Goal: Task Accomplishment & Management: Manage account settings

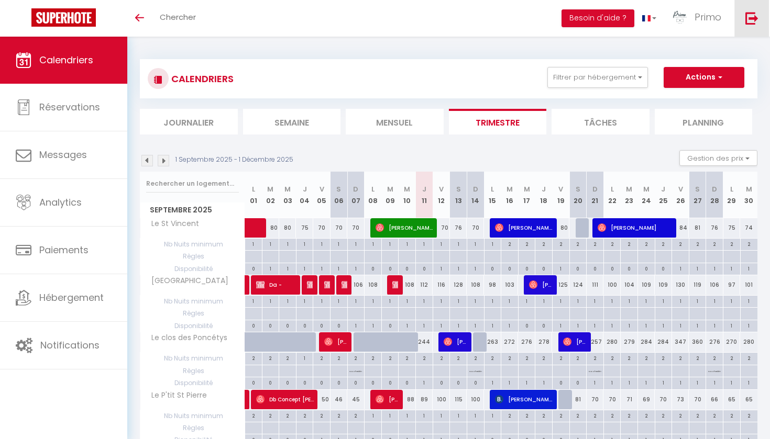
click at [755, 24] on img at bounding box center [751, 18] width 13 height 13
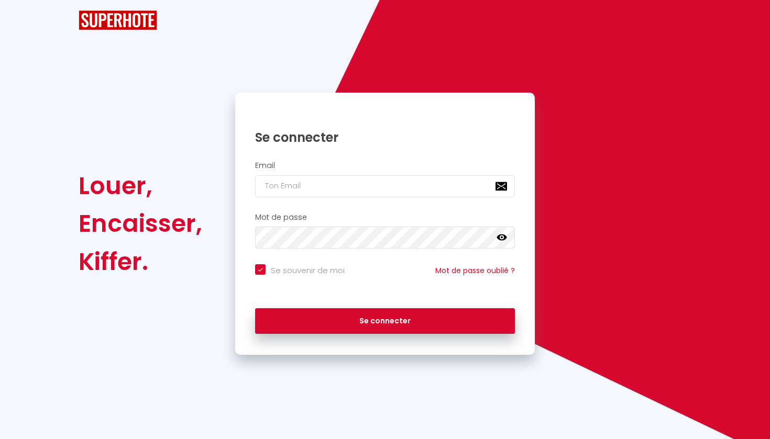
checkbox input "true"
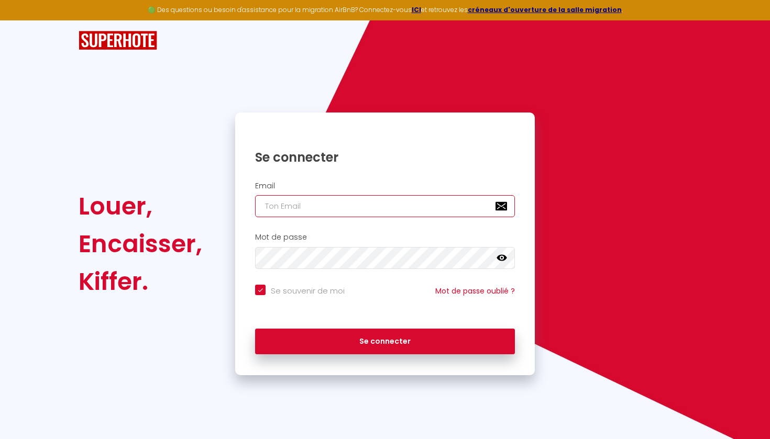
type input "macon@primoconciergerie.fr"
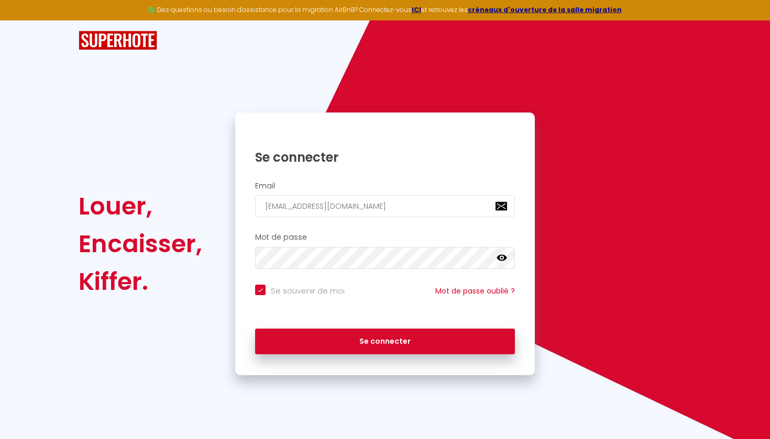
click at [372, 357] on div "Se connecter" at bounding box center [385, 341] width 300 height 47
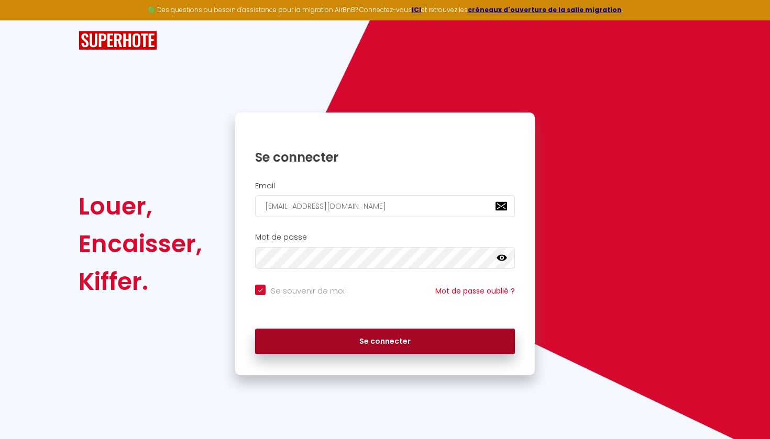
click at [364, 345] on button "Se connecter" at bounding box center [385, 342] width 260 height 26
checkbox input "true"
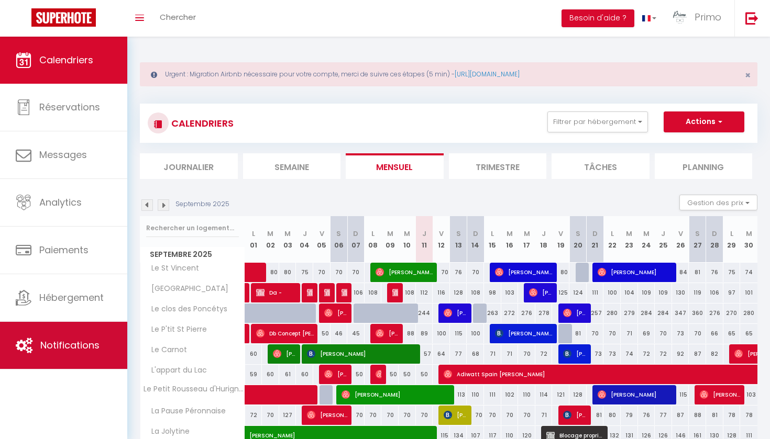
click at [47, 365] on link "Notifications" at bounding box center [63, 345] width 127 height 47
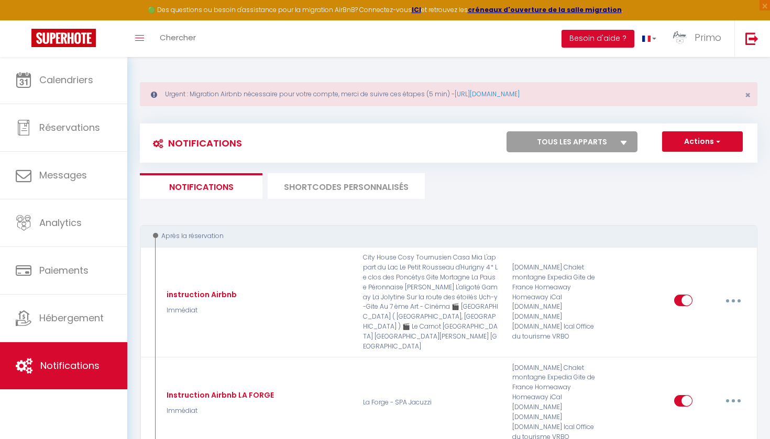
click at [369, 178] on li "SHORTCODES PERSONNALISÉS" at bounding box center [346, 186] width 157 height 26
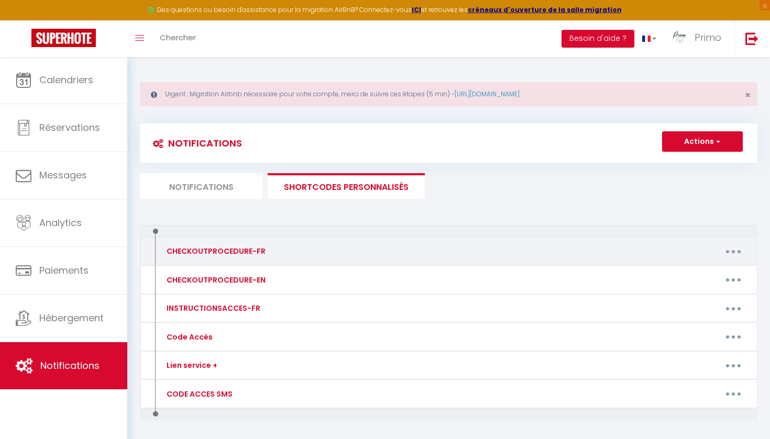
click at [725, 249] on button "button" at bounding box center [733, 251] width 29 height 17
click at [682, 272] on link "Editer" at bounding box center [706, 276] width 78 height 18
type input "CHECKOUTPROCEDURE-FR"
type textarea "1 - Remettre l'appartement comme vous l'avez trouvé 2 - Faire la vaisselle et j…"
type textarea "1 - Rendre l'évier et la vaisselle propre svp. 2 - Merci de jeter les poubelles…"
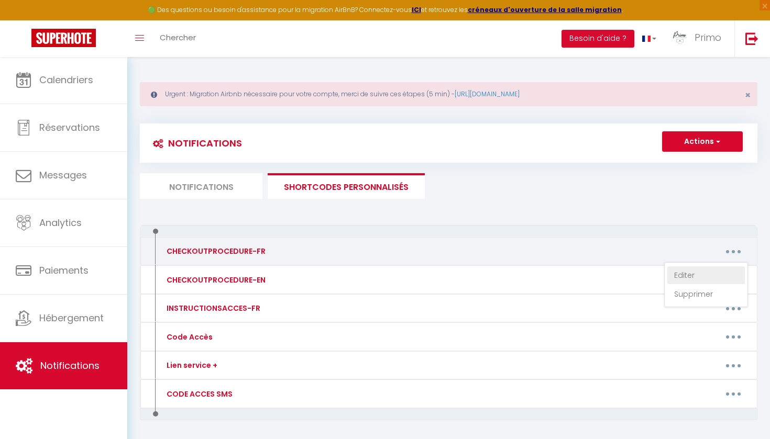
type textarea "1 - Remettre l'appartement comme vous l'avez trouvé 2 - Faire la vaisselle et j…"
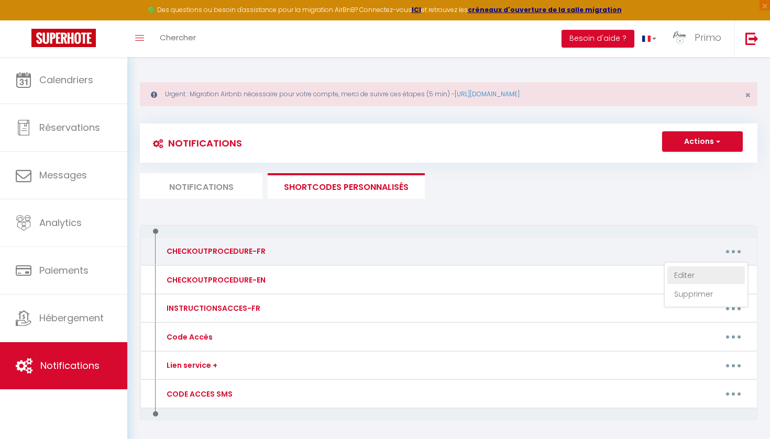
type textarea "1 - Remettre l'appartement comme vous l'avez trouvé 2 - Faire la vaisselle et j…"
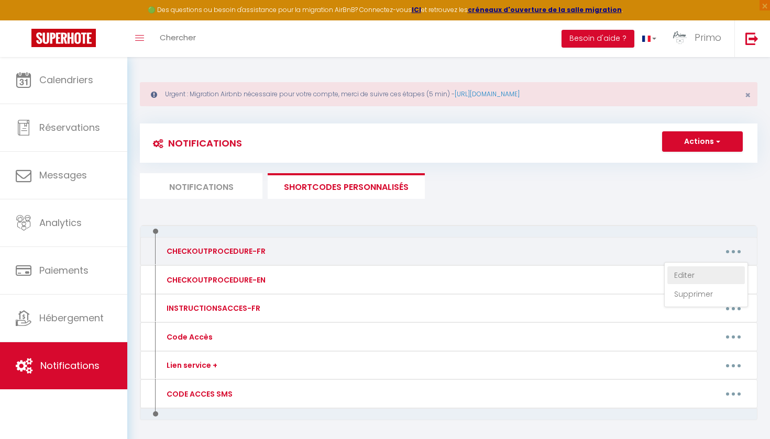
type textarea "1 - Remettre l'appartement comme vous l'avez trouvé ( Merci de déposer les obje…"
type textarea "1 - Remettre l'appartement comme vous l'avez trouvé 2 - Faire la vaisselle et j…"
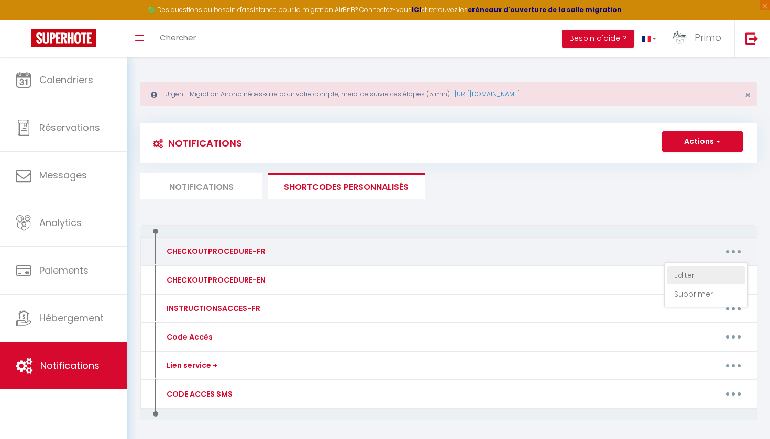
type textarea "1 - Remettre l'appartement comme vous l'avez trouvé 2 - Faire la vaisselle et j…"
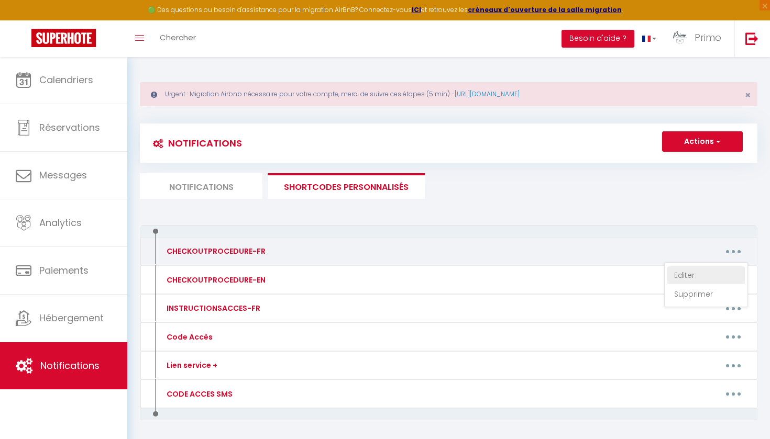
type textarea "1 - Remettre l'appartement comme vous l'avez trouvé 2 - Faire la vaisselle et j…"
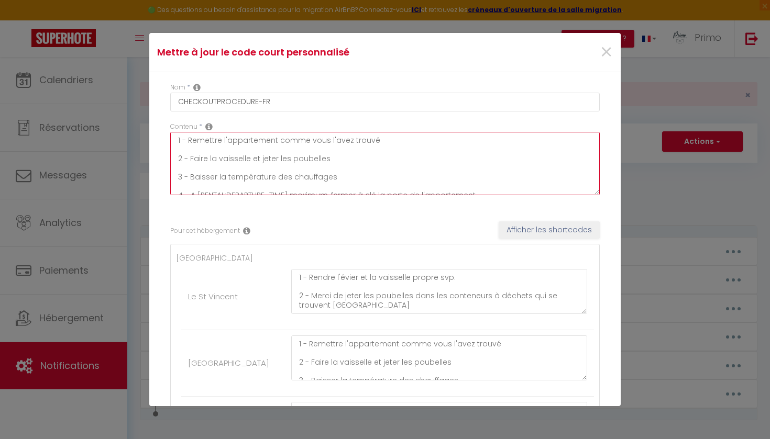
click at [272, 166] on textarea "1 - Remettre l'appartement comme vous l'avez trouvé 2 - Faire la vaisselle et j…" at bounding box center [384, 163] width 429 height 63
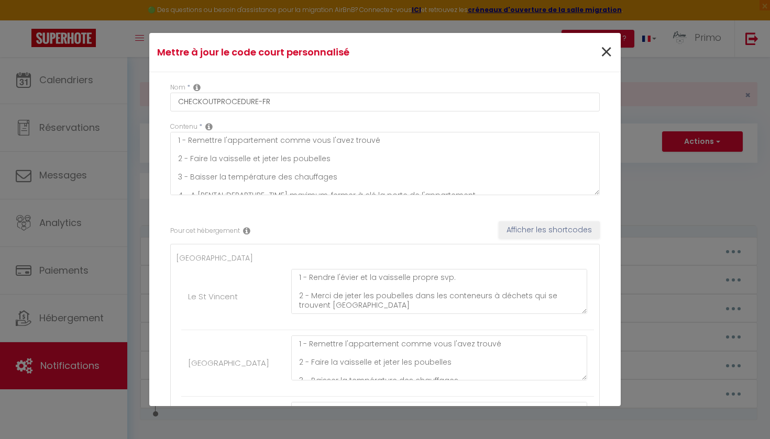
click at [607, 54] on span "×" at bounding box center [606, 52] width 13 height 31
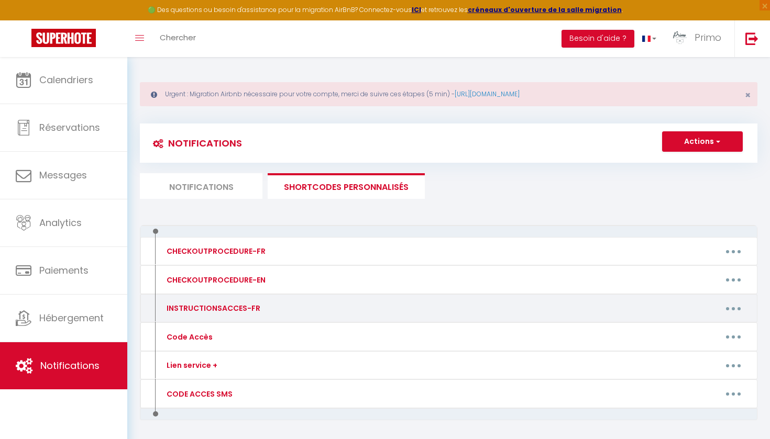
click at [726, 306] on button "button" at bounding box center [733, 308] width 29 height 17
click at [703, 328] on link "Editer" at bounding box center [706, 333] width 78 height 18
type input "INSTRUCTIONSACCES-FR"
type textarea "La vidéo n'est pour le moment pas encore faite mais vous la recevrez prochainem…"
type textarea "Nous sommes désolé le livret d'accueil est en cours de réalisation, Nous vous e…"
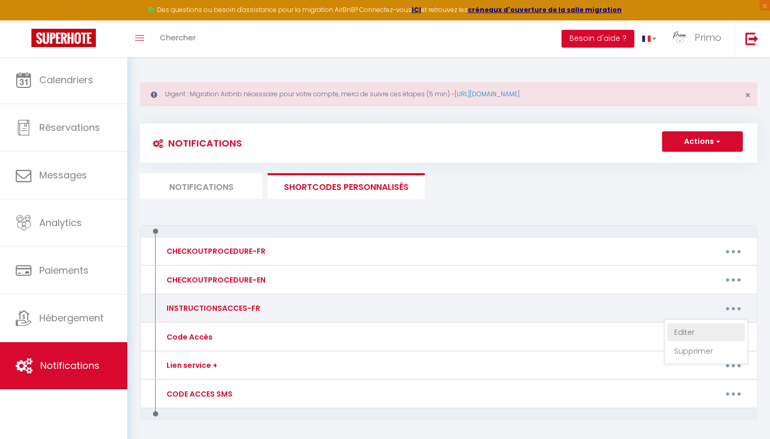
type textarea "https://macon.primoconciergerie.fr/ci7tyh9a/"
type textarea "https://macon.primoconciergerie.fr/cl00zpo8nc2etis/"
type textarea "Nous sommes désolé le livret d'accueil est en cours de réalisation, Nous vous e…"
type textarea "https://macon.primoconciergerie.fr/macon-le-carnot/"
type textarea "https://macon.primoconciergerie.fr/l7aca09ppar56ty/"
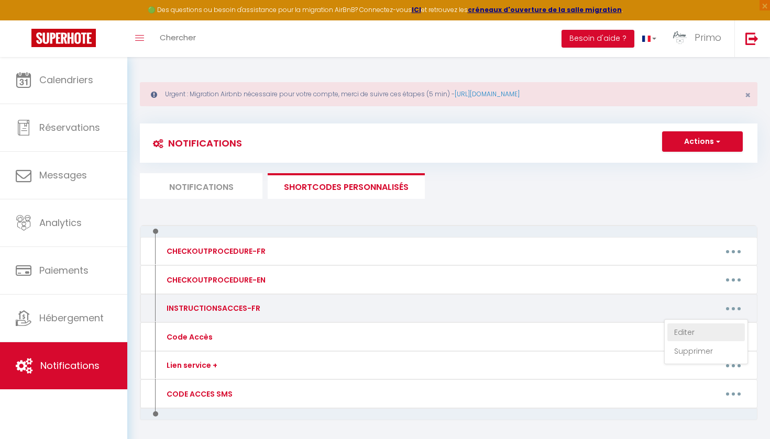
type textarea "https://macon.primoconciergerie.fr/r07zss5689pe/"
type textarea "https://macon.primoconciergerie.fr/pa87s23ep2ro9nai123z/"
type textarea "https://macon.primoconciergerie.fr/j00l87yt89ne12e/"
type textarea "https://macon.primoconciergerie.fr/g78tedelamai56rie/"
type textarea "https://macon.primoconciergerie.fr/t89c67sy7tou5n/"
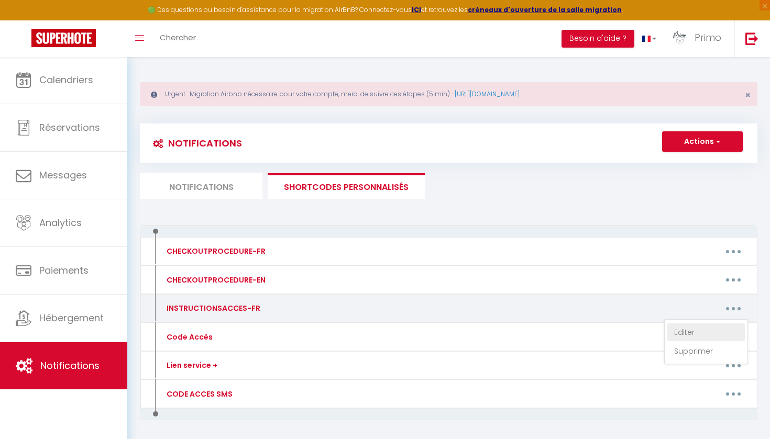
type textarea "Nous sommes désolé le livret d'accueil est en cours de réalisation, Nous vous e…"
type textarea "https://macon.primoconciergerie.fr/r76outedestoil/"
type textarea "https://macon.primoconciergerie.fr/a354uyrt89/"
type textarea "Nous sommes désolé le livret d'accueil est en cours de réalisation, Nous vous e…"
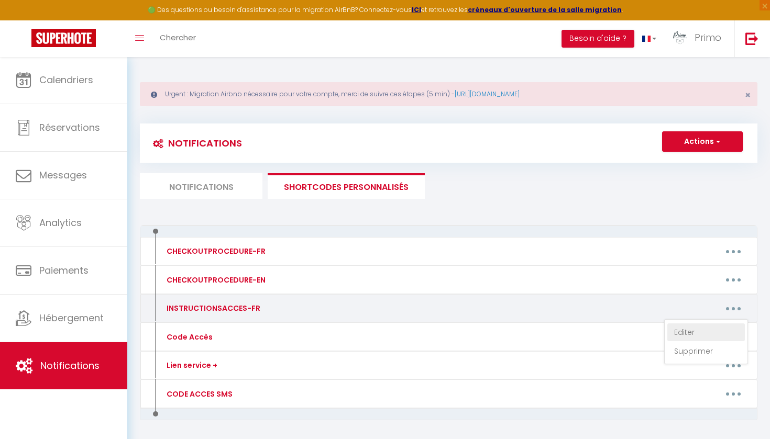
type textarea "Nous sommes désolé le livret d'accueil est en cours de réalisation, Nous vous e…"
type textarea "https://macon.primoconciergerie.fr/c76sa0mai00/"
type textarea "https://macon.primoconciergerie.fr/m9ottt2/"
type textarea "Nous sommes désolé le livret d'accueil est en cours de réalisation, Nous vous e…"
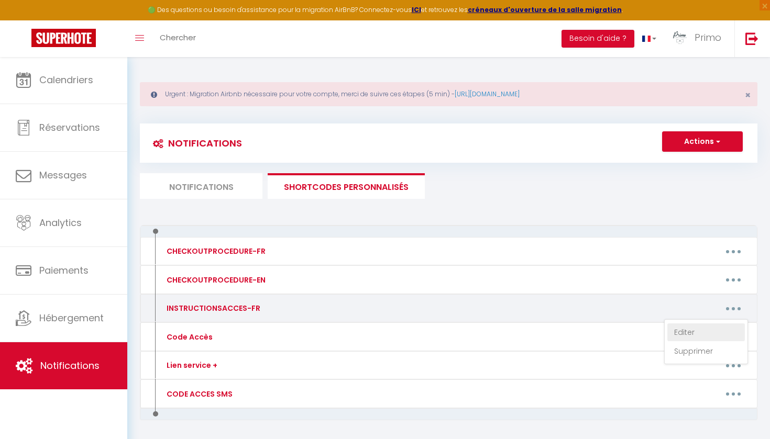
type textarea "https://macon.primoconciergerie.fr/m00r5t7ag1eg9ite/"
type textarea "https://macon.primoconciergerie.fr/c78ssaiorpzoa/"
type textarea "https://macon.primoconciergerie.fr/6l89g0ot5z/"
type textarea "https://macon.primoconciergerie.fr/g980m60a8y/"
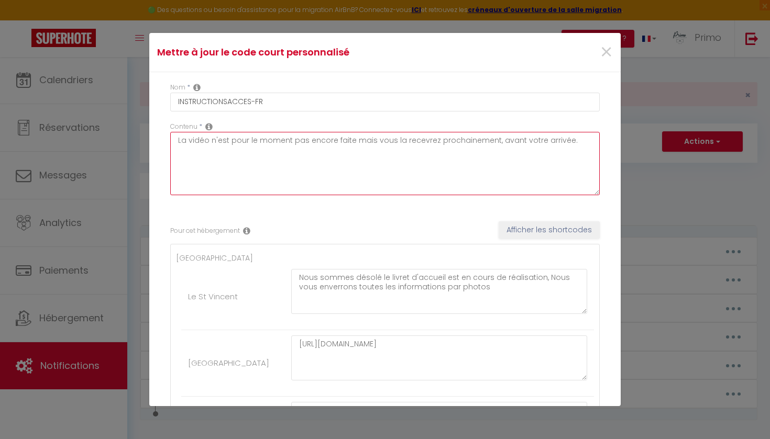
click at [260, 149] on textarea "La vidéo n'est pour le moment pas encore faite mais vous la recevrez prochainem…" at bounding box center [384, 163] width 429 height 63
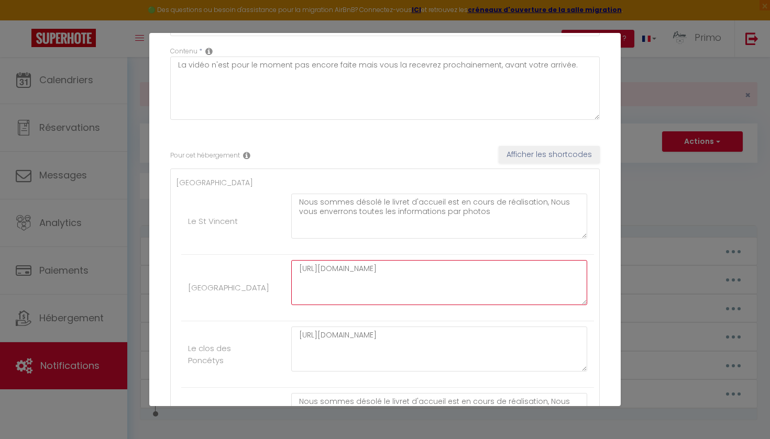
click at [348, 273] on textarea "https://macon.primoconciergerie.fr/ci7tyh9a/" at bounding box center [439, 282] width 296 height 45
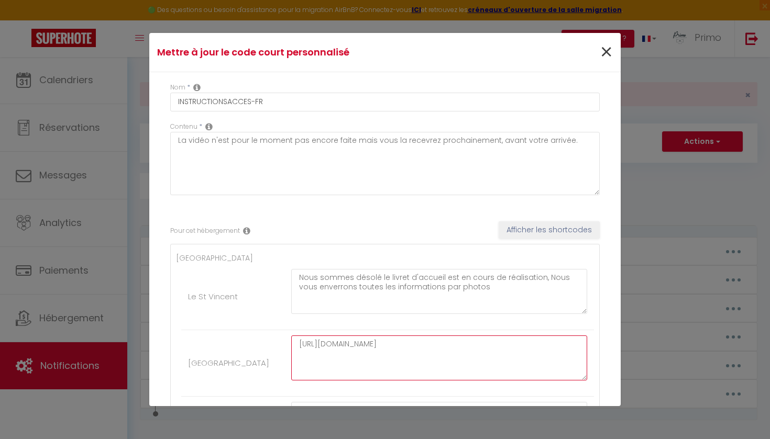
scroll to position [0, 0]
click at [606, 61] on span "×" at bounding box center [606, 52] width 13 height 31
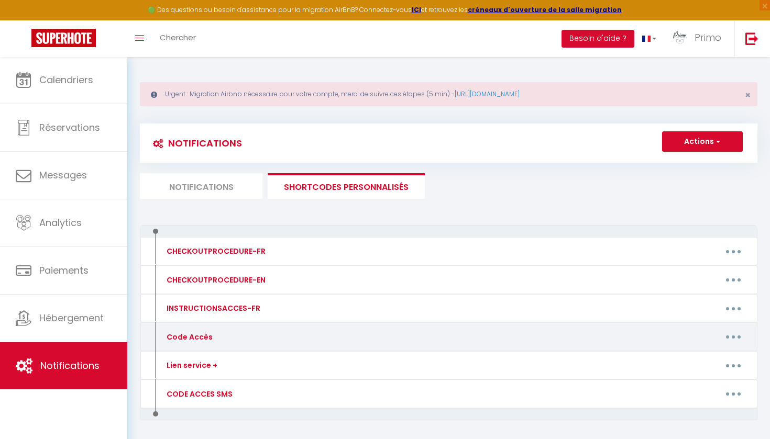
click at [739, 336] on button "button" at bounding box center [733, 337] width 29 height 17
click at [702, 354] on link "Editer" at bounding box center [706, 361] width 78 height 18
type input "Code Accès"
type textarea "Code accès."
type textarea "- CODE Immeuble : 0103 - CODE Boite a clef : 1215"
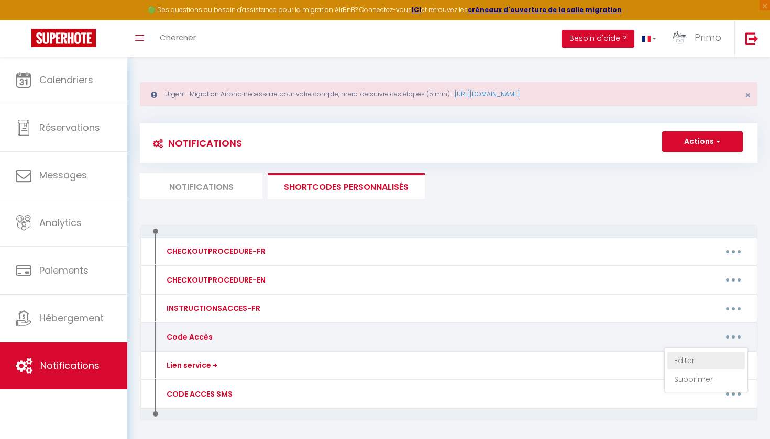
type textarea "[RENTALDOOR:CODE] Puis 🔒"
type textarea "CODE KEY BOX : 2402"
type textarea "[RENTALDOOR:CODE] Puis 🔒"
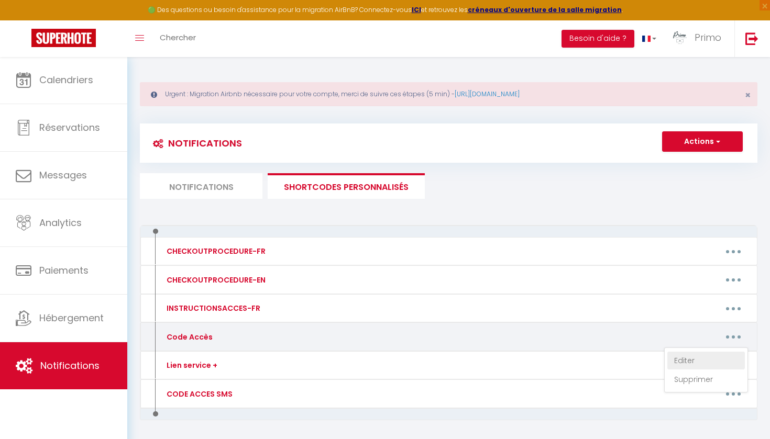
type textarea "Code serrure connectée : [RENTALDOOR:CODE] puis ➡️"
type textarea "[RENTALDOOR:CODE] Puis 🔒"
type textarea "[RENTALDOOR:CODE] Puis 🔒 ⚠️ Attention : Veuillez ne pas vous garer dans le cent…"
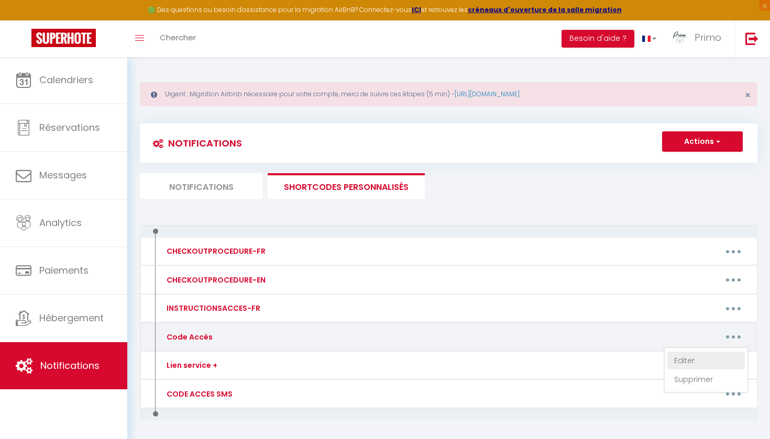
type textarea "CODE KEY BOX : 7652 ⚠️ Attention : Veuillez ne pas vous garer dans le centre de…"
type textarea "CODE KEY BOX : 5224 ⚠️ Attention : Veuillez ne pas vous garer dans le centre de…"
type textarea "[RENTALDOOR:CODE] Puis 🔒 La boîte à clés est celle de droite. ⚠️ Attention : Ve…"
type textarea "[RENTALDOOR:CODE] Puis 🔒 La boîte à clés est celle de gauche. ⚠️ Attention : Ve…"
type textarea "[RENTALDOOR:CODE] Puis 🔒 ⚠️ Attention : Veuillez ne pas vous garer dans le cent…"
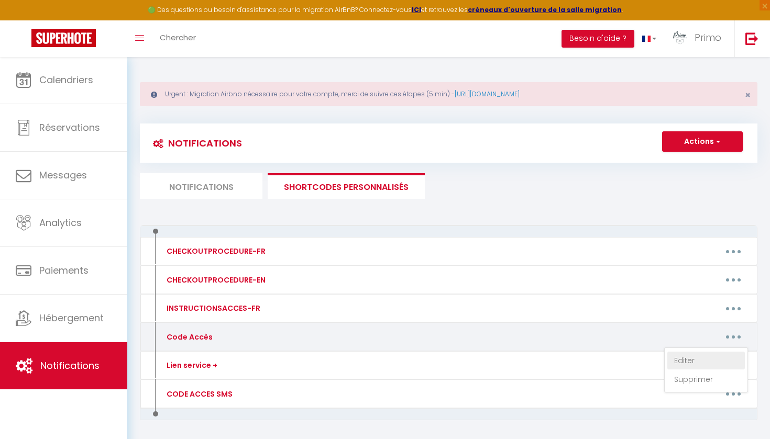
type textarea "CODE KEY BOX : 2115 ⚠️ Attention : Veuillez ne pas vous garer dans le centre de…"
type textarea "CODE Immeuble : 1122 Code serrure connectée : [RENTALDOOR:CODE] ⚠️ Attention : …"
type textarea "CODE KEY BOX : 1848"
type textarea "Merci d'envoyer un message et d'indiquer votre heure d'arrivée au propriétaire …"
type textarea "CODE KEY BOX : 5865"
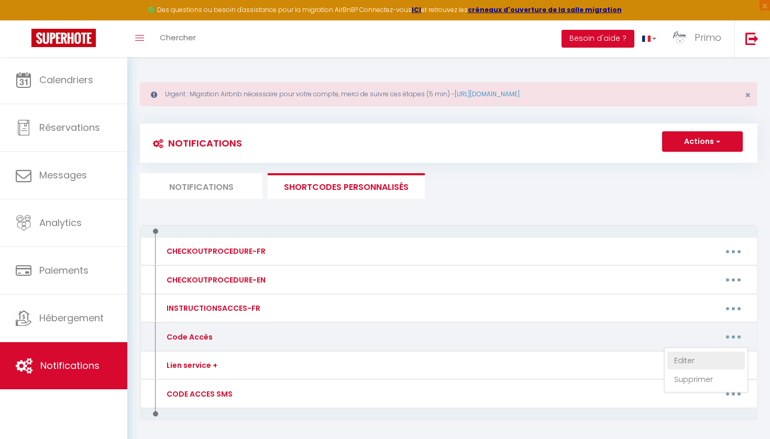
type textarea "- Code du portail : 151215 puis appuyer sur les 2 points - CODE Boite à clefs :…"
type textarea "[RENTALDOOR:CODE] Puis 🔒"
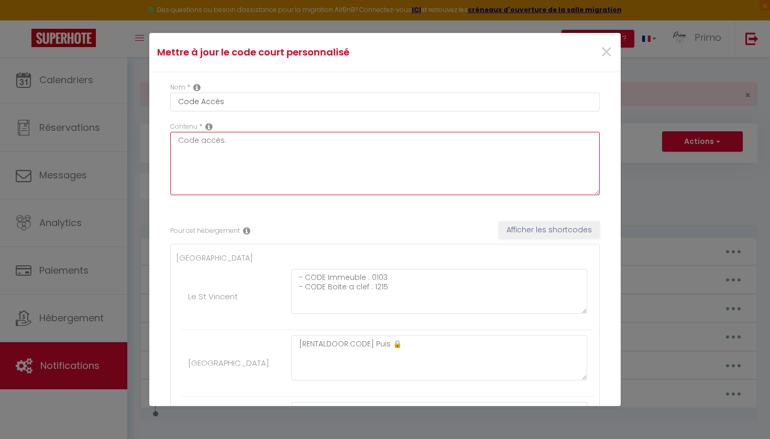
click at [299, 172] on textarea "Code accès." at bounding box center [384, 163] width 429 height 63
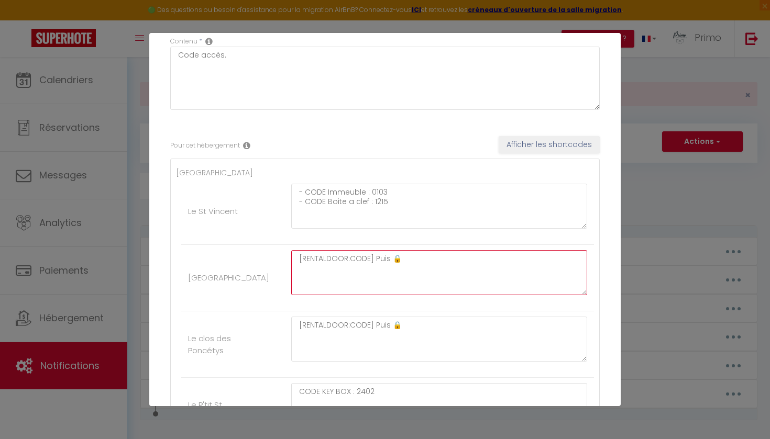
click at [303, 258] on textarea "[RENTALDOOR:CODE] Puis 🔒" at bounding box center [439, 272] width 296 height 45
click at [357, 280] on textarea "[RENTALDOOR:CODE] Puis 🔒" at bounding box center [439, 272] width 296 height 45
click at [291, 258] on textarea "[RENTALDOOR:CODE] Puis 🔒" at bounding box center [439, 272] width 296 height 45
click at [252, 259] on li "City House [RENTALDOOR:CODE] Puis 🔒" at bounding box center [387, 278] width 413 height 67
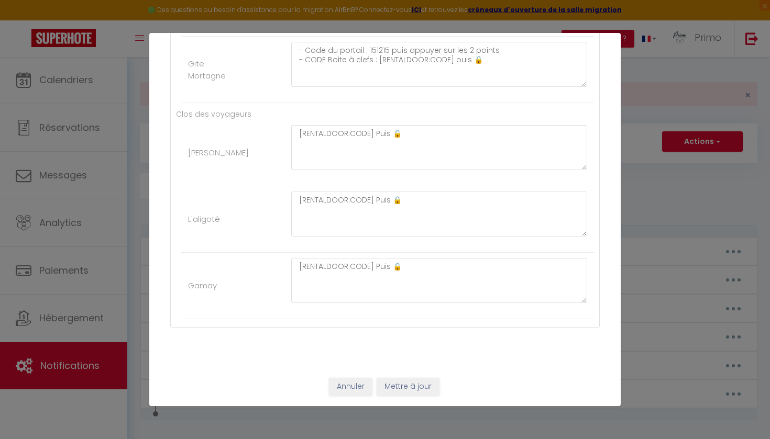
scroll to position [1640, 0]
click at [349, 394] on button "Annuler" at bounding box center [350, 388] width 43 height 18
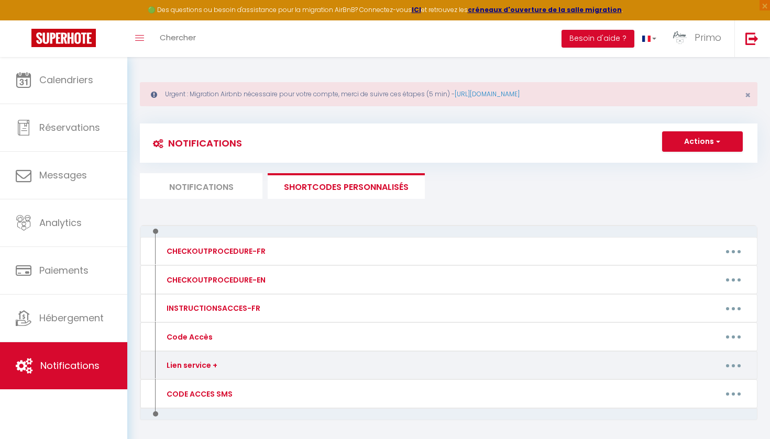
click at [733, 361] on button "button" at bounding box center [733, 365] width 29 height 17
click at [694, 390] on link "Editer" at bounding box center [706, 390] width 78 height 18
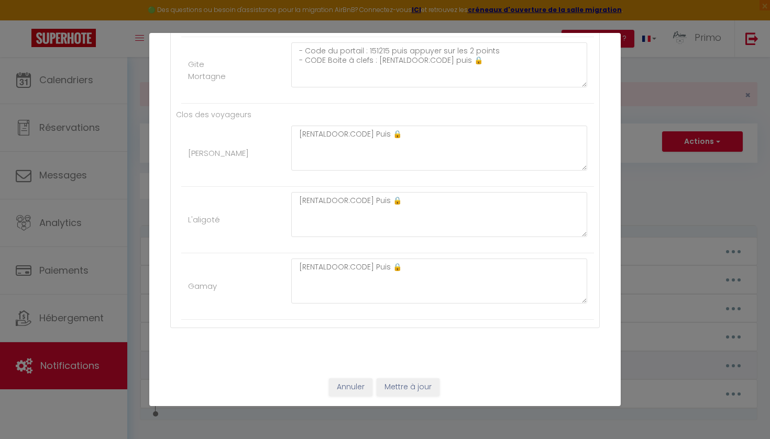
type input "Lien service +"
type textarea "Boutique du livret d'accueil non disponible, Pour toute demande n'hésitez pas à…"
type textarea "https://macon.primoconciergerie.fr/categorie-produit/city-house/"
type textarea "https://macon.primoconciergerie.fr/categorie-produit/le-clos-de-poncetys/ Nouve…"
type textarea "https://macon.primoconciergerie.fr/categorie-produit/le-carnot/"
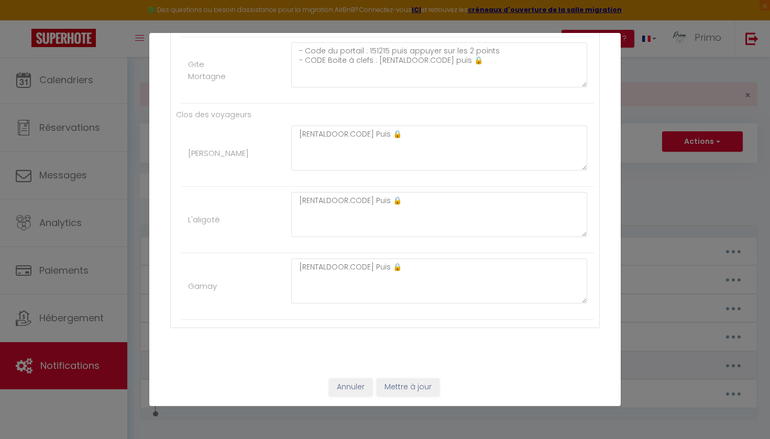
type textarea "https://macon.primoconciergerie.fr/categorie-produit/l-appart-du-lac/"
type textarea "https://macon.primoconciergerie.fr/categorie-produit/le-petit-rousseau/"
type textarea "https://macon.primoconciergerie.fr/categorie-produit/la-pause-peronnaise/"
type textarea "https://macon.primoconciergerie.fr/categorie-produit/jolytine/"
type textarea "https://macon.primoconciergerie.fr/categorie-produit/le-gite-de-la-mairie/"
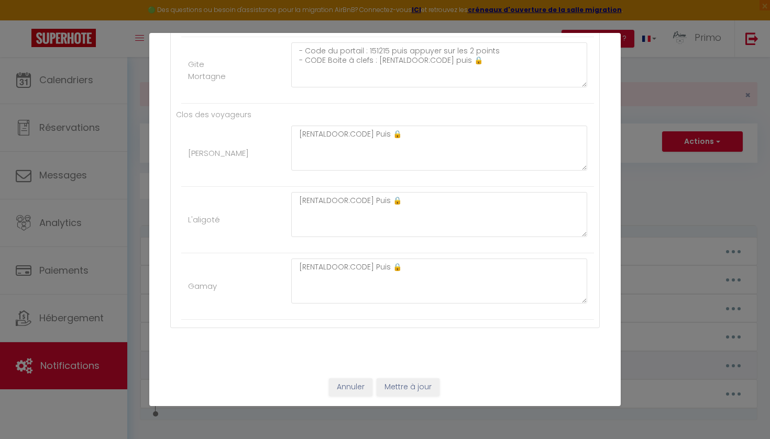
type textarea "https://macon.primoconciergerie.fr/categorie-produit/cosy-tournusien/"
type textarea "https://macon.primoconciergerie.fr/categorie-produit/la-route-des-etoiles/"
type textarea "https://macon.primoconciergerie.fr/categorie-produit/7-eme-art/"
type textarea "https://macon.primoconciergerie.fr/categorie-produit/casa-mia/"
type textarea "https://macon.primoconciergerie.fr/categorie-produit/a-la-motte/"
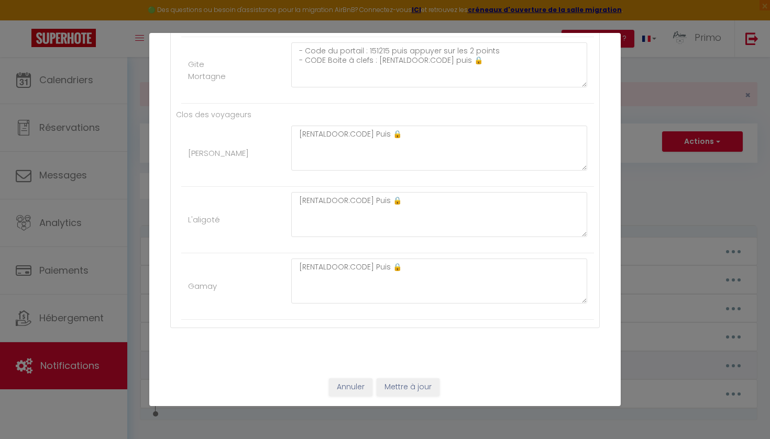
type textarea "https://macon.primoconciergerie.fr/categorie-produit/gite-le-mortagne/"
type textarea "https://macon.primoconciergerie.fr/categorie-produit/cesar/"
type textarea "https://macon.primoconciergerie.fr/categorie-produit/aligote/"
type textarea "https://macon.primoconciergerie.fr/categorie-produit/gamay/"
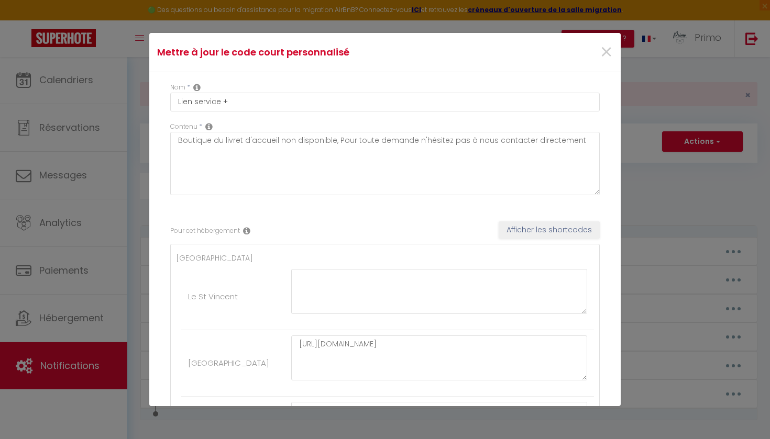
scroll to position [0, 0]
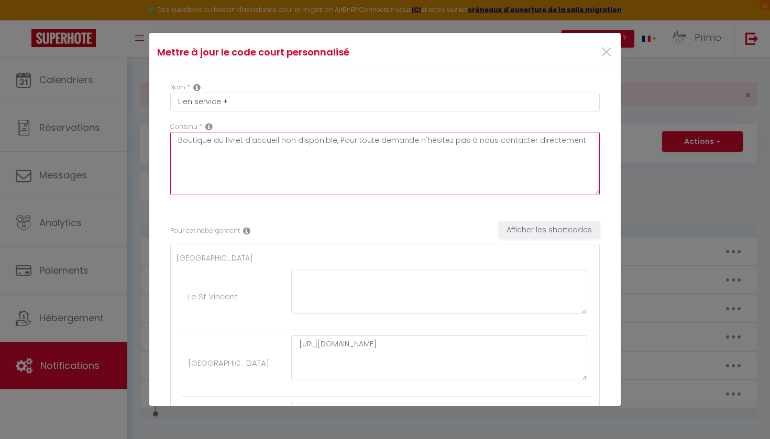
click at [276, 150] on textarea "Boutique du livret d'accueil non disponible, Pour toute demande n'hésitez pas à…" at bounding box center [384, 163] width 429 height 63
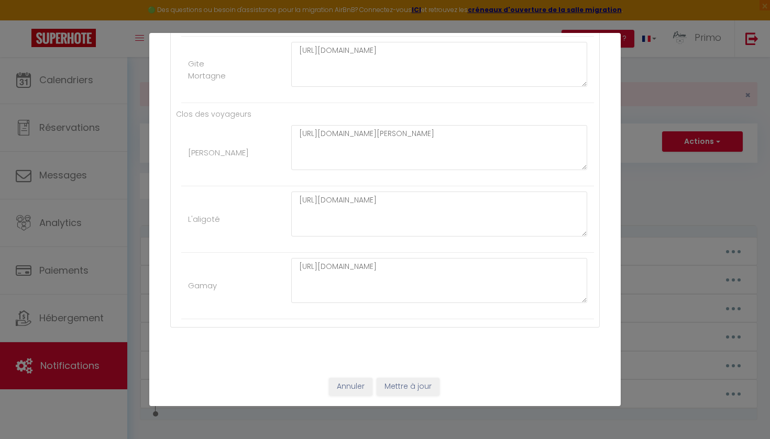
scroll to position [1640, 0]
click at [347, 388] on button "Annuler" at bounding box center [350, 388] width 43 height 18
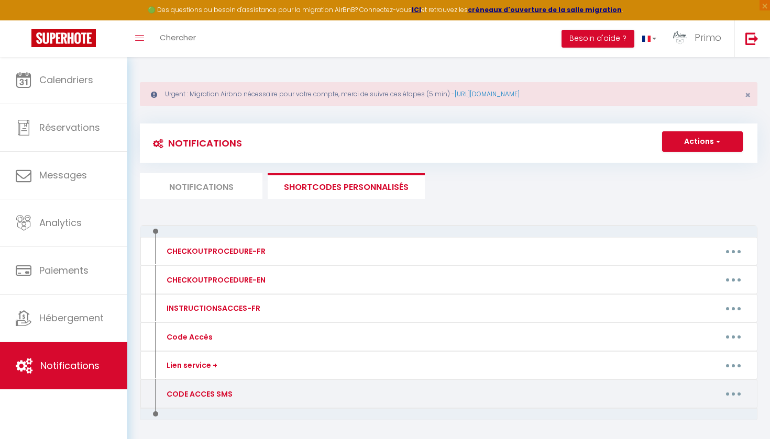
scroll to position [51, 0]
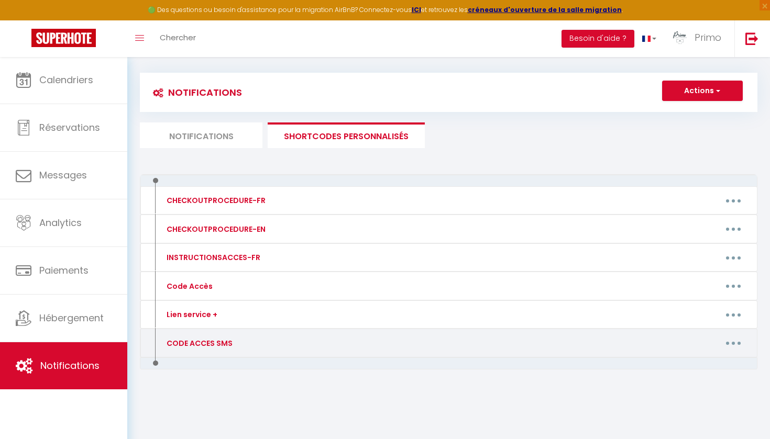
click at [730, 343] on button "button" at bounding box center [733, 343] width 29 height 17
click at [694, 364] on link "Editer" at bounding box center [706, 367] width 78 height 18
type input "CODE ACCES SMS"
type textarea "code accès"
type textarea "[RENTALDOOR:CODE]"
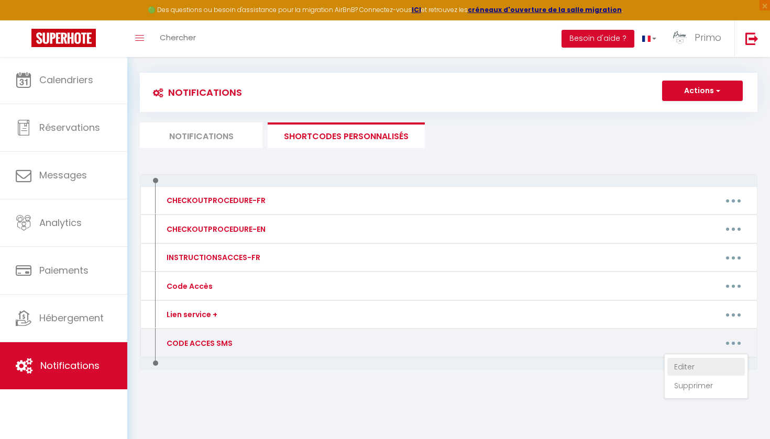
type textarea "[RENTALDOOR:CODE]"
type textarea "CODE KEY BOX : 2402"
type textarea "[RENTALDOOR:CODE]"
type textarea "Code serrure connectee : [RENTALDOOR:CODE]"
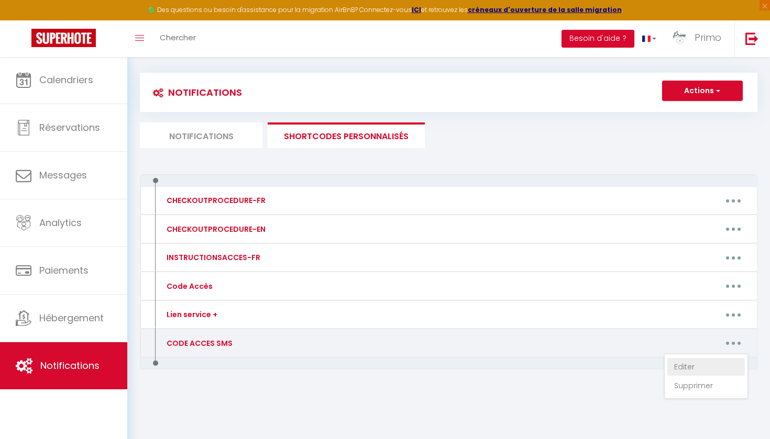
type textarea "[RENTALDOOR:CODE]"
type textarea "CODE KEY BOX : 7652"
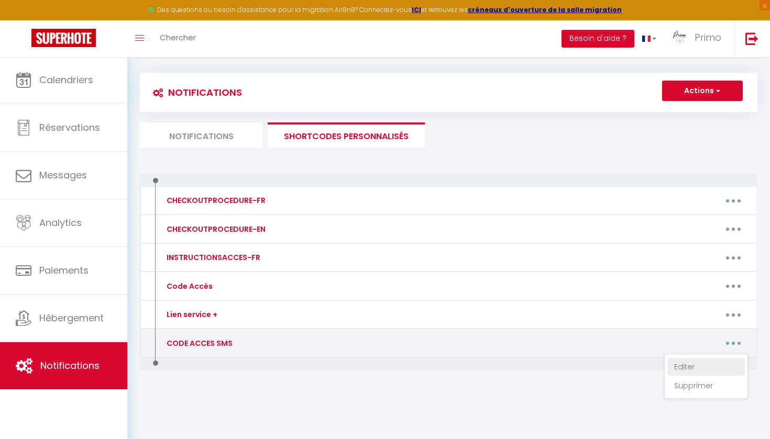
type textarea "CODE KEY BOX : 5224"
type textarea "[RENTALDOOR:CODE] La boite a cles est celle de droite."
type textarea "[RENTALDOOR:CODE] La boite a cles est celle de gauche"
type textarea "CODE KEY BOX : 7653"
type textarea "CODE KEY BOX : 2115"
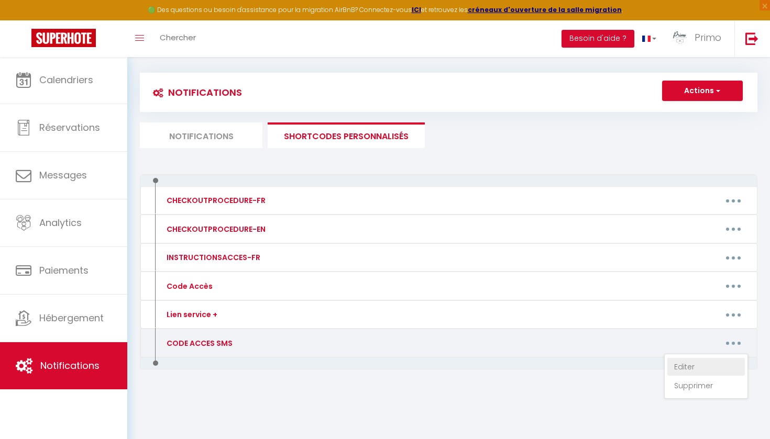
type textarea "CODE Immeuble : 1122 Code serrure connectee : [RENTALDOOR:CODE]"
type textarea "CODE KEY BOX : 1848"
type textarea "Merci d'envoyer un message et d'indiquer votre heure d'arrivée au propriétaire …"
type textarea "CODE KEY BOX : 5865"
type textarea "- Code du portail : 151215 puis appuyer sur les 2 points - CODE Boite a clefs :…"
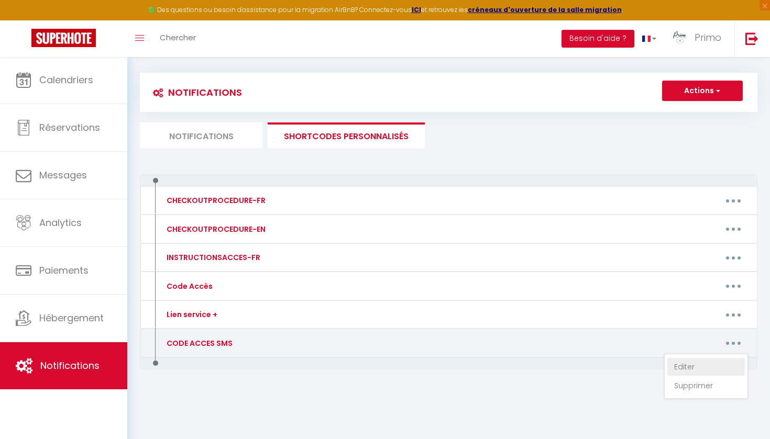
type textarea "[RENTALDOOR:CODE]"
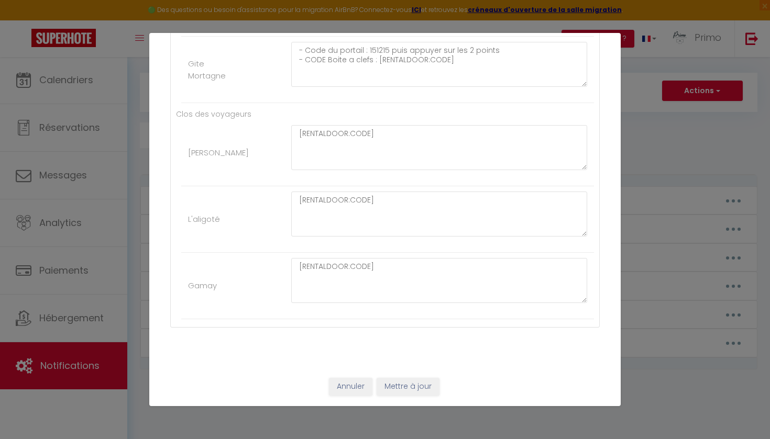
scroll to position [1640, 0]
click at [342, 391] on button "Annuler" at bounding box center [350, 388] width 43 height 18
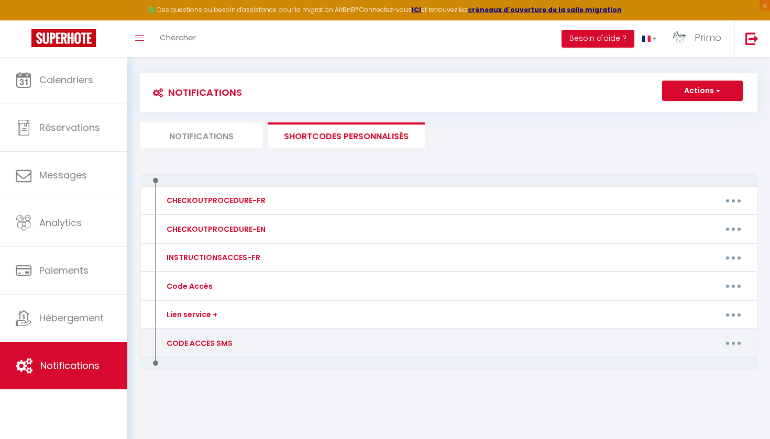
click at [732, 343] on icon "button" at bounding box center [733, 343] width 3 height 3
click at [699, 355] on div "Editer Supprimer" at bounding box center [706, 376] width 84 height 45
click at [741, 338] on button "button" at bounding box center [733, 343] width 29 height 17
click at [700, 363] on link "Editer" at bounding box center [706, 367] width 78 height 18
type input "CODE ACCES SMS"
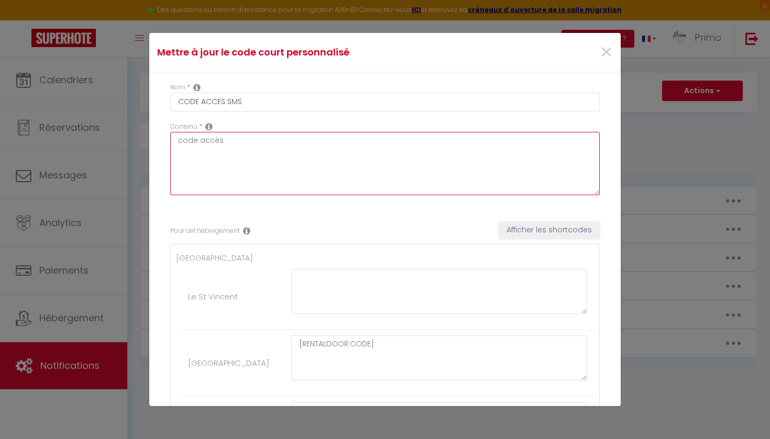
scroll to position [0, 0]
click at [242, 170] on textarea "code accès" at bounding box center [384, 163] width 429 height 63
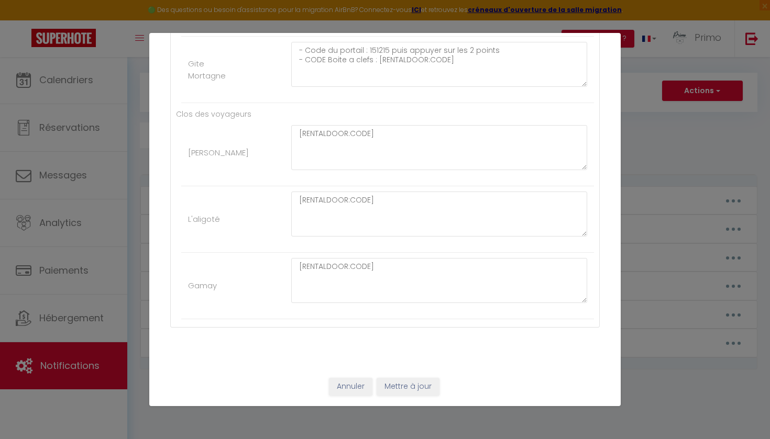
scroll to position [1640, 0]
click at [340, 390] on button "Annuler" at bounding box center [350, 388] width 43 height 18
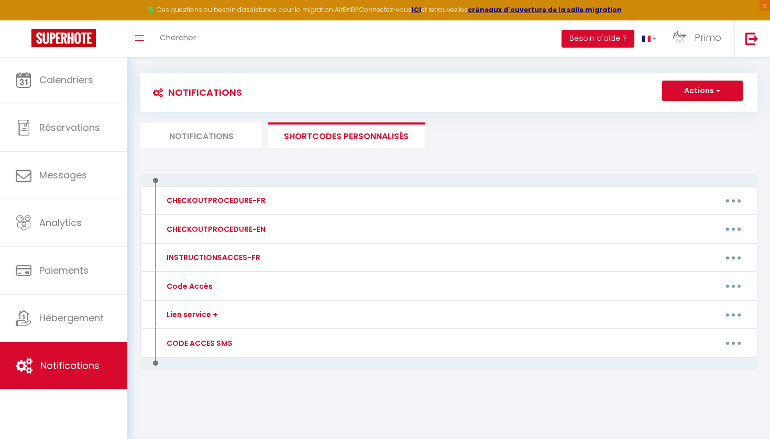
click at [220, 141] on li "Notifications" at bounding box center [201, 136] width 123 height 26
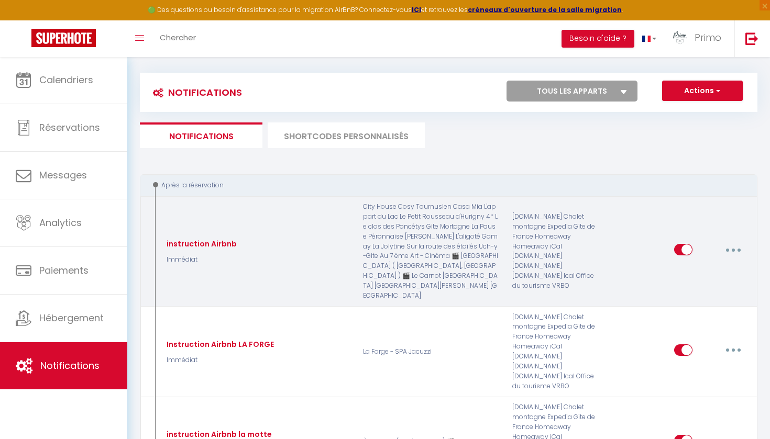
click at [734, 241] on button "button" at bounding box center [733, 249] width 29 height 17
click at [689, 266] on link "Editer" at bounding box center [706, 274] width 78 height 18
type input "instruction Airbnb"
select select "Immédiat"
select select
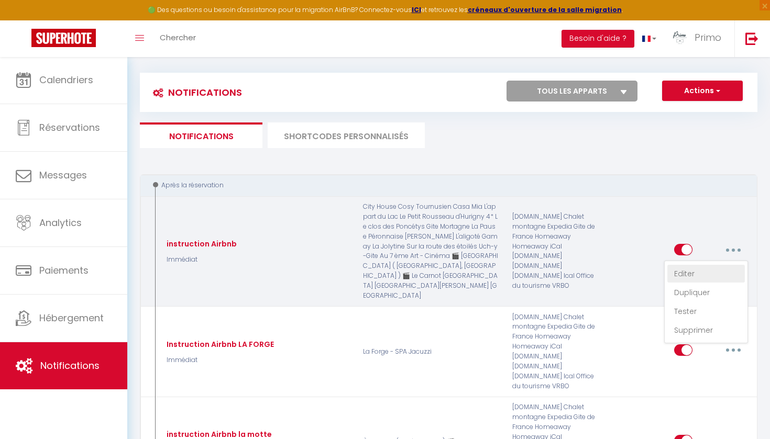
checkbox input "true"
checkbox input "false"
checkbox input "true"
radio input "true"
type input "Confirmation de votre réservation - [BOOKING:ID] - [GUEST:FIRST_NAME] [GUEST:LA…"
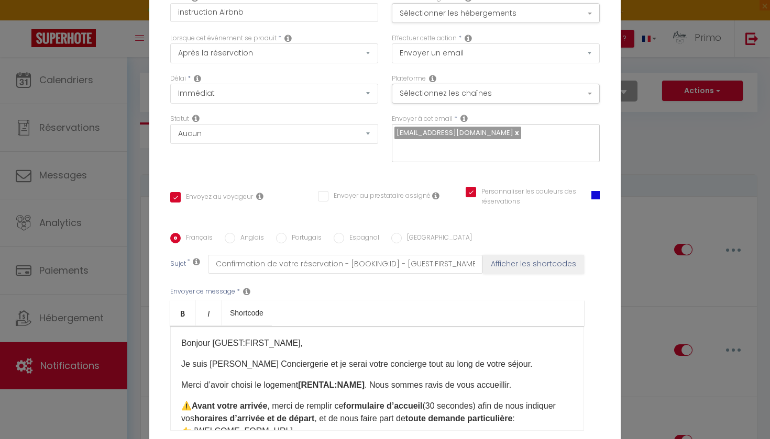
click at [253, 380] on p "Merci d’avoir choisi le logement [RENTAL:NAME] . Nous sommes ravis de vous accu…" at bounding box center [377, 385] width 392 height 13
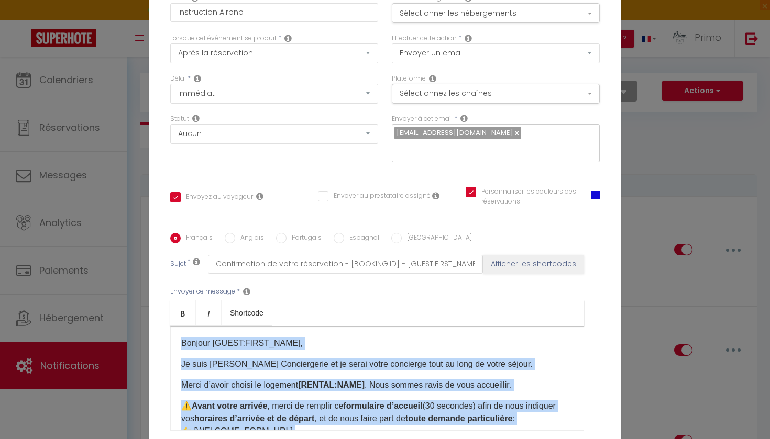
copy div "Bonjour [GUEST:FIRST_NAME], Je suis Rémy de Primo Conciergerie et je serai votr…"
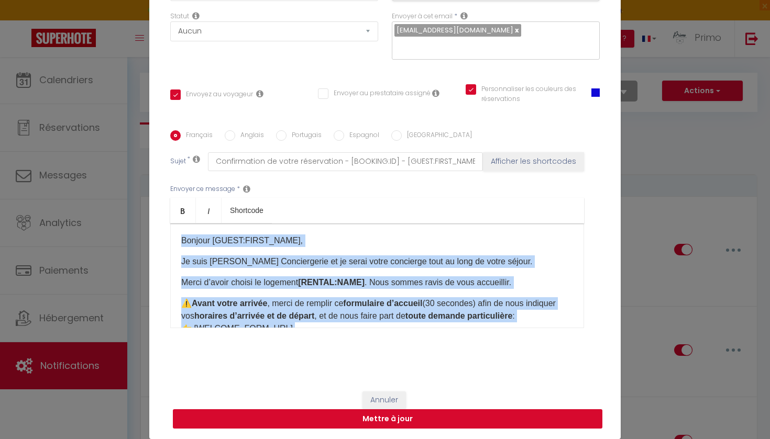
scroll to position [103, 0]
click at [391, 398] on button "Annuler" at bounding box center [383, 401] width 43 height 18
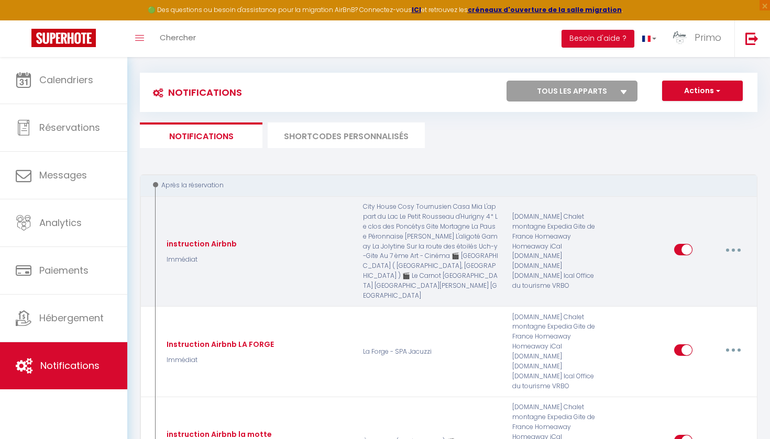
click at [737, 241] on button "button" at bounding box center [733, 249] width 29 height 17
click at [564, 235] on div "Airbnb.com Chalet montagne Expedia Gite de France Homeaway Homeaway iCal Homeaw…" at bounding box center [555, 251] width 100 height 98
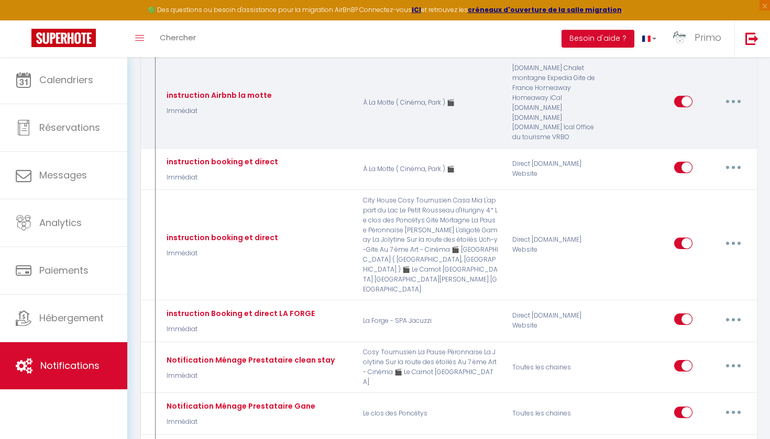
scroll to position [399, 0]
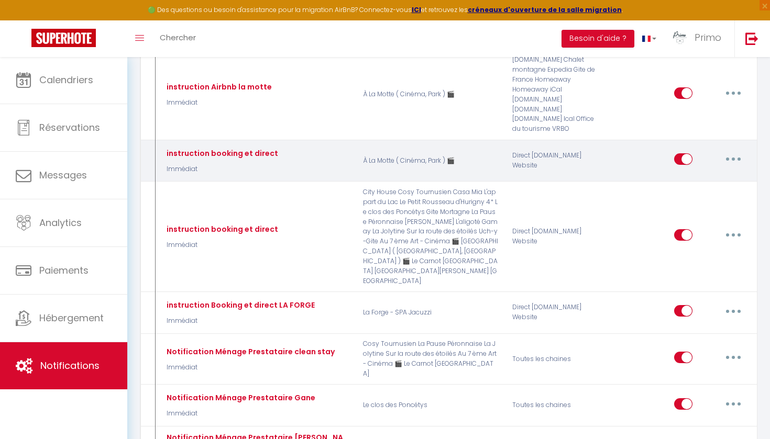
click at [737, 151] on button "button" at bounding box center [733, 159] width 29 height 17
click at [708, 174] on link "Editer" at bounding box center [706, 183] width 78 height 18
type input "instruction booking et direct"
select select "if_booking_is_paid"
checkbox input "true"
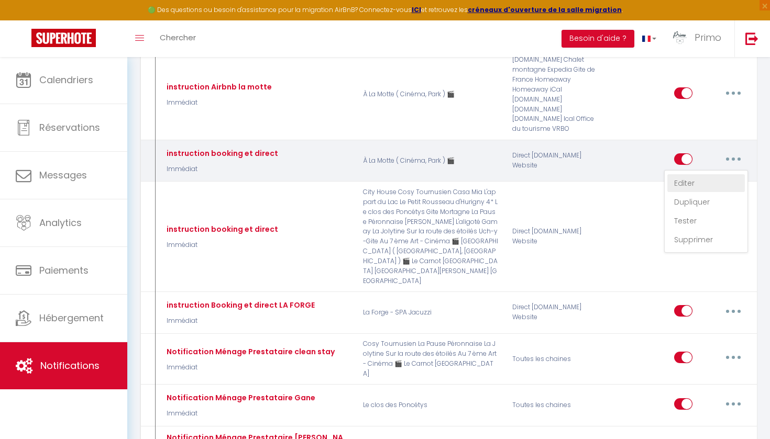
checkbox input "false"
type input "Merci de confirmer votre réservation - [BOOKING:ID] - [GUEST:FIRST_NAME] [GUEST…"
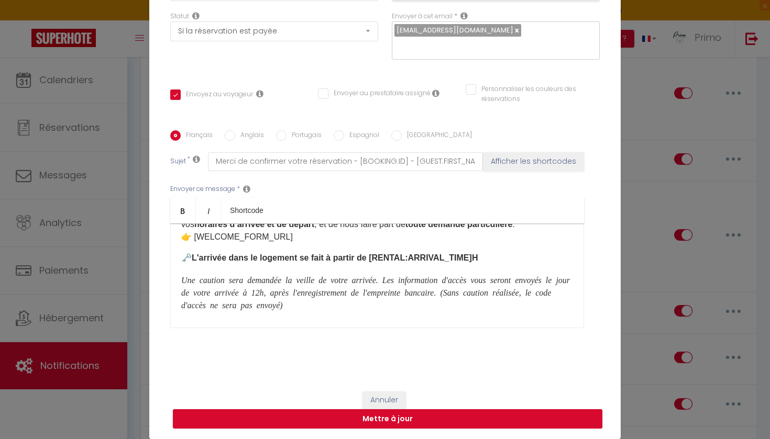
scroll to position [92, 0]
click at [330, 291] on icon "Une caution sera demandée la veille de votre arrivée. Les information d'accès v…" at bounding box center [375, 292] width 389 height 34
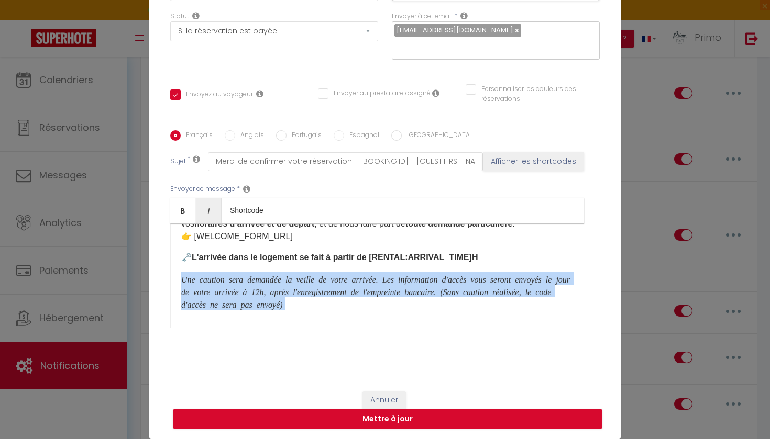
click at [330, 291] on icon "Une caution sera demandée la veille de votre arrivée. Les information d'accès v…" at bounding box center [375, 292] width 389 height 34
click at [417, 305] on p "Une caution sera demandée la veille de votre arrivée. Les information d'accès v…" at bounding box center [377, 291] width 392 height 38
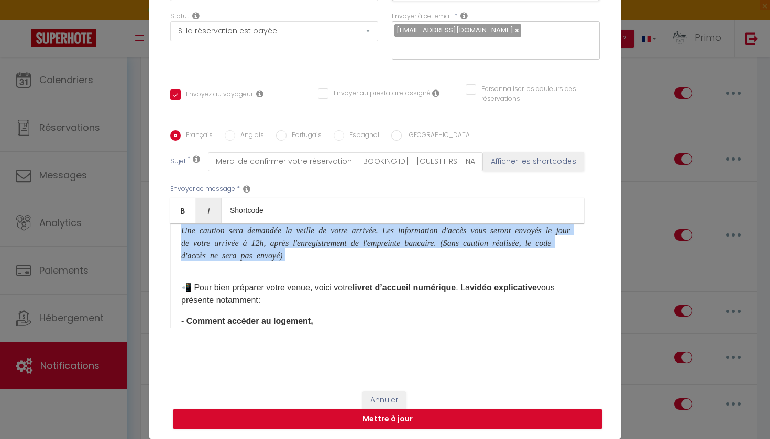
scroll to position [142, 0]
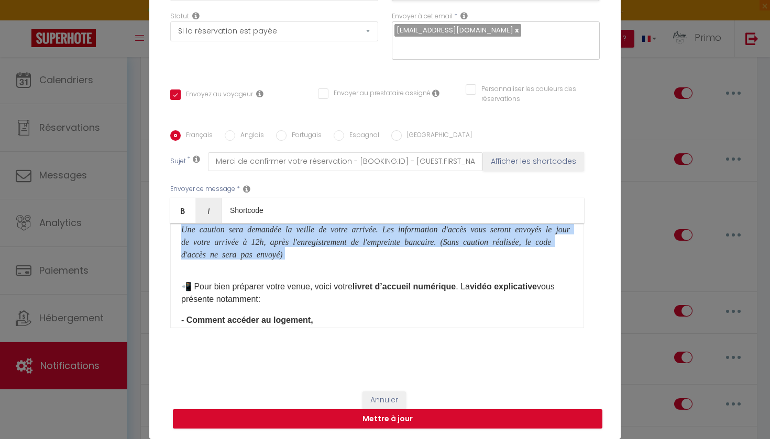
click at [393, 399] on button "Annuler" at bounding box center [383, 401] width 43 height 18
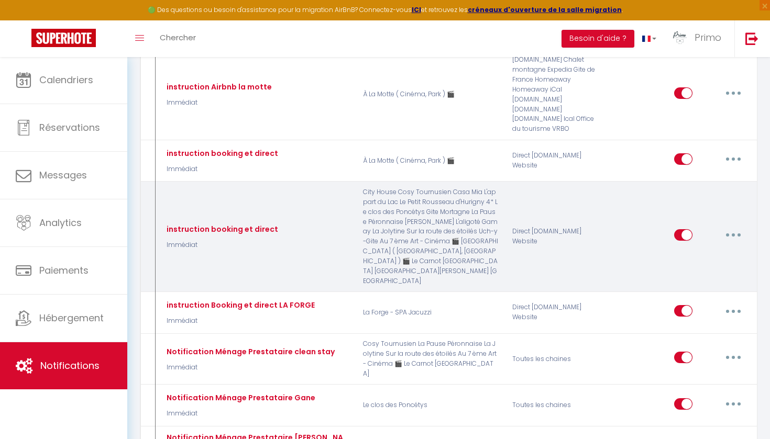
click at [719, 227] on button "button" at bounding box center [733, 235] width 29 height 17
click at [697, 250] on link "Editer" at bounding box center [706, 259] width 78 height 18
checkbox input "true"
checkbox input "false"
checkbox input "true"
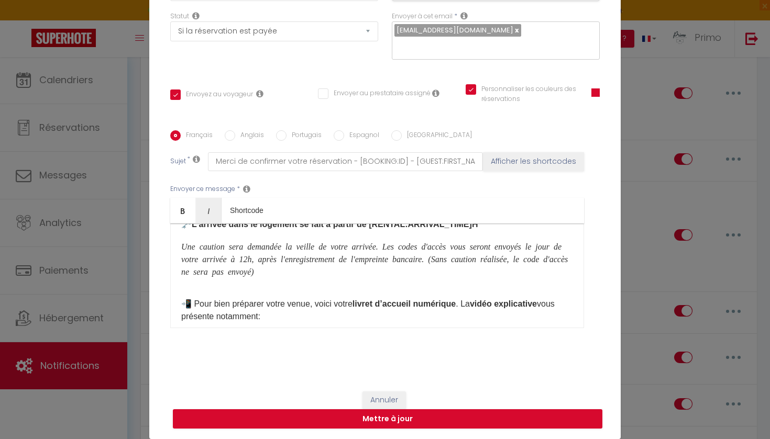
scroll to position [123, 0]
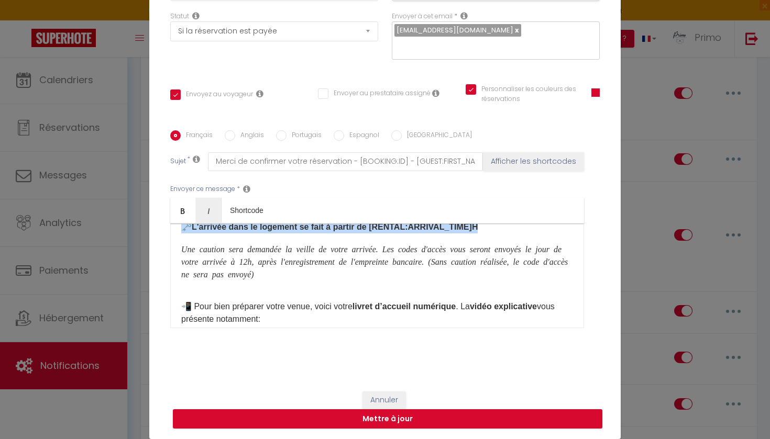
click at [286, 260] on icon "Une caution sera demandée la veille de votre arrivée. Les codes d'accès vous se…" at bounding box center [374, 262] width 386 height 34
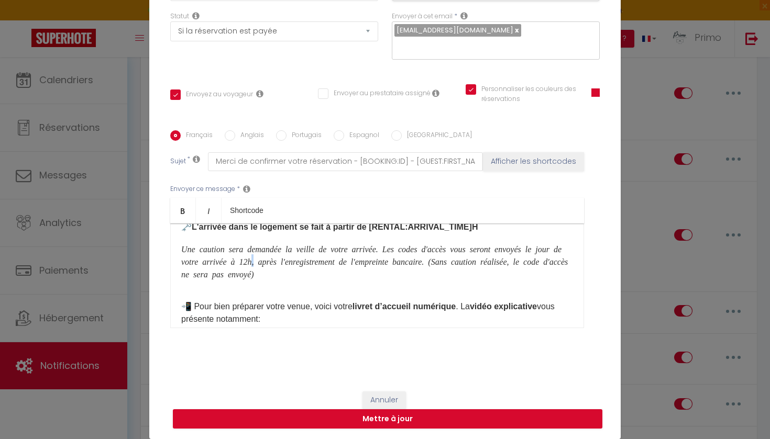
click at [286, 260] on icon "Une caution sera demandée la veille de votre arrivée. Les codes d'accès vous se…" at bounding box center [374, 262] width 386 height 34
click at [261, 267] on p "Une caution sera demandée la veille de votre arrivée. Les codes d'accès vous se…" at bounding box center [377, 261] width 392 height 38
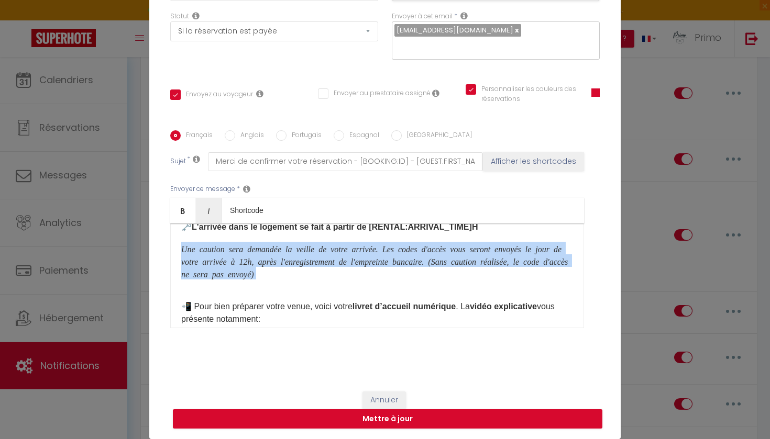
click at [261, 267] on p "Une caution sera demandée la veille de votre arrivée. Les codes d'accès vous se…" at bounding box center [377, 261] width 392 height 38
copy p "Une caution sera demandée la veille de votre arrivée. Les codes d'accès vous se…"
click at [396, 402] on button "Annuler" at bounding box center [383, 401] width 43 height 18
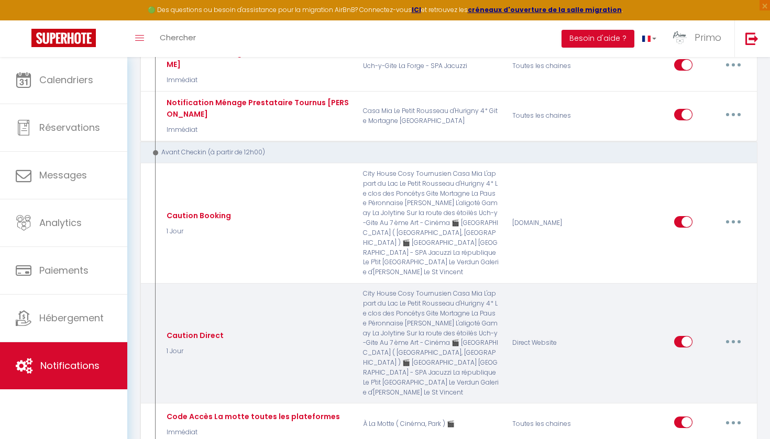
scroll to position [835, 0]
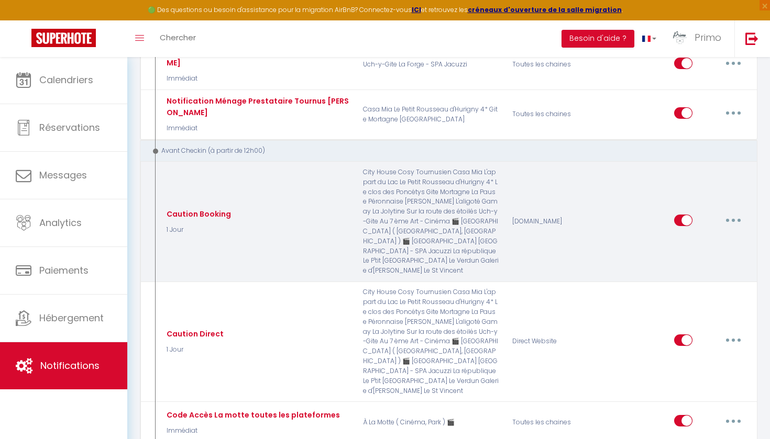
click at [741, 212] on button "button" at bounding box center [733, 220] width 29 height 17
click at [705, 235] on link "Editer" at bounding box center [706, 244] width 78 height 18
type input "Caution Booking"
select select "1 Jour"
select select "if_deposit_not_paid"
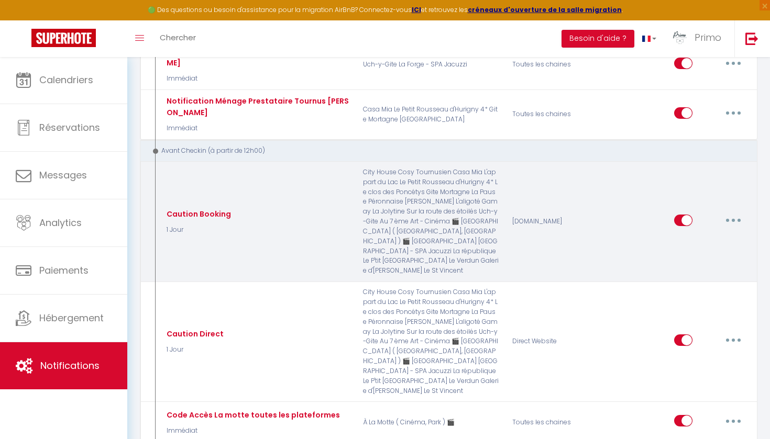
checkbox input "true"
checkbox input "false"
checkbox input "true"
type input "Depot caution reservation [RENTAL:NAME]"
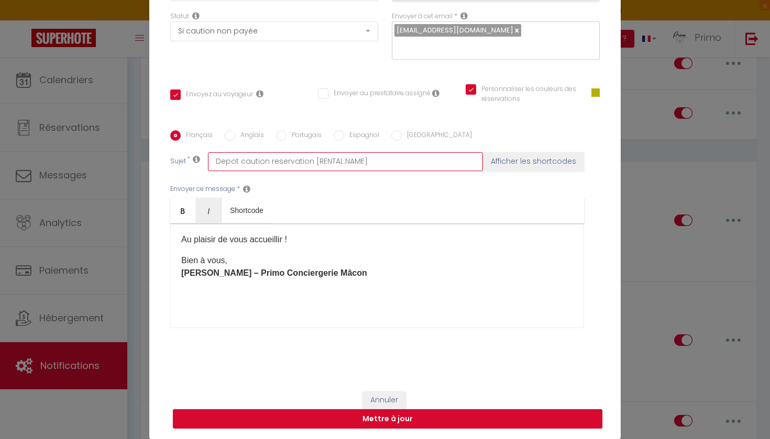
click at [290, 168] on input "Depot caution reservation [RENTAL:NAME]" at bounding box center [345, 161] width 275 height 19
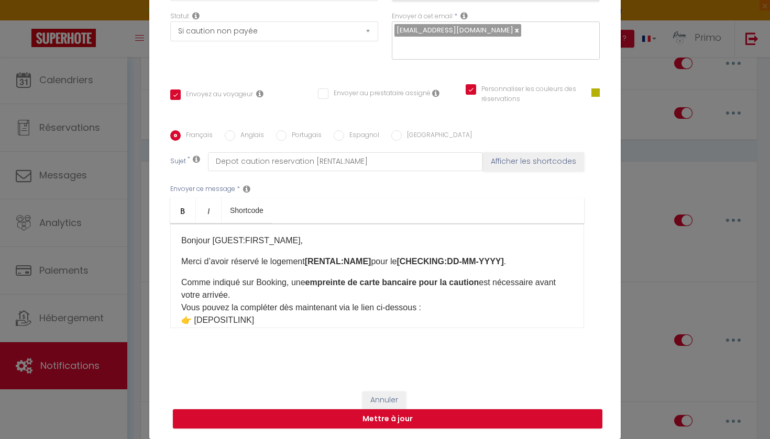
click at [274, 263] on p "Merci d’avoir réservé le logement [RENTAL:NAME] pour le [CHECKING:DD-MM-YYYY] ." at bounding box center [377, 262] width 392 height 13
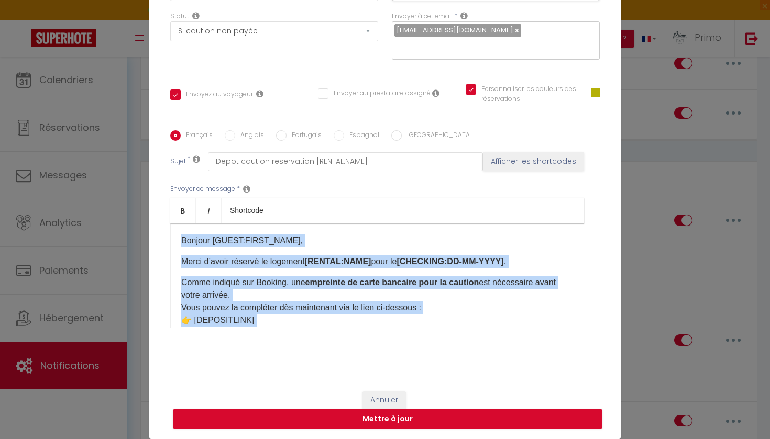
copy div "Bonjour [GUEST:FIRST_NAME], Merci d’avoir réservé le logement [RENTAL:NAME] pou…"
click at [386, 400] on button "Annuler" at bounding box center [383, 401] width 43 height 18
checkbox input "true"
checkbox input "false"
checkbox input "true"
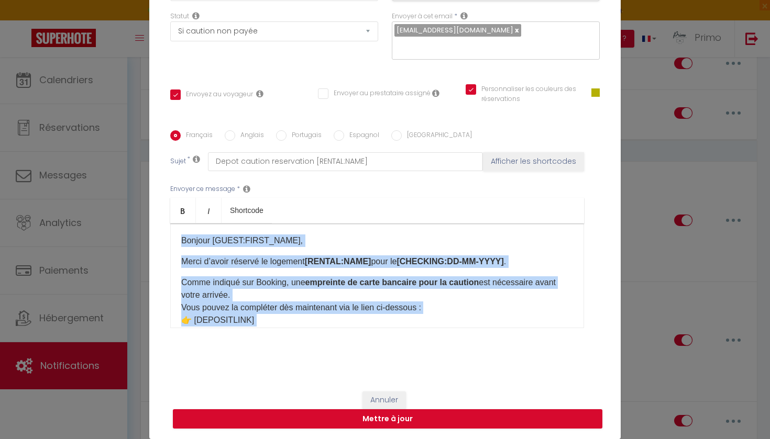
radio input "true"
type input "Caution Booking"
checkbox input "true"
checkbox input "false"
checkbox input "true"
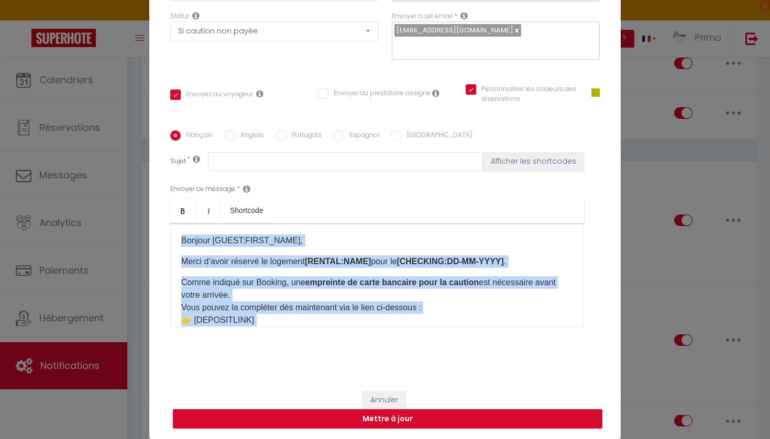
type input "Depot caution reservation [RENTAL:NAME]"
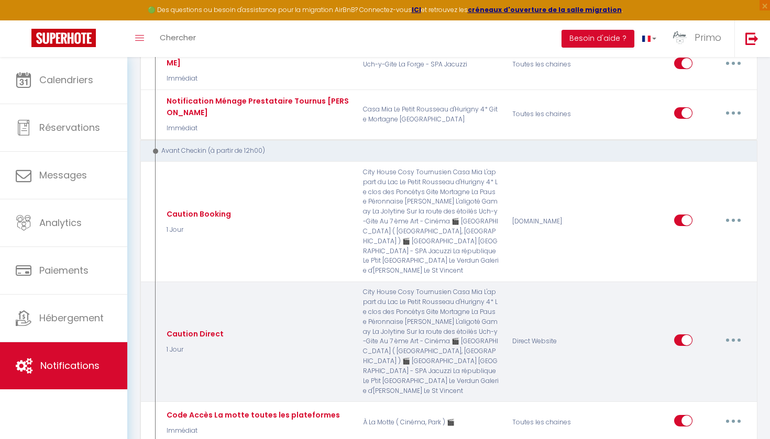
click at [732, 332] on button "button" at bounding box center [733, 340] width 29 height 17
click at [706, 355] on link "Editer" at bounding box center [706, 364] width 78 height 18
type input "Caution Direct"
checkbox input "true"
checkbox input "false"
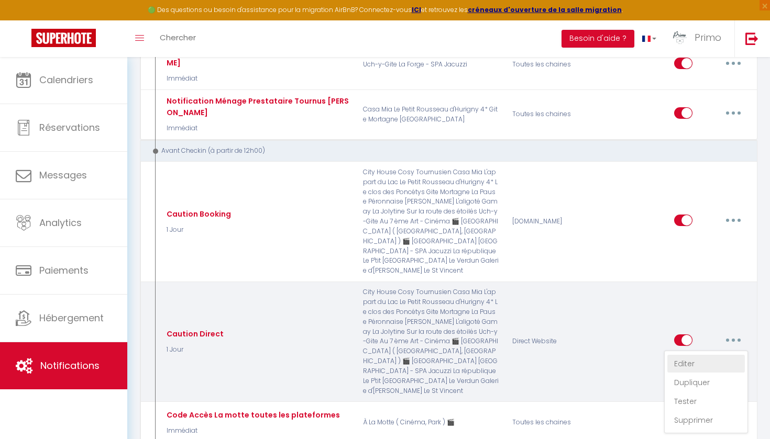
checkbox input "true"
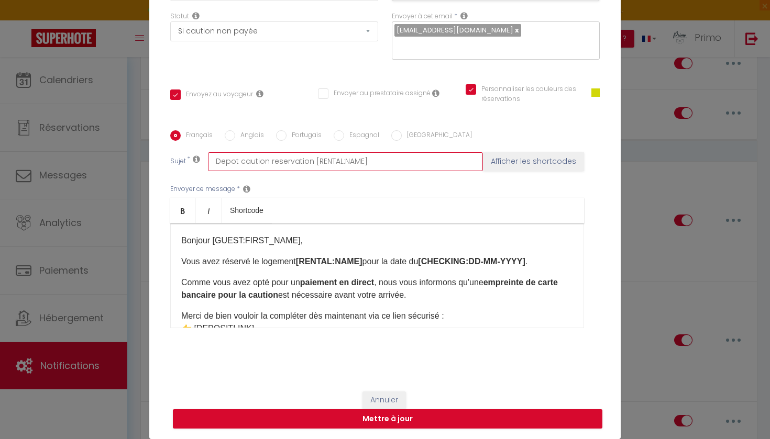
click at [267, 164] on input "Depot caution reservation [RENTAL:NAME]" at bounding box center [345, 161] width 275 height 19
click at [299, 271] on div "Bonjour [GUEST:FIRST_NAME], Vous avez réservé le logement [RENTAL:NAME] pour la…" at bounding box center [377, 276] width 414 height 105
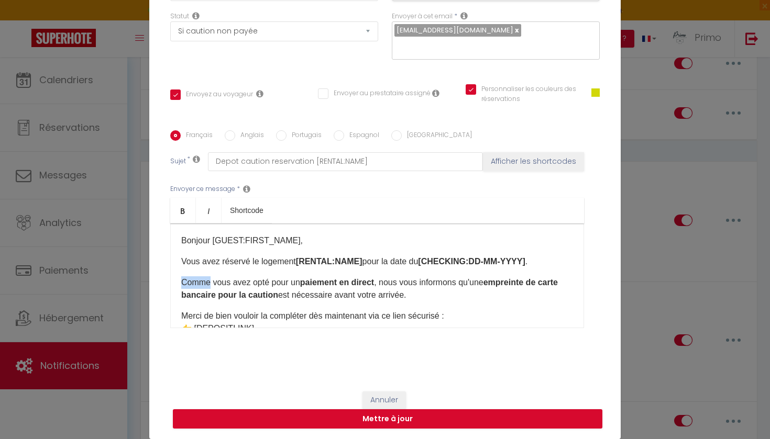
click at [299, 271] on div "Bonjour [GUEST:FIRST_NAME], Vous avez réservé le logement [RENTAL:NAME] pour la…" at bounding box center [377, 276] width 414 height 105
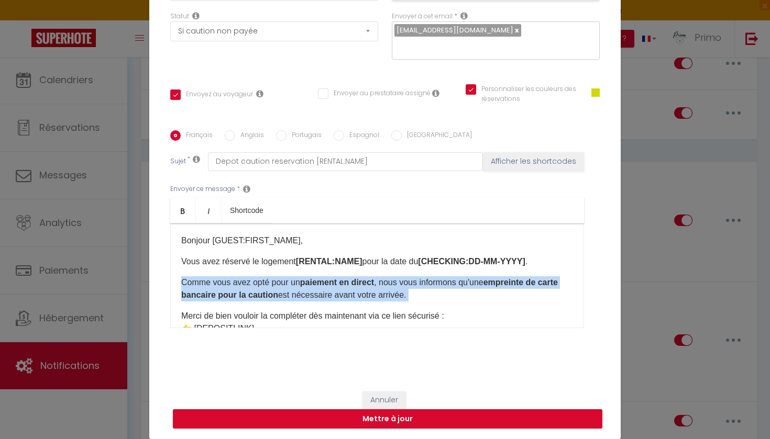
click at [299, 271] on div "Bonjour [GUEST:FIRST_NAME], Vous avez réservé le logement [RENTAL:NAME] pour la…" at bounding box center [377, 276] width 414 height 105
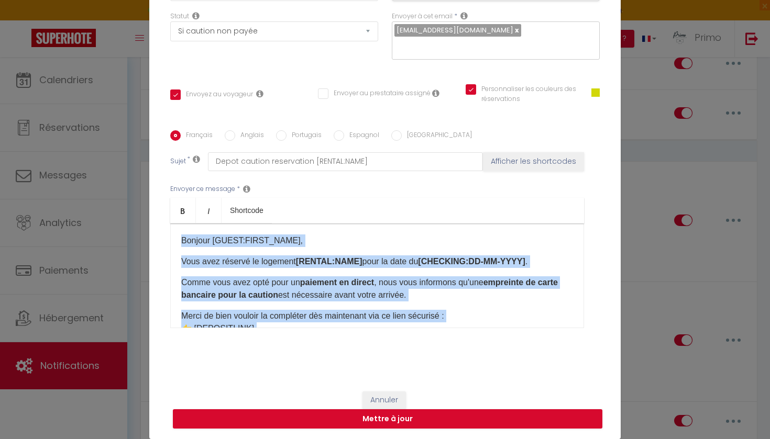
copy div "Bonjour [GUEST:FIRST_NAME], Vous avez réservé le logement [RENTAL:NAME] pour la…"
click at [381, 396] on button "Annuler" at bounding box center [383, 401] width 43 height 18
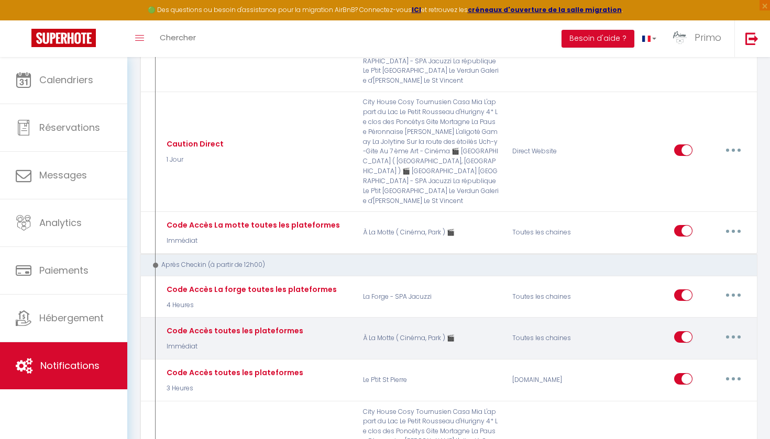
scroll to position [1060, 0]
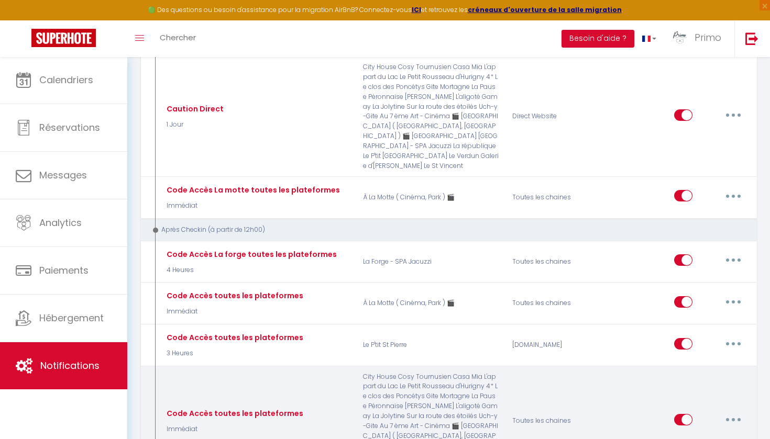
click at [736, 412] on button "button" at bounding box center [733, 420] width 29 height 17
click at [701, 435] on link "Editer" at bounding box center [706, 444] width 78 height 18
type input "Code Accès toutes les plateformes"
select select "3"
select select "Immédiat"
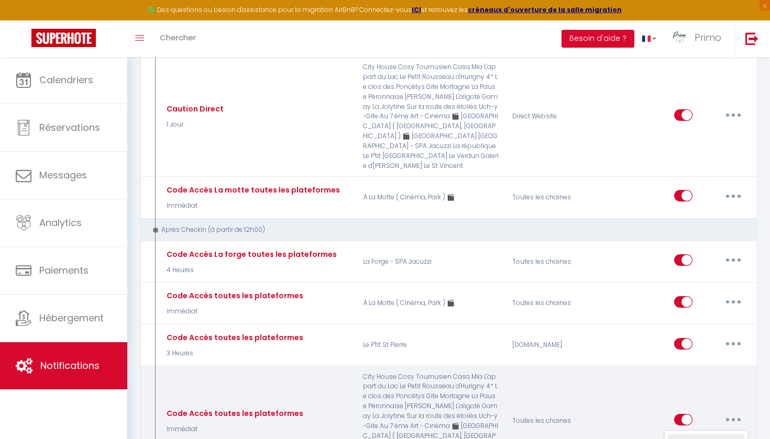
select select "if_deposit_is_paid"
checkbox input "true"
checkbox input "false"
checkbox input "true"
type input "Votre séjour commence ici : voici ce qu’il faut savoir pour entrer dans le loge…"
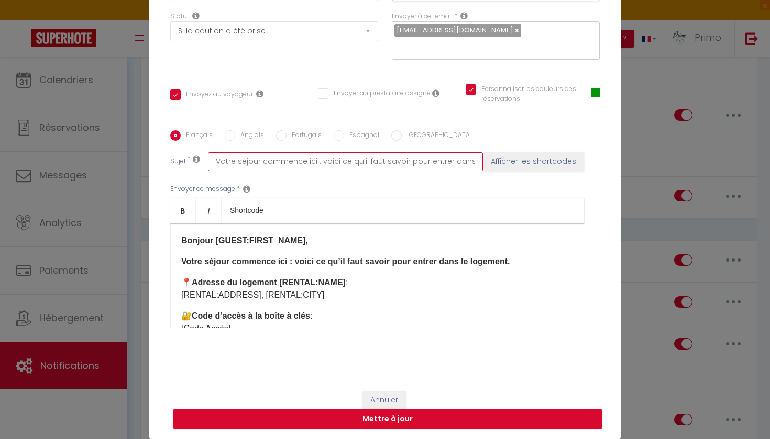
click at [317, 165] on input "Votre séjour commence ici : voici ce qu’il faut savoir pour entrer dans le loge…" at bounding box center [345, 161] width 275 height 19
click at [319, 282] on strong "Adresse du logement [RENTAL:NAME]" at bounding box center [269, 282] width 154 height 9
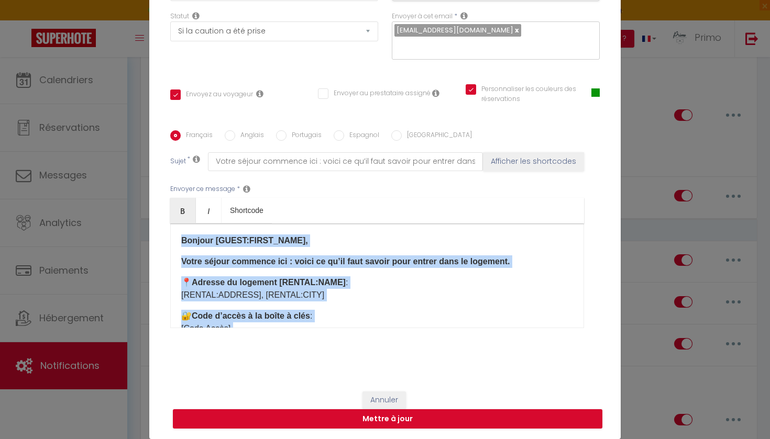
copy div "Bonjour [GUEST:FIRST_NAME], Votre séjour commence ici : voici ce qu’il faut sav…"
click at [375, 397] on button "Annuler" at bounding box center [383, 401] width 43 height 18
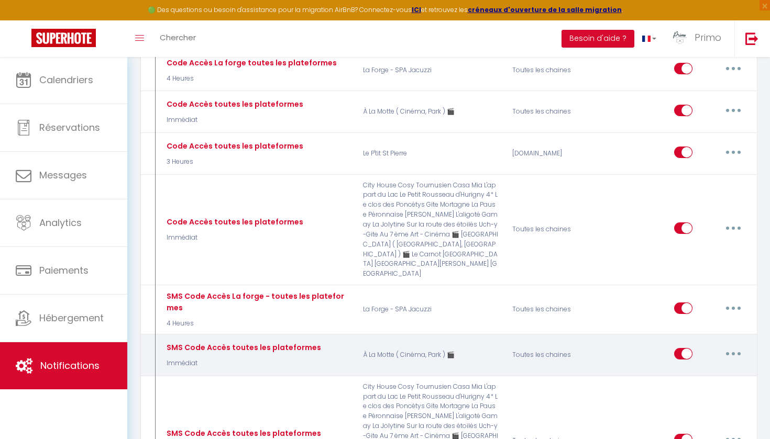
scroll to position [1252, 0]
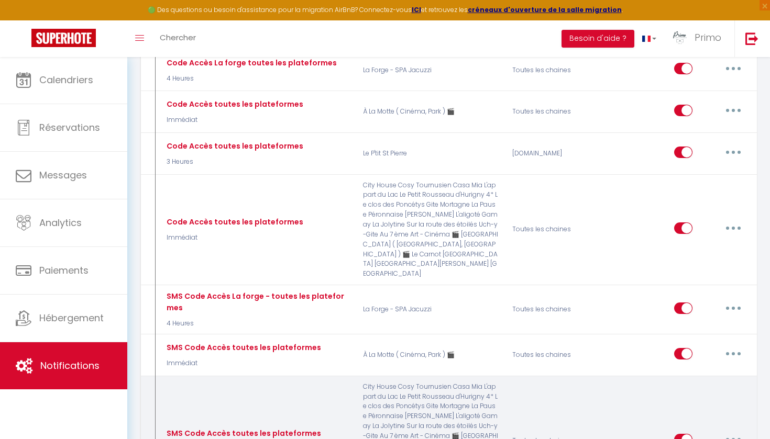
click at [733, 438] on icon "button" at bounding box center [733, 439] width 3 height 3
type input "SMS Code Accès toutes les plateformes"
select select "sms"
checkbox input "true"
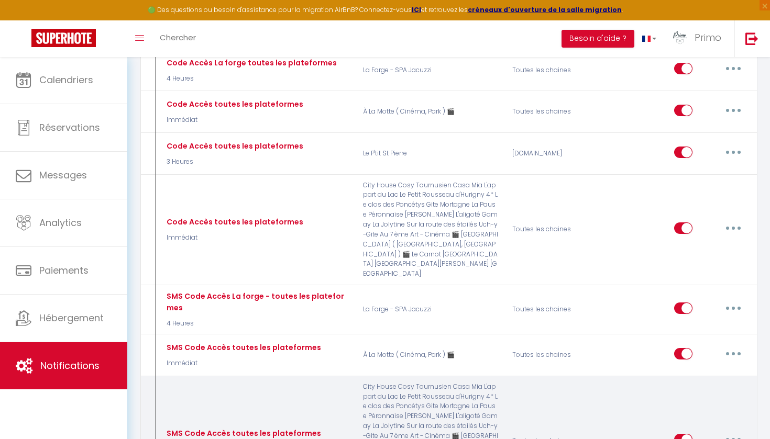
checkbox input "false"
checkbox input "true"
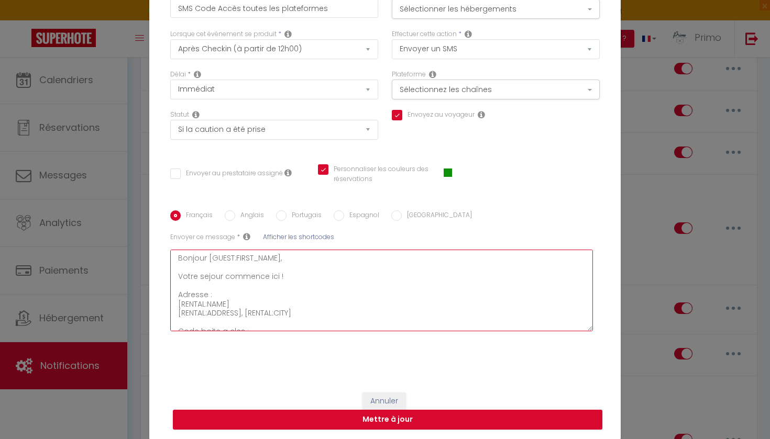
click at [261, 290] on textarea "Bonjour [GUEST:FIRST_NAME], Votre sejour commence ici ! Adresse : [RENTAL:NAME]…" at bounding box center [381, 291] width 423 height 82
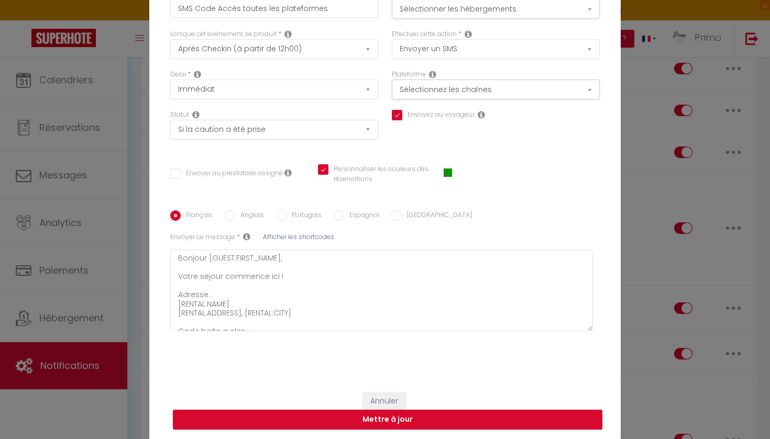
click at [399, 396] on button "Annuler" at bounding box center [383, 402] width 43 height 18
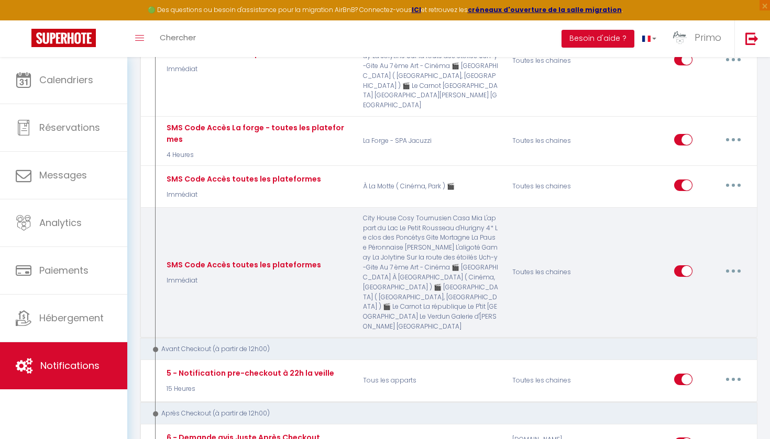
scroll to position [1531, 0]
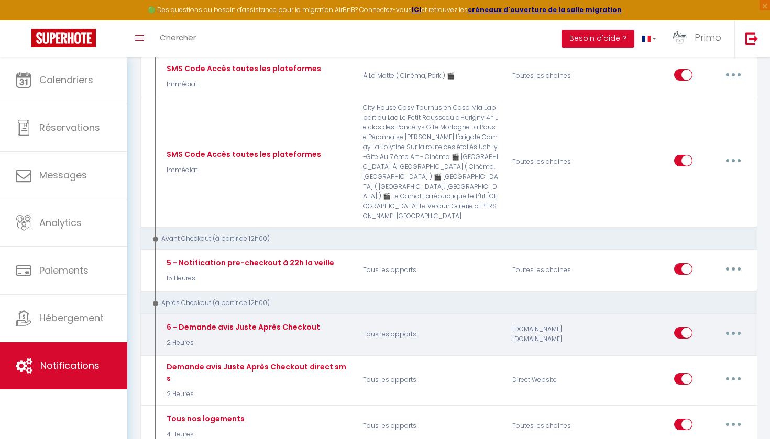
click at [730, 325] on button "button" at bounding box center [733, 333] width 29 height 17
click at [699, 348] on link "Editer" at bounding box center [706, 357] width 78 height 18
type input "6 - Demande avis Juste Après Checkout"
select select "5"
select select "2 Heures"
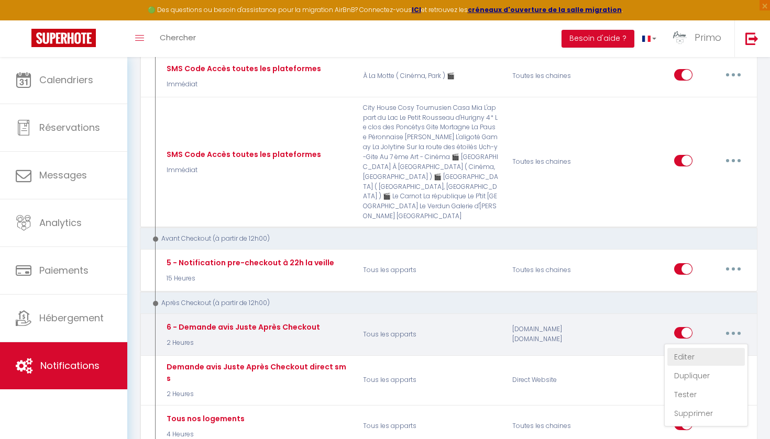
checkbox input "true"
checkbox input "false"
checkbox input "true"
type input "Merci pour votre séjour [GUEST:FIRST_NAME]"
select select "email"
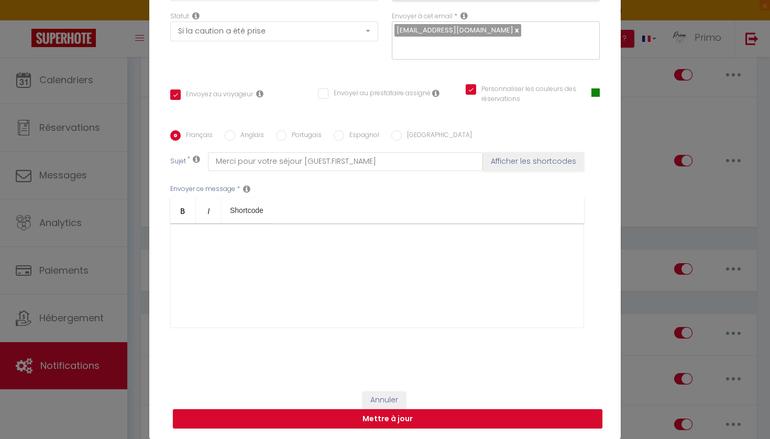
scroll to position [103, 0]
click at [383, 395] on button "Annuler" at bounding box center [383, 401] width 43 height 18
checkbox input "true"
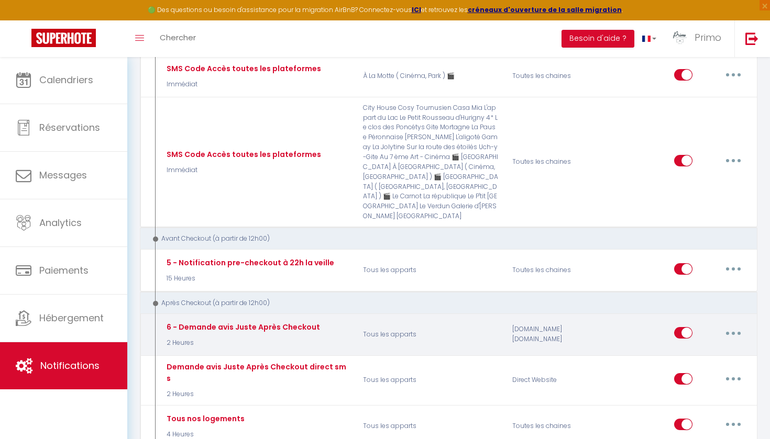
click at [732, 325] on button "button" at bounding box center [733, 333] width 29 height 17
click at [707, 348] on link "Editer" at bounding box center [706, 357] width 78 height 18
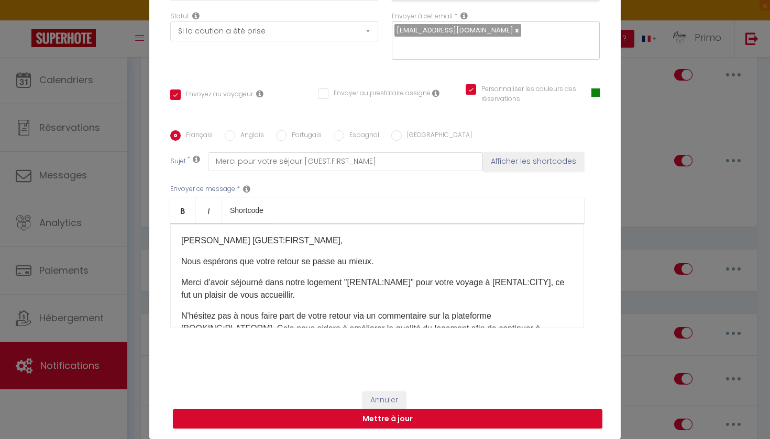
click at [390, 280] on p "Merci d'avoir séjourné dans notre logement "[RENTAL:NAME]" pour votre voyage à …" at bounding box center [377, 289] width 392 height 25
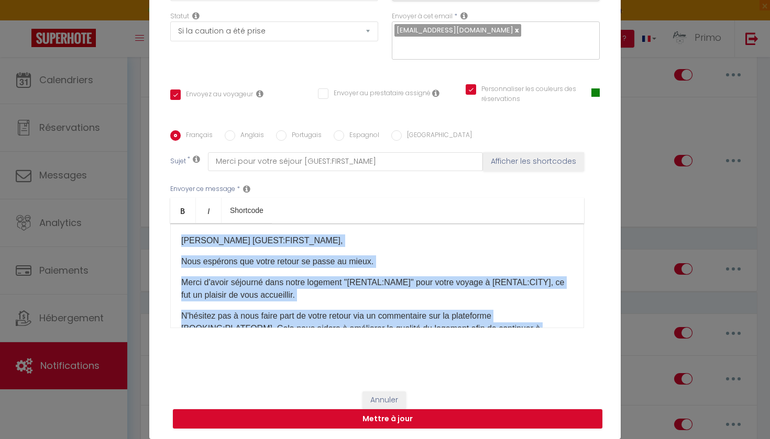
copy div "Chers [GUEST:FIRST_NAME]​, Nous espérons que votre retour se passe au mieux.​ M…"
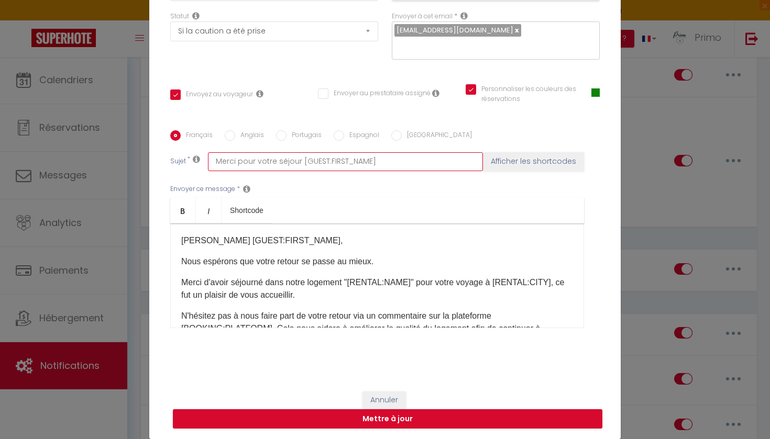
click at [321, 164] on input "Merci pour votre séjour [GUEST:FIRST_NAME]" at bounding box center [345, 161] width 275 height 19
click at [388, 403] on button "Annuler" at bounding box center [383, 401] width 43 height 18
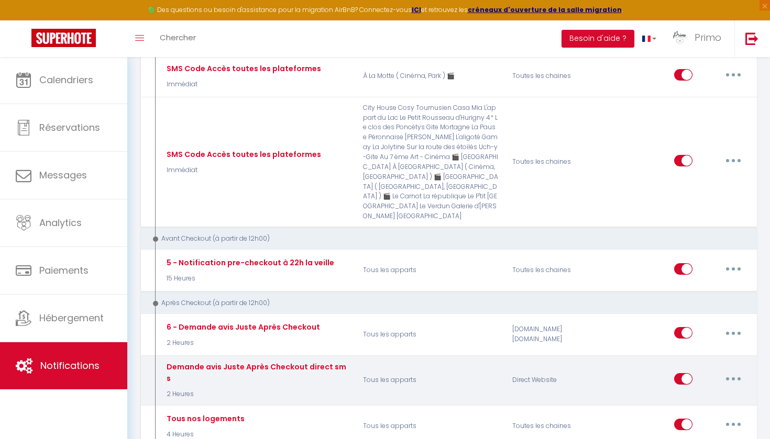
click at [740, 371] on button "button" at bounding box center [733, 379] width 29 height 17
click at [702, 394] on link "Editer" at bounding box center [706, 403] width 78 height 18
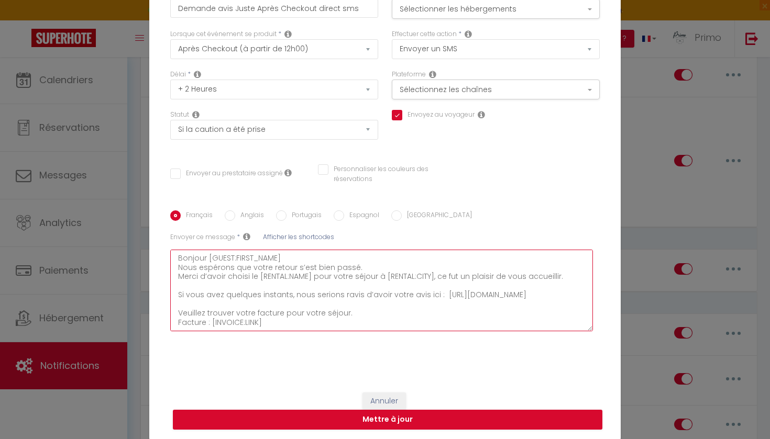
click at [406, 283] on textarea "Bonjour [GUEST:FIRST_NAME] Nous espérons que votre retour s’est bien passé. Mer…" at bounding box center [381, 291] width 423 height 82
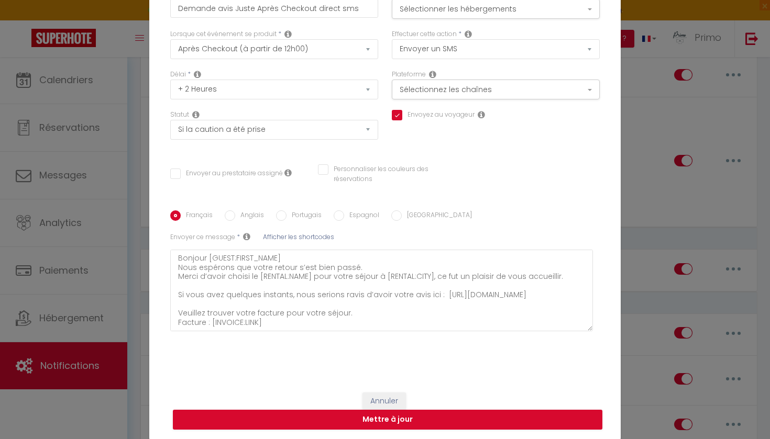
click at [391, 397] on button "Annuler" at bounding box center [383, 402] width 43 height 18
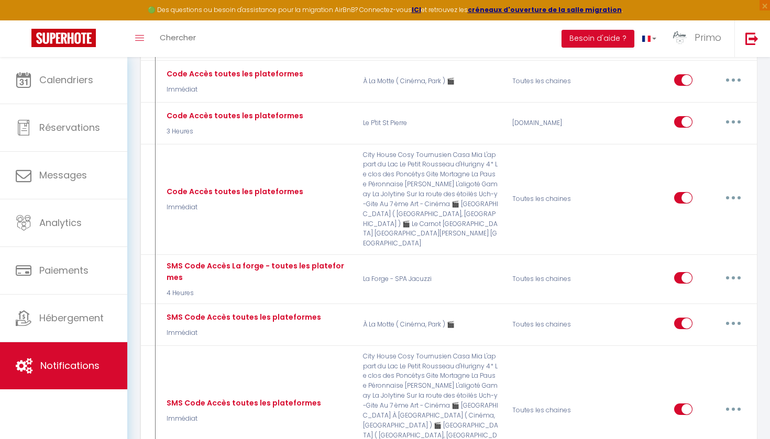
scroll to position [1282, 0]
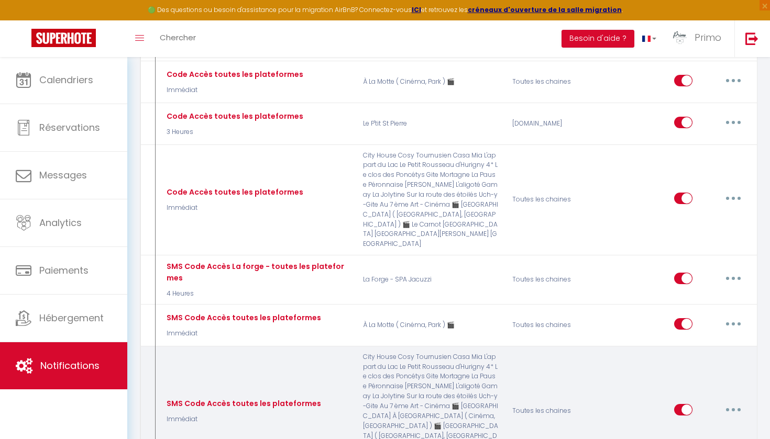
click at [730, 402] on button "button" at bounding box center [733, 410] width 29 height 17
click at [698, 425] on link "Editer" at bounding box center [706, 434] width 78 height 18
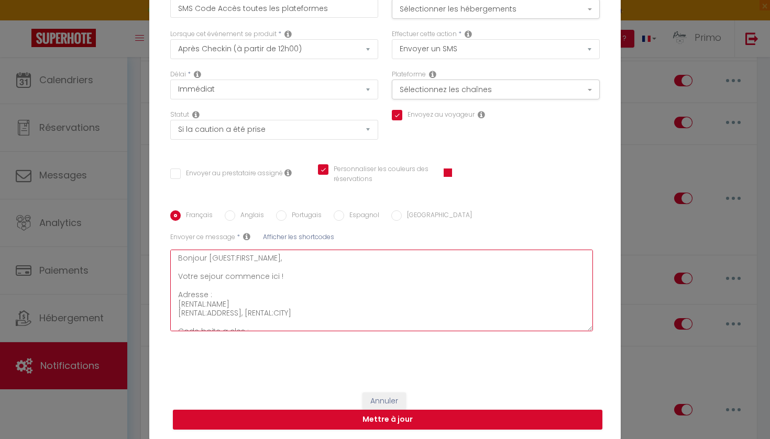
click at [311, 286] on textarea "Bonjour [GUEST:FIRST_NAME], Votre sejour commence ici ! Adresse : [RENTAL:NAME]…" at bounding box center [381, 291] width 423 height 82
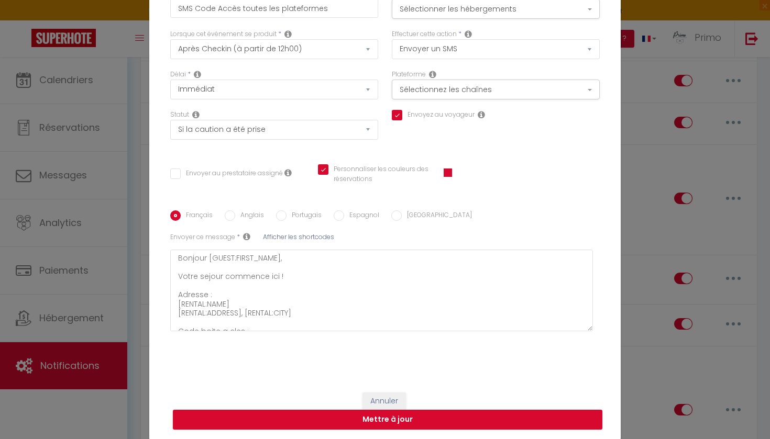
click at [389, 399] on button "Annuler" at bounding box center [383, 402] width 43 height 18
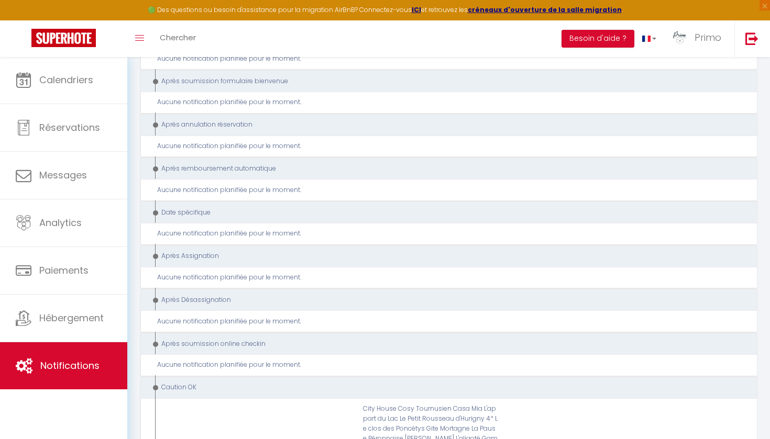
scroll to position [2431, 0]
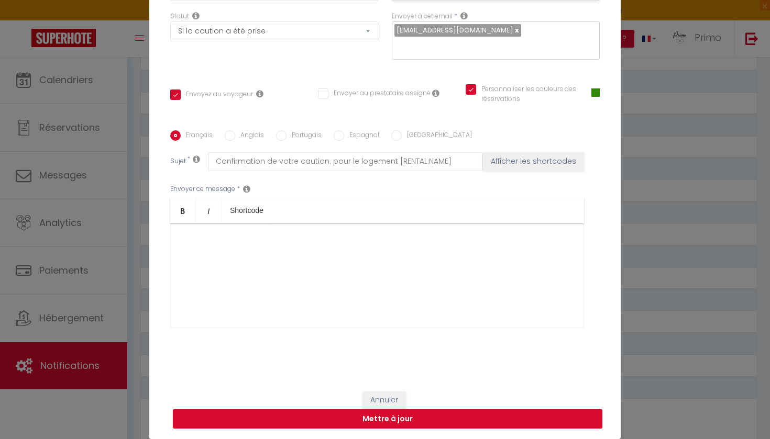
scroll to position [103, 0]
click at [368, 401] on button "Annuler" at bounding box center [383, 401] width 43 height 18
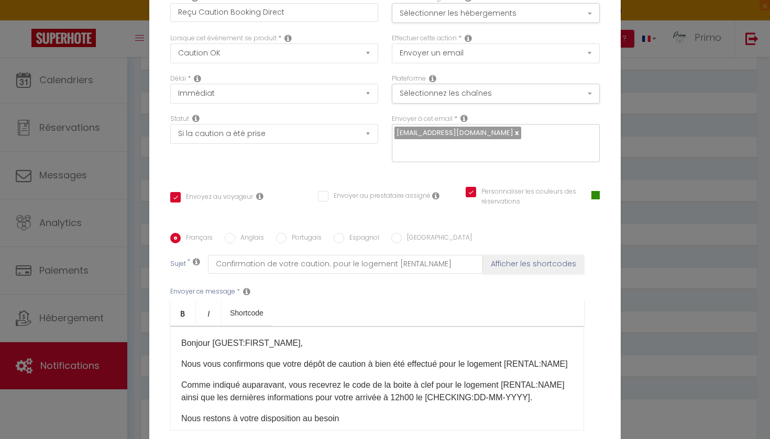
scroll to position [0, 0]
click at [240, 20] on input "Reçu Caution Booking Direct" at bounding box center [274, 12] width 208 height 19
click at [313, 268] on input "Confirmation de votre caution. pour le logement [RENTAL:NAME]" at bounding box center [345, 264] width 275 height 19
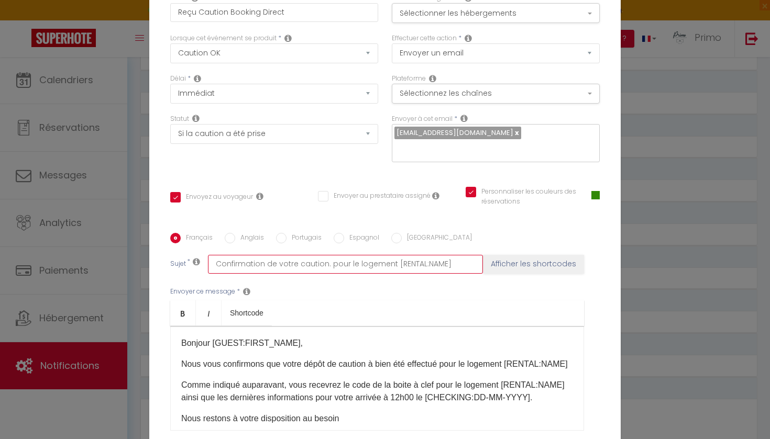
click at [313, 268] on input "Confirmation de votre caution. pour le logement [RENTAL:NAME]" at bounding box center [345, 264] width 275 height 19
click at [308, 358] on div "Bonjour [GUEST:FIRST_NAME], Nous vous confirmons que votre dépôt de caution à b…" at bounding box center [377, 378] width 414 height 105
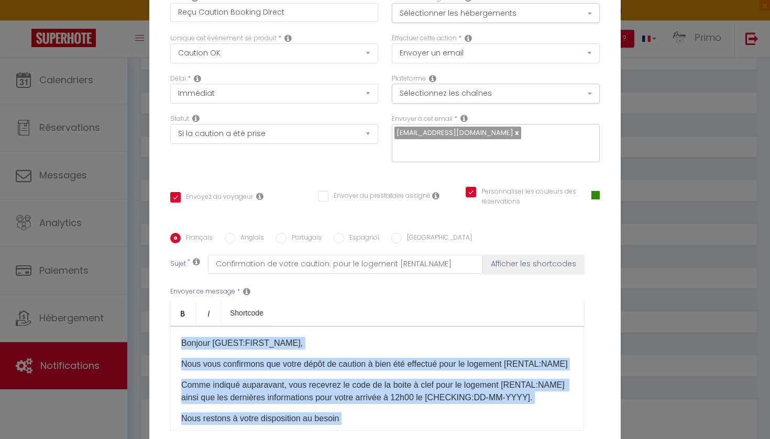
copy div "Bonjour [GUEST:FIRST_NAME], Nous vous confirmons que votre dépôt de caution à b…"
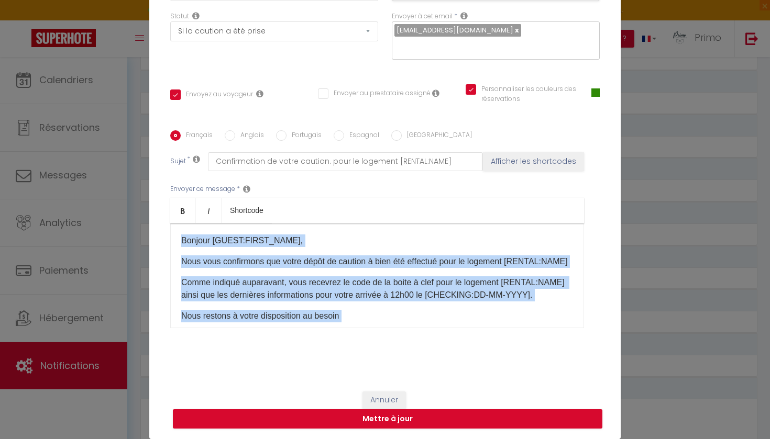
scroll to position [103, 0]
click at [393, 398] on button "Annuler" at bounding box center [383, 401] width 43 height 18
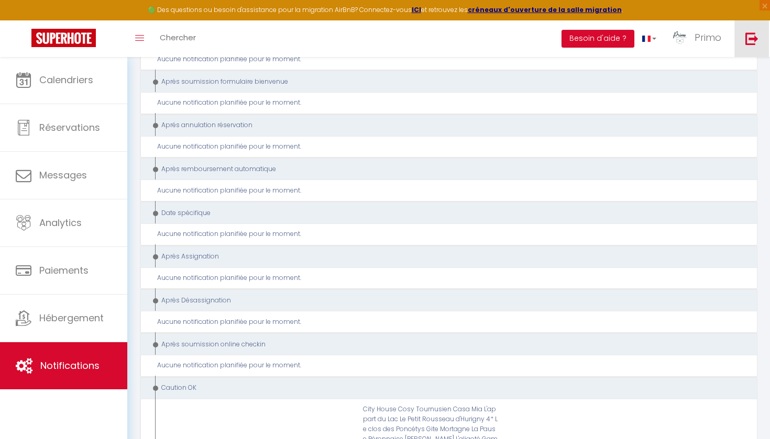
click at [739, 42] on link at bounding box center [751, 38] width 35 height 37
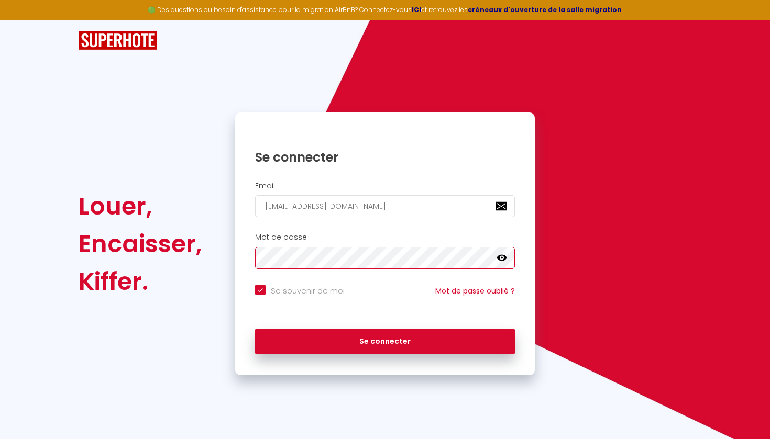
click at [385, 340] on button "Se connecter" at bounding box center [385, 342] width 260 height 26
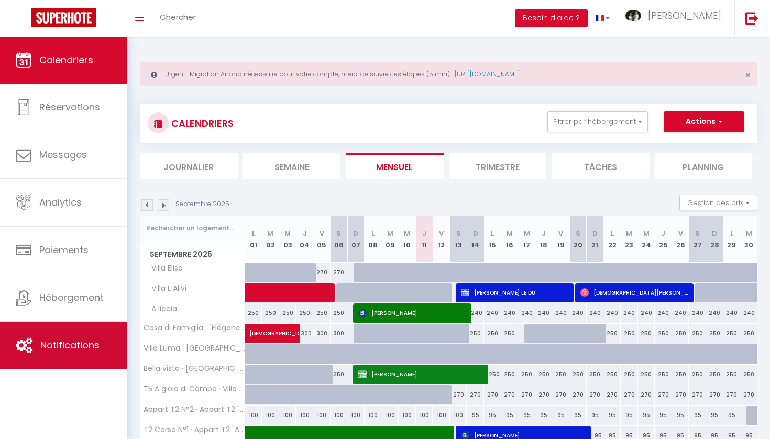
click at [96, 345] on span "Notifications" at bounding box center [69, 345] width 59 height 13
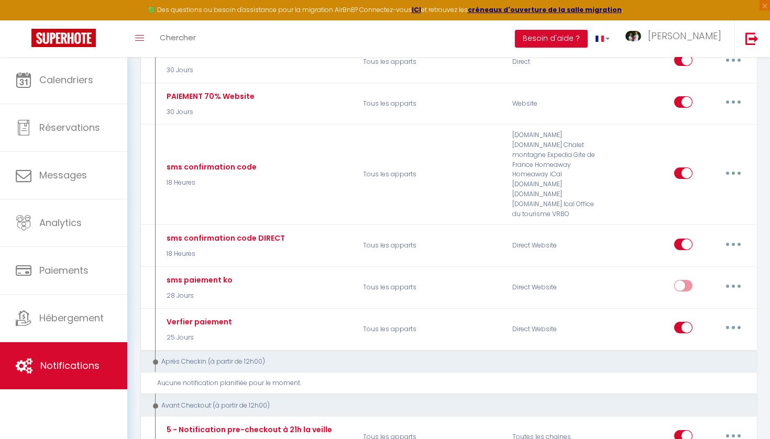
scroll to position [679, 0]
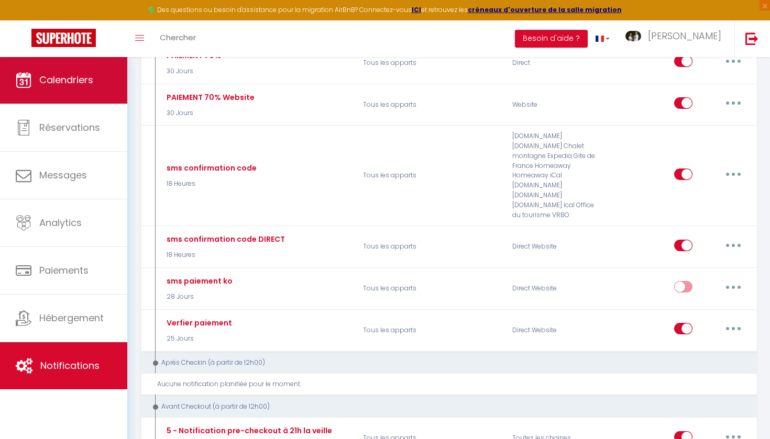
click at [84, 75] on span "Calendriers" at bounding box center [66, 79] width 54 height 13
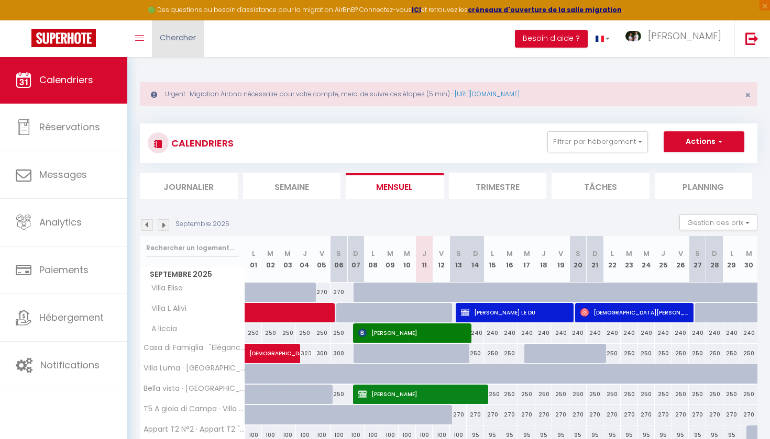
click at [184, 37] on span "Chercher" at bounding box center [178, 37] width 36 height 11
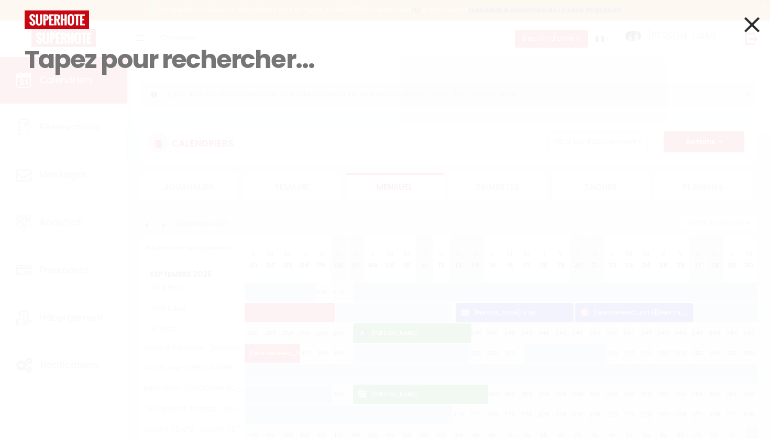
click at [746, 26] on icon at bounding box center [751, 25] width 15 height 26
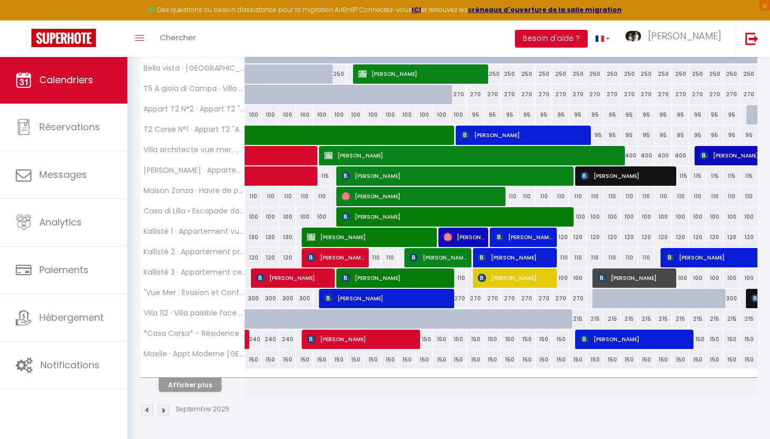
scroll to position [320, 0]
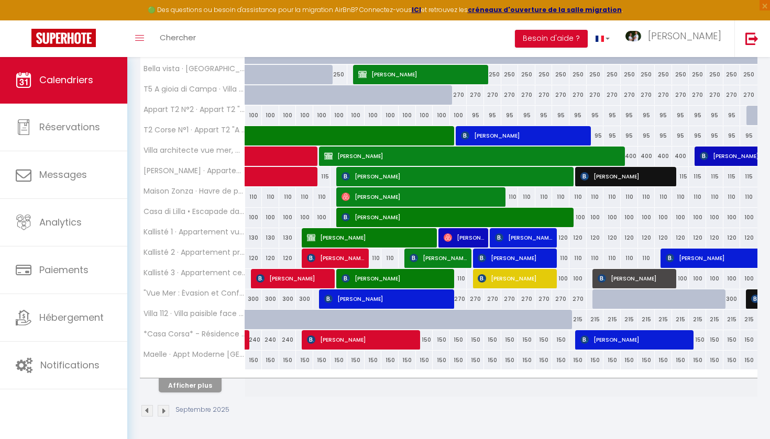
click at [198, 384] on button "Afficher plus" at bounding box center [190, 386] width 63 height 14
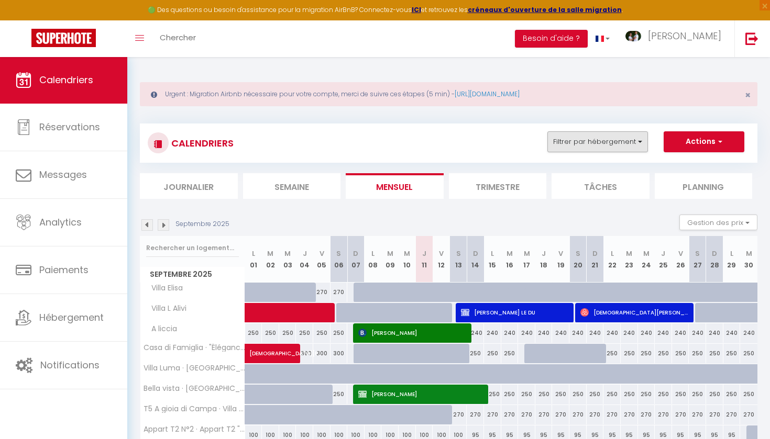
scroll to position [0, 0]
click at [620, 137] on button "Filtrer par hébergement" at bounding box center [597, 141] width 101 height 21
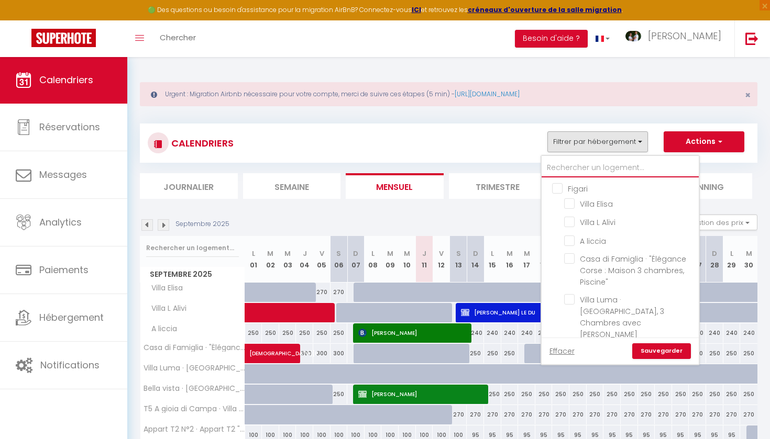
click at [594, 170] on input "text" at bounding box center [620, 168] width 157 height 19
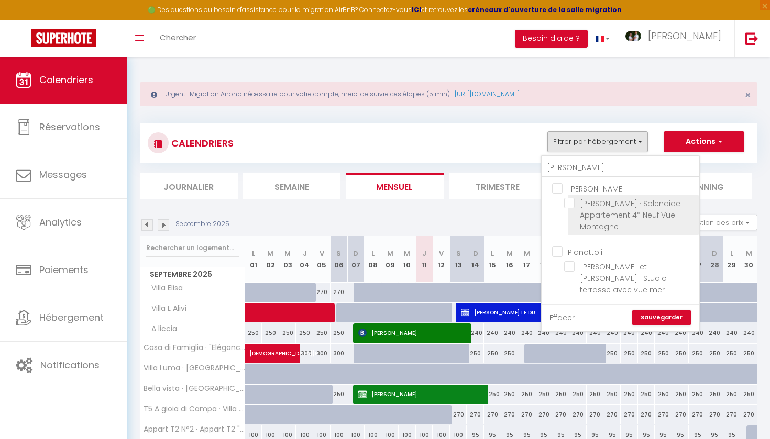
click at [573, 207] on input "Emilienne · Splendide Appartement 4* Neuf Vue Montagne" at bounding box center [629, 203] width 131 height 10
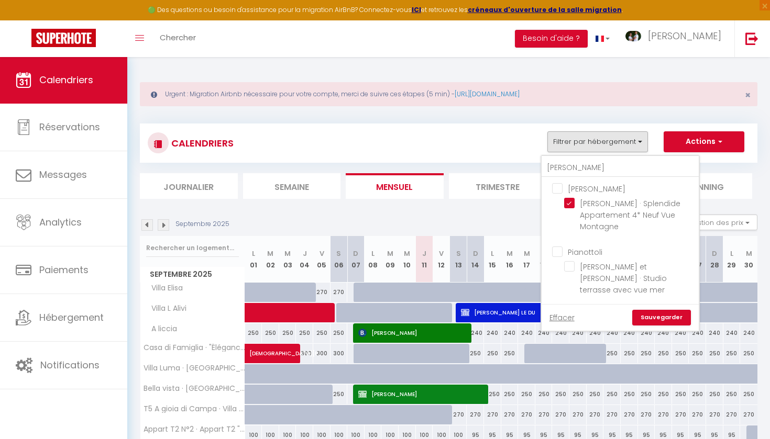
click at [660, 310] on link "Sauvegarder" at bounding box center [661, 318] width 59 height 16
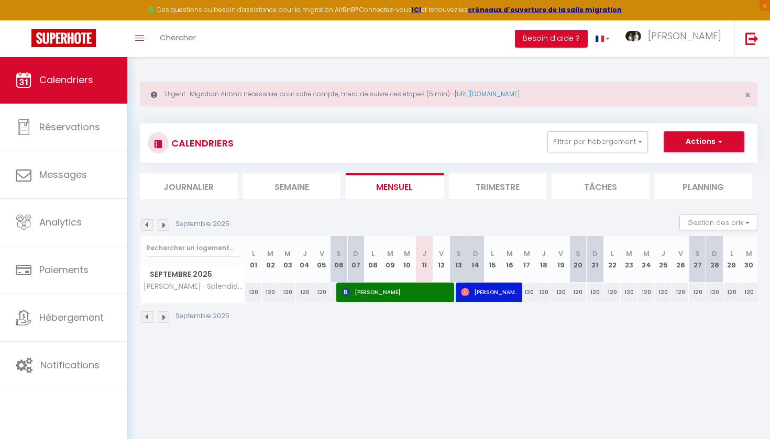
click at [162, 227] on img at bounding box center [164, 225] width 12 height 12
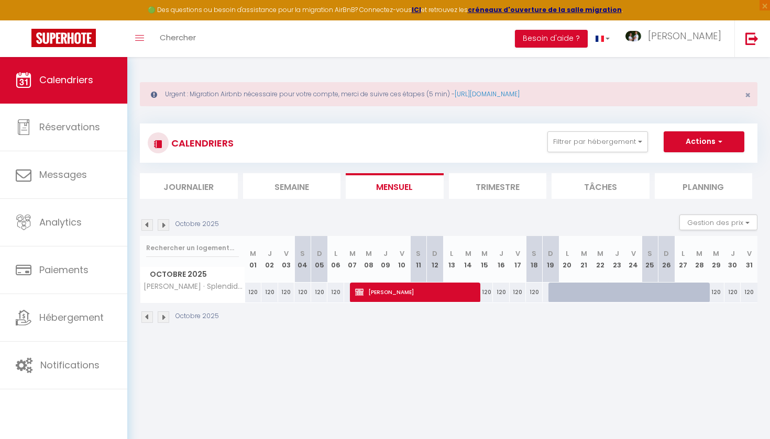
click at [386, 289] on span "gilles luccioni" at bounding box center [416, 292] width 123 height 20
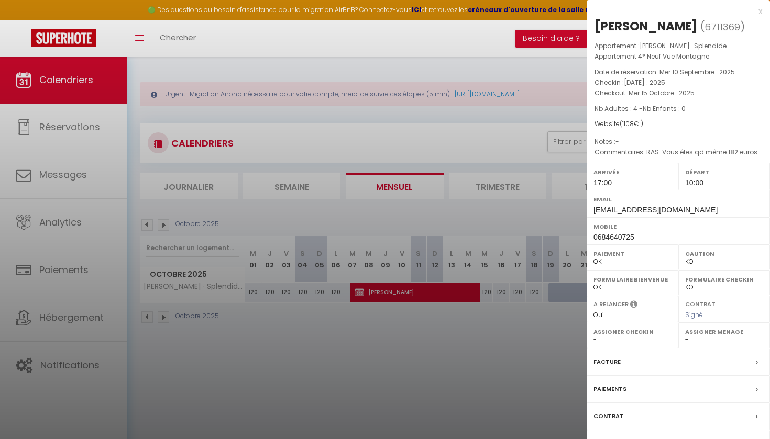
click at [612, 438] on label "Messages" at bounding box center [609, 443] width 32 height 11
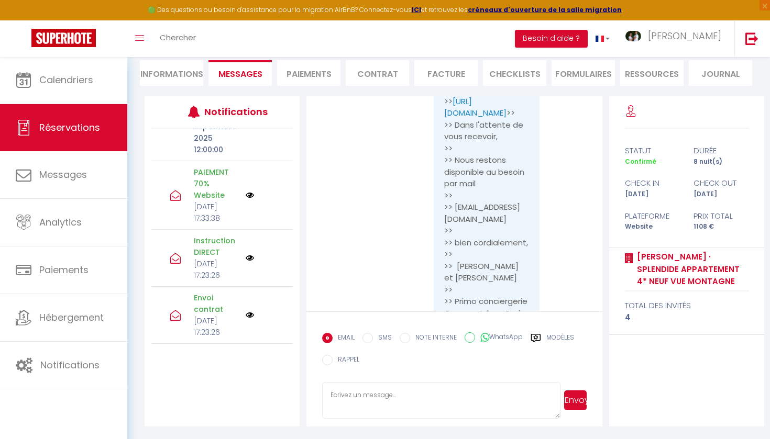
scroll to position [4086, 0]
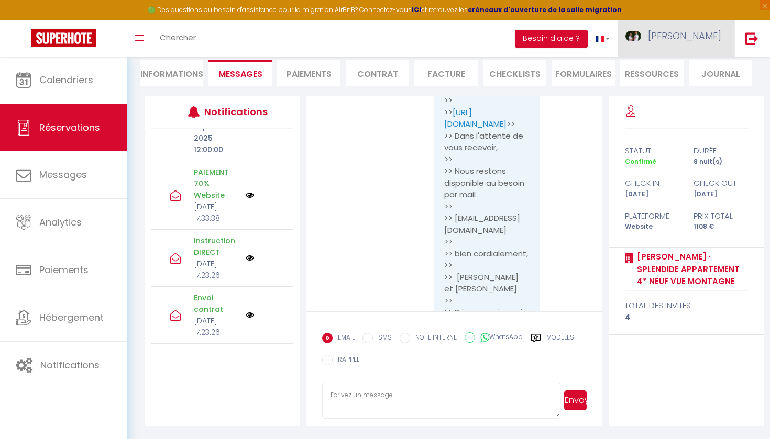
click at [671, 43] on link "Laurent Frederique" at bounding box center [675, 38] width 117 height 37
click at [684, 79] on link "Paramètres" at bounding box center [693, 73] width 78 height 18
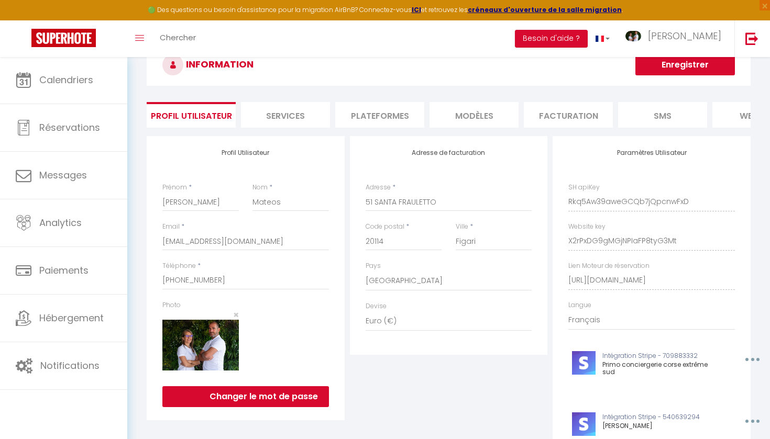
click at [672, 119] on li "SMS" at bounding box center [662, 115] width 89 height 26
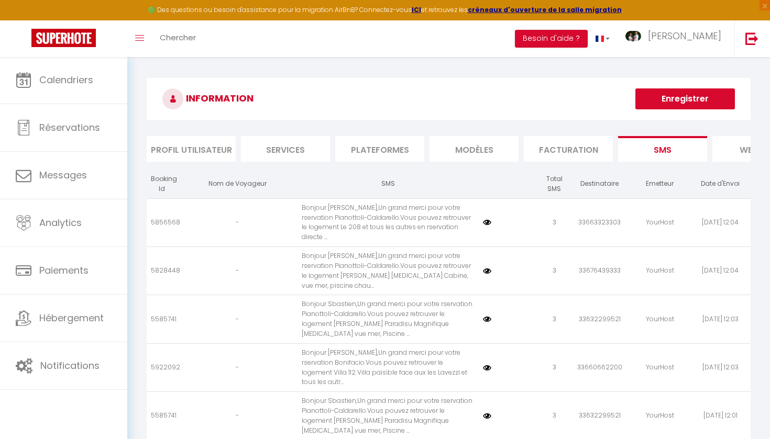
click at [488, 223] on img at bounding box center [487, 222] width 8 height 8
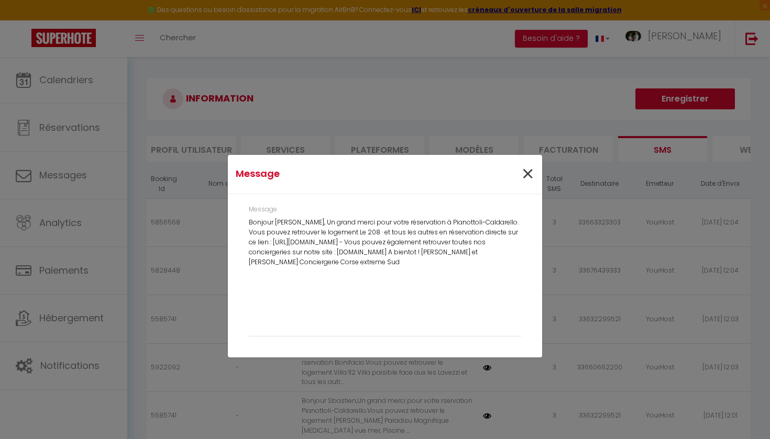
click at [529, 173] on span "×" at bounding box center [527, 174] width 13 height 31
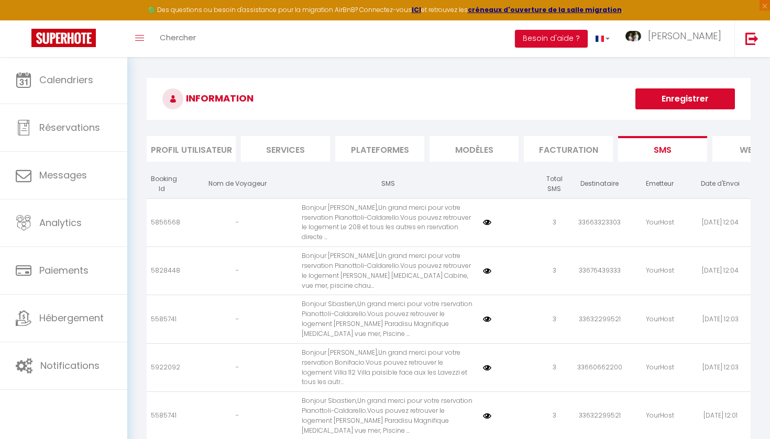
click at [486, 267] on img at bounding box center [487, 271] width 8 height 8
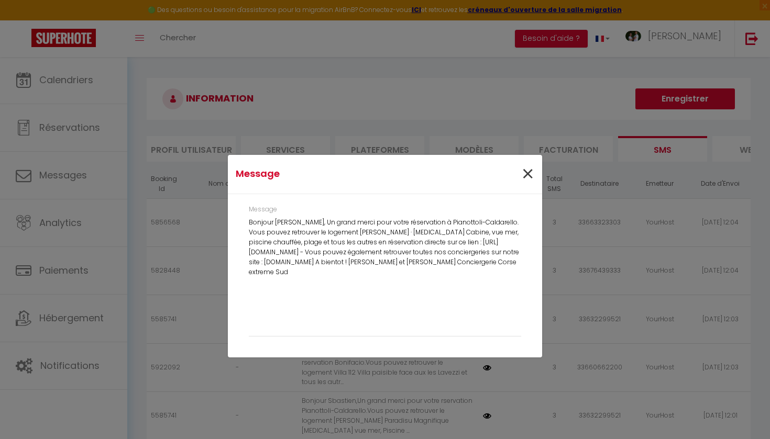
click at [528, 182] on span "×" at bounding box center [527, 174] width 13 height 31
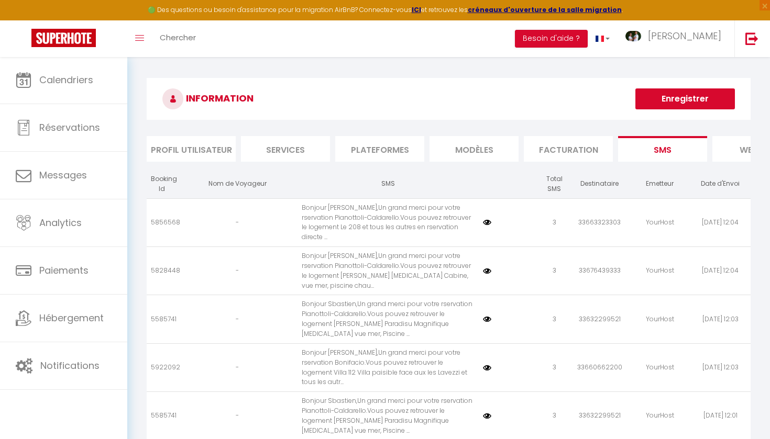
click at [484, 364] on img at bounding box center [487, 368] width 8 height 8
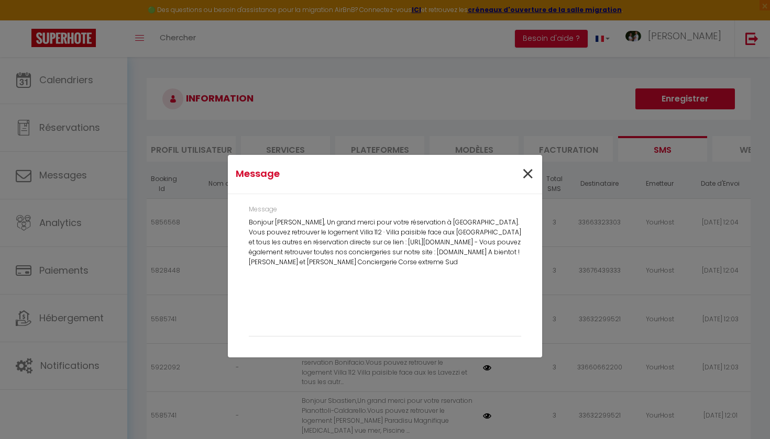
click at [524, 177] on span "×" at bounding box center [527, 174] width 13 height 31
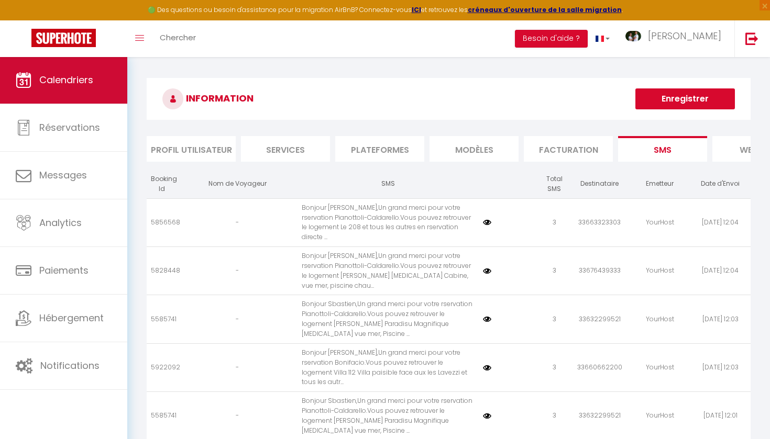
click at [82, 87] on link "Calendriers" at bounding box center [63, 80] width 127 height 47
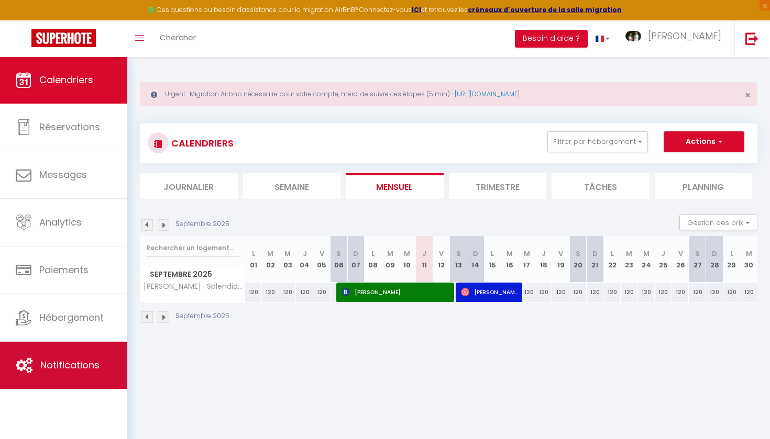
click at [86, 364] on span "Notifications" at bounding box center [69, 365] width 59 height 13
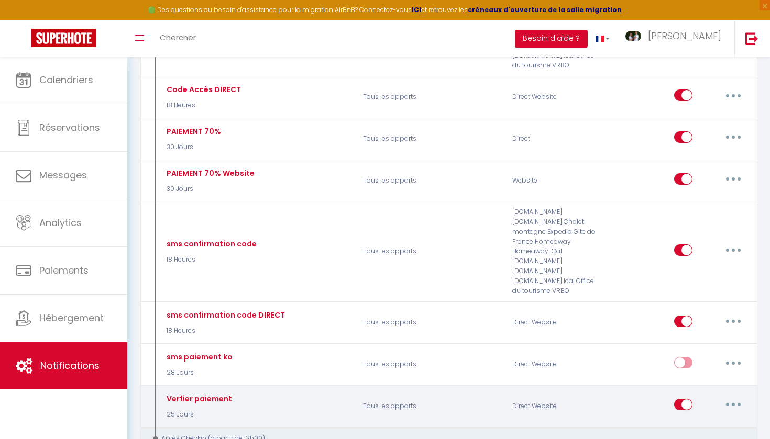
scroll to position [600, 0]
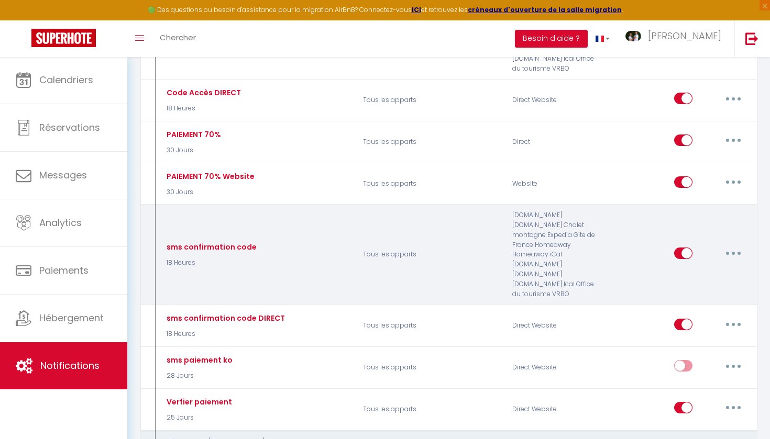
click at [735, 245] on button "button" at bounding box center [733, 253] width 29 height 17
click at [720, 268] on link "Editer" at bounding box center [706, 277] width 78 height 18
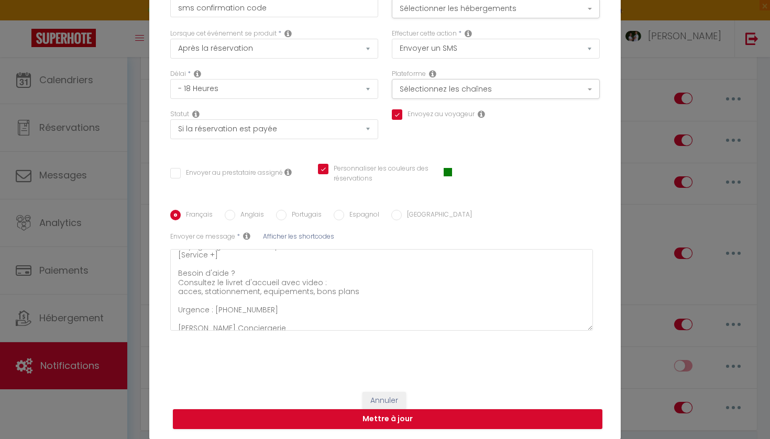
scroll to position [53, 0]
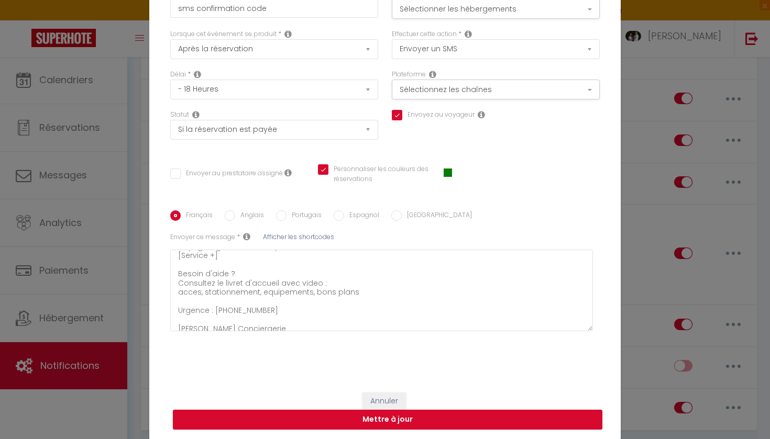
click at [386, 393] on button "Annuler" at bounding box center [383, 402] width 43 height 18
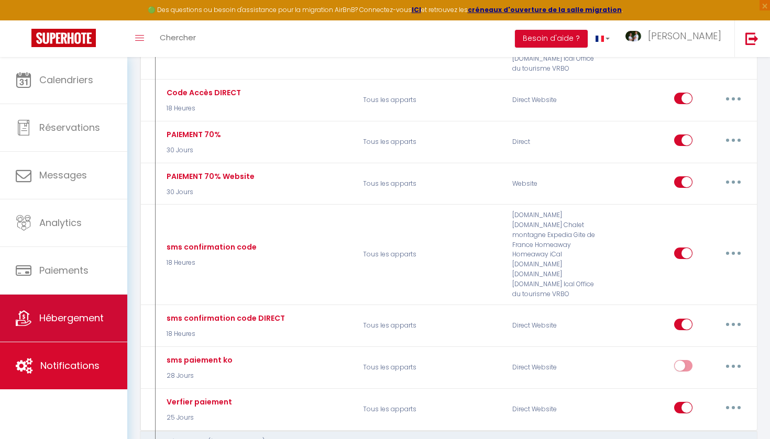
click at [89, 306] on link "Hébergement" at bounding box center [63, 318] width 127 height 47
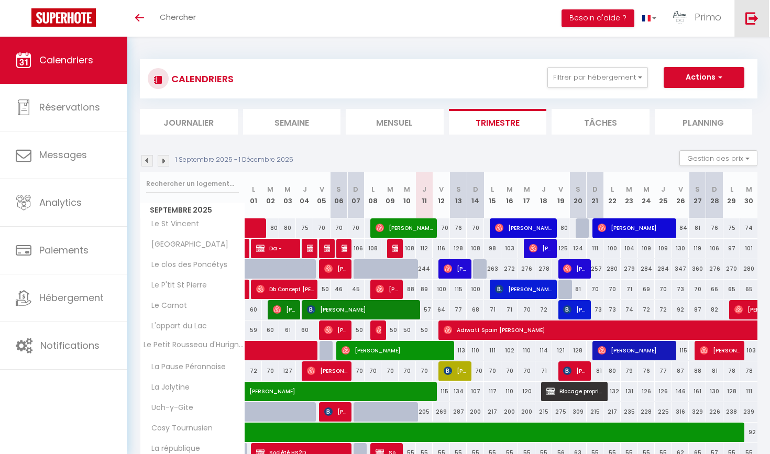
click at [754, 17] on img at bounding box center [751, 18] width 13 height 13
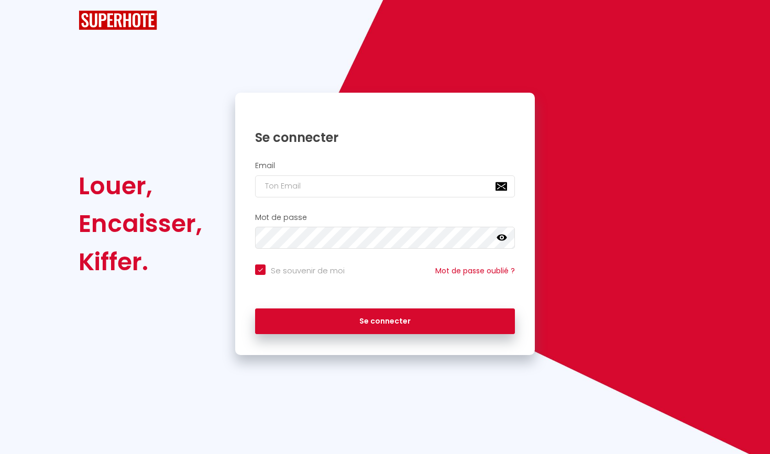
checkbox input "true"
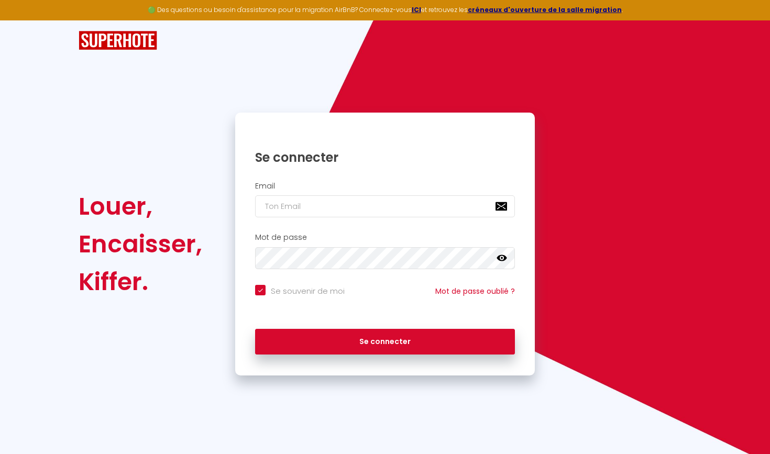
type input "f"
checkbox input "true"
type input "fr"
checkbox input "true"
type input "fra"
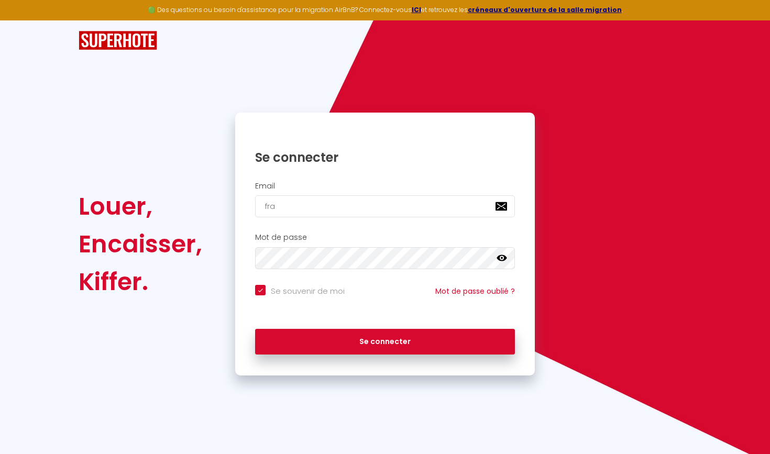
checkbox input "true"
type input "fra."
checkbox input "true"
type input "fra.h"
checkbox input "true"
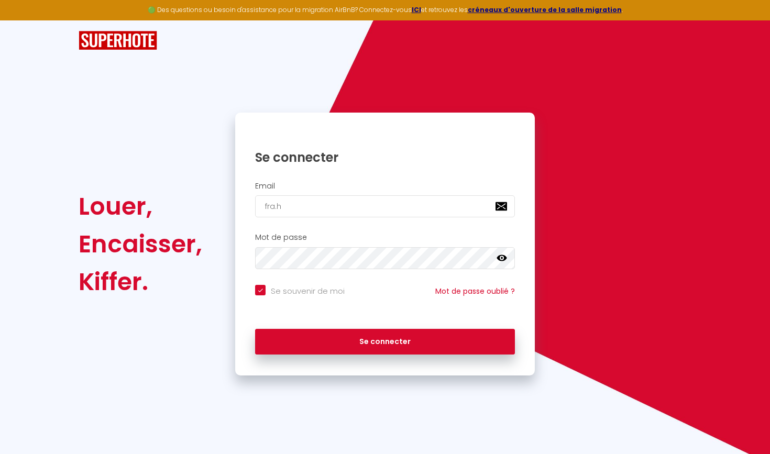
type input "fra.hi"
checkbox input "true"
type input "fra.hia"
checkbox input "true"
type input "fra.hiau"
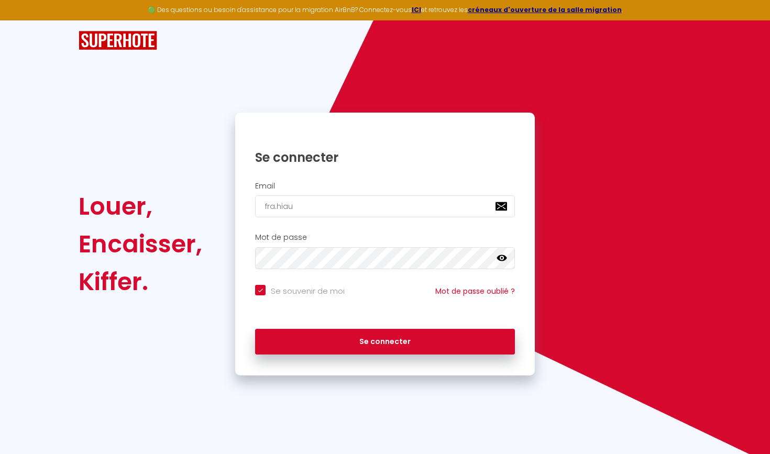
checkbox input "true"
type input "fra.hiaul"
checkbox input "true"
type input "fra.hiault"
checkbox input "true"
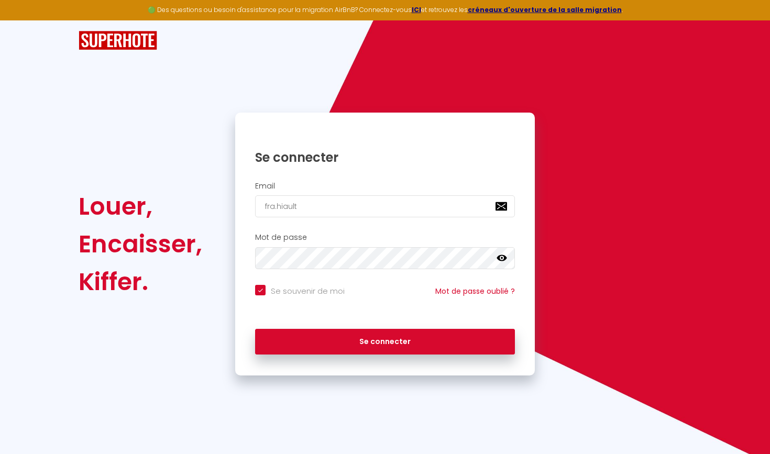
type input "fra.hiault@"
checkbox input "true"
type input "fra.hiault@g"
checkbox input "true"
type input "fra.hiault@gm"
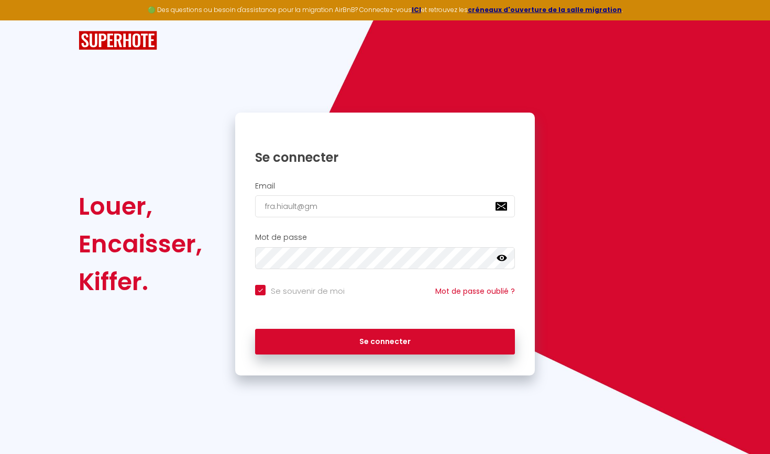
checkbox input "true"
type input "fra.hiault@gma"
checkbox input "true"
type input "fra.hiault@gmai"
checkbox input "true"
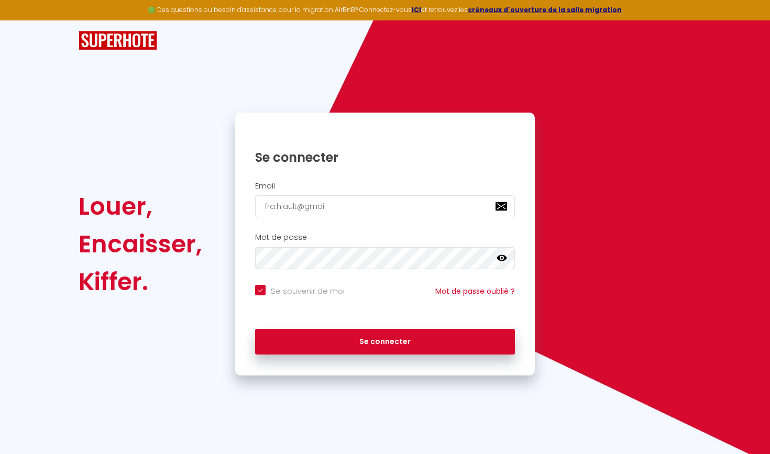
type input "fra.hiault@gmail"
checkbox input "true"
type input "fra.hiault@gmail."
checkbox input "true"
type input "fra.hiault@gmail.c"
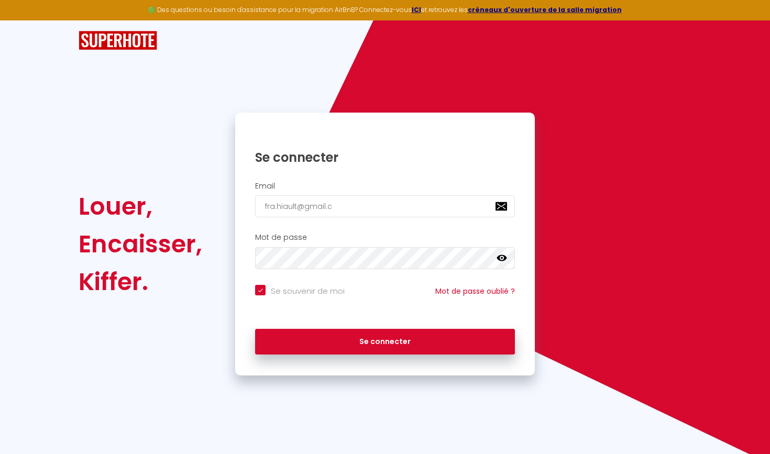
checkbox input "true"
type input "fra.hiault@gmail.co"
checkbox input "true"
type input "fra.hiault@gmail.com"
checkbox input "true"
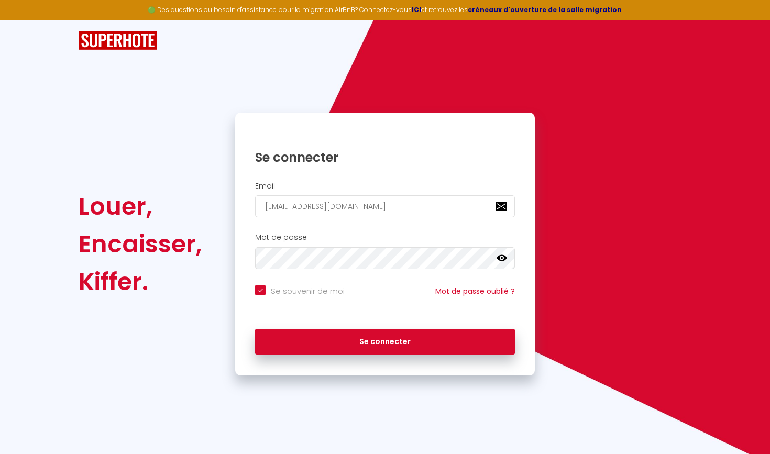
type input "fra.hiault@gmail.com"
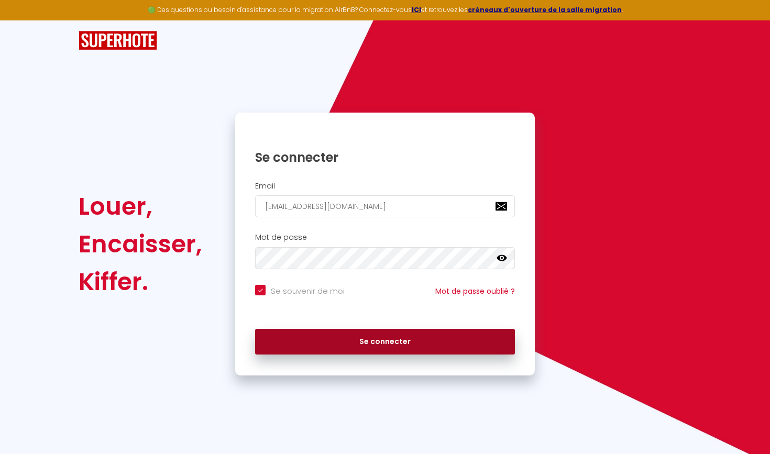
click at [376, 338] on button "Se connecter" at bounding box center [385, 342] width 260 height 26
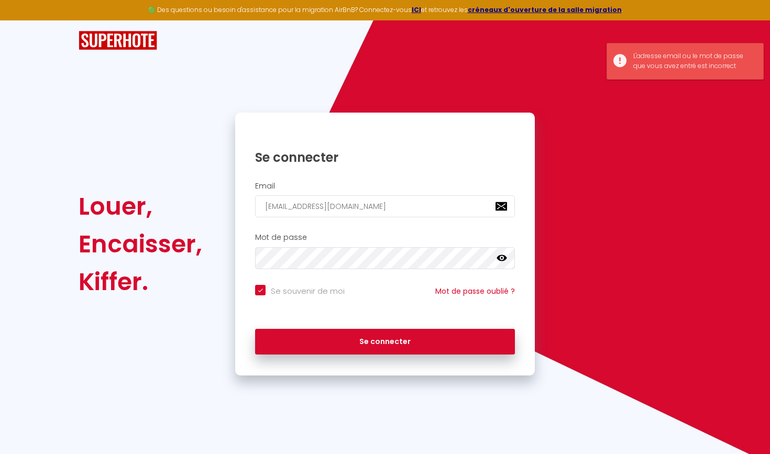
click at [501, 260] on icon at bounding box center [501, 258] width 10 height 10
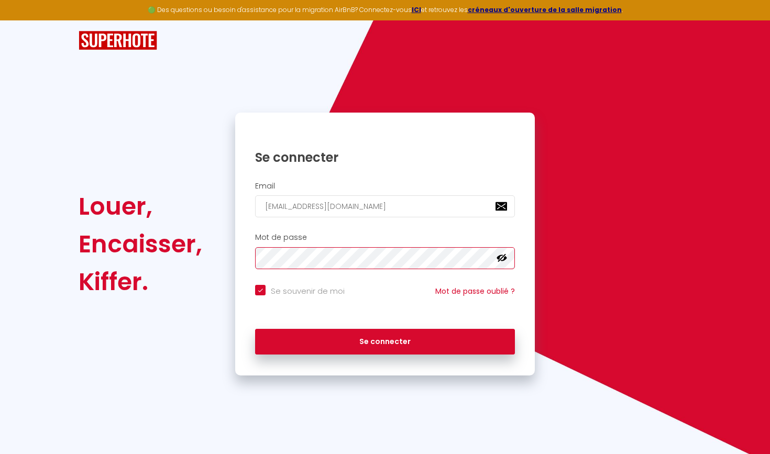
click at [385, 340] on button "Se connecter" at bounding box center [385, 342] width 260 height 26
checkbox input "true"
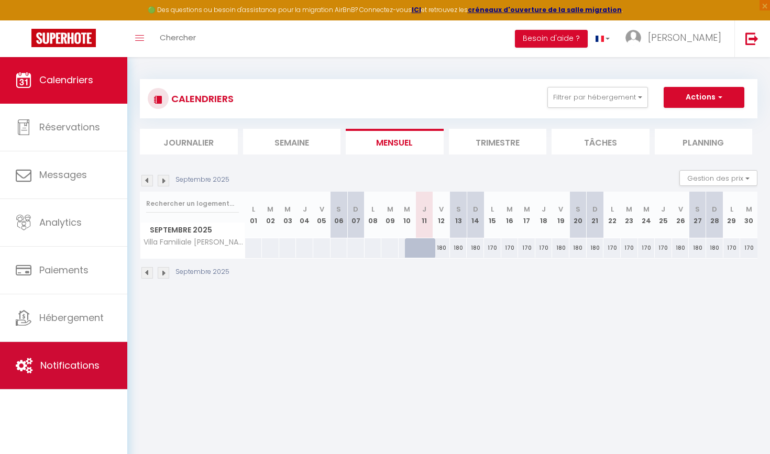
click at [48, 359] on span "Notifications" at bounding box center [69, 365] width 59 height 13
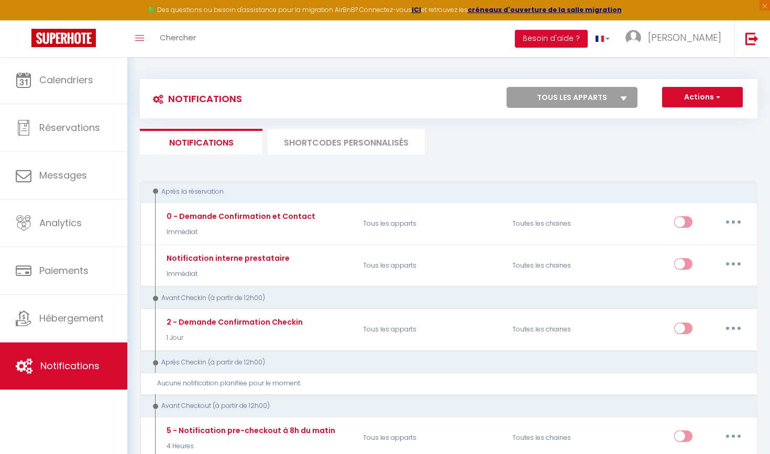
click at [357, 132] on li "SHORTCODES PERSONNALISÉS" at bounding box center [346, 142] width 157 height 26
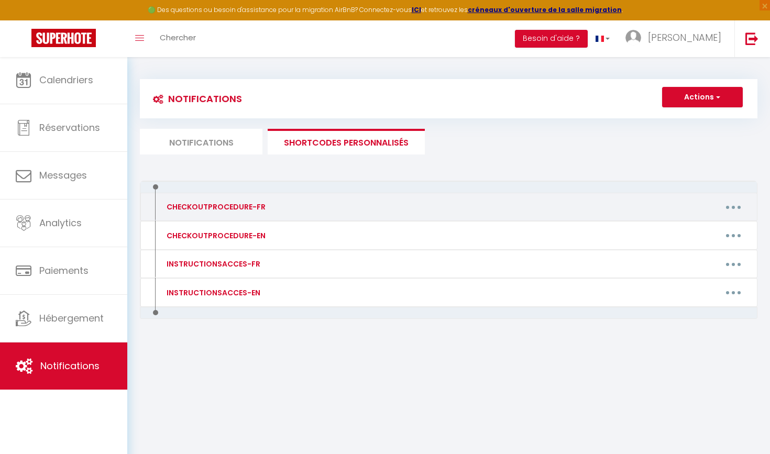
click at [735, 203] on button "button" at bounding box center [733, 206] width 29 height 17
click at [693, 226] on link "Editer" at bounding box center [706, 231] width 78 height 18
type input "CHECKOUTPROCEDURE-FR"
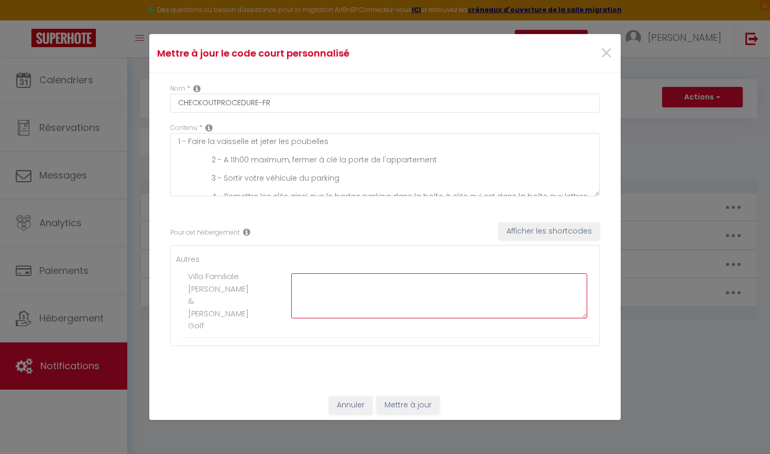
click at [335, 295] on textarea at bounding box center [439, 295] width 296 height 45
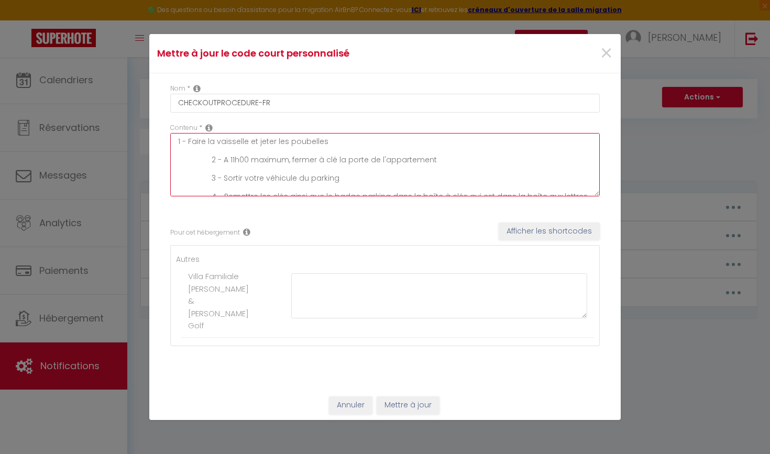
click at [241, 163] on textarea "1 - Faire la vaisselle et jeter les poubelles 2 - A 11h00 maximum, fermer à clé…" at bounding box center [384, 164] width 429 height 63
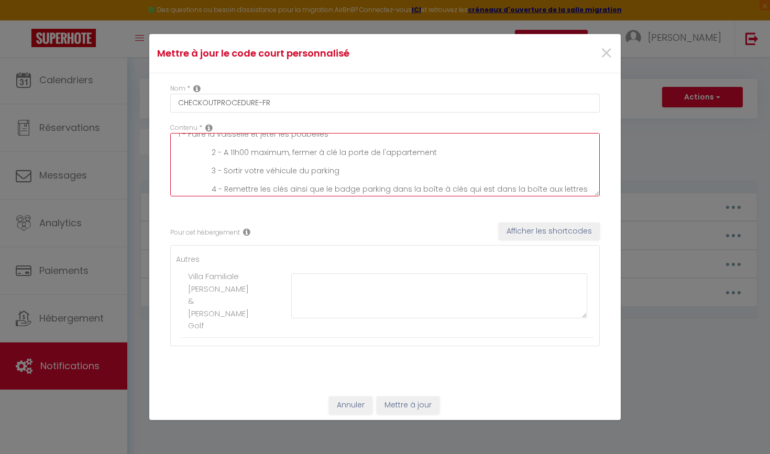
drag, startPoint x: 179, startPoint y: 140, endPoint x: 356, endPoint y: 217, distance: 193.0
click at [356, 218] on div "Nom * CHECKOUTPROCEDURE-FR Contenu * 1 - Faire la vaisselle et jeter les poubel…" at bounding box center [384, 229] width 471 height 313
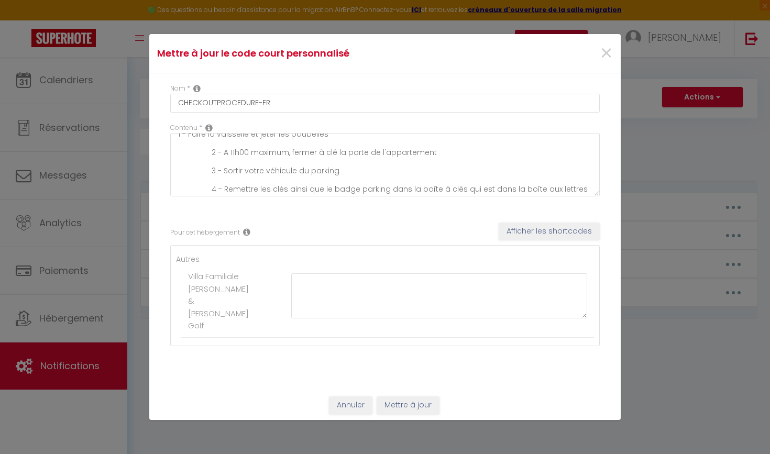
click at [356, 217] on div "Pour cet hébergement Afficher les shortcodes Autres Villa Familiale Marguerite …" at bounding box center [384, 284] width 429 height 155
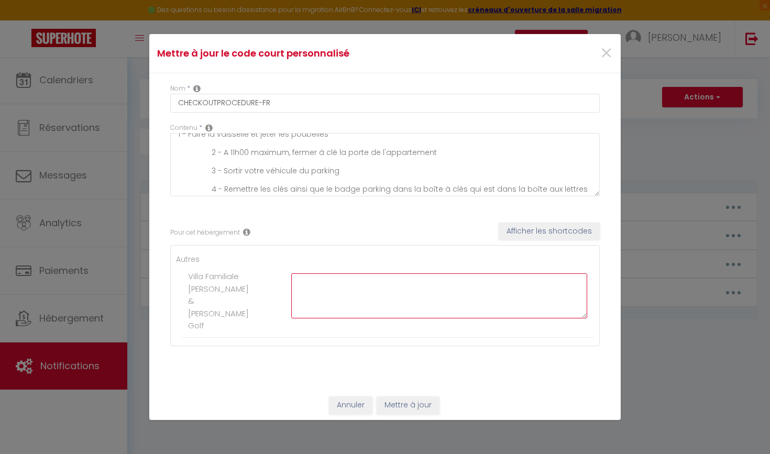
click at [321, 290] on textarea at bounding box center [439, 295] width 296 height 45
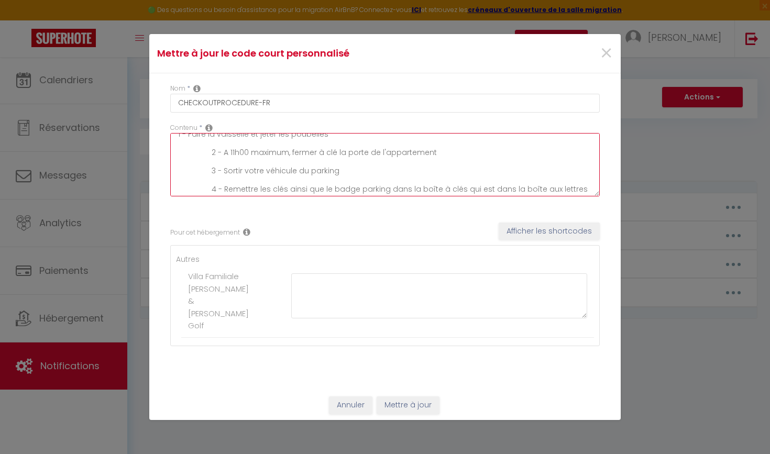
click at [272, 181] on textarea "1 - Faire la vaisselle et jeter les poubelles 2 - A 11h00 maximum, fermer à clé…" at bounding box center [384, 164] width 429 height 63
paste textarea "Remettre l'appartement comme vous l'avez trouvé 2 - Faire la vaisselle et jeter…"
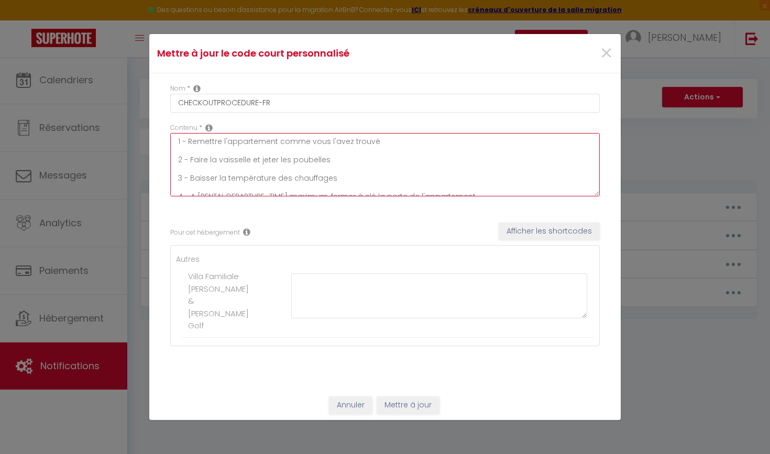
scroll to position [0, 0]
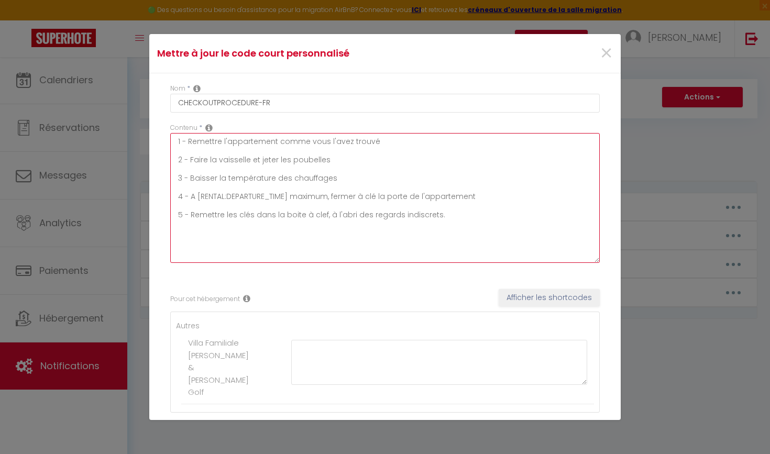
click at [604, 256] on div "Contenu * 1 - Remettre l'appartement comme vous l'avez trouvé 2 - Faire la vais…" at bounding box center [384, 198] width 443 height 150
drag, startPoint x: 288, startPoint y: 196, endPoint x: 242, endPoint y: 200, distance: 45.8
click at [241, 200] on textarea "1 - Remettre l'appartement comme vous l'avez trouvé 2 - Faire la vaisselle et j…" at bounding box center [384, 197] width 429 height 129
click at [342, 200] on textarea "1 - Remettre l'appartement comme vous l'avez trouvé 2 - Faire la vaisselle et j…" at bounding box center [384, 197] width 429 height 129
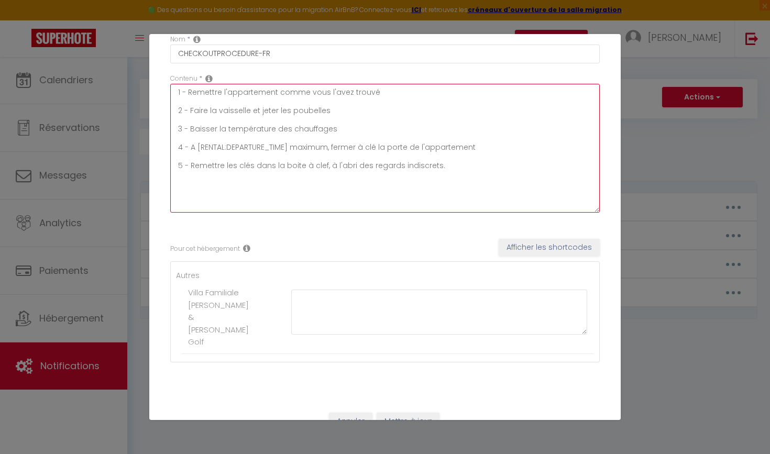
scroll to position [54, 0]
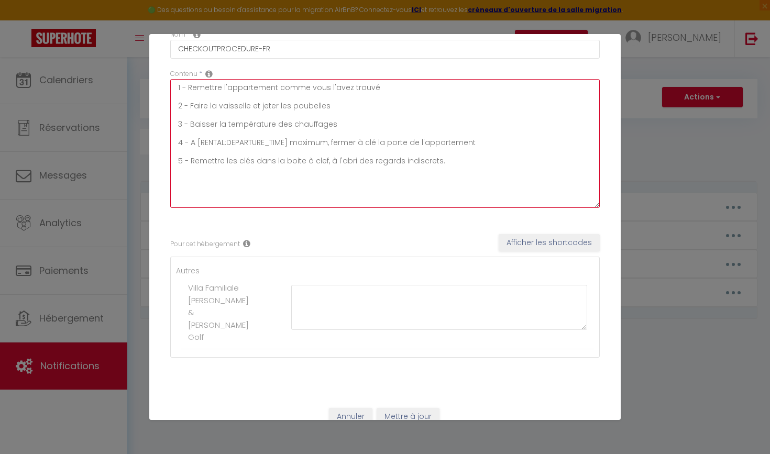
click at [312, 119] on textarea "1 - Remettre l'appartement comme vous l'avez trouvé 2 - Faire la vaisselle et j…" at bounding box center [384, 143] width 429 height 129
type textarea "1 - Remettre l'appartement comme vous l'avez trouvé 2 - Faire la vaisselle et j…"
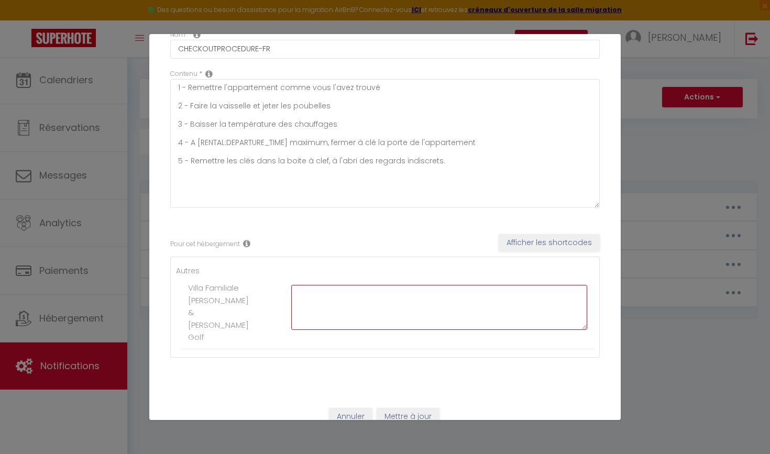
click at [334, 305] on textarea at bounding box center [439, 307] width 296 height 45
paste textarea "1 - Remettre l'appartement comme vous l'avez trouvé 2 - Faire la vaisselle et j…"
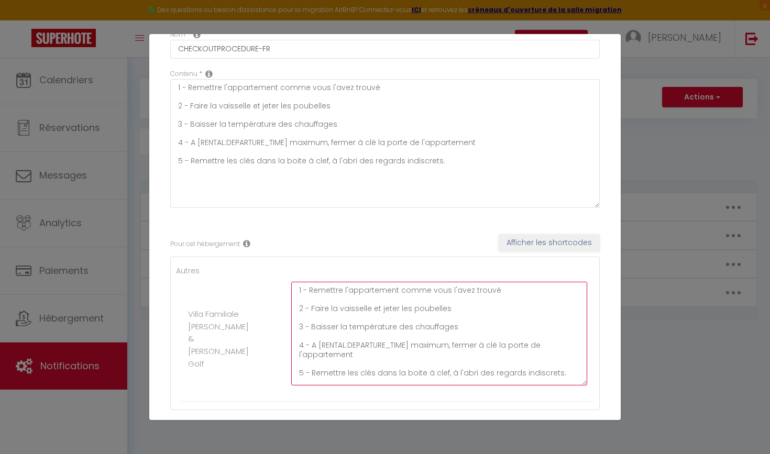
scroll to position [0, 0]
click at [581, 396] on textarea "1 - Remettre l'appartement comme vous l'avez trouvé 2 - Faire la vaisselle et j…" at bounding box center [439, 341] width 296 height 118
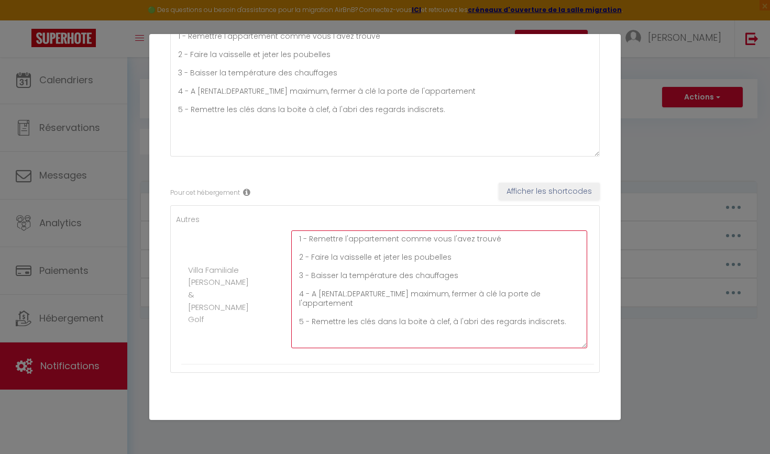
scroll to position [106, 0]
click at [327, 338] on textarea "1 - Remettre l'appartement comme vous l'avez trouvé 2 - Faire la vaisselle et j…" at bounding box center [439, 288] width 296 height 118
click at [344, 315] on textarea "1 - Remettre l'appartement comme vous l'avez trouvé 2 - Faire la vaisselle et j…" at bounding box center [439, 288] width 296 height 118
click at [471, 318] on textarea "1 - Remettre l'appartement comme vous l'avez trouvé 2 - Faire la vaisselle et j…" at bounding box center [439, 288] width 296 height 118
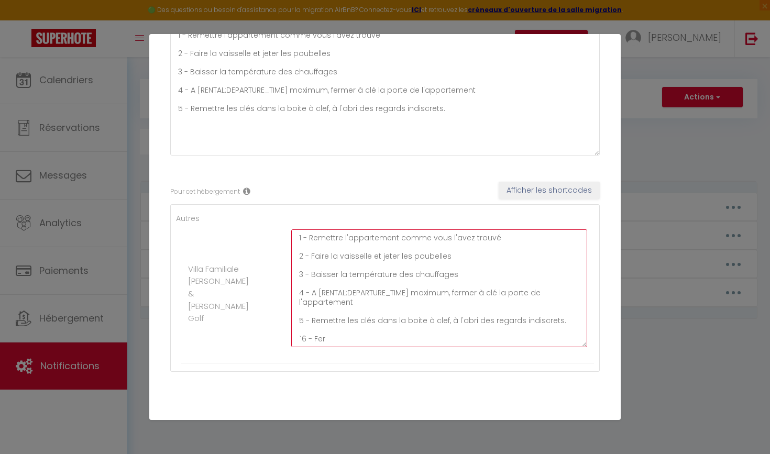
click at [471, 318] on textarea "1 - Remettre l'appartement comme vous l'avez trouvé 2 - Faire la vaisselle et j…" at bounding box center [439, 288] width 296 height 118
click at [515, 325] on textarea "1 - Remettre l'appartement comme vous l'avez trouvé 2 - Faire la vaisselle et j…" at bounding box center [439, 288] width 296 height 118
click at [560, 319] on textarea "1 - Remettre l'appartement comme vous l'avez trouvé 2 - Faire la vaisselle et j…" at bounding box center [439, 288] width 296 height 118
click at [355, 338] on textarea "1 - Remettre l'appartement comme vous l'avez trouvé 2 - Faire la vaisselle et j…" at bounding box center [439, 288] width 296 height 118
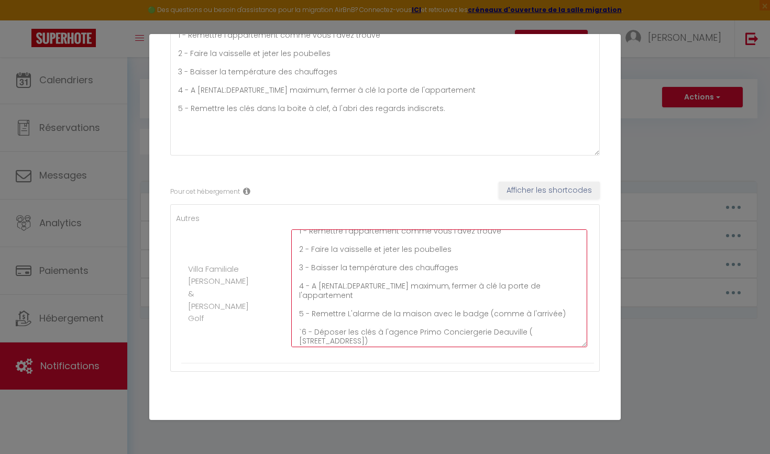
scroll to position [6, 0]
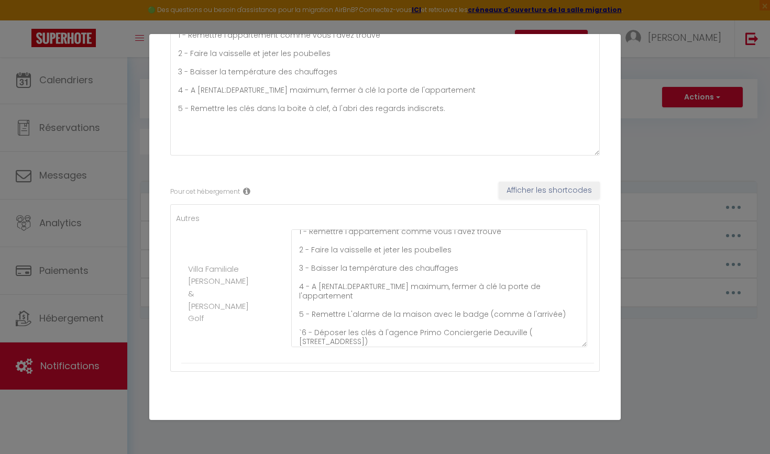
click at [596, 264] on div "Autres Villa Familiale Marguerite & Simone - Proche Golf 1 - Remettre l'apparte…" at bounding box center [384, 288] width 429 height 168
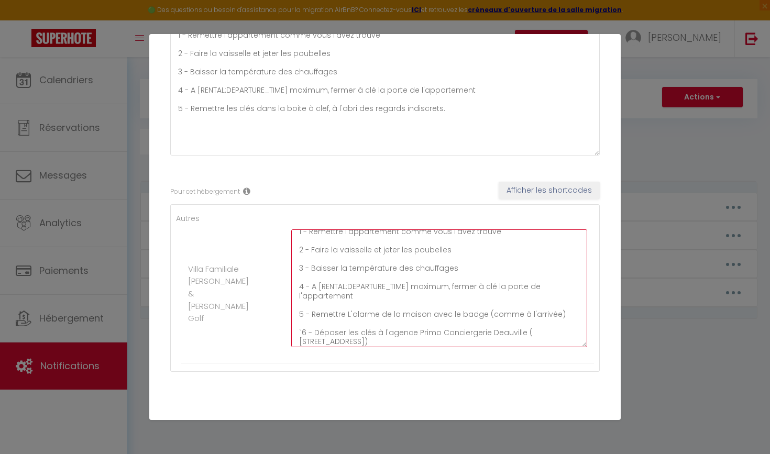
click at [300, 327] on textarea "1 - Remettre l'appartement comme vous l'avez trouvé 2 - Faire la vaisselle et j…" at bounding box center [439, 288] width 296 height 118
click at [351, 335] on textarea "1 - Remettre l'appartement comme vous l'avez trouvé 2 - Faire la vaisselle et j…" at bounding box center [439, 288] width 296 height 118
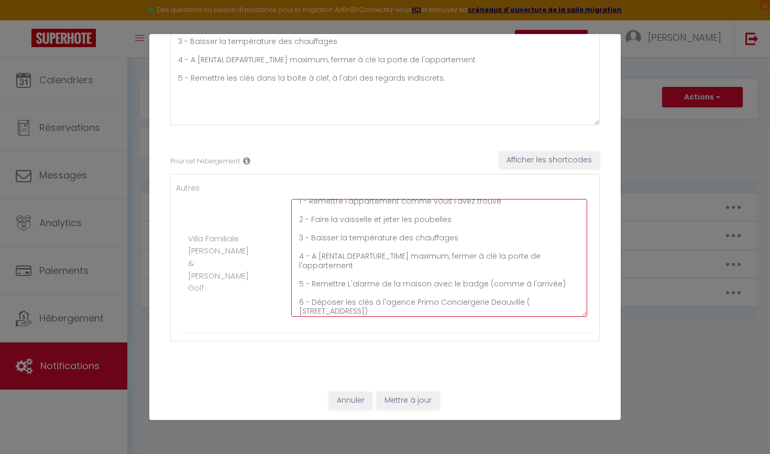
scroll to position [136, 0]
type textarea "1 - Remettre l'appartement comme vous l'avez trouvé 2 - Faire la vaisselle et j…"
click at [429, 402] on button "Mettre à jour" at bounding box center [408, 401] width 63 height 18
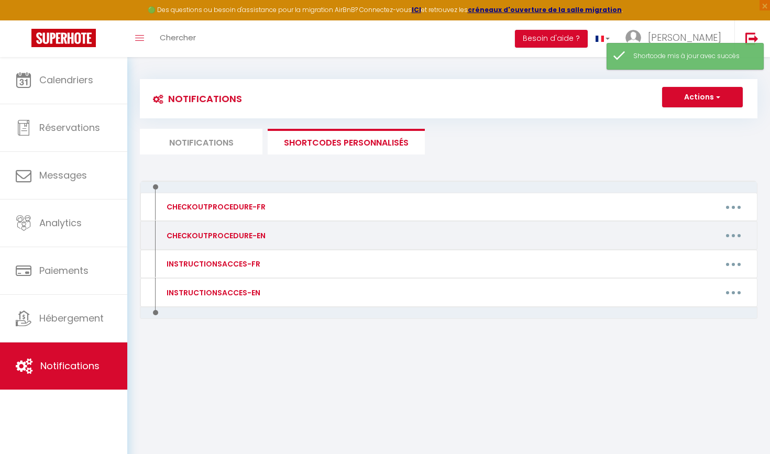
click at [737, 232] on button "button" at bounding box center [733, 235] width 29 height 17
click at [691, 255] on link "Editer" at bounding box center [706, 259] width 78 height 18
type input "CHECKOUTPROCEDURE-EN"
type textarea "1 - Do the dishes and throw out the trash 2 - At 11:00 am maximum, lock the apa…"
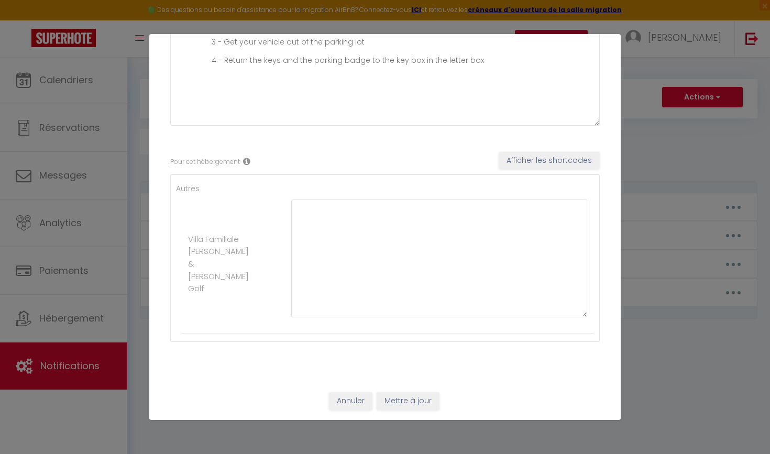
click at [349, 403] on button "Annuler" at bounding box center [350, 401] width 43 height 18
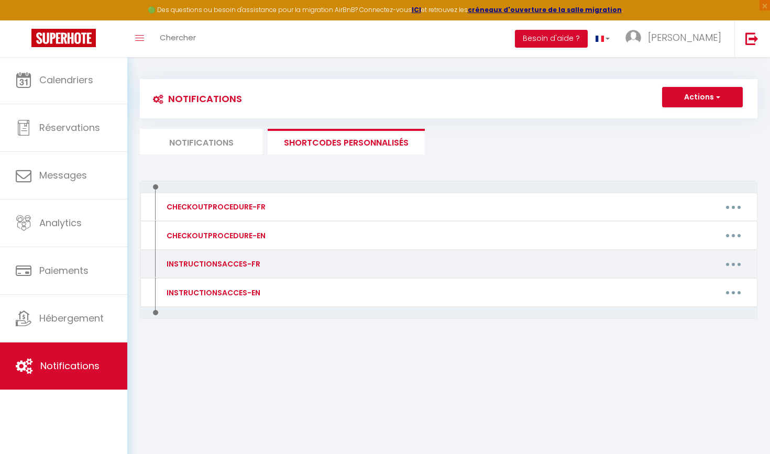
click at [742, 259] on button "button" at bounding box center [733, 264] width 29 height 17
click at [690, 286] on link "Editer" at bounding box center [706, 288] width 78 height 18
type input "INSTRUCTIONSACCES-FR"
type textarea "Il ne vous reste plus qu’à venir avec vos valises, en effet tout est fourni dan…"
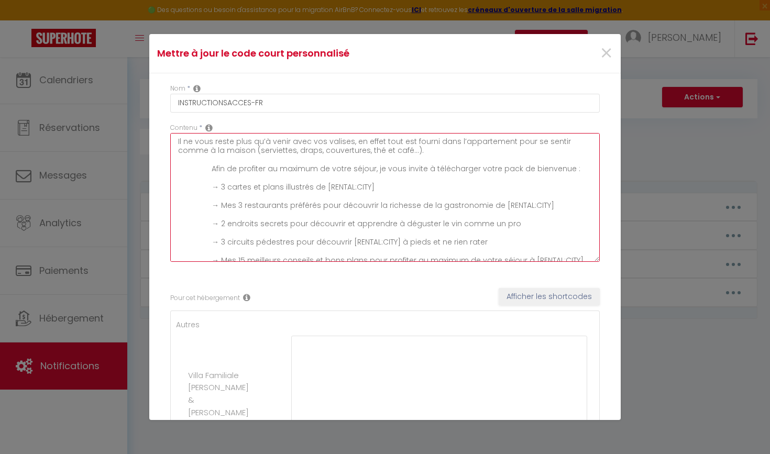
scroll to position [0, 0]
click at [332, 237] on textarea "Il ne vous reste plus qu’à venir avec vos valises, en effet tout est fourni dan…" at bounding box center [384, 197] width 429 height 129
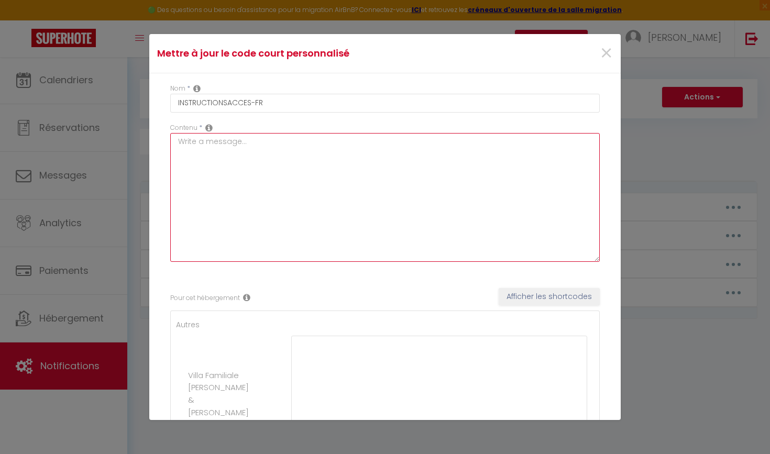
paste textarea "La vidéo n'est pour le moment pas encore faite mais vous la recevrez prochainem…"
type textarea "La vidéo n'est pour le moment pas encore faite mais vous la recevrez prochainem…"
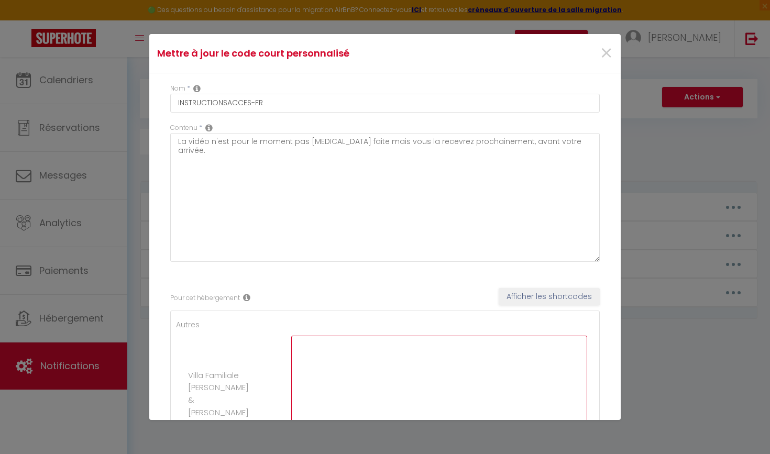
click at [389, 367] on textarea at bounding box center [439, 395] width 296 height 118
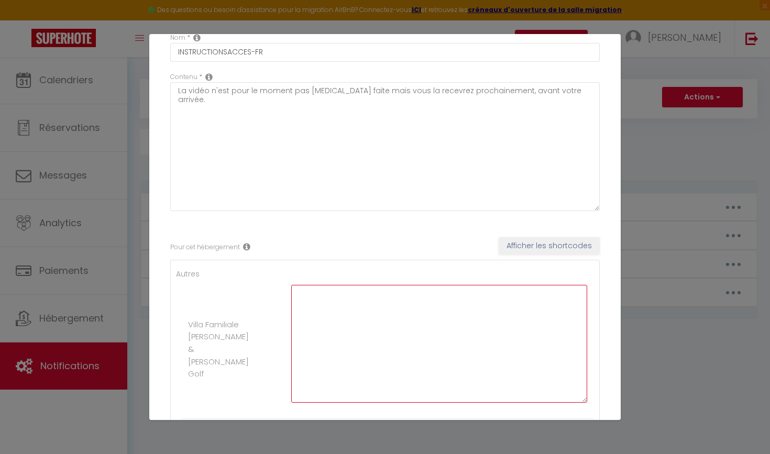
scroll to position [51, 0]
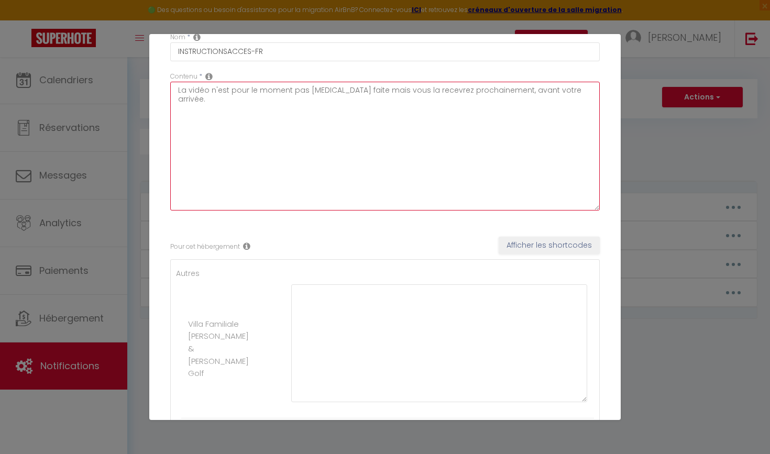
click at [272, 131] on textarea "La vidéo n'est pour le moment pas encore faite mais vous la recevrez prochainem…" at bounding box center [384, 146] width 429 height 129
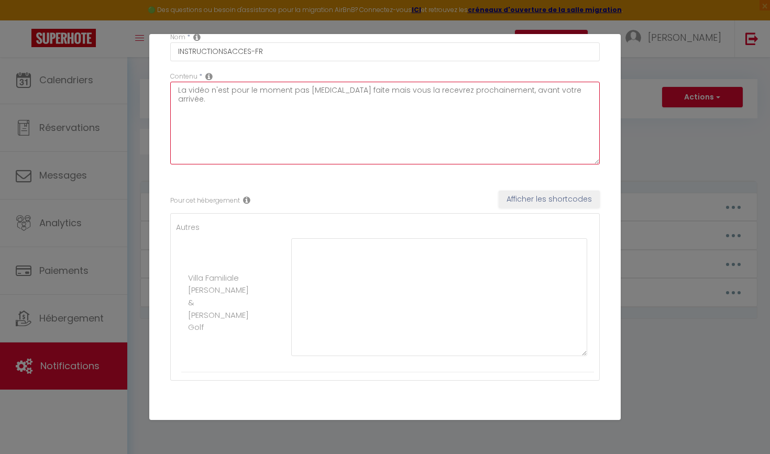
click at [589, 162] on textarea "La vidéo n'est pour le moment pas encore faite mais vous la recevrez prochainem…" at bounding box center [384, 123] width 429 height 83
click at [327, 100] on textarea "La vidéo n'est pour le moment pas encore faite mais vous la recevrez prochainem…" at bounding box center [384, 123] width 429 height 83
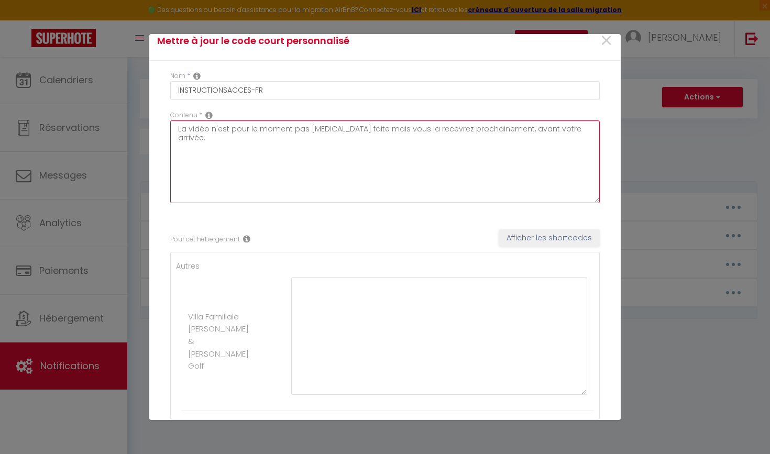
scroll to position [12, 0]
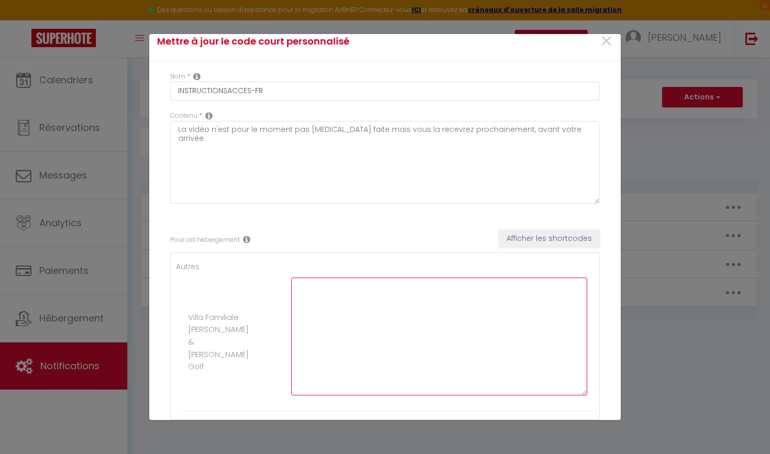
click at [330, 301] on textarea at bounding box center [439, 337] width 296 height 118
paste textarea "https://macon.primoconciergerie.fr/ci7tyh9a/"
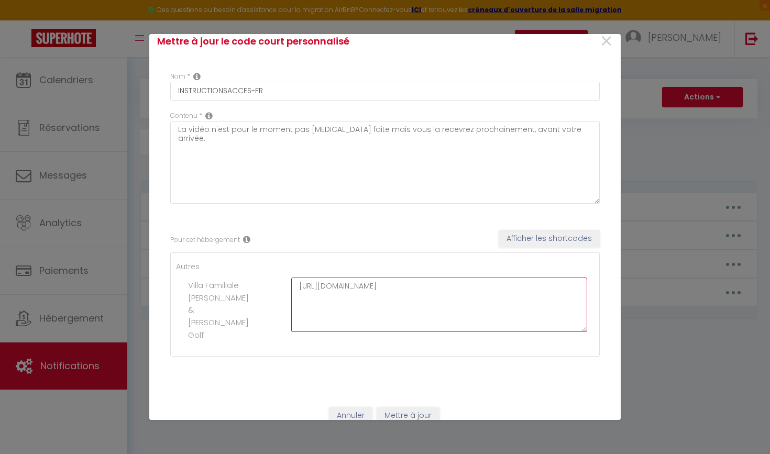
click at [585, 327] on textarea "https://macon.primoconciergerie.fr/ci7tyh9a/" at bounding box center [439, 305] width 296 height 54
type textarea "https://macon.primoconciergerie.fr/ci7tyh9a/ ("
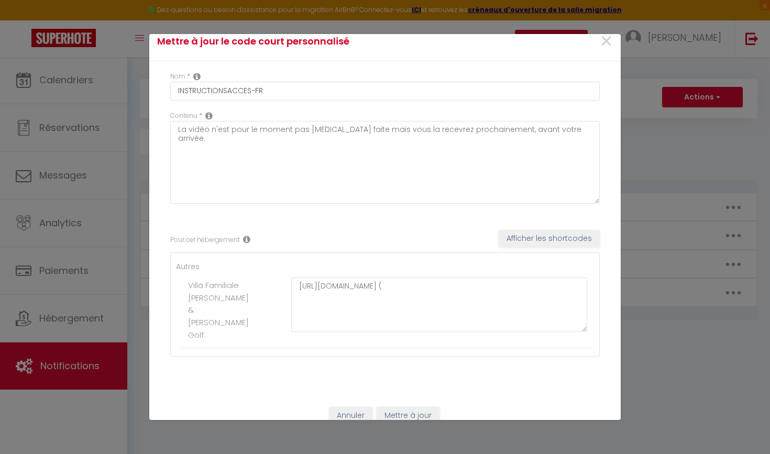
click at [397, 275] on li "Villa Familiale Marguerite & Simone - Proche Golf https://macon.primoconcierger…" at bounding box center [387, 310] width 413 height 76
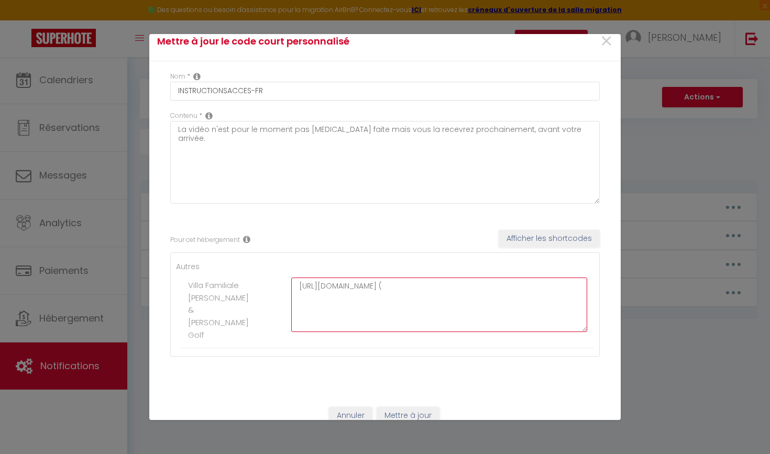
click at [394, 278] on textarea "https://macon.primoconciergerie.fr/ci7tyh9a/ (" at bounding box center [439, 305] width 296 height 54
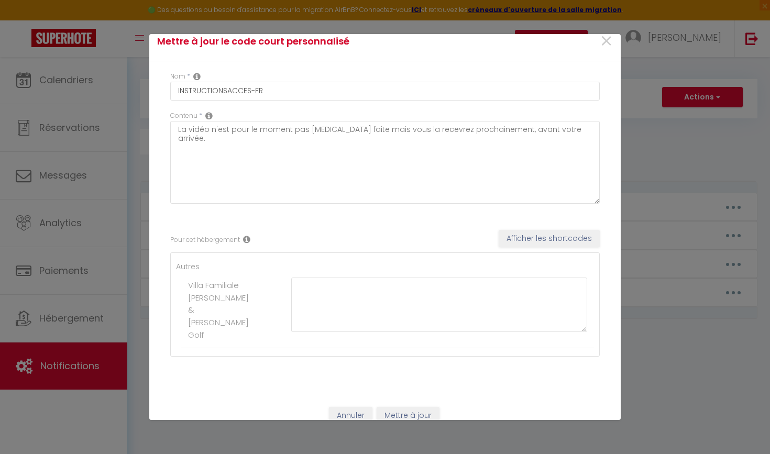
click at [215, 325] on label "Villa Familiale [PERSON_NAME] & [PERSON_NAME] Golf" at bounding box center [218, 310] width 61 height 62
click at [414, 410] on button "Mettre à jour" at bounding box center [408, 416] width 63 height 18
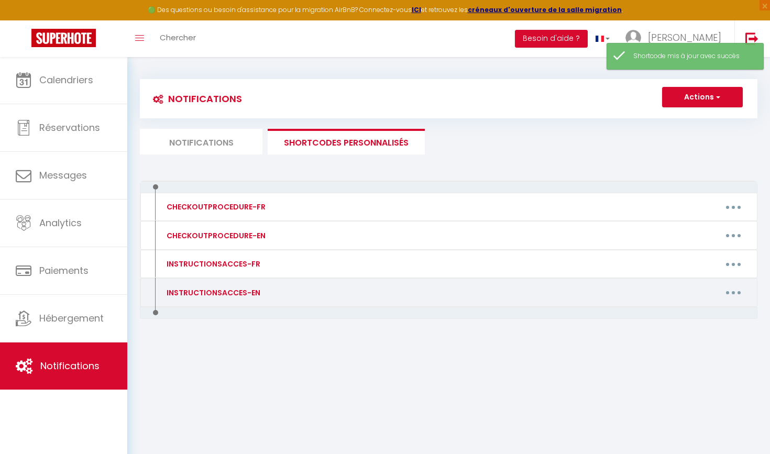
click at [727, 288] on button "button" at bounding box center [733, 292] width 29 height 17
click at [700, 319] on link "Editer" at bounding box center [706, 316] width 78 height 18
type input "INSTRUCTIONSACCES-EN"
type textarea "All you have to do is to come with your suitcases, everything you need is provi…"
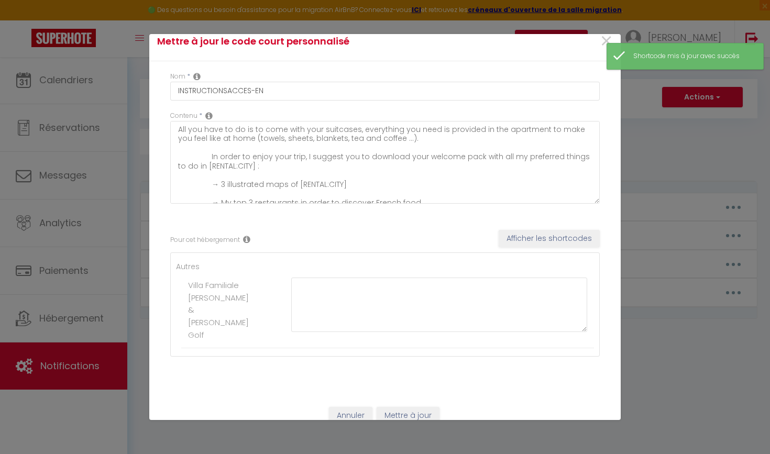
click at [357, 410] on button "Annuler" at bounding box center [350, 416] width 43 height 18
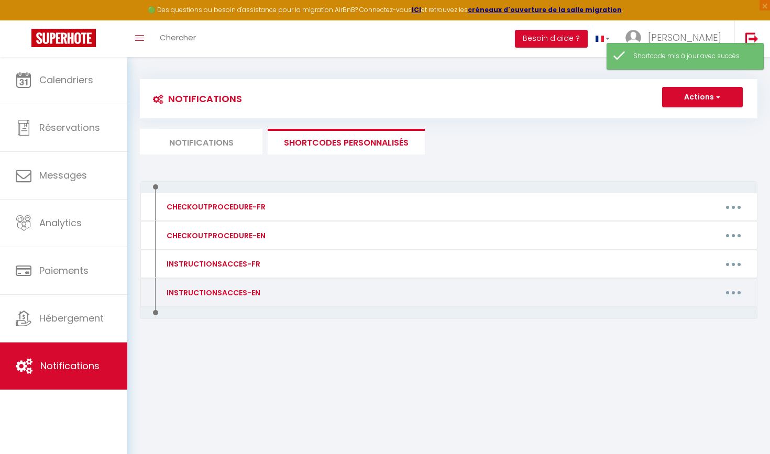
click at [733, 291] on icon "button" at bounding box center [733, 292] width 3 height 3
click at [694, 334] on link "Supprimer" at bounding box center [706, 335] width 78 height 18
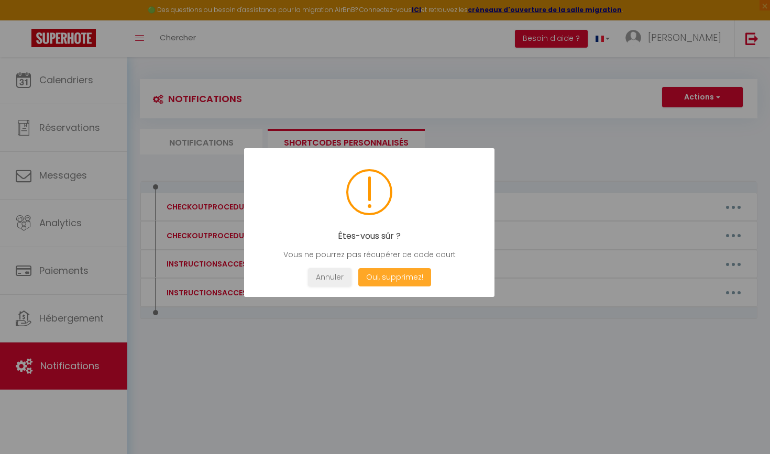
click at [384, 270] on button "Oui, supprimez!" at bounding box center [394, 277] width 73 height 18
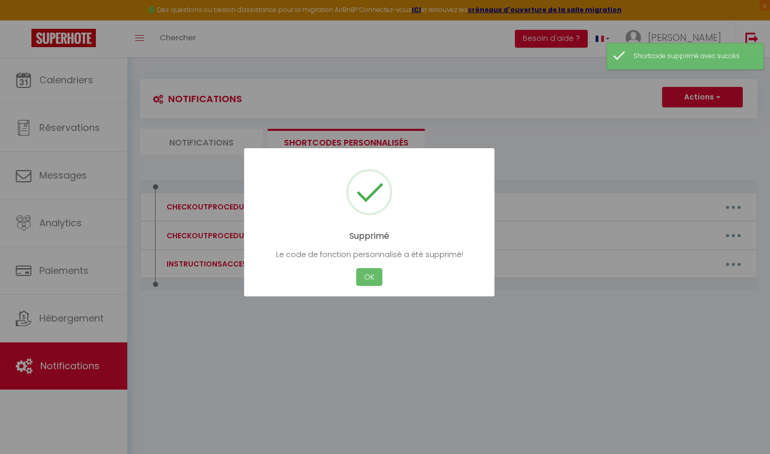
click at [367, 279] on button "OK" at bounding box center [369, 277] width 26 height 18
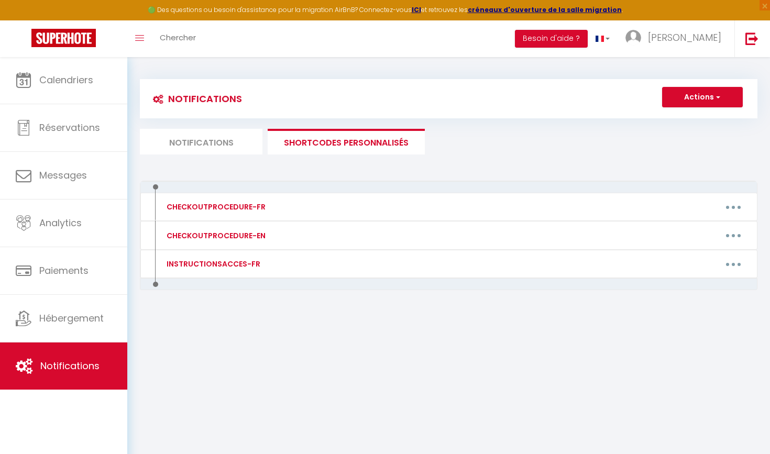
click at [700, 98] on button "Actions" at bounding box center [702, 97] width 81 height 21
click at [668, 116] on link "Nouveau shortcode personnalisé" at bounding box center [671, 120] width 141 height 14
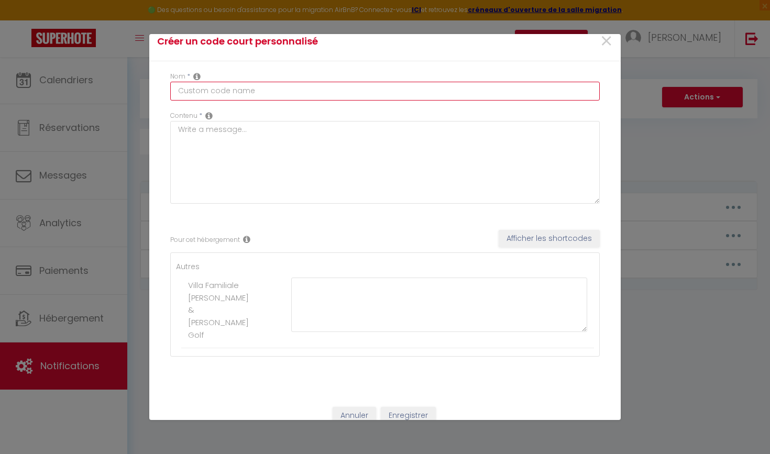
click at [303, 90] on input "text" at bounding box center [384, 91] width 429 height 19
type input "CODE ACCES"
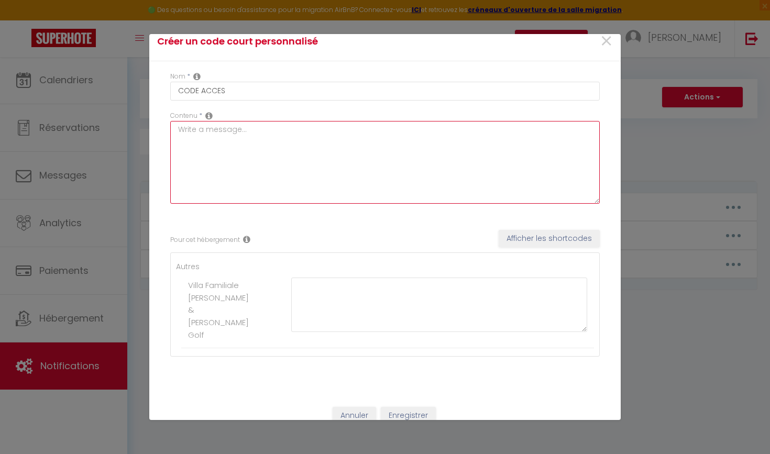
click at [286, 141] on textarea at bounding box center [384, 162] width 429 height 83
click at [287, 174] on textarea at bounding box center [384, 162] width 429 height 83
paste textarea "Code accès."
type textarea "Code accès."
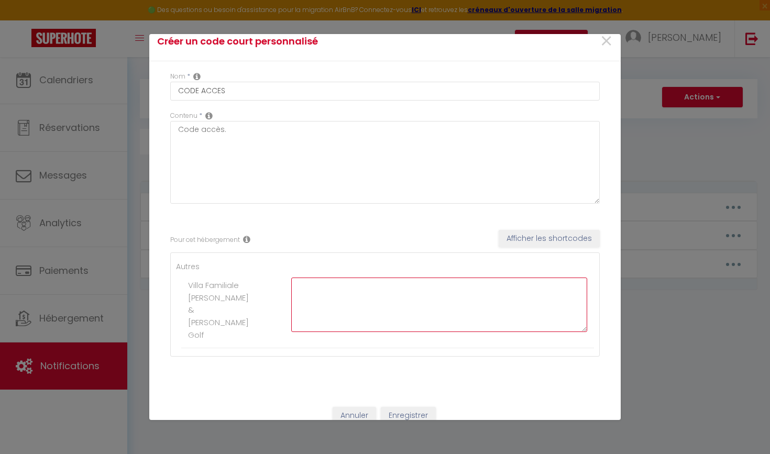
click at [336, 292] on textarea at bounding box center [439, 305] width 296 height 54
click at [334, 292] on textarea at bounding box center [439, 305] width 296 height 54
click at [560, 292] on textarea "Les clés sont à récupérer à l'agence Primo Conciergerie Deauville" at bounding box center [439, 305] width 296 height 54
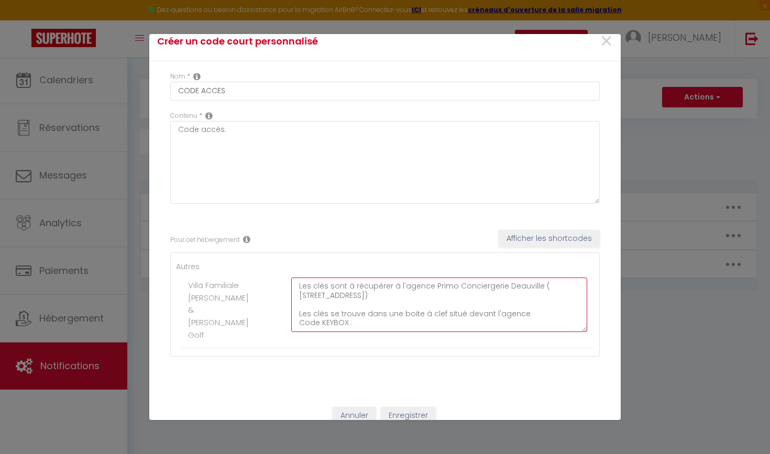
click at [336, 327] on textarea "Les clés sont à récupérer à l'agence Primo Conciergerie Deauville ( 2 avenue de…" at bounding box center [439, 305] width 296 height 54
click at [328, 321] on textarea "Les clés sont à récupérer à l'agence Primo Conciergerie Deauville ( 2 avenue de…" at bounding box center [439, 305] width 296 height 54
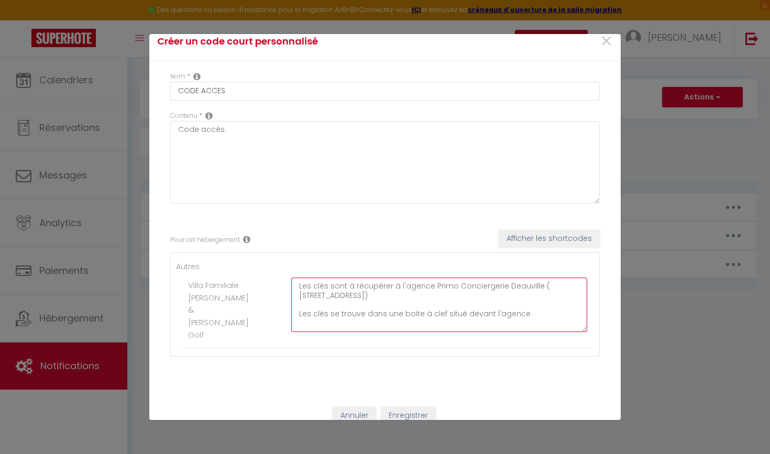
click at [534, 308] on textarea "Les clés sont à récupérer à l'agence Primo Conciergerie Deauville ( 2 avenue de…" at bounding box center [439, 305] width 296 height 54
click at [523, 313] on textarea "Les clés sont à récupérer à l'agence Primo Conciergerie Deauville ( 2 avenue de…" at bounding box center [439, 305] width 296 height 54
type textarea "Les clés sont à récupérer à l'agence Primo Conciergerie Deauville ( 2 avenue de…"
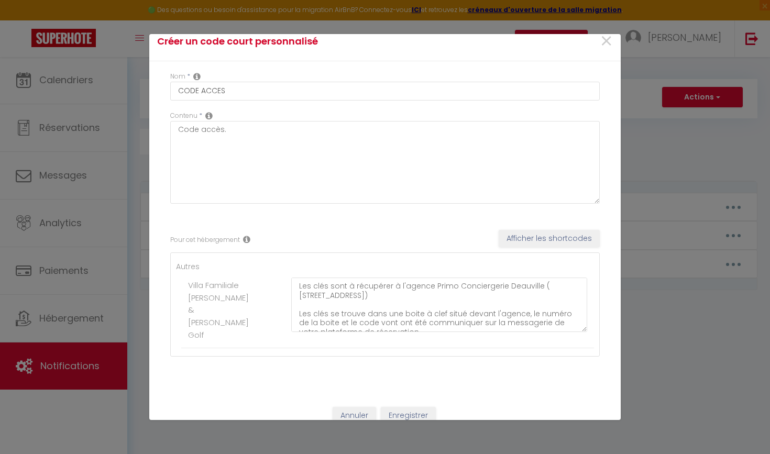
click at [413, 417] on button "Enregistrer" at bounding box center [408, 416] width 55 height 18
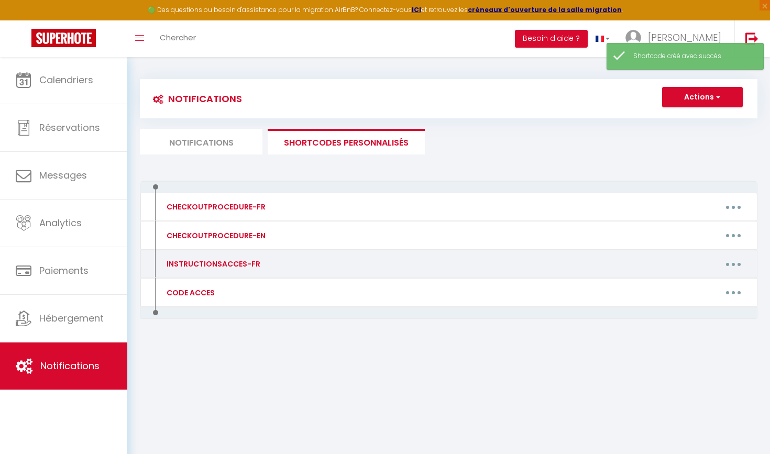
click at [738, 264] on button "button" at bounding box center [733, 264] width 29 height 17
click at [699, 283] on link "Editer" at bounding box center [706, 288] width 78 height 18
type input "INSTRUCTIONSACCES-FR"
type textarea "La vidéo n'est pour le moment pas encore faite mais vous la recevrez prochainem…"
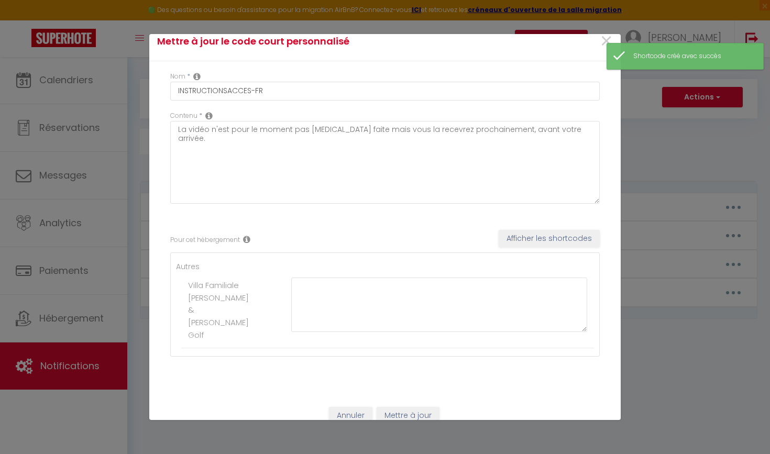
click at [339, 417] on button "Annuler" at bounding box center [350, 416] width 43 height 18
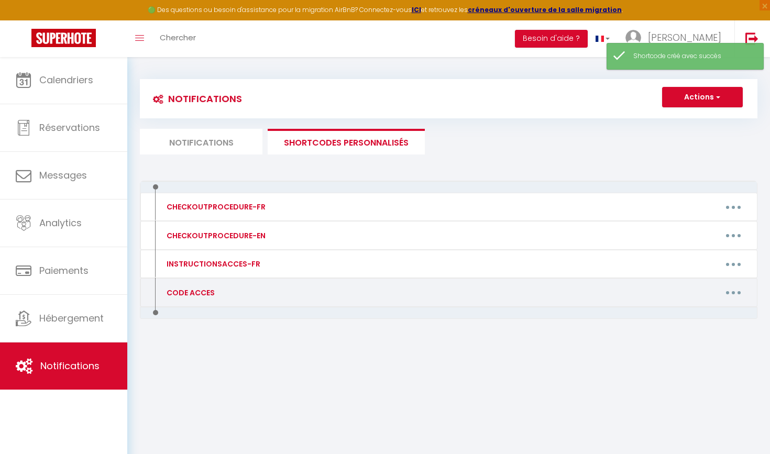
click at [734, 291] on icon "button" at bounding box center [733, 292] width 3 height 3
click at [694, 316] on link "Editer" at bounding box center [706, 316] width 78 height 18
type input "CODE ACCES"
type textarea "Code accès."
type textarea "Les clés sont à récupérer à l'agence Primo Conciergerie Deauville ( 2 avenue de…"
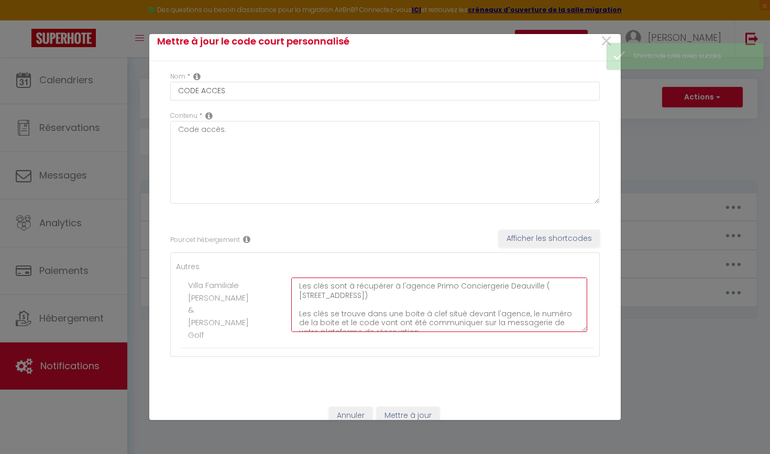
click at [371, 324] on textarea "Les clés sont à récupérer à l'agence Primo Conciergerie Deauville ( 2 avenue de…" at bounding box center [439, 305] width 296 height 54
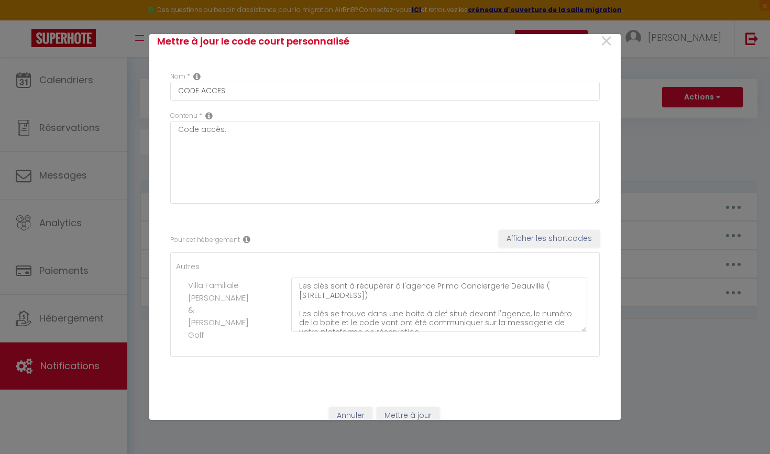
click at [345, 414] on button "Annuler" at bounding box center [350, 416] width 43 height 18
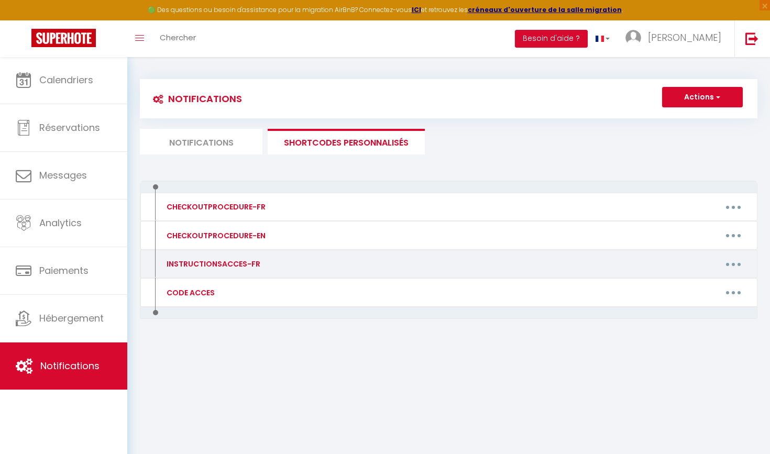
click at [728, 263] on button "button" at bounding box center [733, 264] width 29 height 17
click at [698, 286] on link "Editer" at bounding box center [706, 288] width 78 height 18
type input "INSTRUCTIONSACCES-FR"
type textarea "La vidéo n'est pour le moment pas encore faite mais vous la recevrez prochainem…"
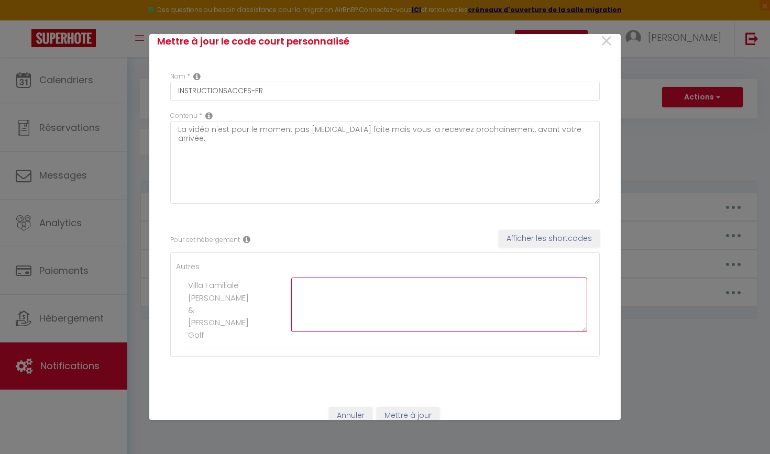
click at [319, 293] on textarea at bounding box center [439, 305] width 296 height 54
paste textarea "Les clés se trouve dans une boite à clef situé devant l'agence, le numéro de la…"
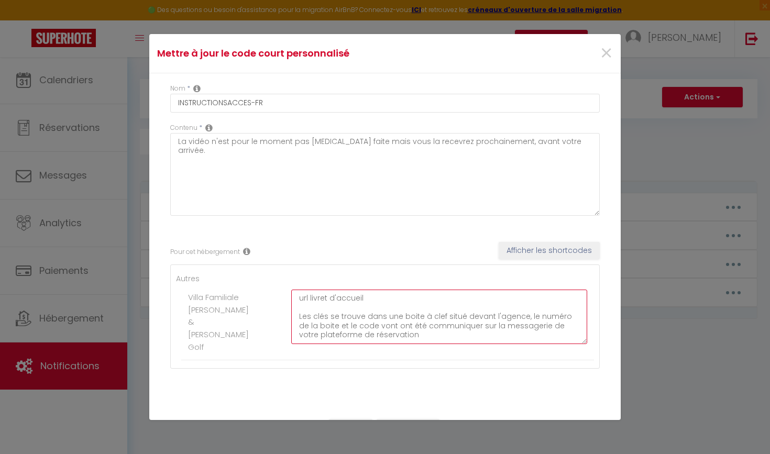
click at [521, 317] on textarea "url livret d'accueil Les clés se trouve dans une boite à clef situé devant l'ag…" at bounding box center [439, 317] width 296 height 54
click at [558, 328] on textarea "url livret d'accueil Les clés se trouve dans une boite à clef situé devant l'ag…" at bounding box center [439, 317] width 296 height 54
drag, startPoint x: 433, startPoint y: 336, endPoint x: 410, endPoint y: 326, distance: 25.1
click at [410, 326] on textarea "url livret d'accueil Les clés se trouve dans une boite à clef situé devant l'ag…" at bounding box center [439, 317] width 296 height 54
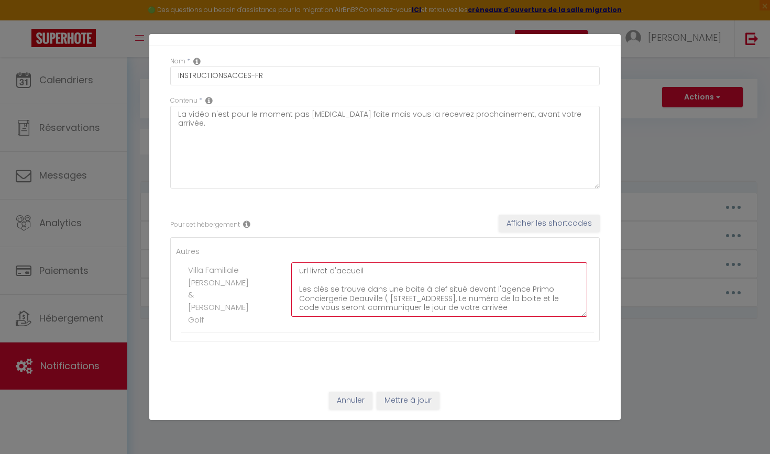
scroll to position [27, 0]
type textarea "url livret d'accueil Les clés se trouve dans une boite à clef situé devant l'ag…"
click at [414, 404] on button "Mettre à jour" at bounding box center [408, 401] width 63 height 18
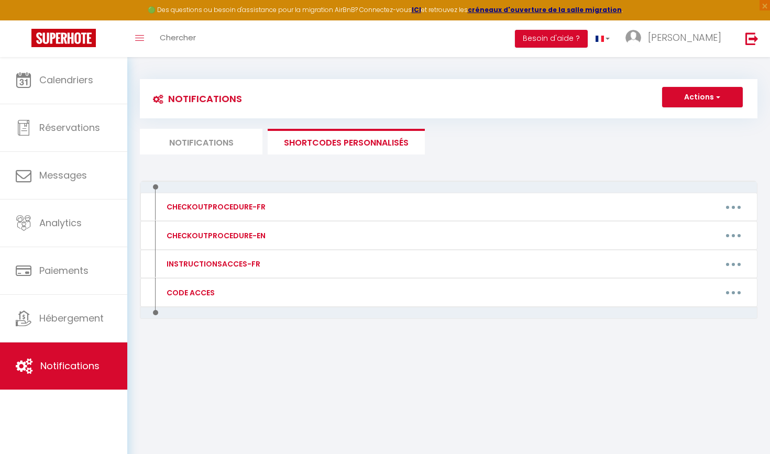
click at [708, 94] on button "Actions" at bounding box center [702, 97] width 81 height 21
click at [659, 118] on link "Nouveau shortcode personnalisé" at bounding box center [671, 120] width 141 height 14
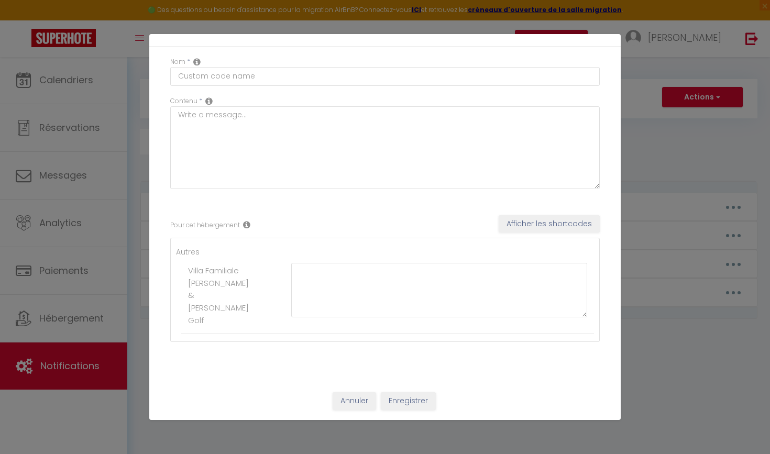
scroll to position [0, 0]
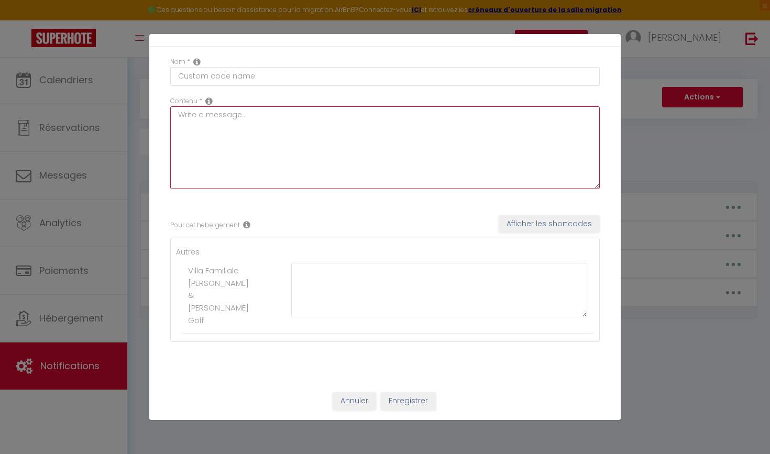
click at [293, 141] on textarea at bounding box center [384, 147] width 429 height 83
paste textarea "Boutique du livret d'accueil non disponible, Pour toute demande n'hésitez pas à…"
type textarea "Boutique du livret d'accueil non disponible, Pour toute demande n'hésitez pas à…"
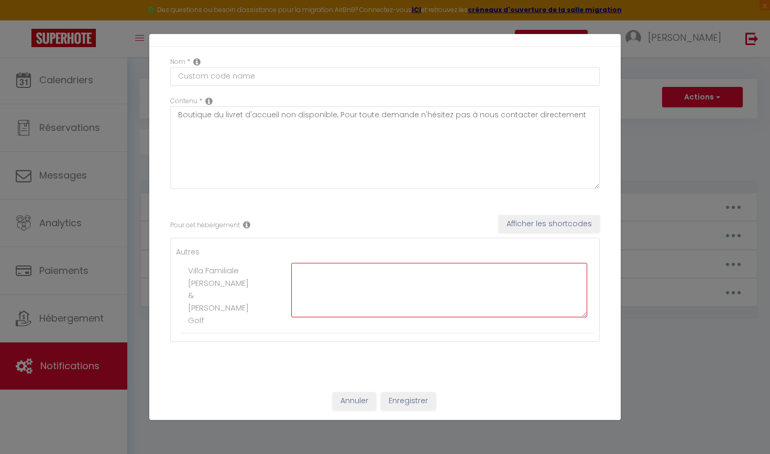
click at [397, 287] on textarea at bounding box center [439, 290] width 296 height 54
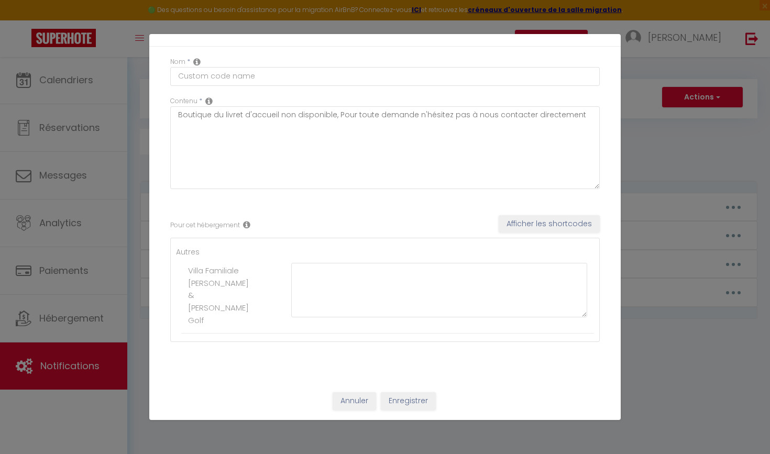
click at [414, 401] on button "Enregistrer" at bounding box center [408, 401] width 55 height 18
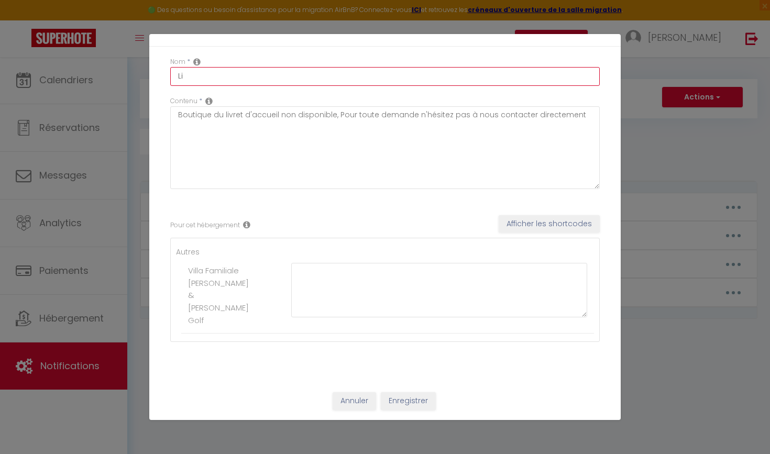
type input "L"
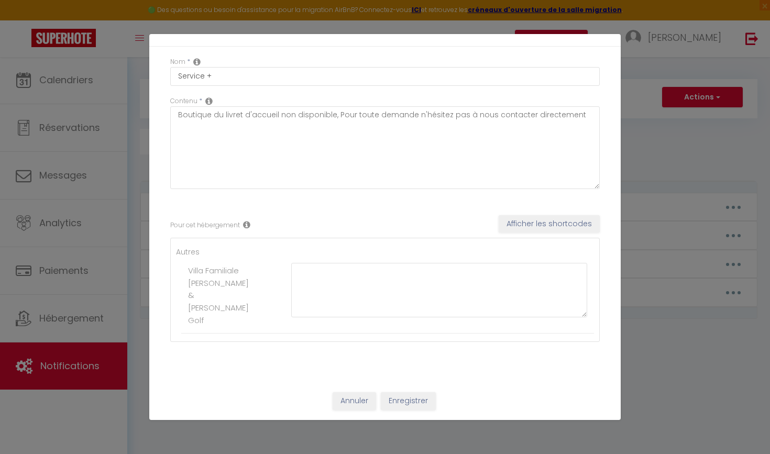
click at [410, 391] on div "Annuler Enregistrer" at bounding box center [384, 401] width 471 height 39
click at [410, 398] on button "Enregistrer" at bounding box center [408, 401] width 55 height 18
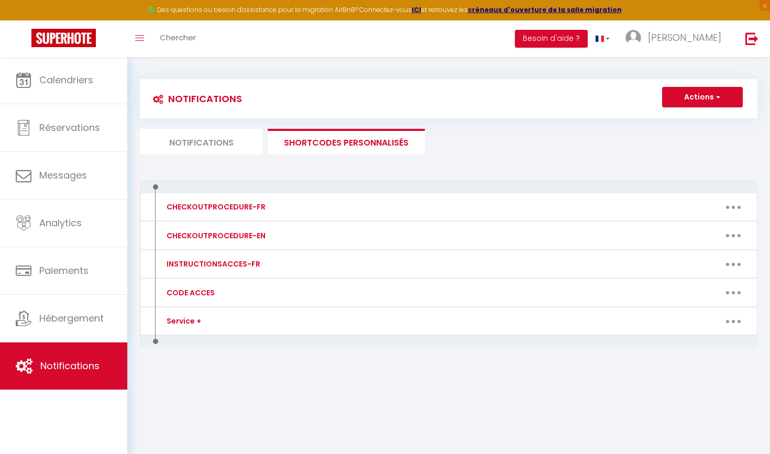
click at [706, 97] on button "Actions" at bounding box center [702, 97] width 81 height 21
click at [683, 116] on link "Nouveau shortcode personnalisé" at bounding box center [671, 120] width 141 height 14
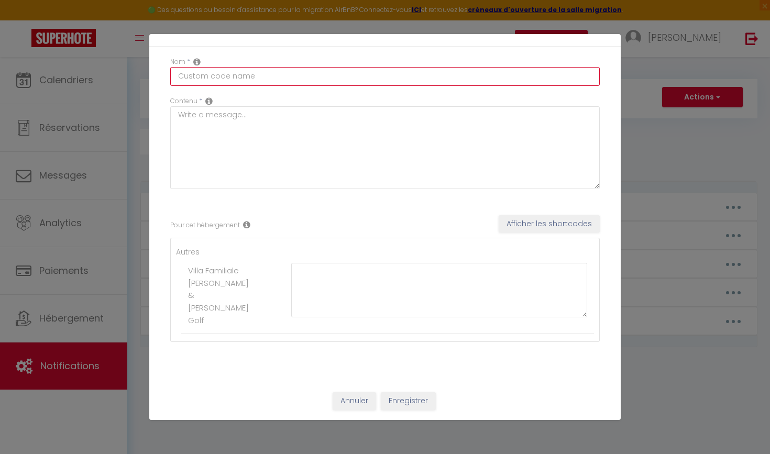
click at [262, 79] on input "text" at bounding box center [384, 76] width 429 height 19
click at [209, 72] on input "Code accès SMS" at bounding box center [384, 76] width 429 height 19
type input "Code ACCES SMS"
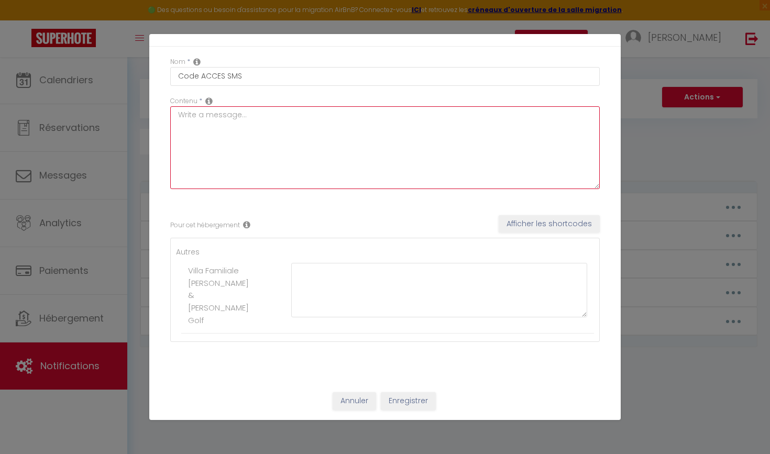
click at [233, 180] on textarea at bounding box center [384, 147] width 429 height 83
paste textarea "code accès"
click at [218, 116] on textarea "code accès" at bounding box center [384, 147] width 429 height 83
type textarea "code acces"
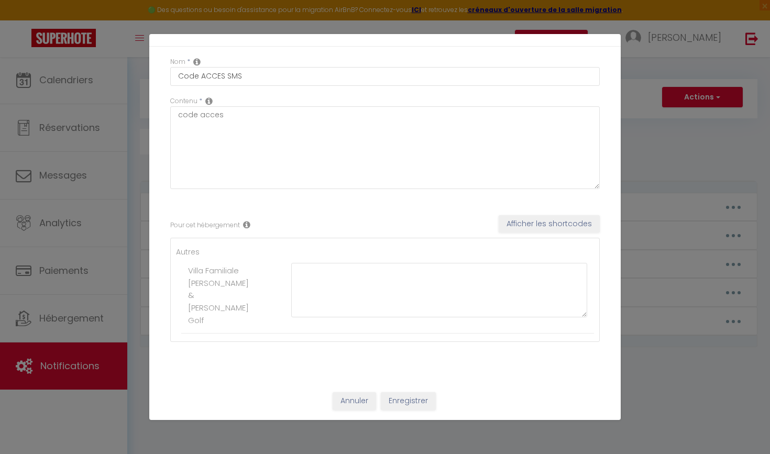
click at [222, 266] on li "Villa Familiale [PERSON_NAME] & [PERSON_NAME] Golf" at bounding box center [387, 296] width 413 height 76
click at [424, 406] on button "Enregistrer" at bounding box center [408, 401] width 55 height 18
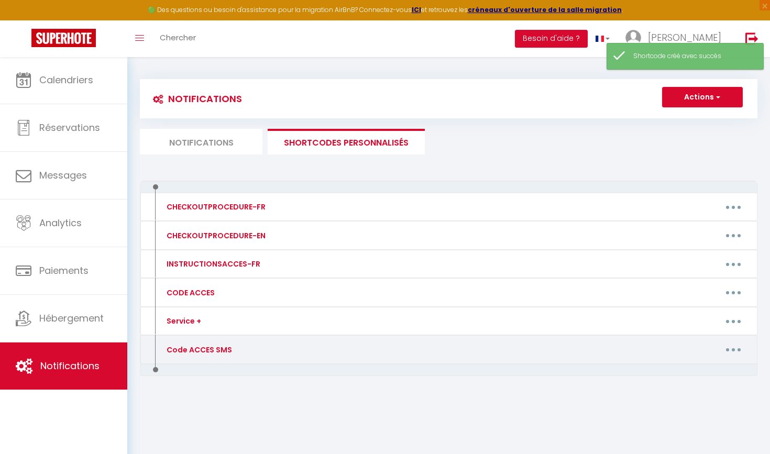
click at [735, 351] on button "button" at bounding box center [733, 349] width 29 height 17
click at [697, 369] on link "Editer" at bounding box center [706, 373] width 78 height 18
type input "Code ACCES SMS"
type textarea "code acces"
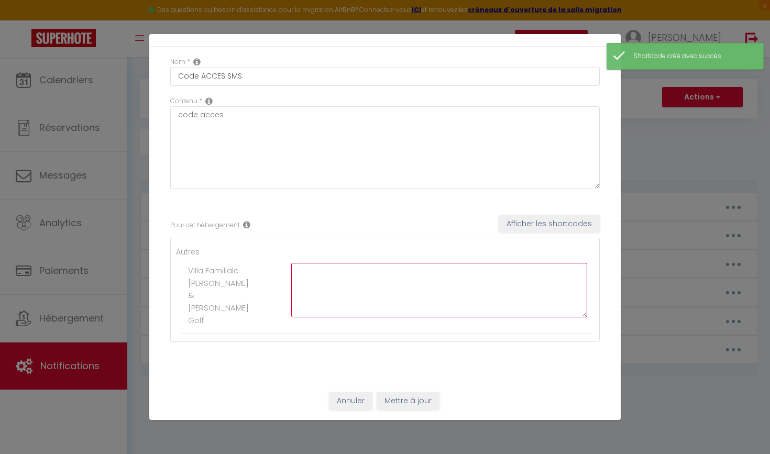
click at [312, 296] on textarea at bounding box center [439, 290] width 296 height 54
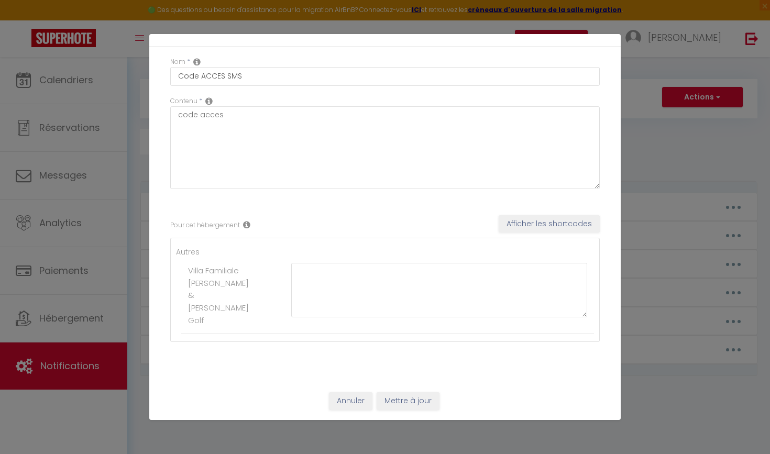
click at [340, 402] on button "Annuler" at bounding box center [350, 401] width 43 height 18
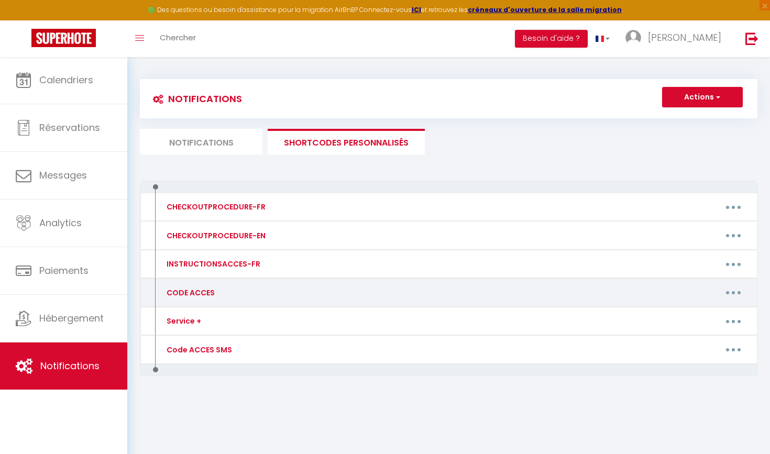
click at [742, 286] on button "button" at bounding box center [733, 292] width 29 height 17
click at [691, 310] on link "Editer" at bounding box center [706, 316] width 78 height 18
type input "CODE ACCES"
type textarea "Code accès."
type textarea "Les clés sont à récupérer à l'agence Primo Conciergerie Deauville ( 2 avenue de…"
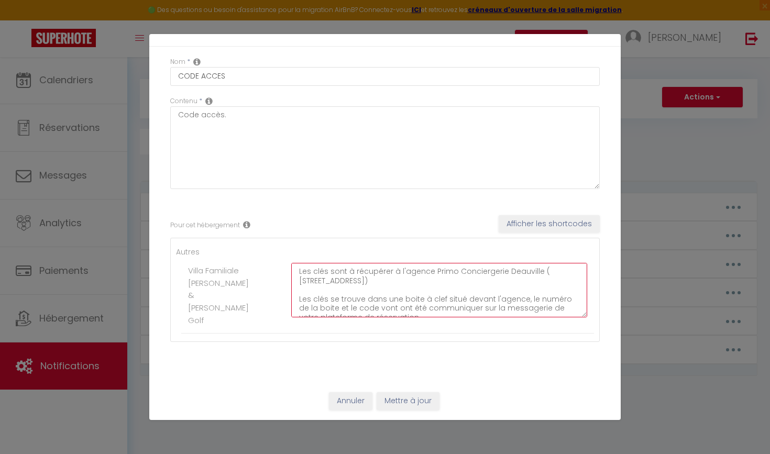
click at [330, 277] on textarea "Les clés sont à récupérer à l'agence Primo Conciergerie Deauville ( 2 avenue de…" at bounding box center [439, 290] width 296 height 54
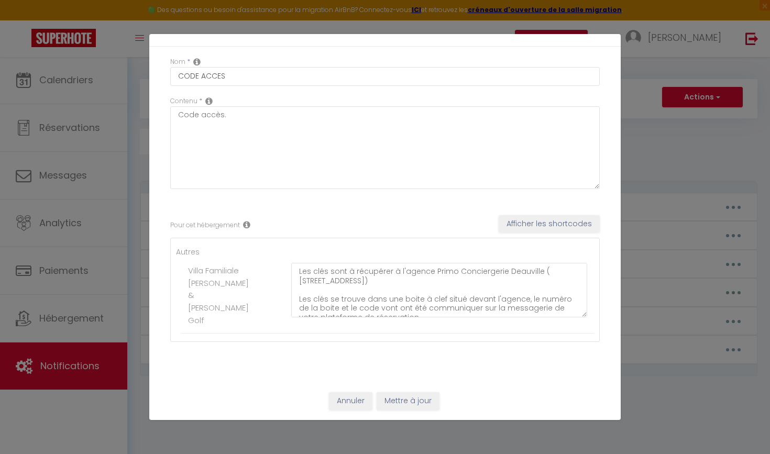
click at [340, 396] on button "Annuler" at bounding box center [350, 401] width 43 height 18
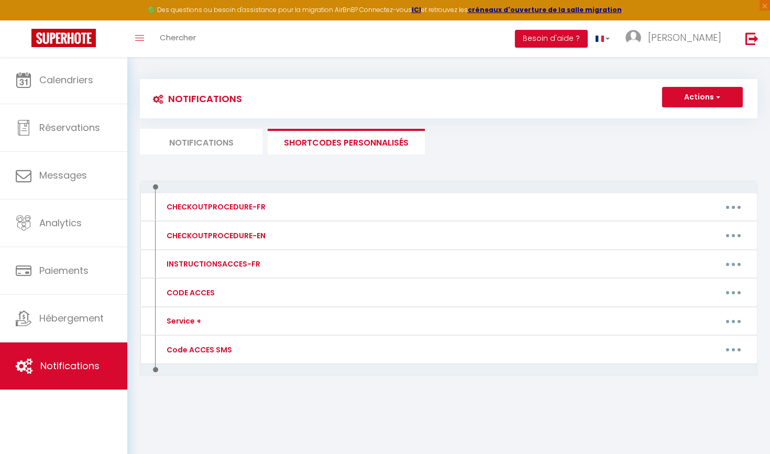
click at [217, 143] on li "Notifications" at bounding box center [201, 142] width 123 height 26
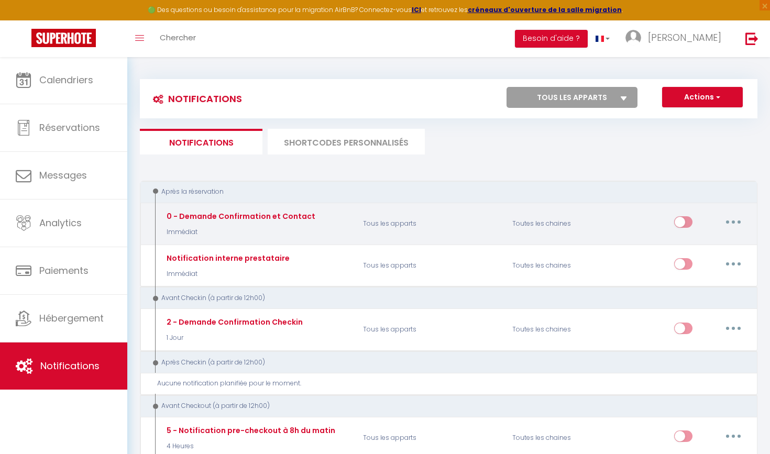
click at [734, 226] on button "button" at bounding box center [733, 222] width 29 height 17
click at [694, 246] on link "Editer" at bounding box center [706, 246] width 78 height 18
type input "0 - Demande Confirmation et Contact"
select select "Immédiat"
select select "if_booking_is_paid"
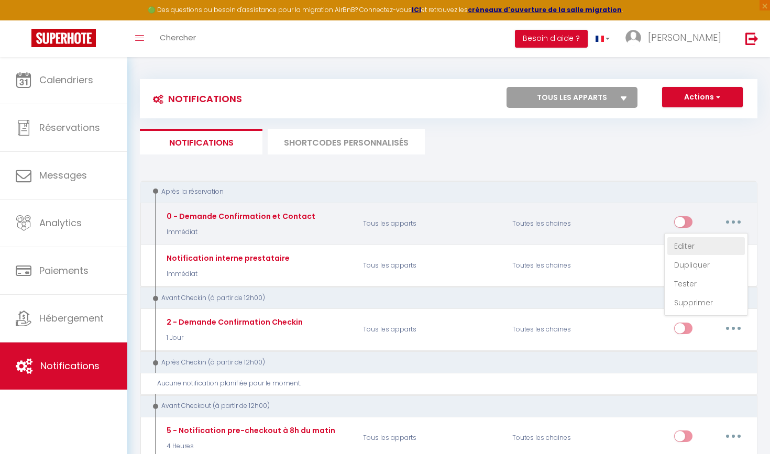
checkbox input "true"
checkbox input "false"
radio input "true"
type input "Merci de confirmer votre réservation - [BOOKING:ID] - [GUEST:FIRST_NAME] [GUEST…"
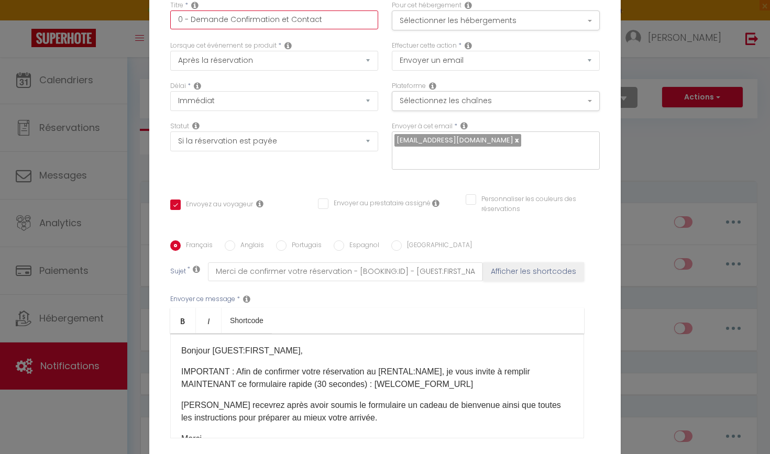
click at [244, 24] on input "0 - Demande Confirmation et Contact" at bounding box center [274, 19] width 208 height 19
type input "I"
checkbox input "true"
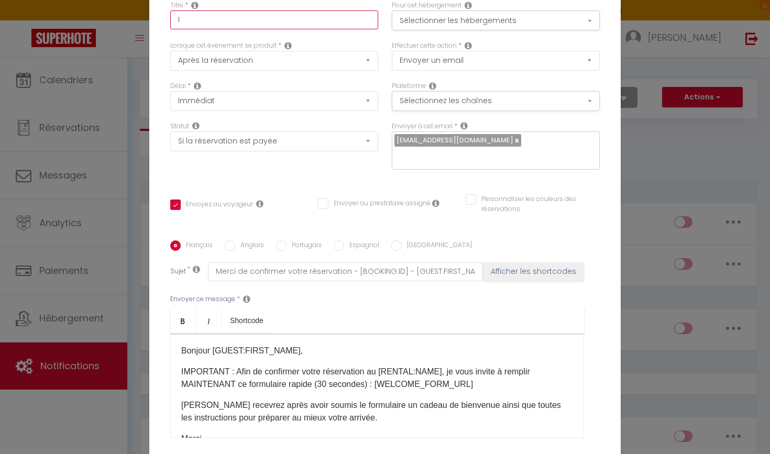
checkbox input "false"
type input "Ins"
checkbox input "true"
checkbox input "false"
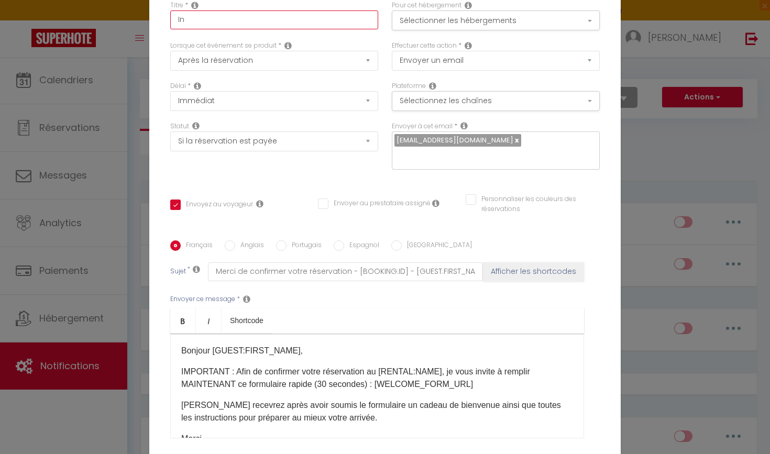
checkbox input "false"
checkbox input "true"
checkbox input "false"
type input "Inst"
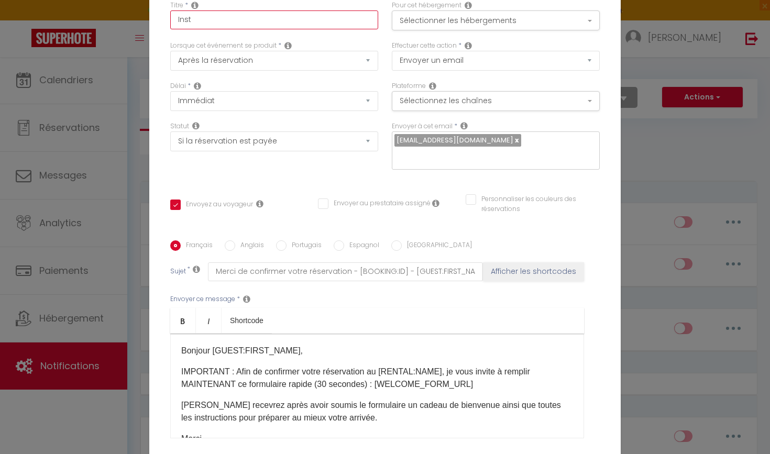
checkbox input "true"
checkbox input "false"
type input "Instr"
checkbox input "true"
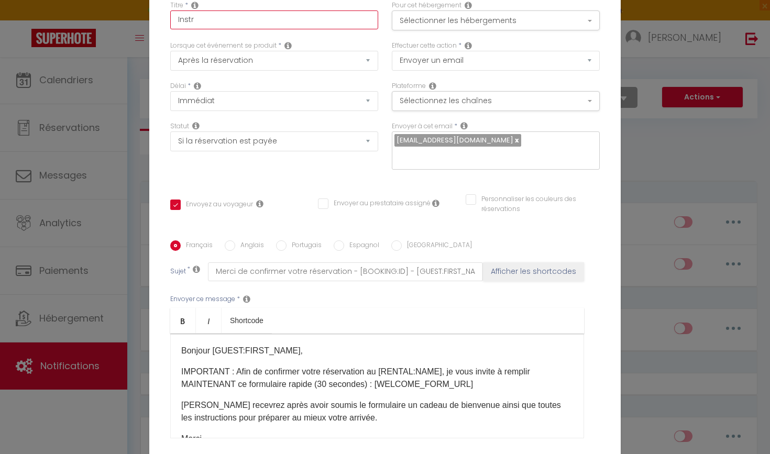
checkbox input "false"
type input "Instru"
checkbox input "true"
checkbox input "false"
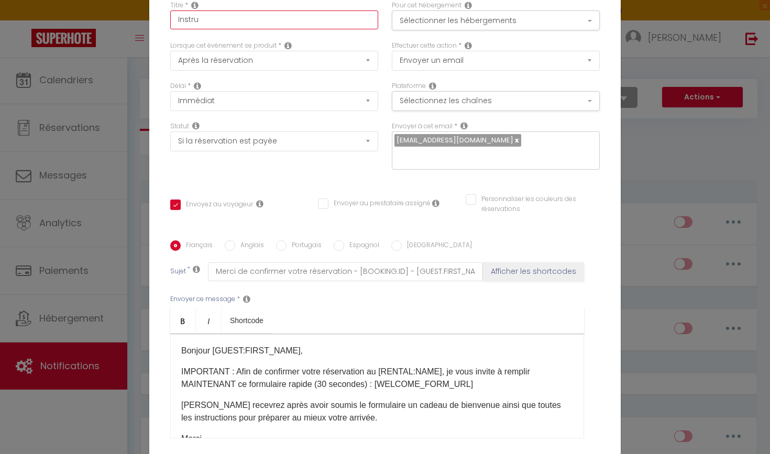
checkbox input "false"
type input "Instruc"
checkbox input "true"
checkbox input "false"
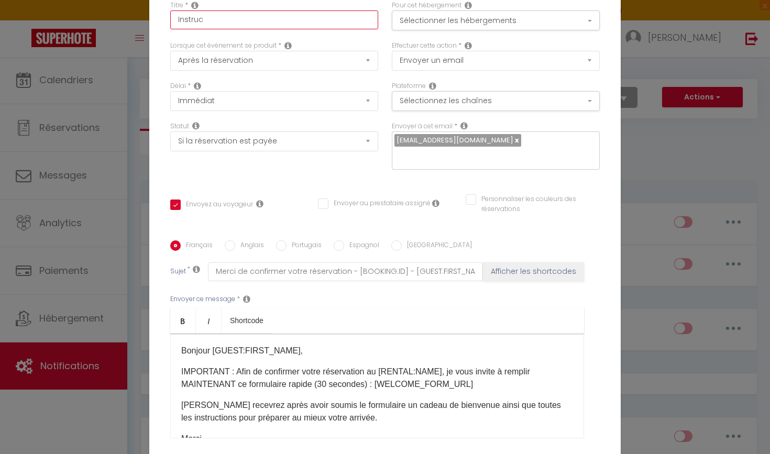
type input "Instruct"
checkbox input "true"
checkbox input "false"
type input "Instructi"
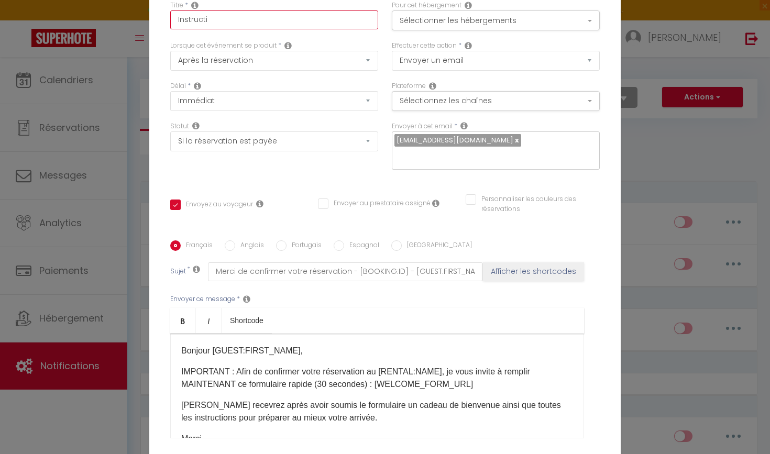
checkbox input "true"
checkbox input "false"
type input "Instructio"
checkbox input "true"
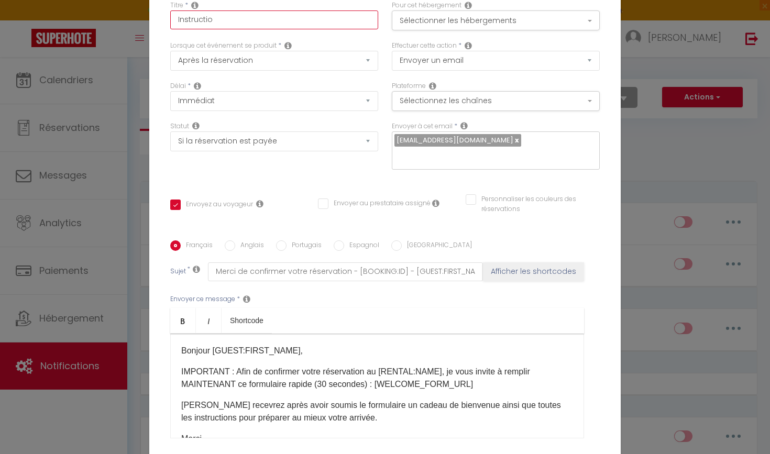
checkbox input "false"
type input "Instruction"
checkbox input "true"
checkbox input "false"
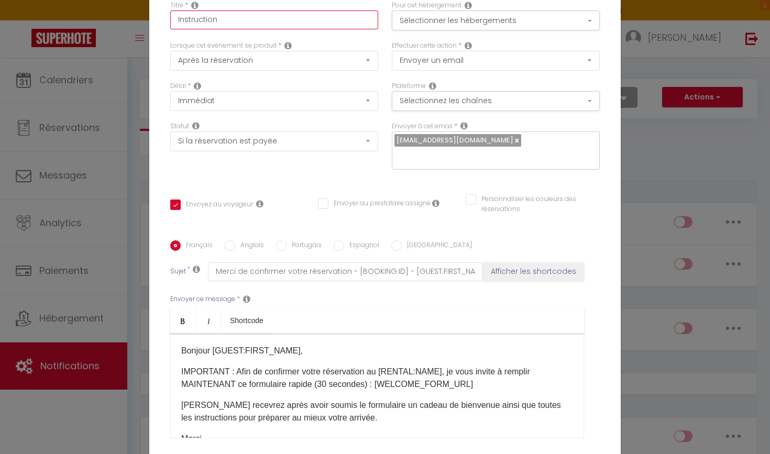
checkbox input "false"
type input "Instruction"
checkbox input "true"
checkbox input "false"
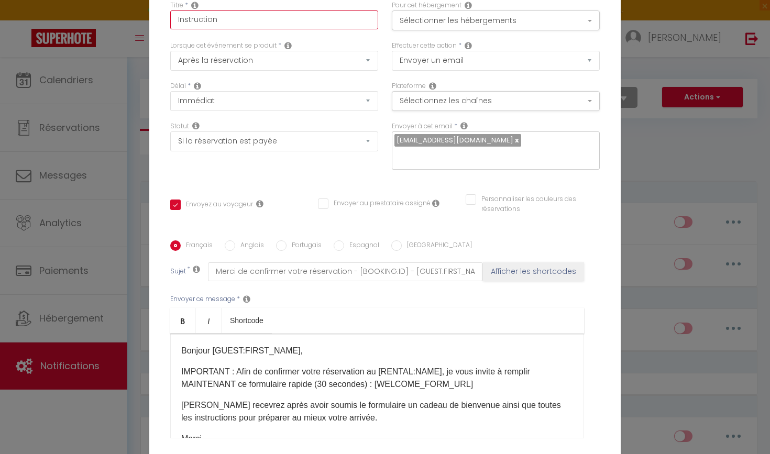
type input "Instruction A"
checkbox input "true"
checkbox input "false"
type input "Instruction Ai"
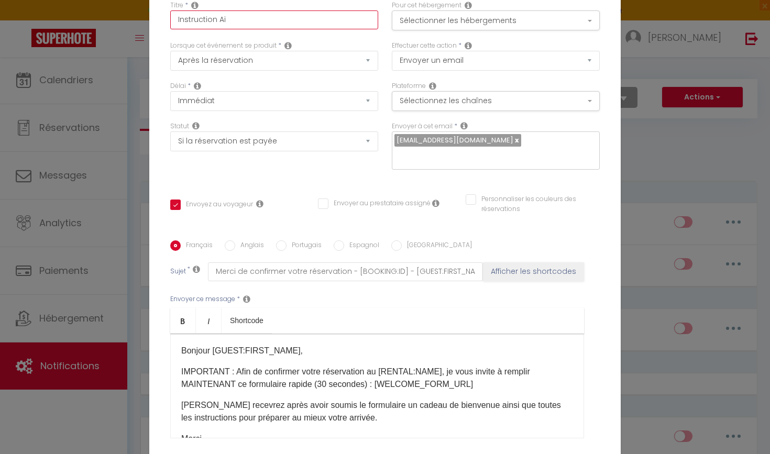
checkbox input "true"
checkbox input "false"
type input "Instruction Air"
checkbox input "true"
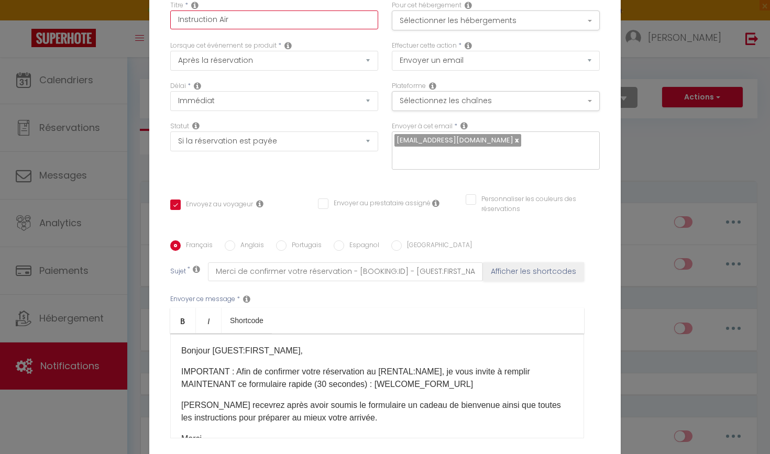
checkbox input "false"
type input "Instruction Airb"
checkbox input "true"
checkbox input "false"
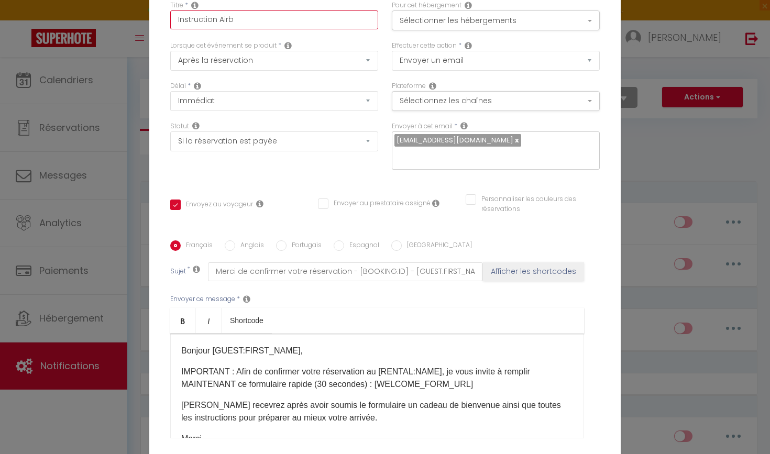
checkbox input "false"
type input "Instruction Airbn"
checkbox input "true"
checkbox input "false"
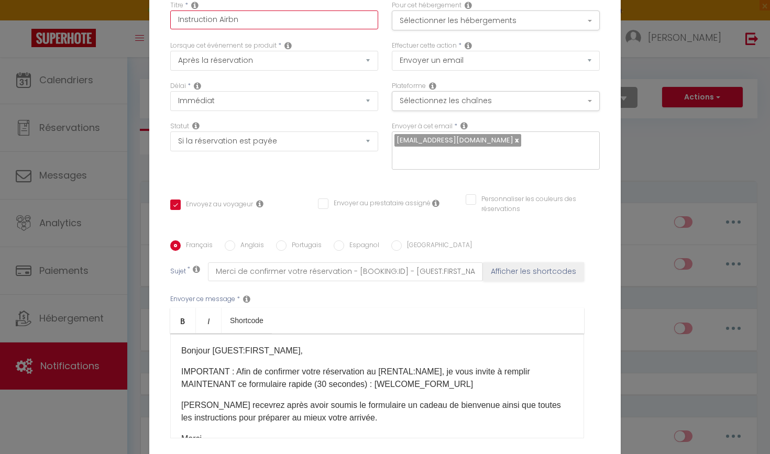
type input "Instruction Airbnb"
checkbox input "true"
checkbox input "false"
type input "Instruction Airbnb"
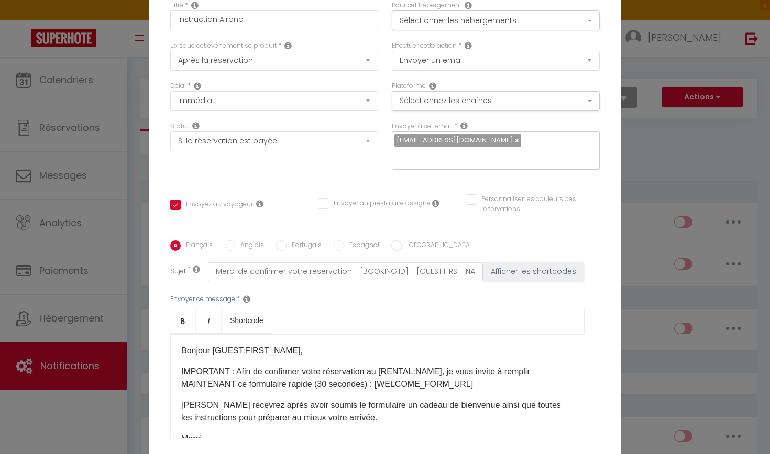
click at [325, 42] on div "Lorsque cet événement se produit * Après la réservation Avant Checkin (à partir…" at bounding box center [274, 56] width 208 height 30
click at [201, 47] on label "Lorsque cet événement se produit" at bounding box center [223, 46] width 106 height 10
click at [478, 13] on button "Sélectionner les hébergements" at bounding box center [496, 20] width 208 height 20
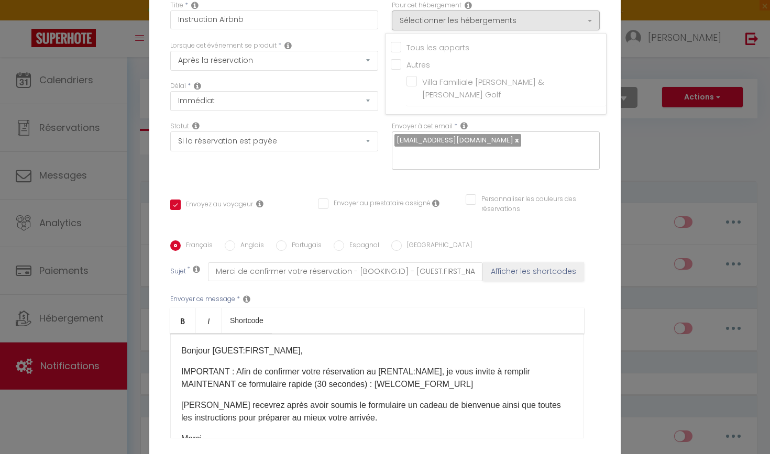
click at [399, 46] on input "Tous les apparts" at bounding box center [498, 46] width 215 height 10
checkbox input "true"
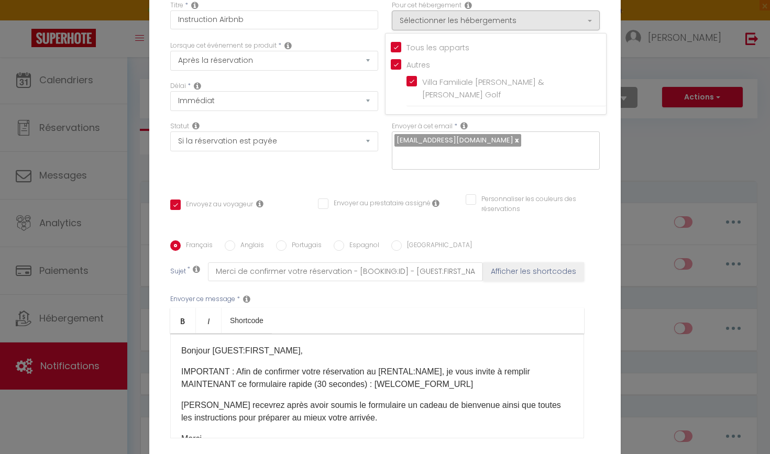
checkbox input "false"
click at [489, 21] on button "Sélectionner les hébergements" at bounding box center [496, 20] width 208 height 20
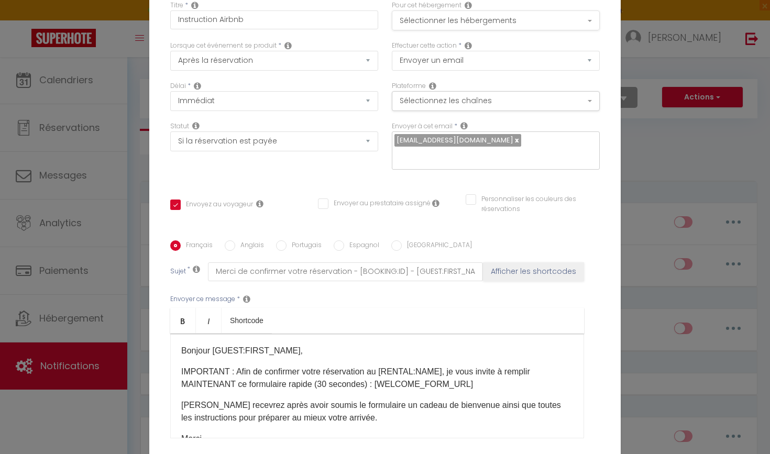
click at [452, 24] on button "Sélectionner les hébergements" at bounding box center [496, 20] width 208 height 20
click at [452, 15] on button "Sélectionner les hébergements" at bounding box center [496, 20] width 208 height 20
click at [466, 103] on button "Sélectionnez les chaînes" at bounding box center [496, 101] width 208 height 20
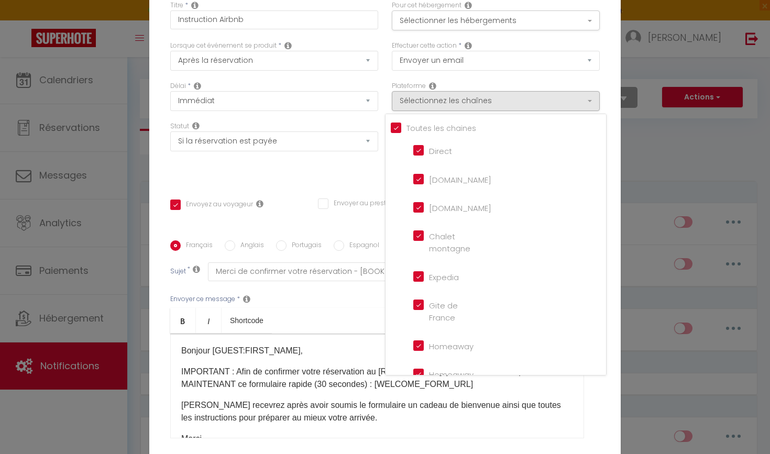
click at [418, 149] on input "Direct" at bounding box center [443, 150] width 60 height 10
checkbox input "false"
checkbox input "true"
checkbox input "false"
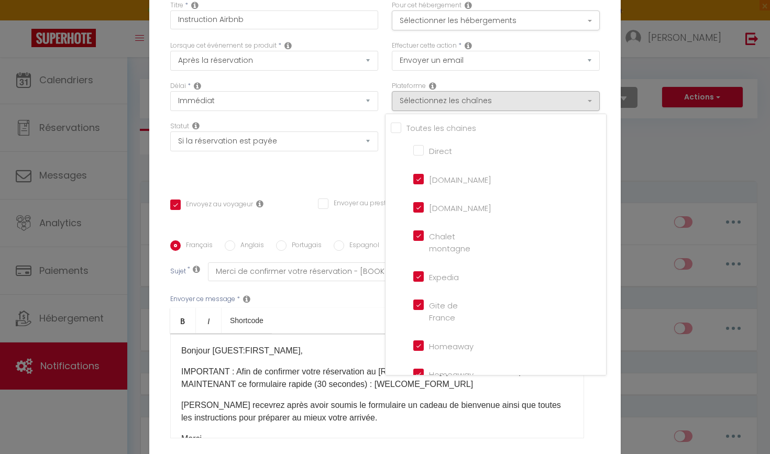
checkbox input "false"
click at [422, 212] on input "Booking.com" at bounding box center [443, 207] width 60 height 10
checkbox input "false"
checkbox input "true"
checkbox input "false"
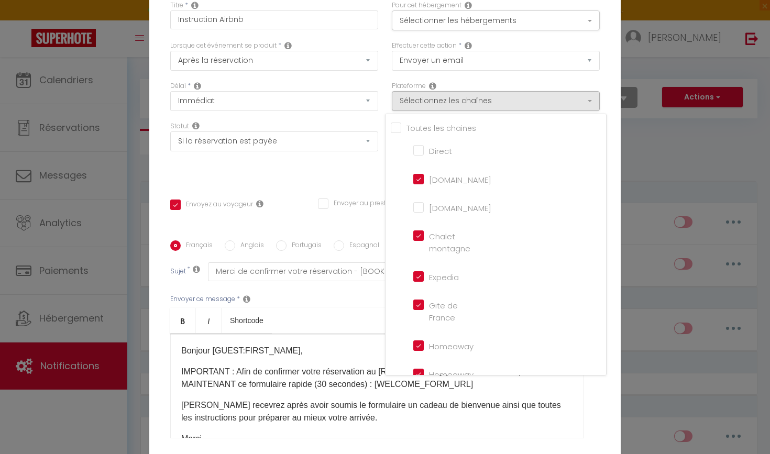
checkbox input "false"
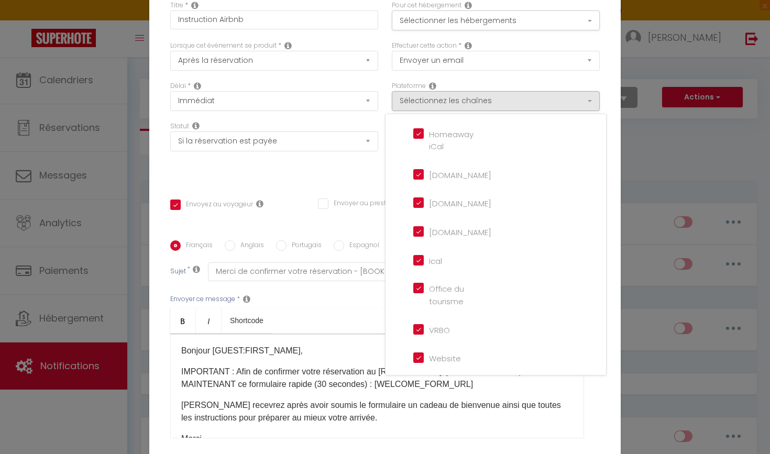
scroll to position [239, 0]
click at [417, 357] on input "Website" at bounding box center [443, 358] width 60 height 10
checkbox input "false"
checkbox input "true"
checkbox input "false"
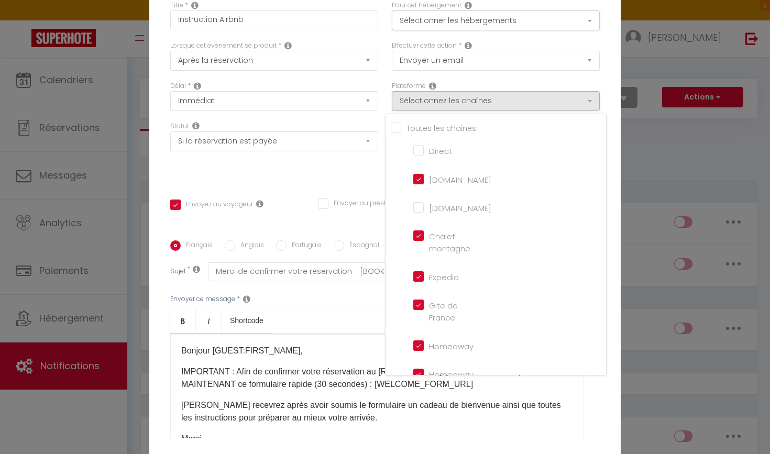
scroll to position [0, 0]
click at [346, 174] on div "Statut Aucun Si la réservation est payée Si réservation non payée Si la caution…" at bounding box center [274, 150] width 222 height 59
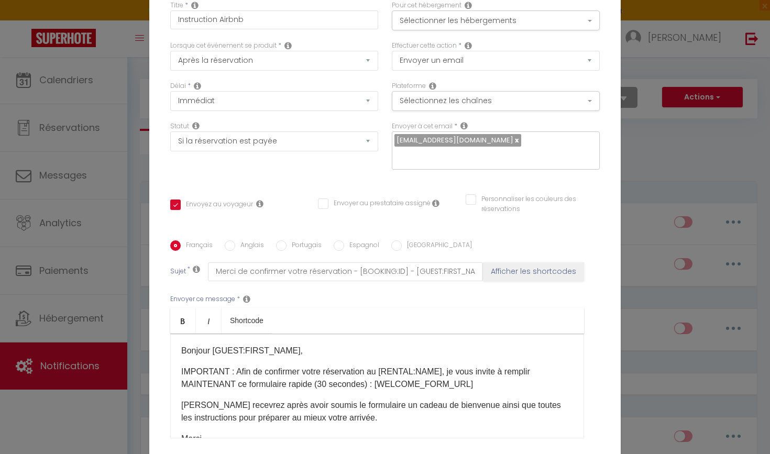
click at [480, 198] on input "Personnaliser les couleurs des réservations" at bounding box center [526, 199] width 121 height 10
checkbox input "true"
checkbox input "false"
click at [596, 205] on span at bounding box center [595, 202] width 8 height 8
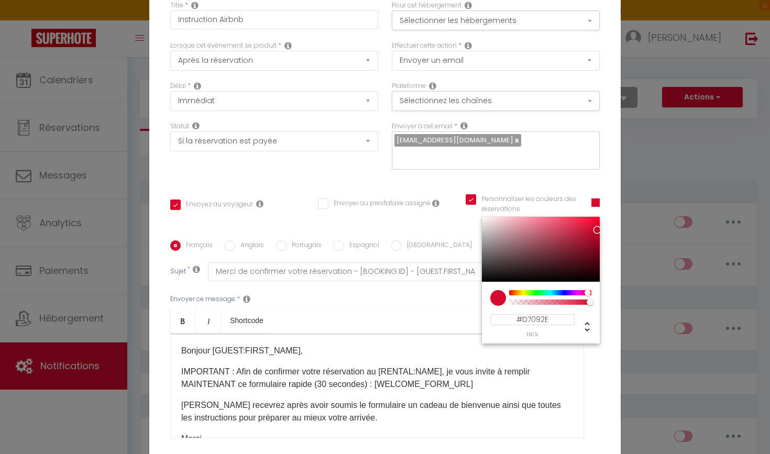
checkbox input "true"
checkbox input "false"
type input "#0911D7"
click at [563, 294] on div at bounding box center [550, 292] width 80 height 5
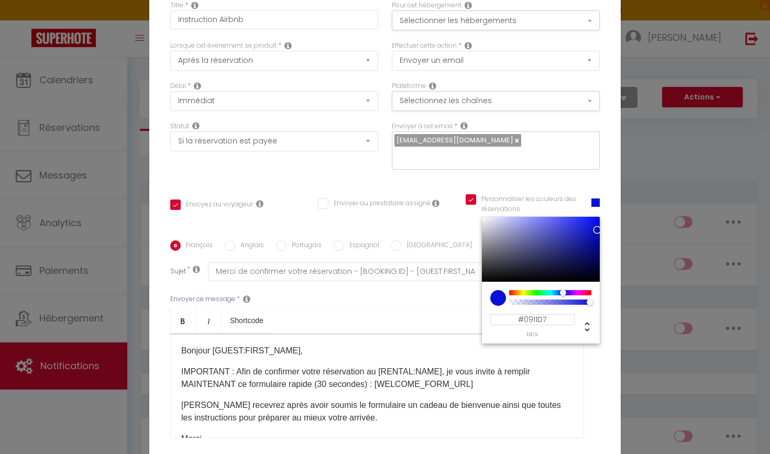
click at [609, 256] on div "Titre * Instruction Airbnb Pour cet hébergement Sélectionner les hébergements T…" at bounding box center [384, 240] width 471 height 501
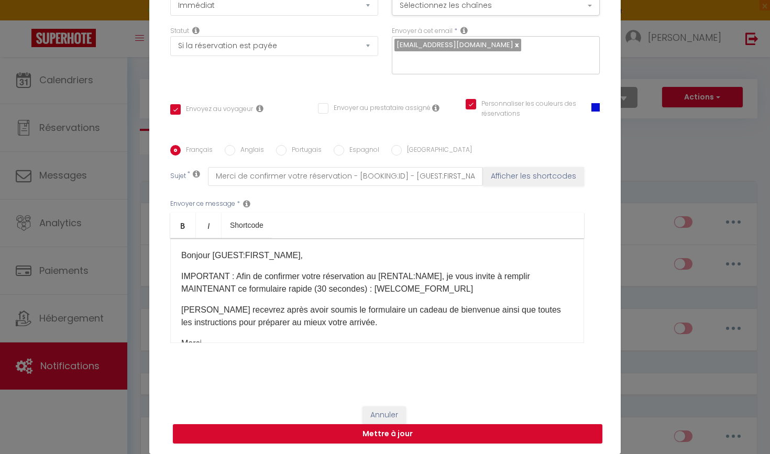
scroll to position [95, 0]
click at [301, 178] on input "Merci de confirmer votre réservation - [BOOKING:ID] - [GUEST:FIRST_NAME] [GUEST…" at bounding box center [345, 176] width 275 height 19
click at [185, 147] on label "Français" at bounding box center [197, 151] width 32 height 12
click at [181, 147] on input "Français" at bounding box center [175, 150] width 10 height 10
click at [230, 150] on input "Anglais" at bounding box center [230, 150] width 10 height 10
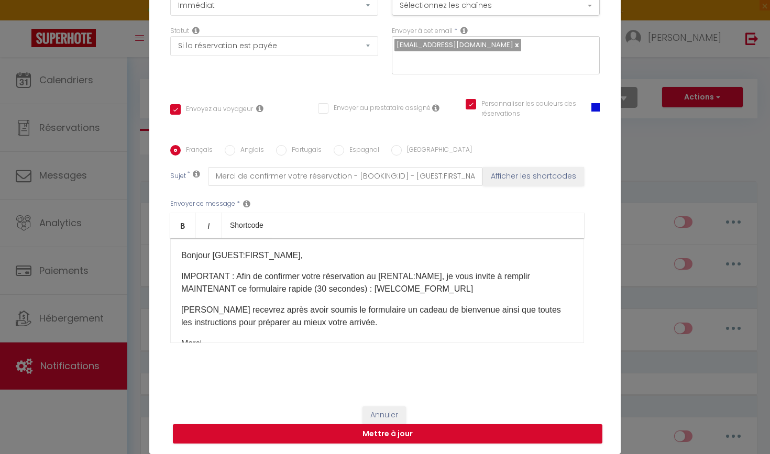
radio input "true"
checkbox input "true"
checkbox input "false"
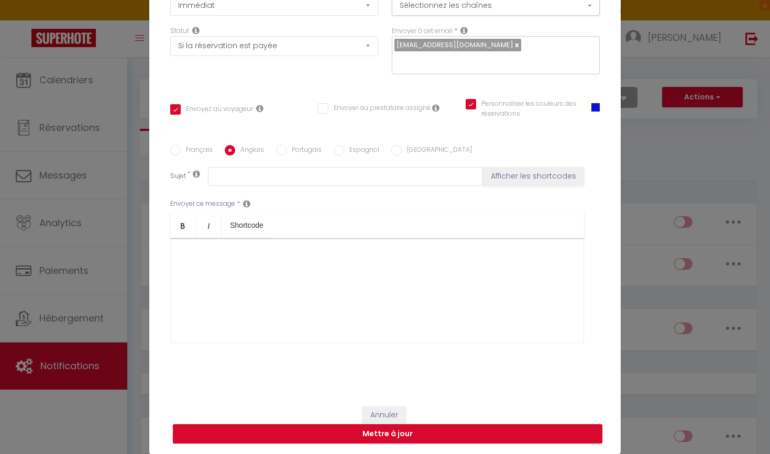
click at [192, 151] on label "Français" at bounding box center [197, 151] width 32 height 12
click at [181, 151] on input "Français" at bounding box center [175, 150] width 10 height 10
radio input "true"
checkbox input "true"
checkbox input "false"
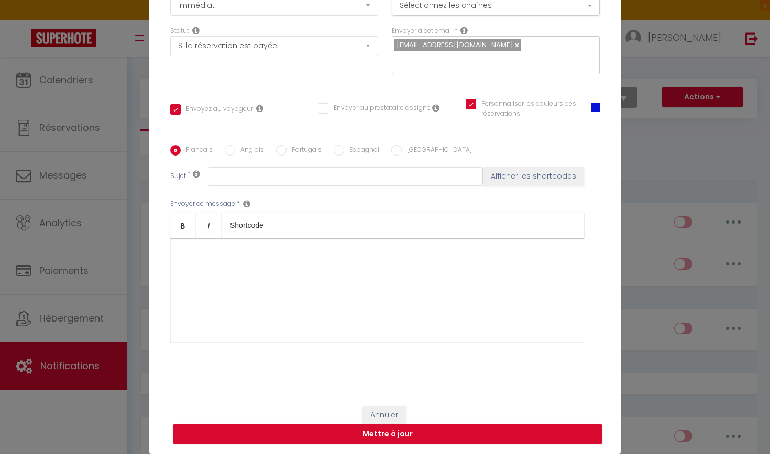
type input "Merci de confirmer votre réservation - [BOOKING:ID] - [GUEST:FIRST_NAME] [GUEST…"
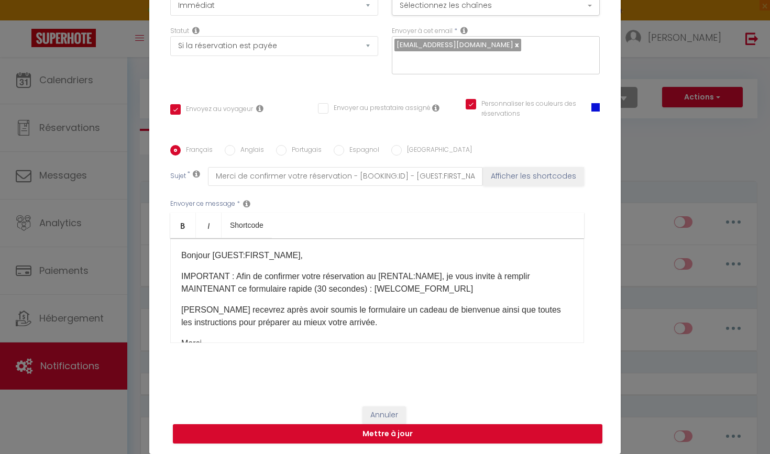
click at [234, 154] on input "Anglais" at bounding box center [230, 150] width 10 height 10
radio input "true"
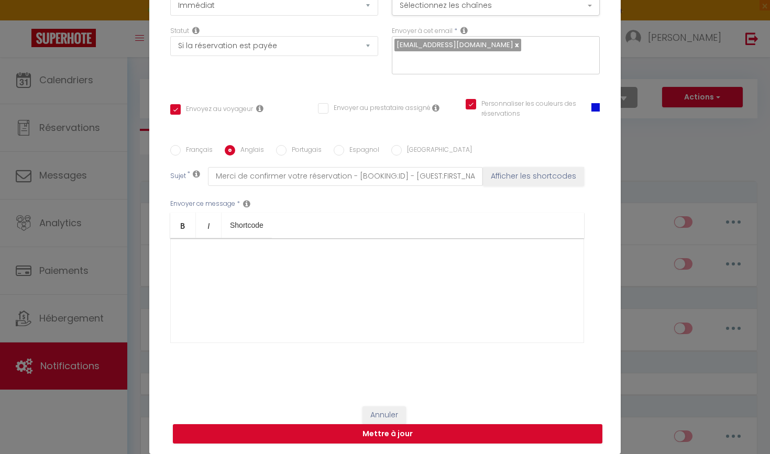
checkbox input "true"
checkbox input "false"
click at [204, 151] on label "Français" at bounding box center [197, 151] width 32 height 12
click at [181, 151] on input "Français" at bounding box center [175, 150] width 10 height 10
radio input "true"
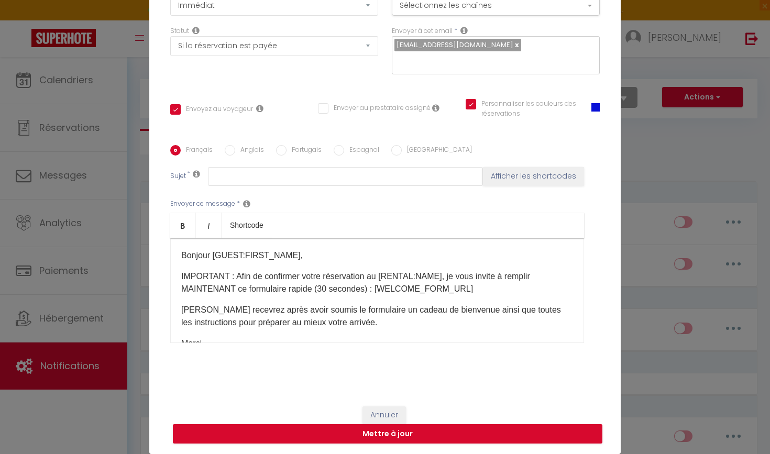
checkbox input "true"
checkbox input "false"
type input "Merci de confirmer votre réservation - [BOOKING:ID] - [GUEST:FIRST_NAME] [GUEST…"
click at [270, 310] on p "Vous recevrez après avoir soumis le formulaire un cadeau de bienvenue ainsi que…" at bounding box center [377, 316] width 392 height 25
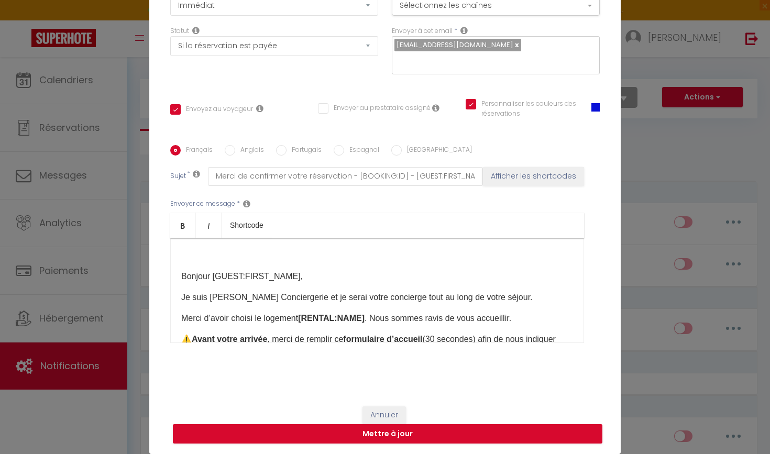
click at [183, 281] on p "Bonjour [GUEST:FIRST_NAME]," at bounding box center [377, 276] width 392 height 13
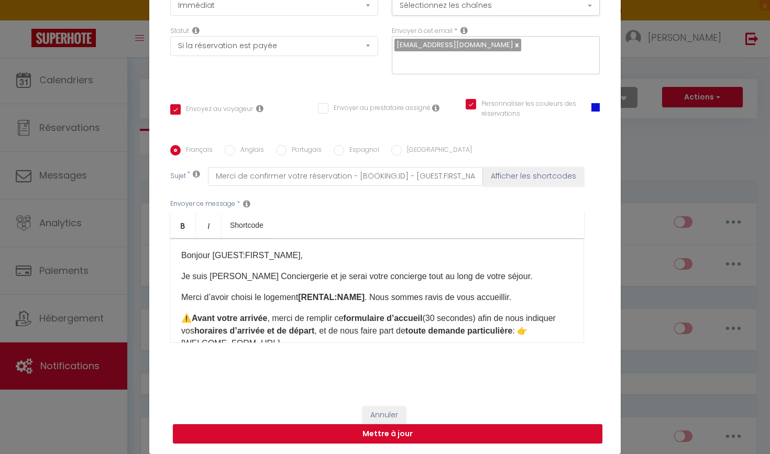
click at [223, 279] on p "Je suis Rémy de Primo Conciergerie et je serai votre concierge tout au long de …" at bounding box center [377, 276] width 392 height 13
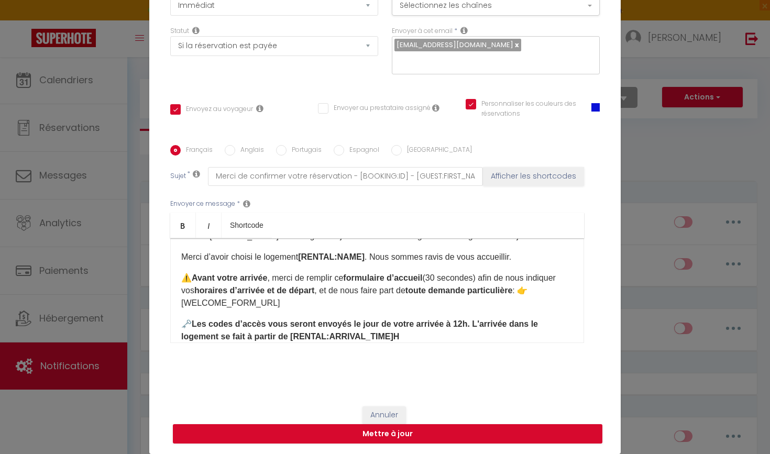
scroll to position [46, 0]
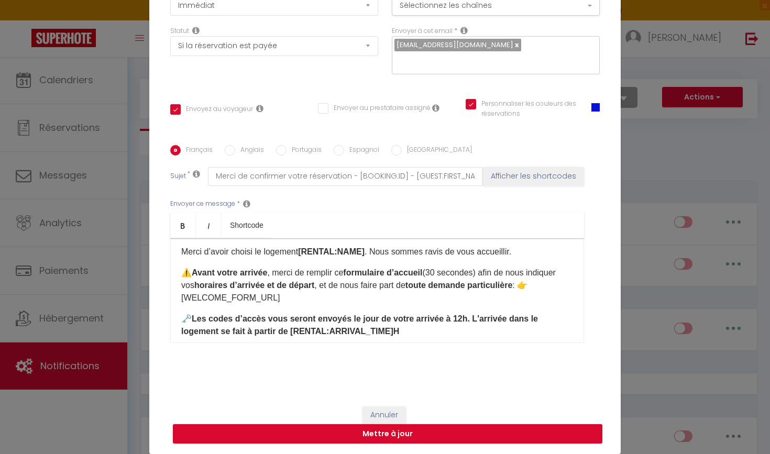
drag, startPoint x: 276, startPoint y: 300, endPoint x: 181, endPoint y: 303, distance: 94.8
click at [181, 302] on div "Bonjour [GUEST:FIRST_NAME], Je suis Candice de Primo Conciergerie et je serai v…" at bounding box center [377, 290] width 414 height 105
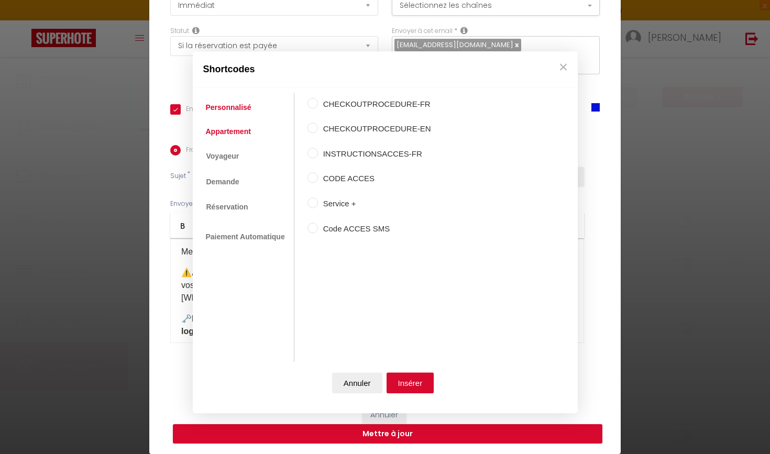
click at [235, 131] on link "Appartement" at bounding box center [229, 131] width 56 height 19
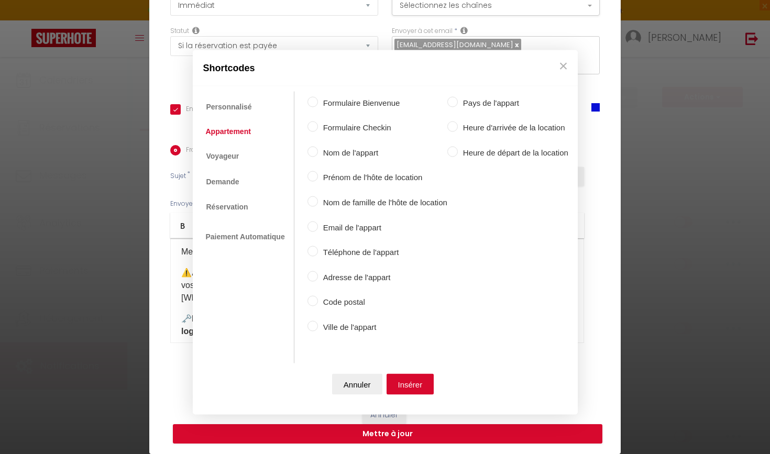
click at [346, 127] on label "Formulaire Checkin" at bounding box center [382, 127] width 129 height 13
click at [318, 127] on input "Formulaire Checkin" at bounding box center [312, 126] width 10 height 10
radio input "true"
click at [407, 379] on button "Insérer" at bounding box center [410, 384] width 48 height 21
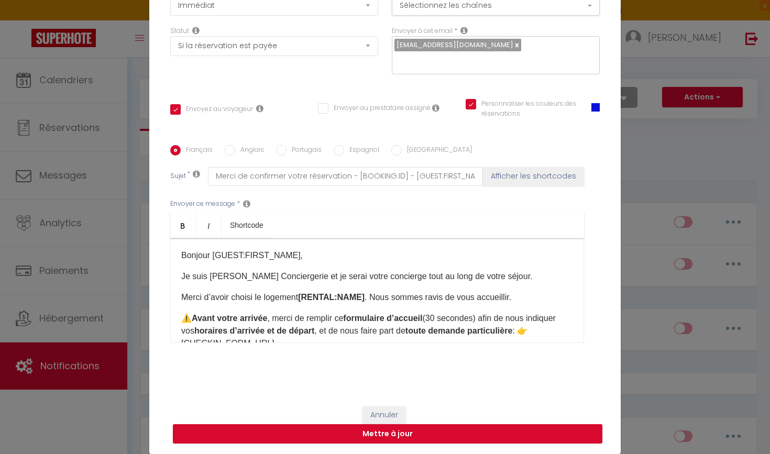
scroll to position [0, 0]
click at [292, 256] on p "Bonjour [GUEST:FIRST_NAME]," at bounding box center [377, 255] width 392 height 13
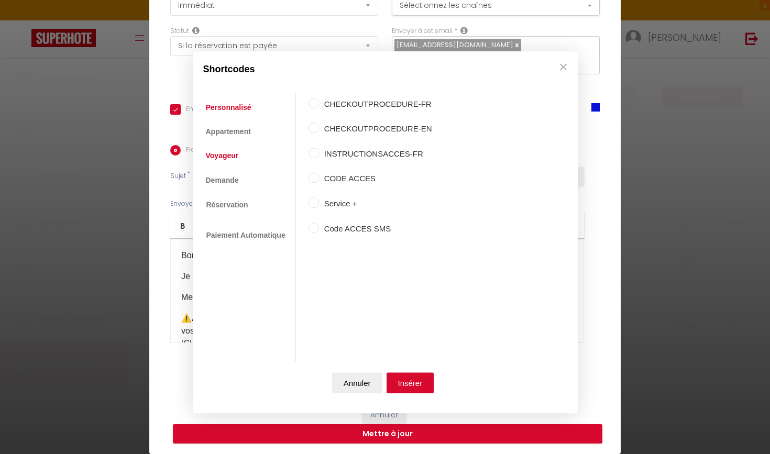
click at [229, 151] on link "Voyageur" at bounding box center [222, 156] width 43 height 19
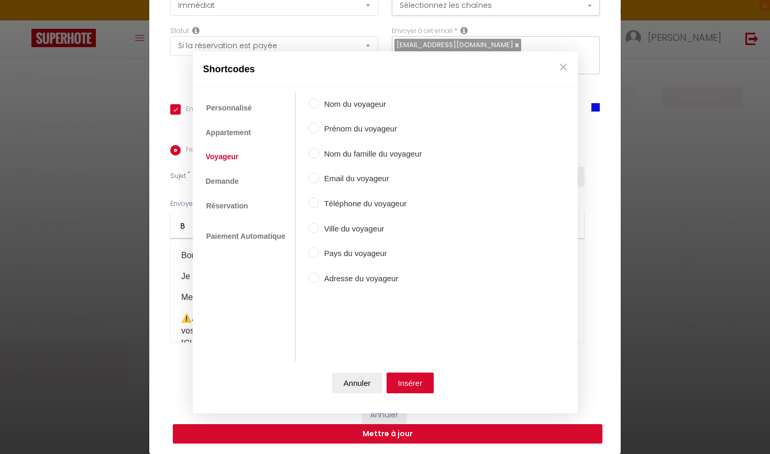
click at [325, 110] on div "Nom du voyageur" at bounding box center [365, 105] width 114 height 15
click at [316, 105] on input "Nom du voyageur" at bounding box center [313, 103] width 10 height 10
radio input "true"
click at [407, 386] on button "Insérer" at bounding box center [410, 382] width 48 height 21
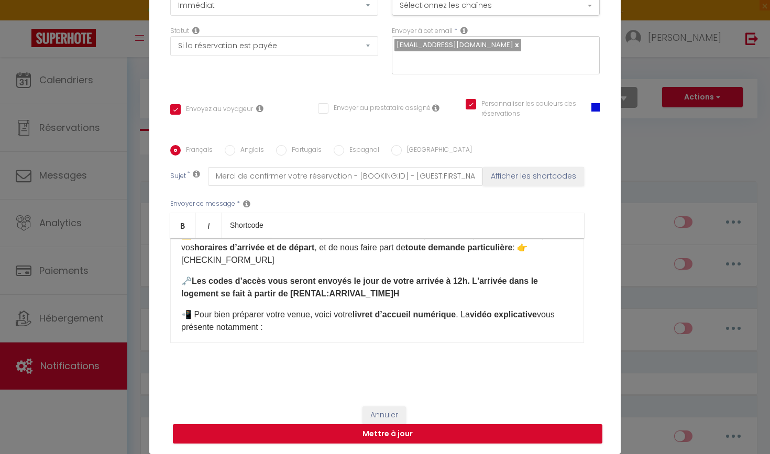
scroll to position [84, 0]
click at [460, 282] on strong "Les codes d’accès vous seront envoyés le jour de votre arrivée à 12h. L'arrivée…" at bounding box center [359, 286] width 357 height 21
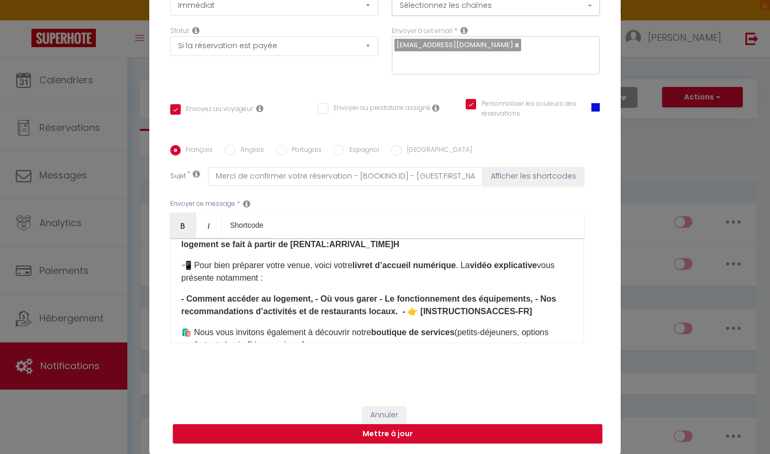
scroll to position [133, 0]
click at [315, 295] on strong "- Comment accéder au logement, - Où vous garer - Le fonctionnement des équipeme…" at bounding box center [368, 304] width 375 height 21
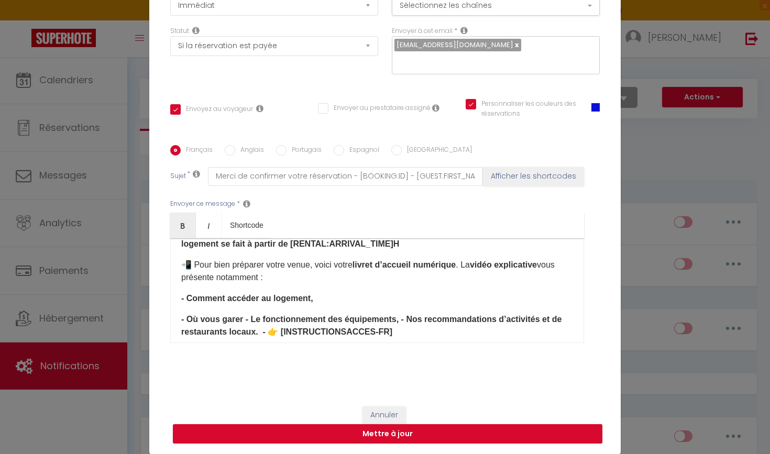
click at [252, 325] on p "- Où vous garer - Le fonctionnement des équipements, - Nos recommandations d’ac…" at bounding box center [377, 325] width 392 height 25
click at [244, 319] on strong "- Où vous garer - Le fonctionnement des équipements, - Nos recommandations d’ac…" at bounding box center [371, 325] width 380 height 21
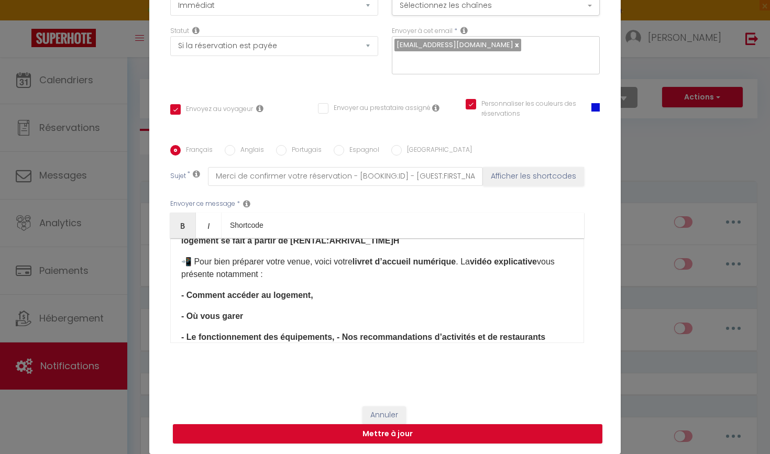
scroll to position [184, 0]
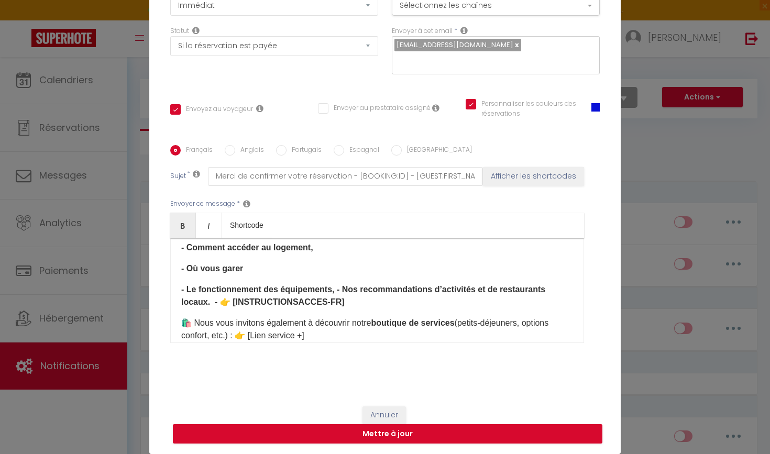
click at [336, 288] on strong "- Le fonctionnement des équipements, - Nos recommandations d’activités et de re…" at bounding box center [363, 295] width 364 height 21
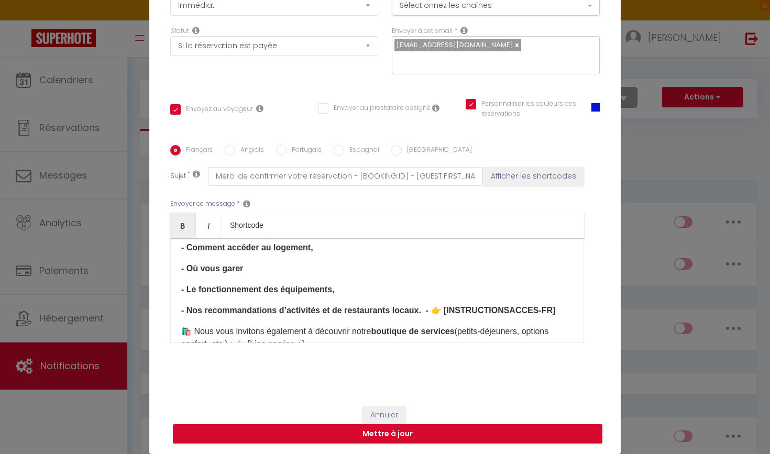
click at [422, 312] on strong "- Nos recommandations d’activités et de restaurants locaux. - 👉 [INSTRUCTIONSAC…" at bounding box center [368, 310] width 374 height 9
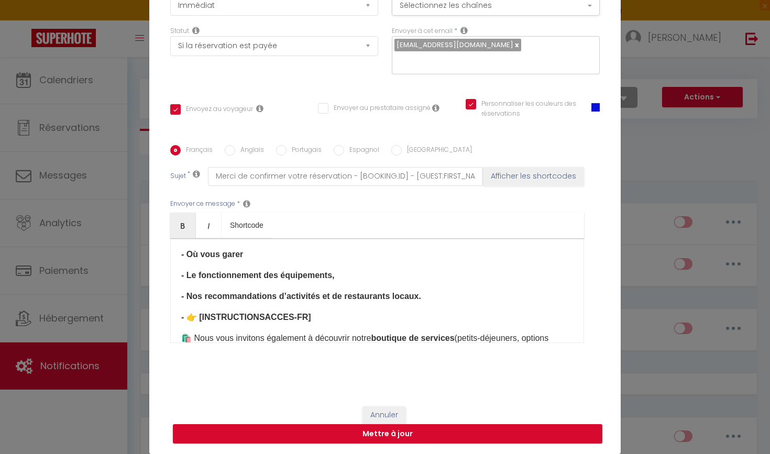
scroll to position [221, 0]
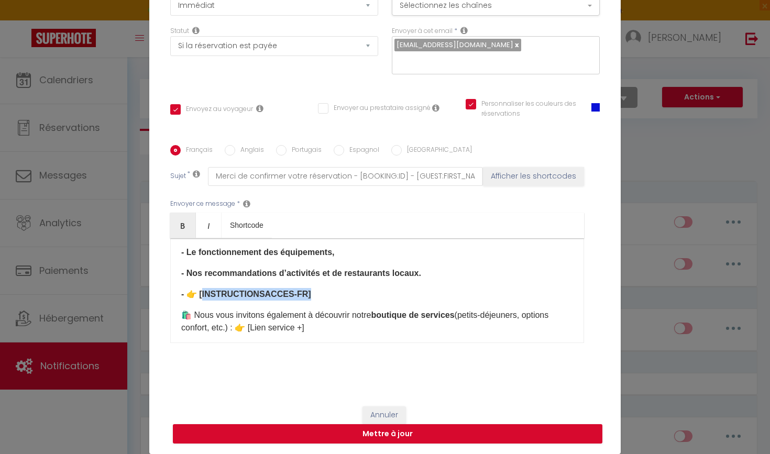
drag, startPoint x: 313, startPoint y: 292, endPoint x: 203, endPoint y: 293, distance: 110.5
click at [203, 293] on p "- 👉 [INSTRUCTIONSACCES-FR]​" at bounding box center [377, 294] width 392 height 13
drag, startPoint x: 200, startPoint y: 295, endPoint x: 305, endPoint y: 294, distance: 105.3
click at [305, 294] on p "- 👉 [INSTRUCTIONSACCES-FR]​" at bounding box center [377, 294] width 392 height 13
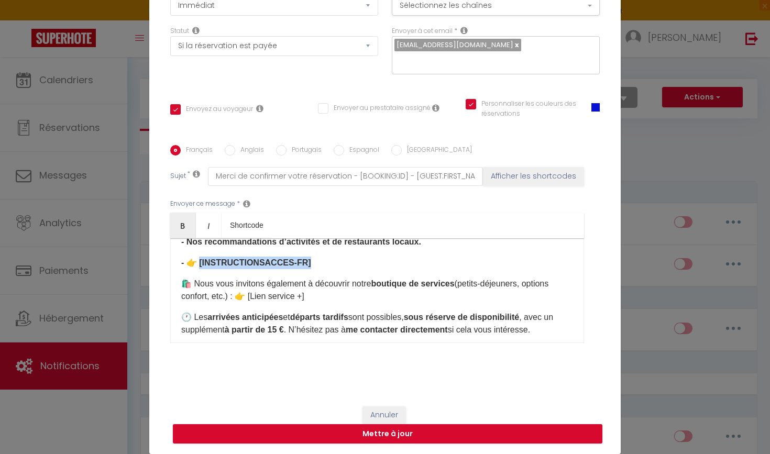
scroll to position [254, 0]
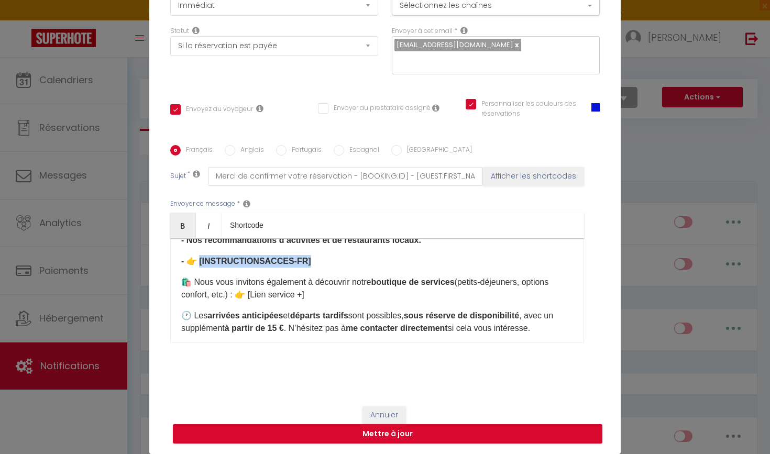
drag, startPoint x: 325, startPoint y: 293, endPoint x: 255, endPoint y: 294, distance: 70.7
click at [255, 294] on p "🛍️ Nous vous invitons également à découvrir notre boutique de services (petits-…" at bounding box center [377, 288] width 392 height 25
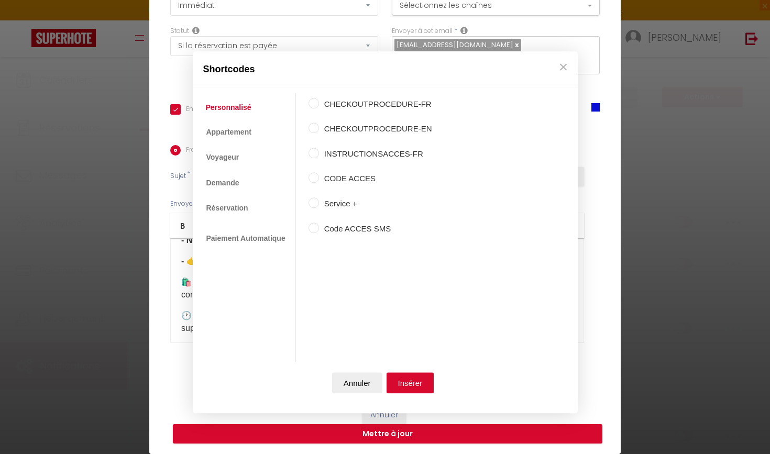
click at [308, 197] on input "Service +" at bounding box center [313, 202] width 10 height 10
click at [419, 382] on button "Insérer" at bounding box center [410, 382] width 48 height 21
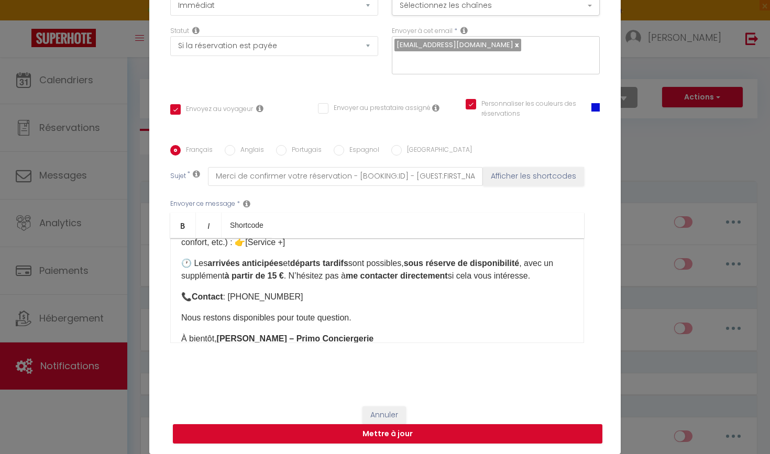
scroll to position [305, 0]
drag, startPoint x: 310, startPoint y: 300, endPoint x: 251, endPoint y: 297, distance: 58.7
click at [251, 297] on p "📞 Contact : +33 7 44 31 14 87" at bounding box center [377, 298] width 392 height 13
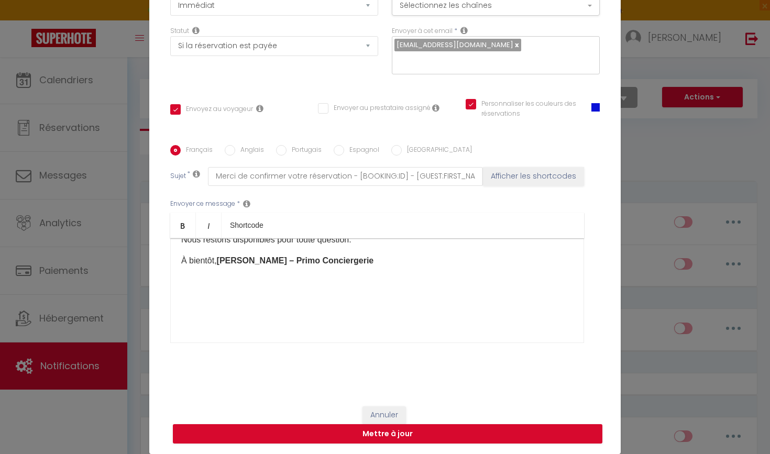
scroll to position [384, 0]
click at [307, 319] on p at bounding box center [377, 315] width 392 height 13
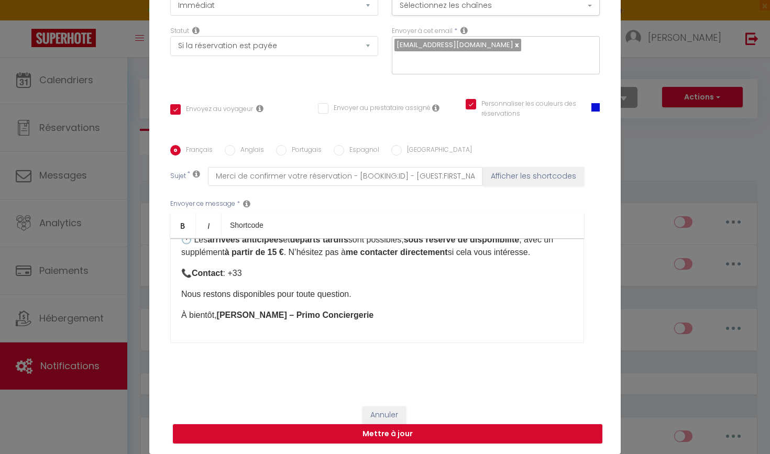
scroll to position [330, 0]
click at [229, 317] on strong "Rémy – Primo Conciergerie" at bounding box center [295, 315] width 157 height 9
click at [361, 436] on button "Mettre à jour" at bounding box center [387, 434] width 429 height 20
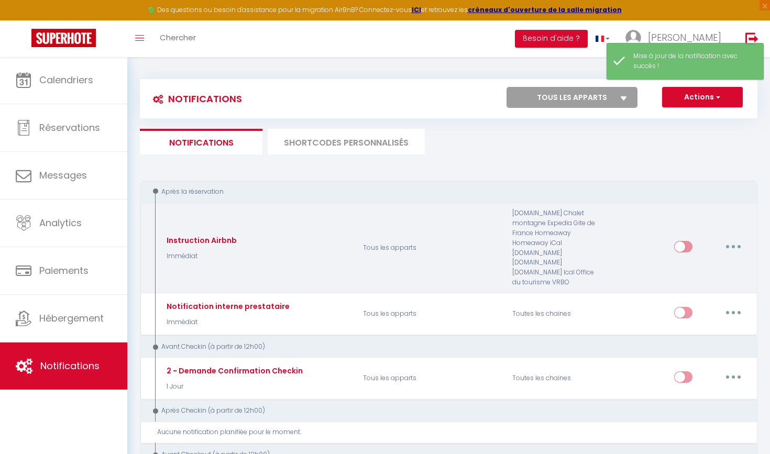
click at [738, 246] on button "button" at bounding box center [733, 246] width 29 height 17
click at [693, 263] on link "Editer" at bounding box center [706, 270] width 78 height 18
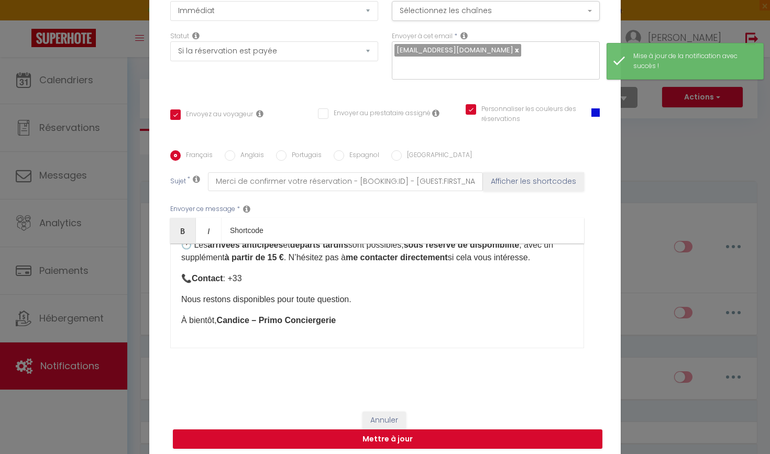
click at [234, 157] on input "Anglais" at bounding box center [230, 155] width 10 height 10
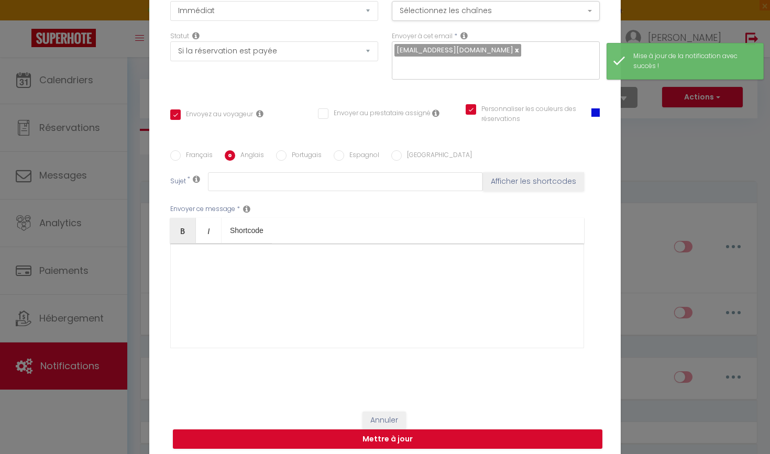
scroll to position [0, 0]
click at [268, 269] on div at bounding box center [377, 296] width 414 height 105
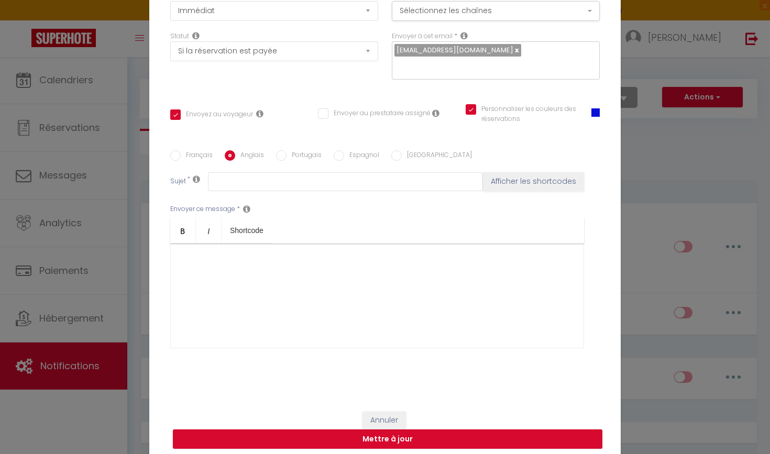
click at [204, 158] on label "Français" at bounding box center [197, 156] width 32 height 12
click at [181, 158] on input "Français" at bounding box center [175, 155] width 10 height 10
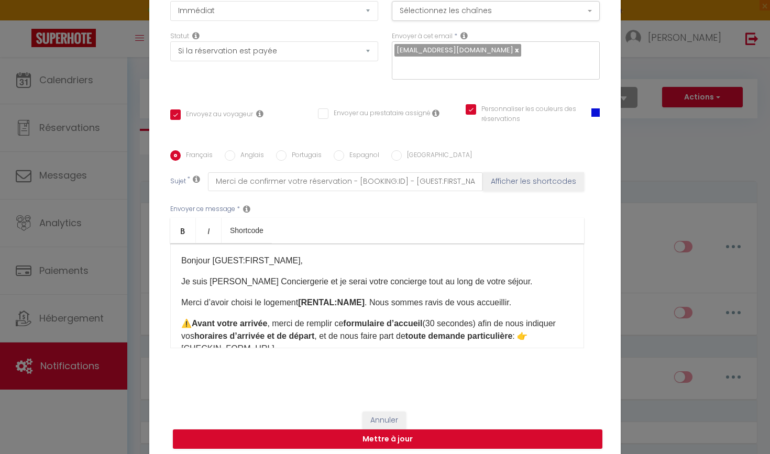
click at [235, 161] on label "Anglais" at bounding box center [249, 156] width 29 height 12
click at [235, 161] on input "Anglais" at bounding box center [230, 155] width 10 height 10
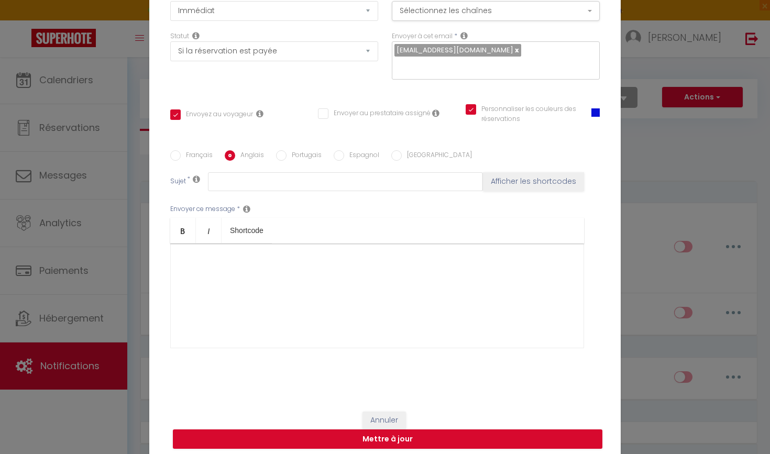
click at [192, 158] on label "Français" at bounding box center [197, 156] width 32 height 12
click at [181, 158] on input "Français" at bounding box center [175, 155] width 10 height 10
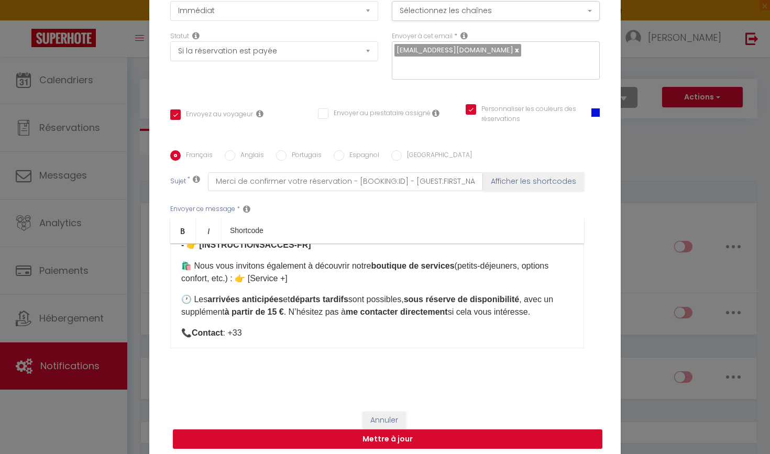
scroll to position [289, 0]
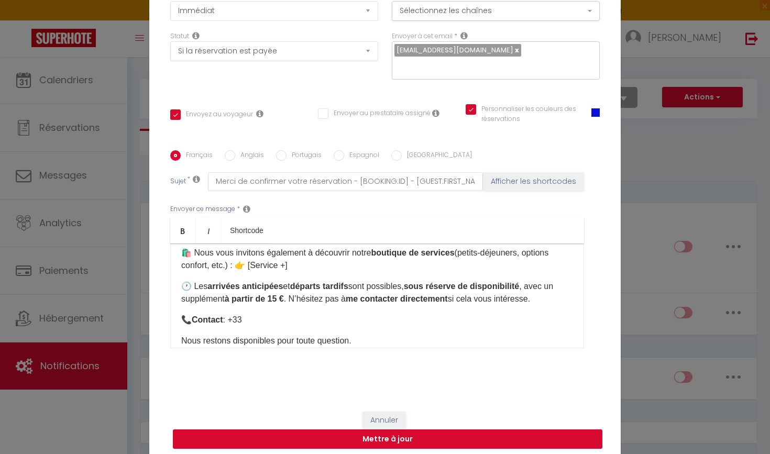
click at [269, 439] on button "Mettre à jour" at bounding box center [387, 439] width 429 height 20
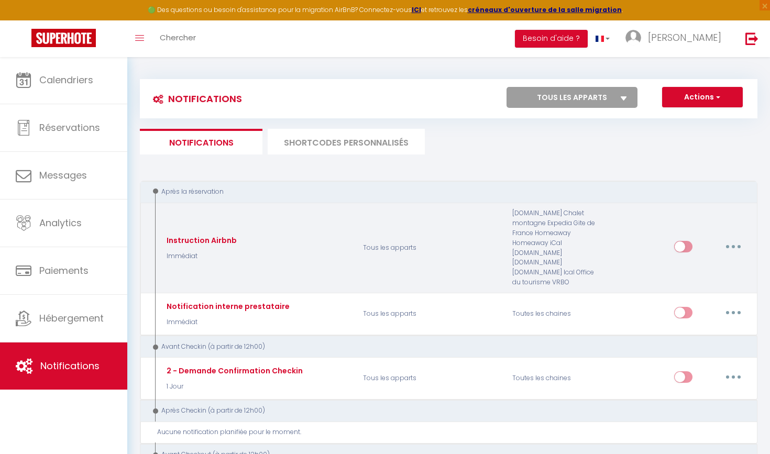
click at [733, 245] on icon "button" at bounding box center [733, 246] width 3 height 3
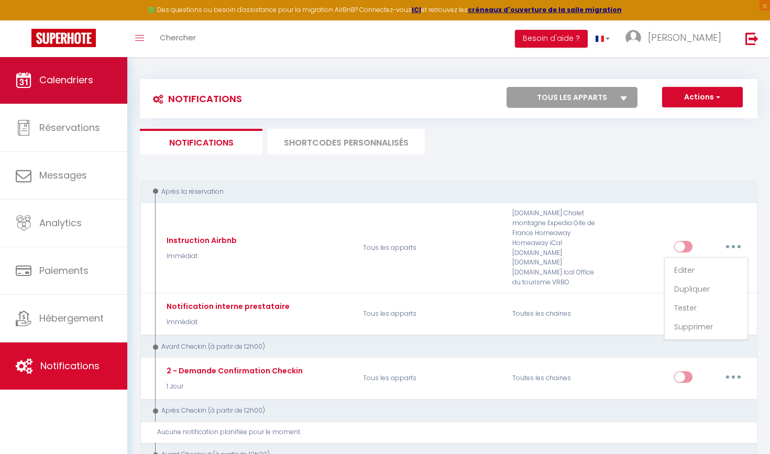
click at [80, 91] on link "Calendriers" at bounding box center [63, 80] width 127 height 47
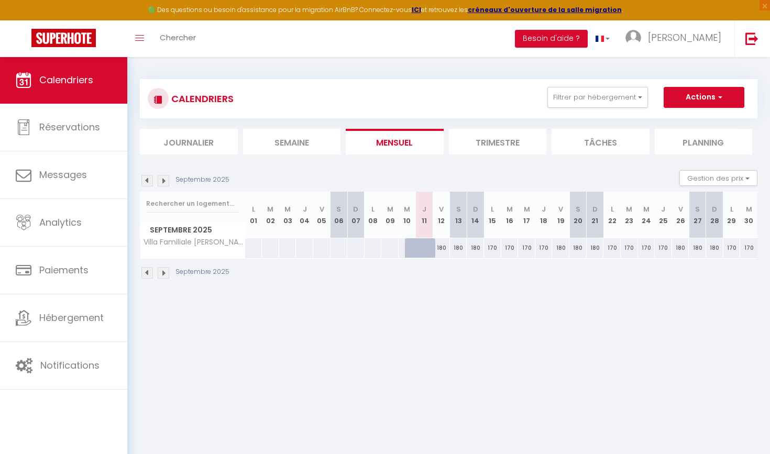
click at [147, 180] on img at bounding box center [147, 181] width 12 height 12
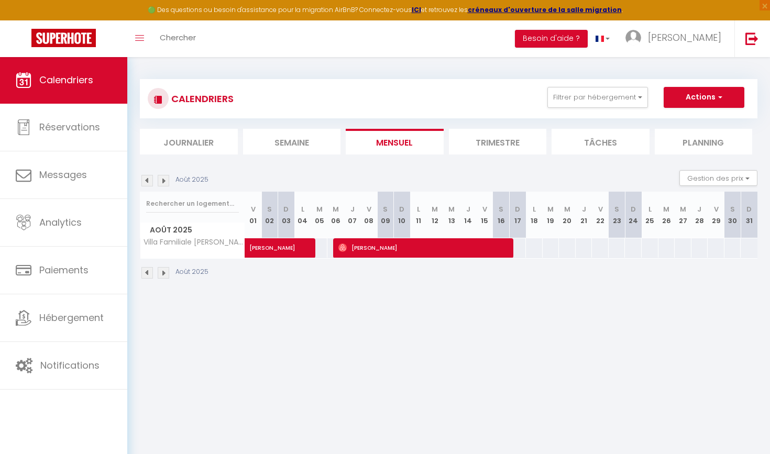
click at [379, 247] on span "Alexey" at bounding box center [424, 248] width 173 height 20
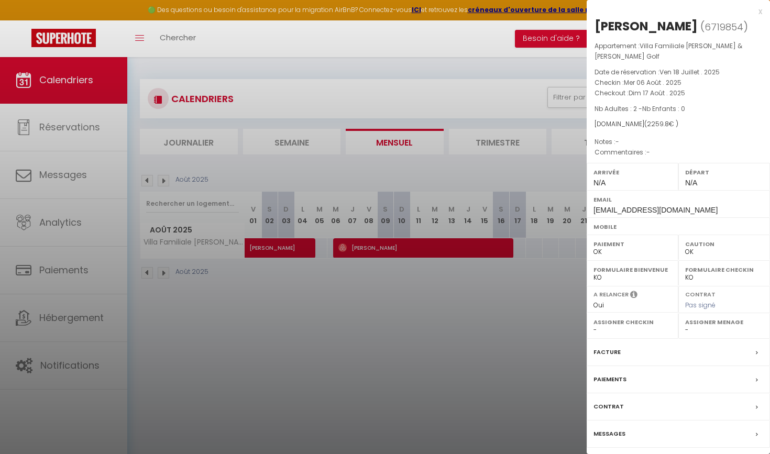
click at [704, 29] on span "6719854" at bounding box center [723, 26] width 39 height 13
copy span "6719854"
click at [311, 314] on div at bounding box center [385, 227] width 770 height 454
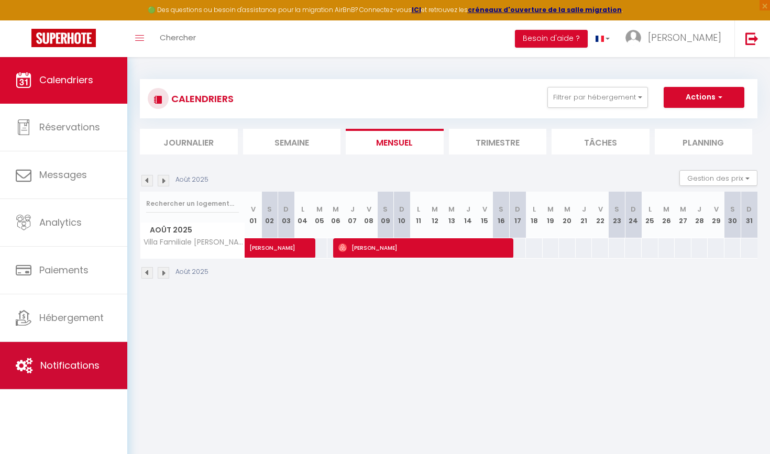
click at [60, 381] on link "Notifications" at bounding box center [63, 365] width 127 height 47
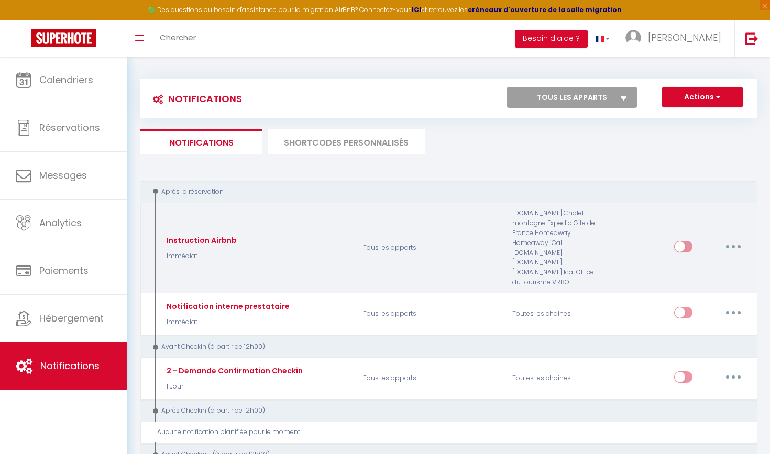
click at [743, 241] on button "button" at bounding box center [733, 246] width 29 height 17
click at [690, 302] on link "Tester" at bounding box center [706, 308] width 78 height 18
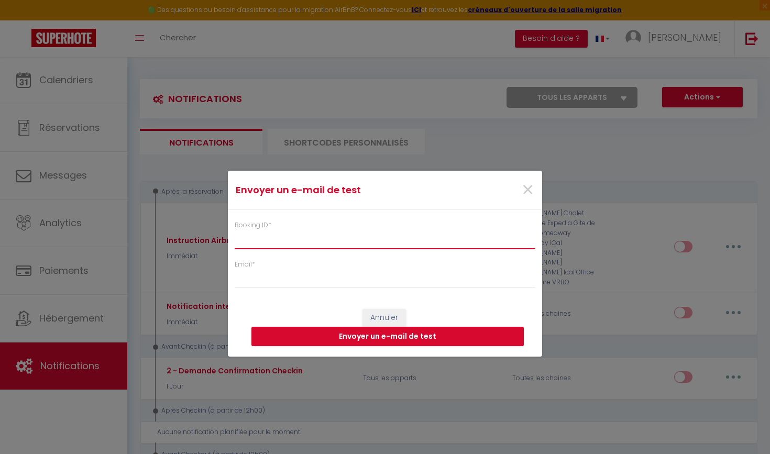
click at [362, 245] on input "Booking ID *" at bounding box center [385, 239] width 301 height 19
paste input "6719854"
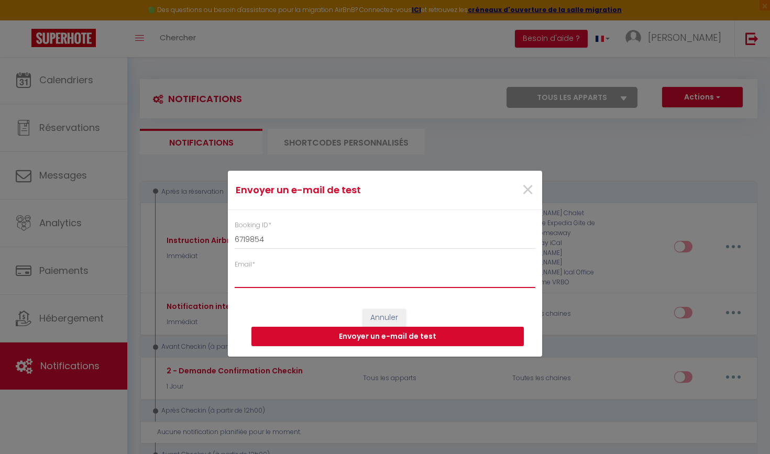
click at [299, 280] on input "Email *" at bounding box center [385, 278] width 301 height 19
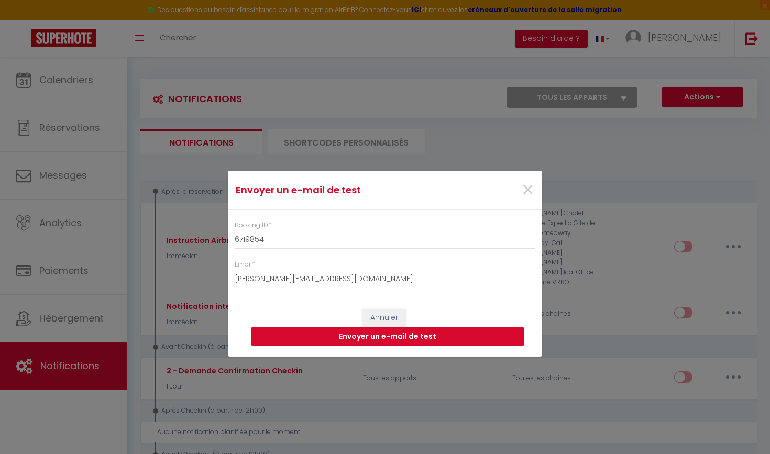
click at [371, 338] on button "Envoyer un e-mail de test" at bounding box center [387, 337] width 272 height 20
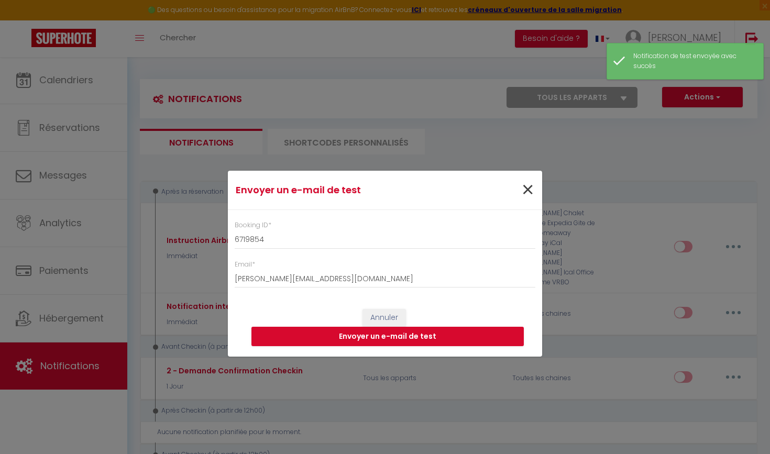
click at [524, 192] on span "×" at bounding box center [527, 189] width 13 height 31
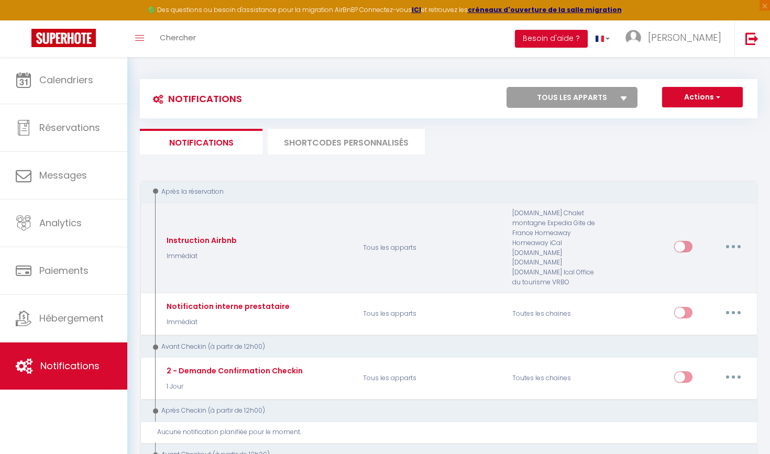
click at [742, 244] on button "button" at bounding box center [733, 246] width 29 height 17
click at [701, 289] on link "Dupliquer" at bounding box center [706, 289] width 78 height 18
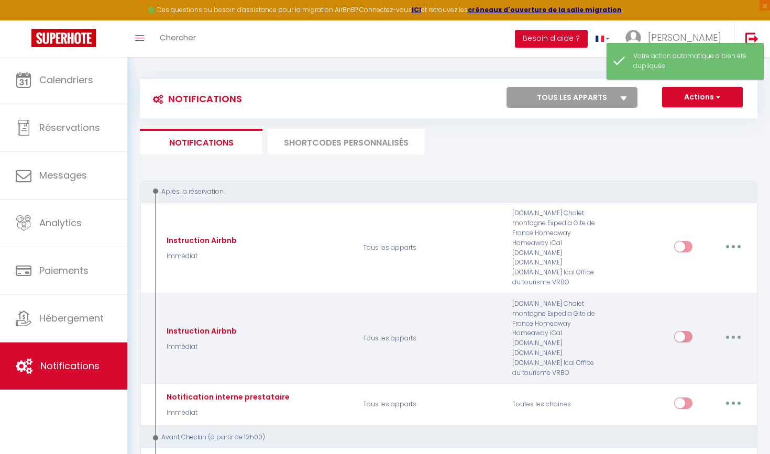
click at [734, 336] on button "button" at bounding box center [733, 336] width 29 height 17
click at [700, 354] on link "Editer" at bounding box center [706, 361] width 78 height 18
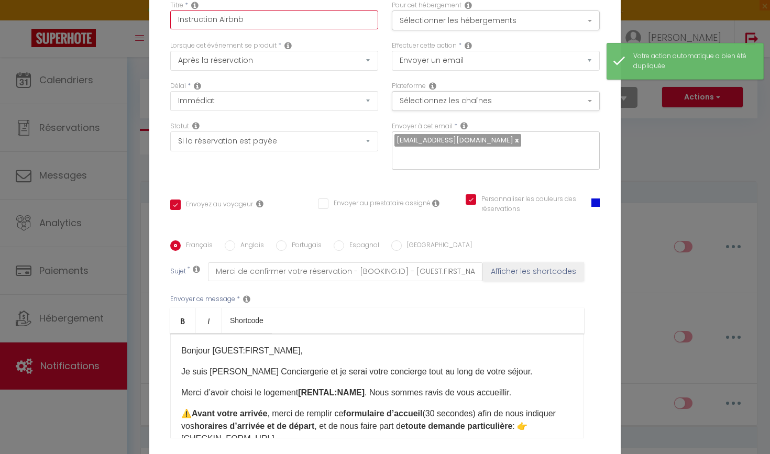
click at [234, 23] on input "Instruction Airbnb" at bounding box center [274, 19] width 208 height 19
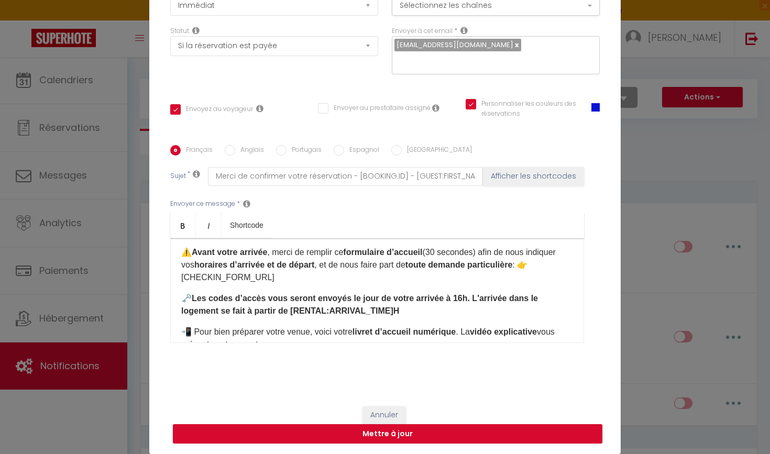
scroll to position [72, 0]
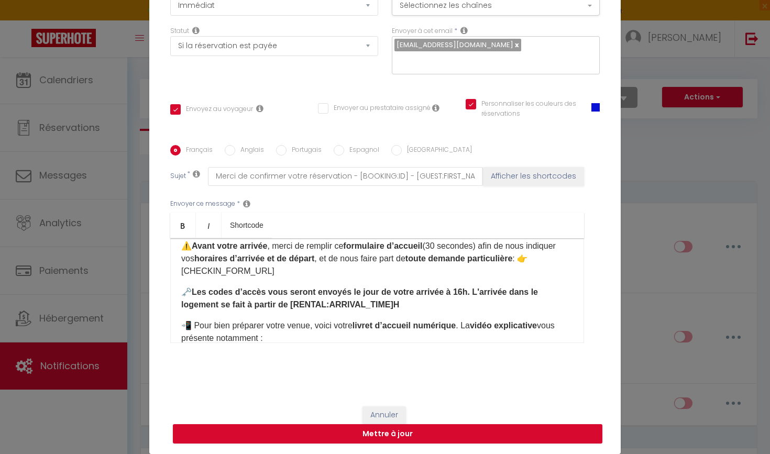
click at [354, 296] on strong "Les codes d’accès vous seront envoyés le jour de votre arrivée à 16h. L'arrivée…" at bounding box center [359, 298] width 357 height 21
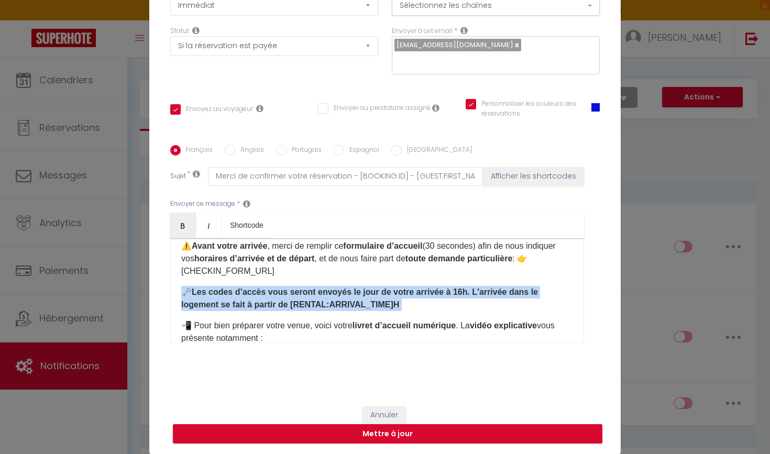
click at [354, 296] on strong "Les codes d’accès vous seront envoyés le jour de votre arrivée à 16h. L'arrivée…" at bounding box center [359, 298] width 357 height 21
click at [213, 297] on strong "Les codes d’accès vous seront envoyés le jour de votre arrivée à 16h. L'arrivée…" at bounding box center [359, 298] width 357 height 21
drag, startPoint x: 410, startPoint y: 307, endPoint x: 193, endPoint y: 291, distance: 217.4
click at [193, 291] on p "🗝️ Les codes d’accès vous seront envoyés le jour de votre arrivée à 16h. L'arri…" at bounding box center [377, 298] width 392 height 25
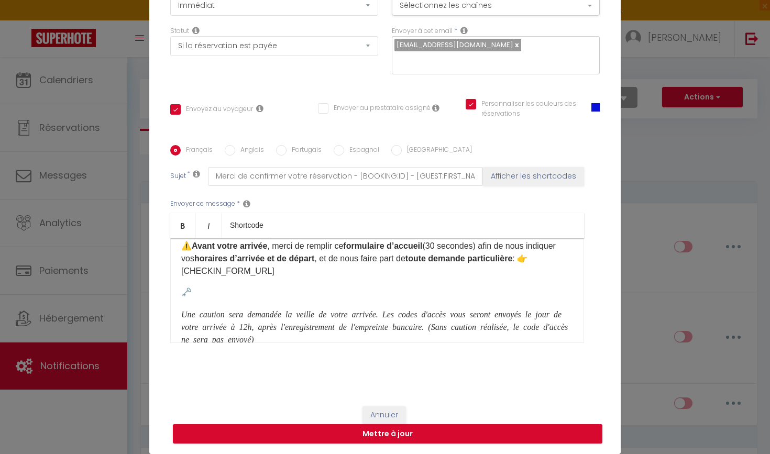
click at [179, 315] on div "Bonjour [GUEST:FIRST_NAME]​, Je suis Candice de Primo Conciergerie et je serai …" at bounding box center [377, 290] width 414 height 105
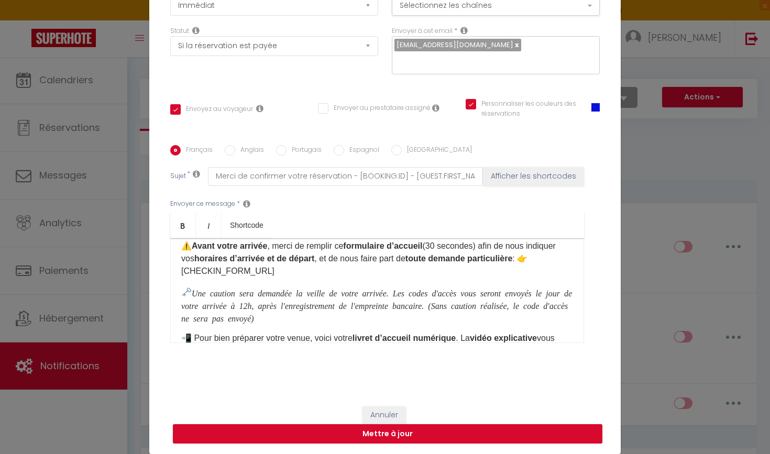
click at [294, 306] on icon "Une caution sera demandée la veille de votre arrivée. Les codes d'accès vous se…" at bounding box center [376, 306] width 391 height 34
click at [437, 317] on p "🗝️ Une caution sera demandée la veille de votre arrivée. Les codes d'accès vous…" at bounding box center [377, 305] width 392 height 38
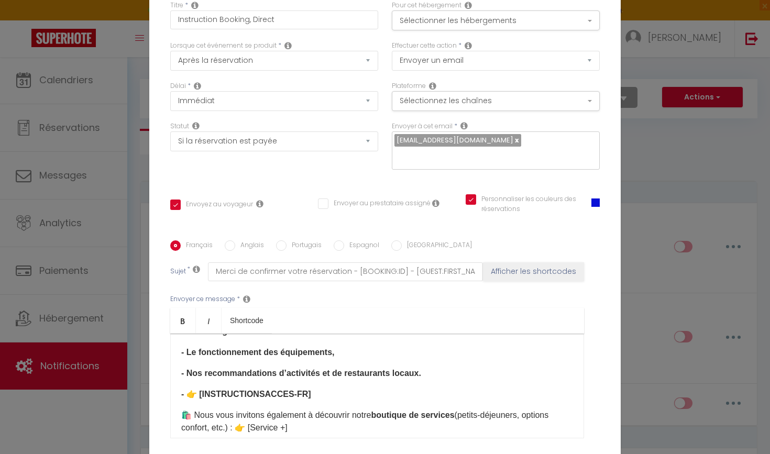
scroll to position [0, 0]
click at [433, 96] on button "Sélectionnez les chaînes" at bounding box center [496, 101] width 208 height 20
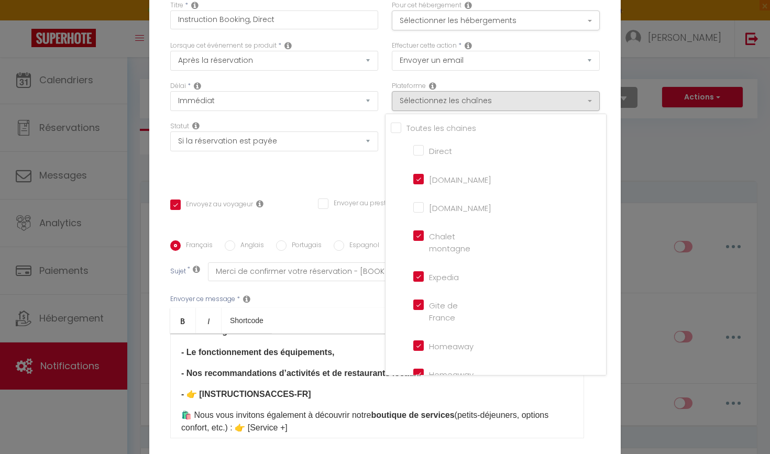
click at [393, 126] on input "Tous les apparts" at bounding box center [498, 127] width 215 height 10
click at [419, 209] on input "Booking.com" at bounding box center [443, 207] width 60 height 10
click at [419, 150] on input "Direct" at bounding box center [443, 150] width 60 height 10
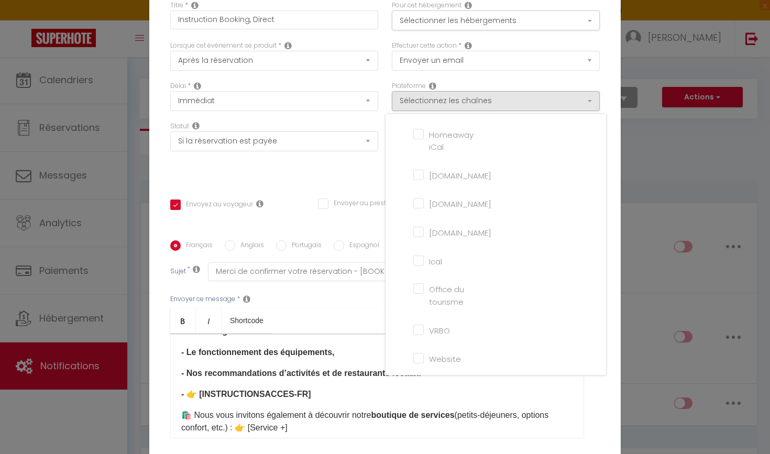
scroll to position [239, 0]
click at [418, 353] on input "Website" at bounding box center [443, 358] width 60 height 10
click at [329, 181] on div "Statut Aucun Si la réservation est payée Si réservation non payée Si la caution…" at bounding box center [274, 150] width 222 height 59
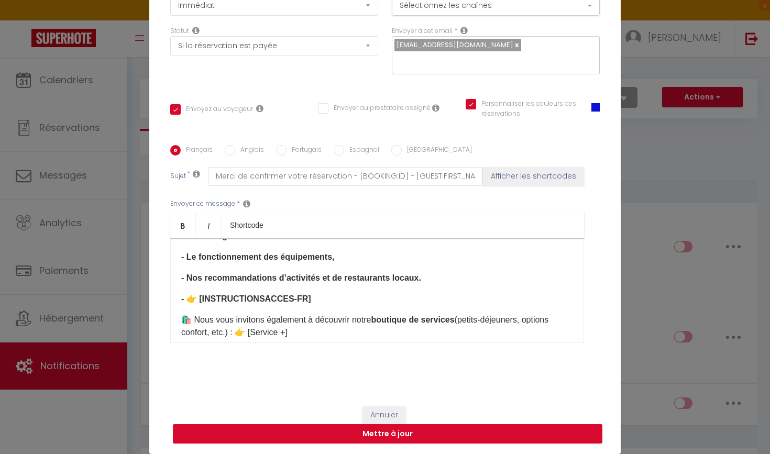
click at [429, 437] on button "Mettre à jour" at bounding box center [387, 434] width 429 height 20
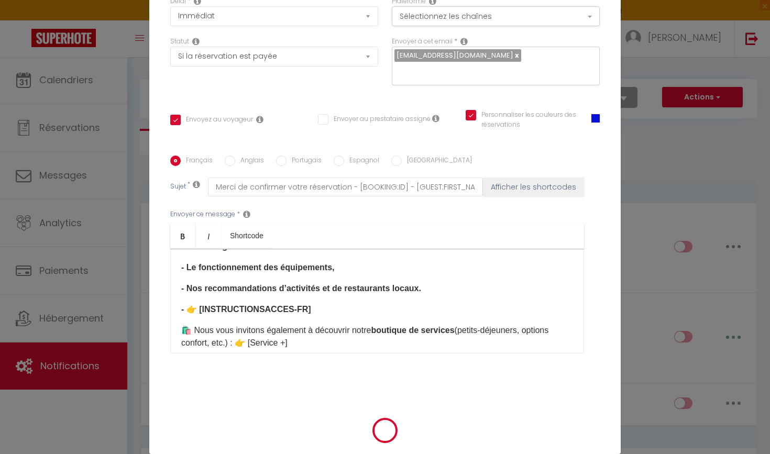
scroll to position [90, 0]
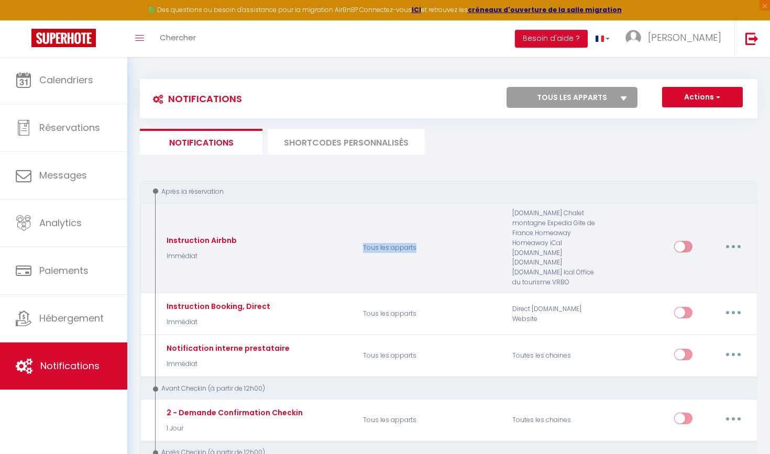
drag, startPoint x: 364, startPoint y: 244, endPoint x: 414, endPoint y: 244, distance: 50.3
click at [414, 244] on p "Tous les apparts" at bounding box center [430, 247] width 149 height 79
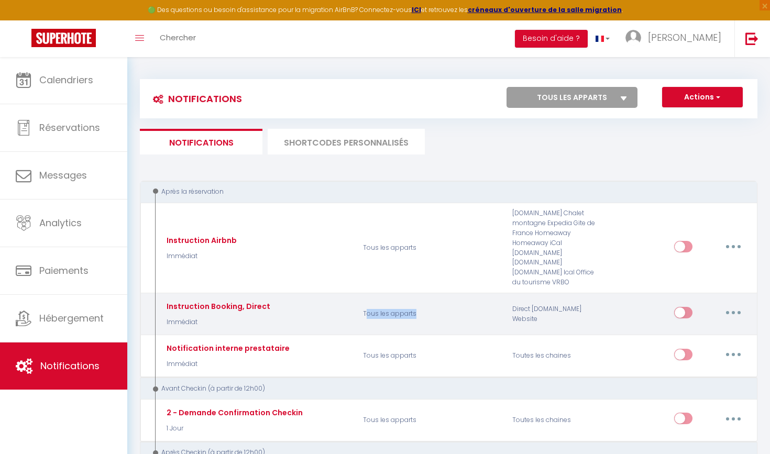
drag, startPoint x: 368, startPoint y: 311, endPoint x: 445, endPoint y: 311, distance: 77.0
click at [445, 311] on p "Tous les apparts" at bounding box center [430, 314] width 149 height 30
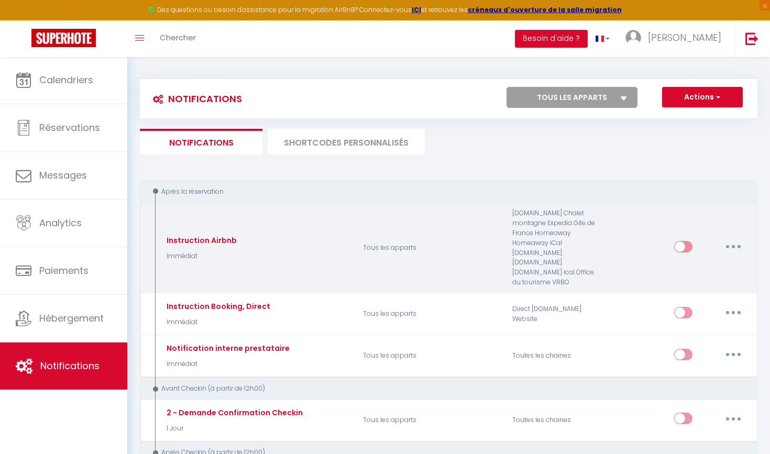
click at [545, 208] on div "Airbnb.com Chalet montagne Expedia Gite de France Homeaway Homeaway iCal Homeaw…" at bounding box center [555, 247] width 100 height 79
drag, startPoint x: 514, startPoint y: 209, endPoint x: 532, endPoint y: 229, distance: 27.1
click at [532, 229] on div "Airbnb.com Chalet montagne Expedia Gite de France Homeaway Homeaway iCal Homeaw…" at bounding box center [555, 247] width 100 height 79
click at [516, 211] on div "Airbnb.com Chalet montagne Expedia Gite de France Homeaway Homeaway iCal Homeaw…" at bounding box center [555, 247] width 100 height 79
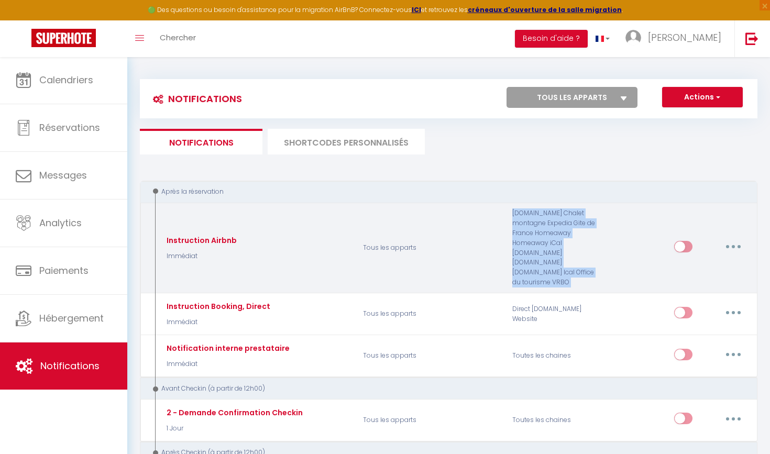
click at [516, 211] on div "Airbnb.com Chalet montagne Expedia Gite de France Homeaway Homeaway iCal Homeaw…" at bounding box center [555, 247] width 100 height 79
click at [518, 214] on div "Airbnb.com Chalet montagne Expedia Gite de France Homeaway Homeaway iCal Homeaw…" at bounding box center [555, 247] width 100 height 79
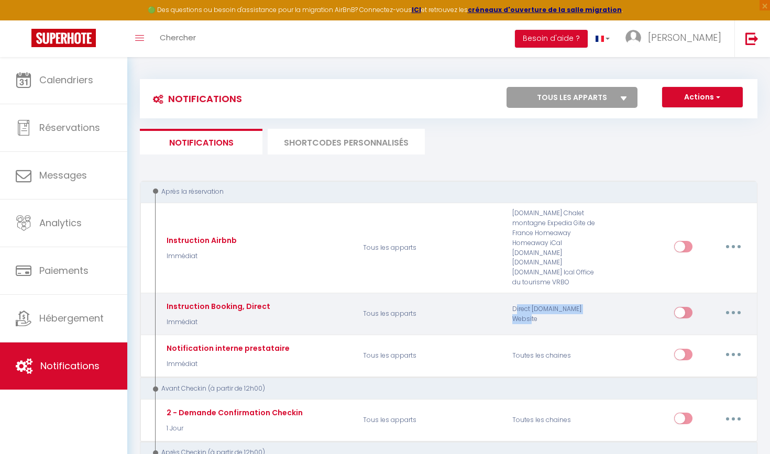
drag, startPoint x: 515, startPoint y: 305, endPoint x: 548, endPoint y: 315, distance: 34.5
click at [548, 315] on div "Direct Booking.com Website" at bounding box center [555, 314] width 100 height 30
click at [549, 316] on div "Direct Booking.com Website" at bounding box center [555, 314] width 100 height 30
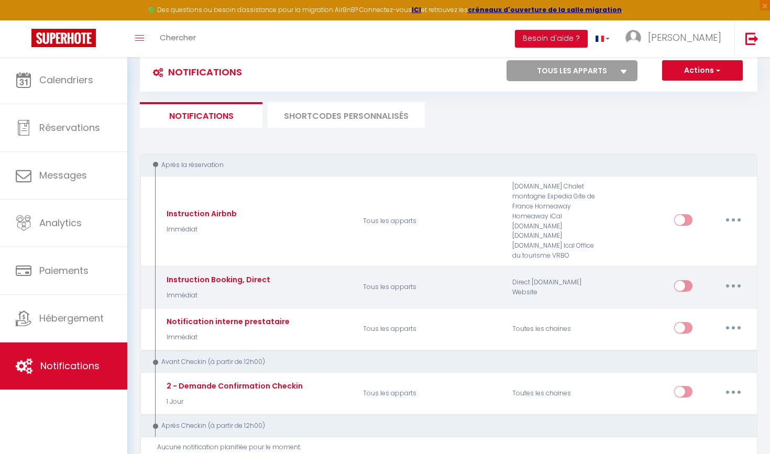
scroll to position [29, 0]
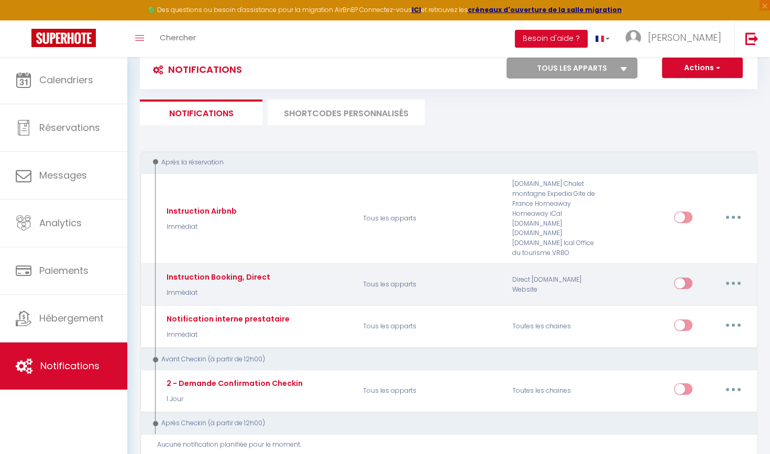
click at [686, 278] on input "checkbox" at bounding box center [683, 286] width 18 height 16
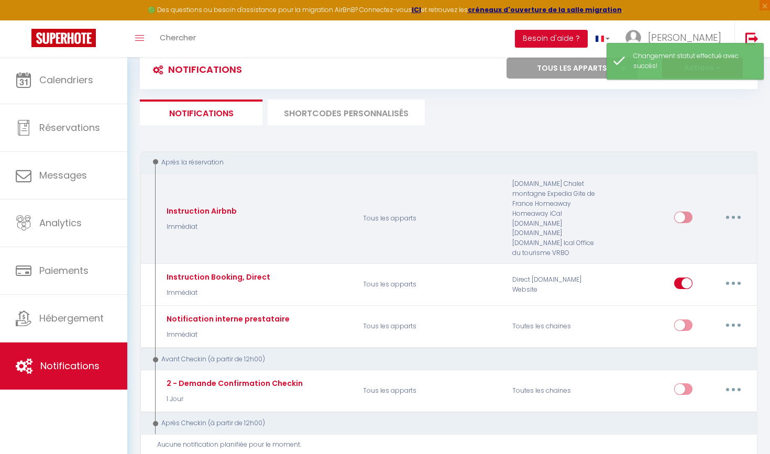
click at [687, 214] on input "checkbox" at bounding box center [683, 220] width 18 height 16
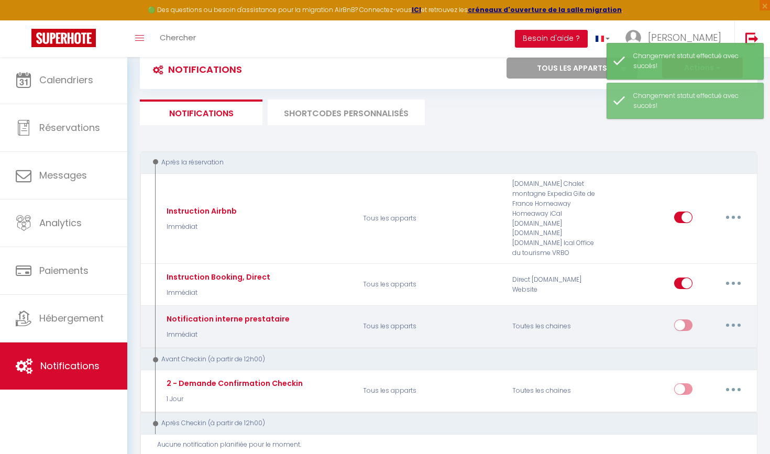
click at [730, 322] on button "button" at bounding box center [733, 325] width 29 height 17
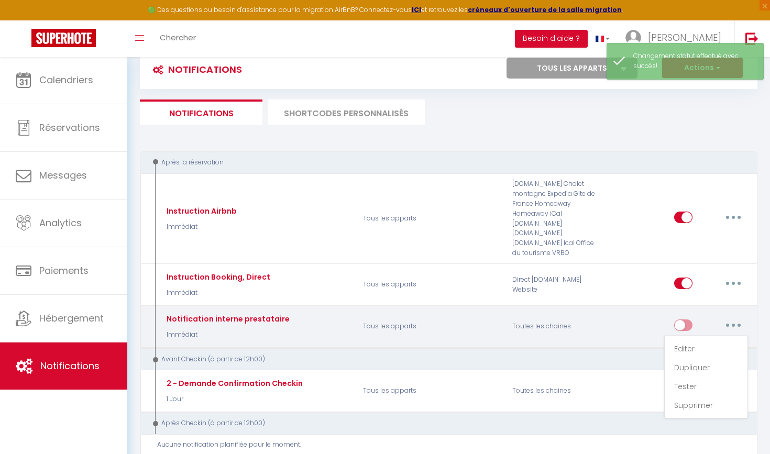
click at [516, 329] on div "Toutes les chaines" at bounding box center [555, 327] width 100 height 30
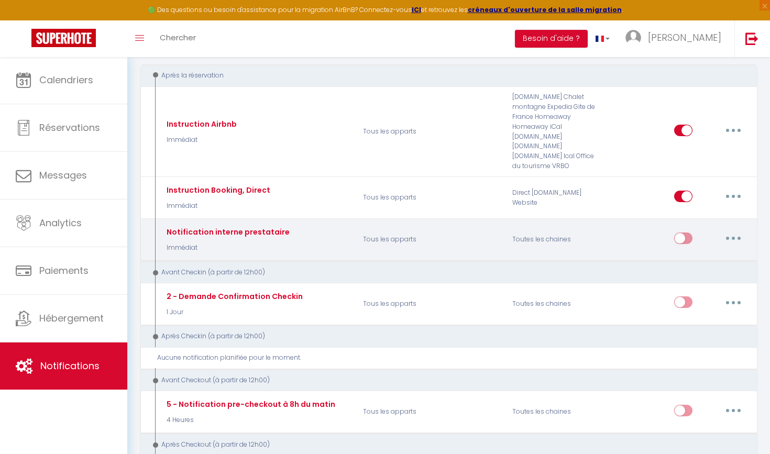
scroll to position [123, 0]
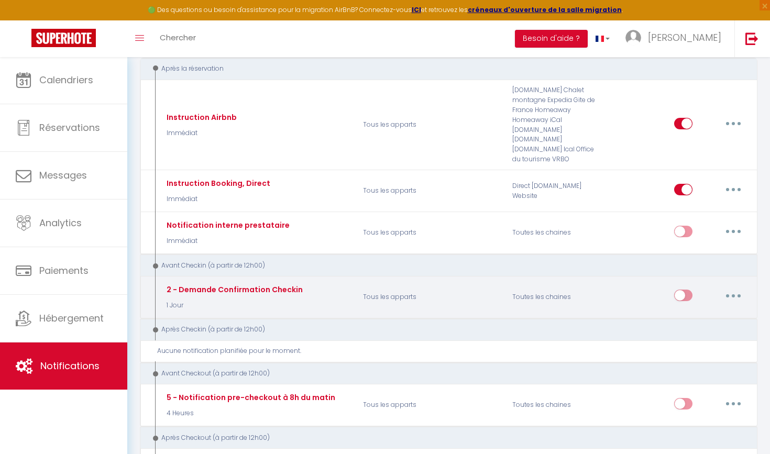
click at [734, 294] on icon "button" at bounding box center [733, 295] width 3 height 3
click at [698, 368] on link "Supprimer" at bounding box center [706, 376] width 78 height 18
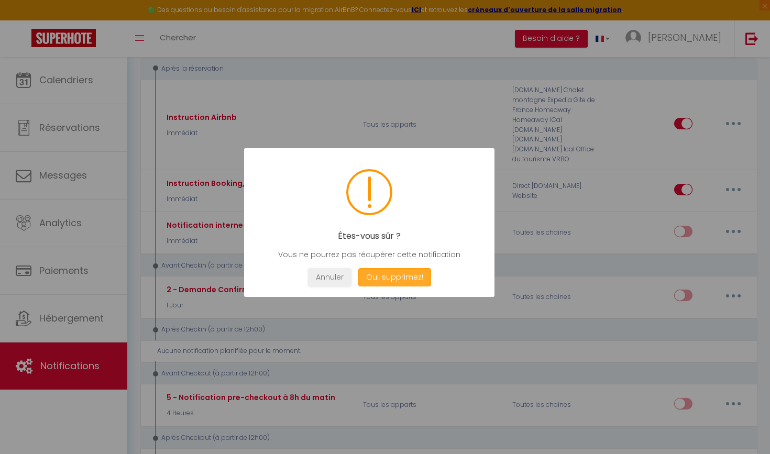
click at [407, 271] on button "Oui, supprimez!" at bounding box center [394, 277] width 73 height 18
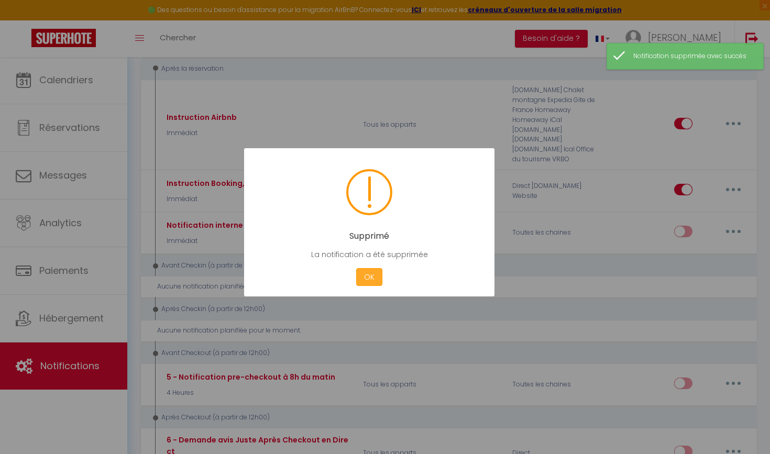
click at [381, 275] on button "OK" at bounding box center [369, 277] width 26 height 18
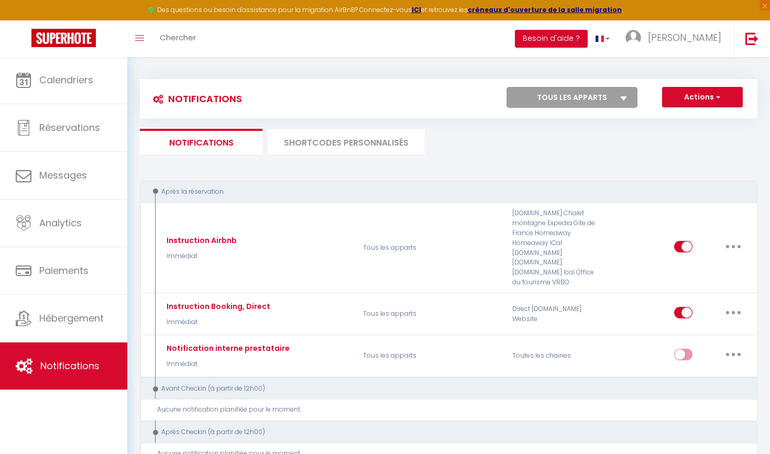
scroll to position [0, 0]
click at [703, 93] on button "Actions" at bounding box center [702, 97] width 81 height 21
click at [690, 118] on link "Nouvelle Notification" at bounding box center [687, 120] width 109 height 14
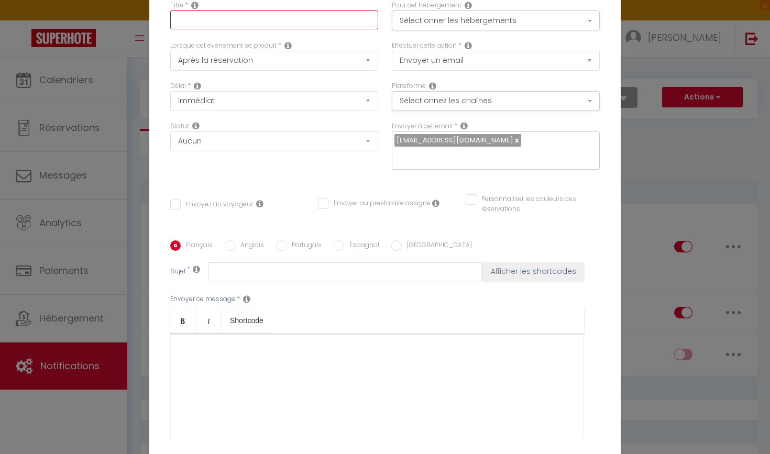
click at [226, 23] on input "text" at bounding box center [274, 19] width 208 height 19
click at [241, 166] on div "Statut Aucun Si la réservation est payée Si réservation non payée Si la caution…" at bounding box center [274, 150] width 222 height 59
click at [481, 17] on button "Sélectionner les hébergements" at bounding box center [496, 20] width 208 height 20
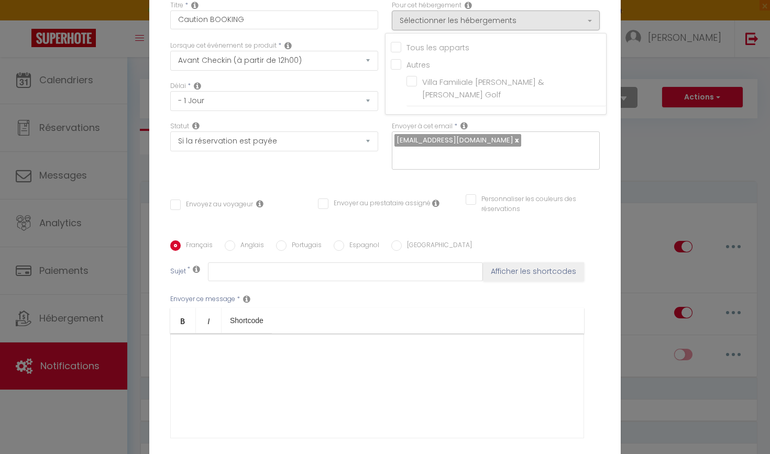
click at [410, 50] on input "Tous les apparts" at bounding box center [498, 46] width 215 height 10
click at [383, 24] on div "Titre * Caution BOOKING" at bounding box center [274, 21] width 222 height 40
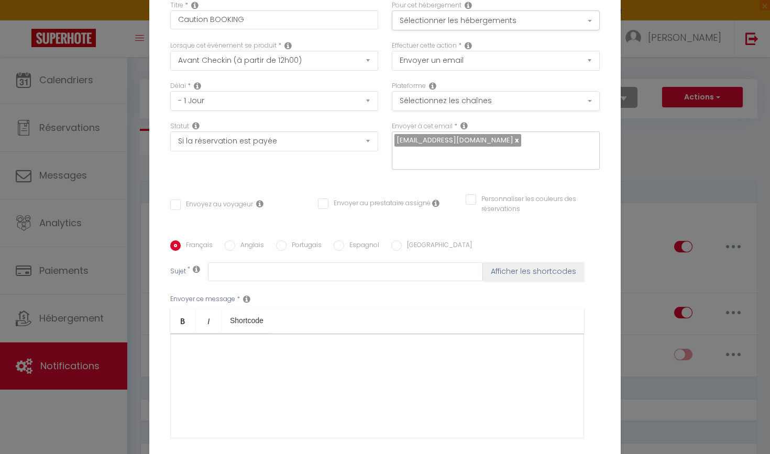
click at [434, 97] on button "Sélectionnez les chaînes" at bounding box center [496, 101] width 208 height 20
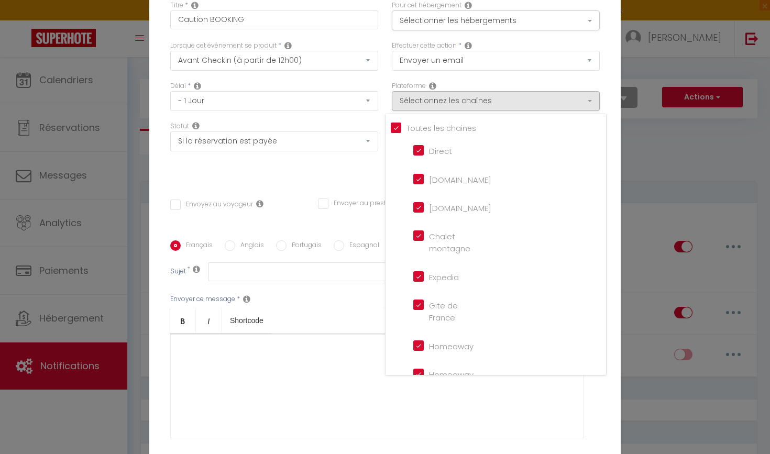
click at [396, 131] on input "Tous les apparts" at bounding box center [498, 127] width 215 height 10
click at [419, 208] on input "Booking.com" at bounding box center [443, 207] width 60 height 10
click at [345, 175] on div "Statut Aucun Si la réservation est payée Si réservation non payée Si la caution…" at bounding box center [274, 150] width 222 height 59
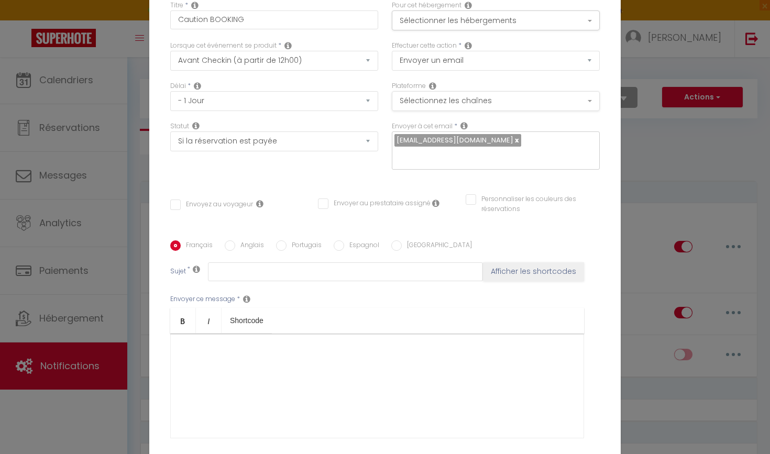
click at [462, 104] on button "Sélectionnez les chaînes" at bounding box center [496, 101] width 208 height 20
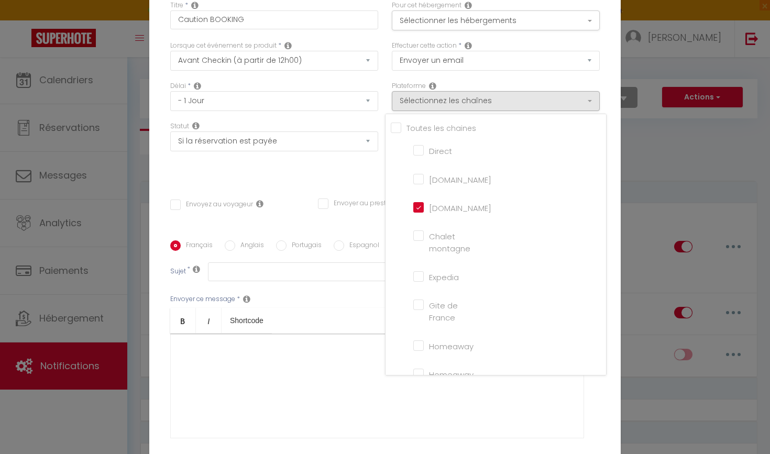
click at [270, 181] on div "Statut Aucun Si la réservation est payée Si réservation non payée Si la caution…" at bounding box center [274, 150] width 222 height 59
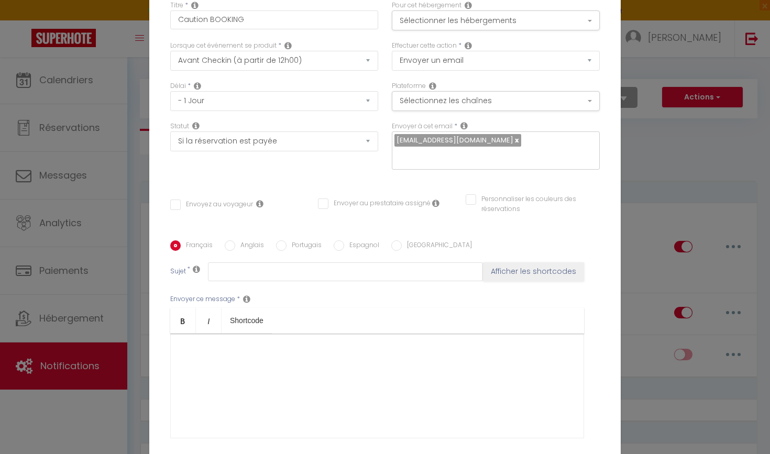
click at [179, 203] on input "Envoyez au voyageur" at bounding box center [211, 205] width 83 height 10
click at [488, 202] on input "Personnaliser les couleurs des réservations" at bounding box center [526, 199] width 121 height 10
click at [596, 204] on span at bounding box center [595, 202] width 8 height 8
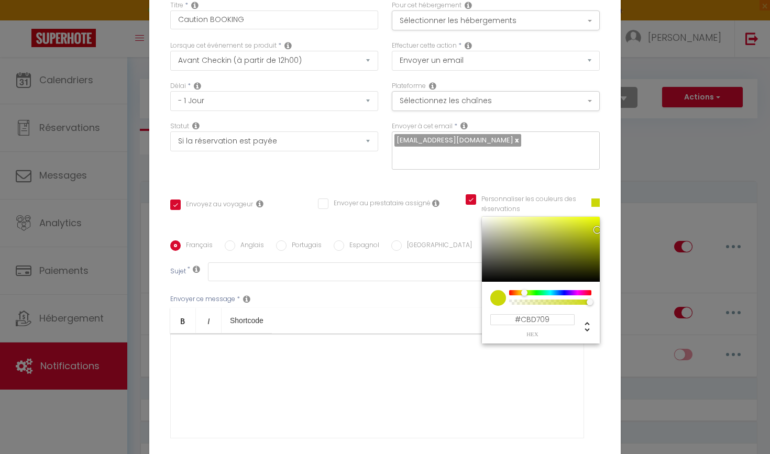
click at [524, 293] on div at bounding box center [550, 292] width 80 height 5
click at [591, 241] on div at bounding box center [541, 249] width 118 height 65
click at [612, 222] on div "Titre * Caution BOOKING Pour cet hébergement Sélectionner les hébergements Tous…" at bounding box center [384, 240] width 471 height 501
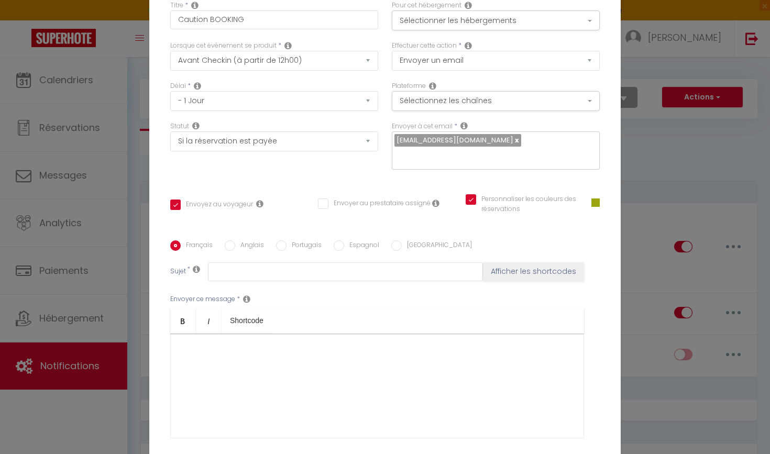
click at [597, 203] on span at bounding box center [595, 202] width 8 height 8
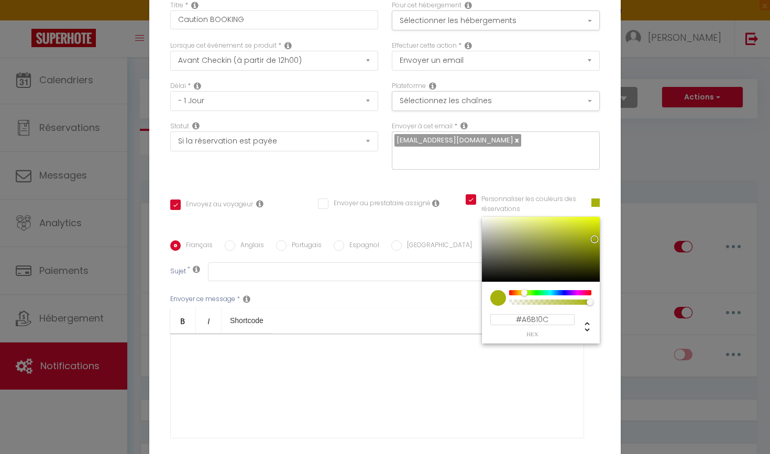
drag, startPoint x: 591, startPoint y: 247, endPoint x: 592, endPoint y: 238, distance: 8.4
click at [592, 238] on div at bounding box center [594, 239] width 6 height 6
click at [613, 235] on div "Titre * Caution BOOKING Pour cet hébergement Sélectionner les hébergements Tous…" at bounding box center [384, 240] width 471 height 501
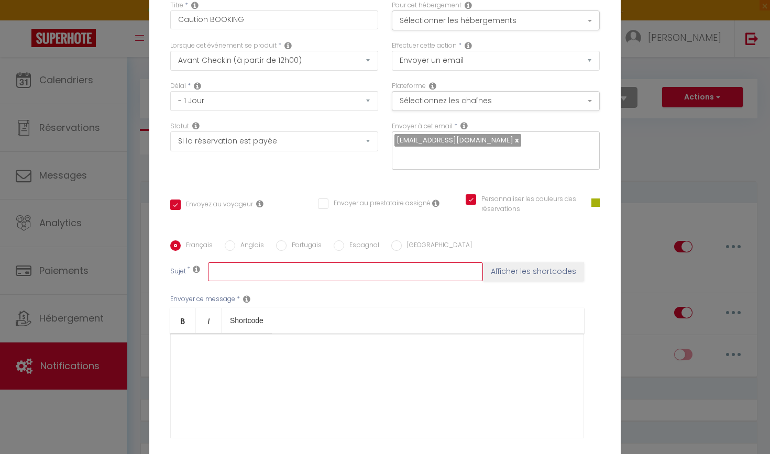
paste input "Depot caution reservation [RENTAL:NAME]"
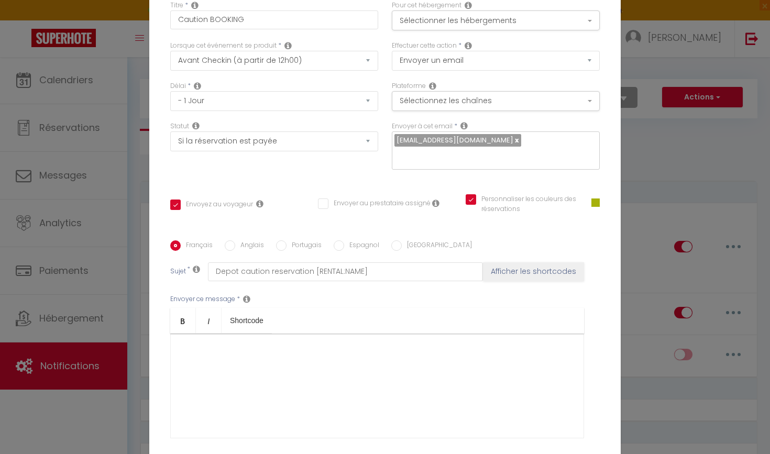
click at [294, 376] on div at bounding box center [377, 386] width 414 height 105
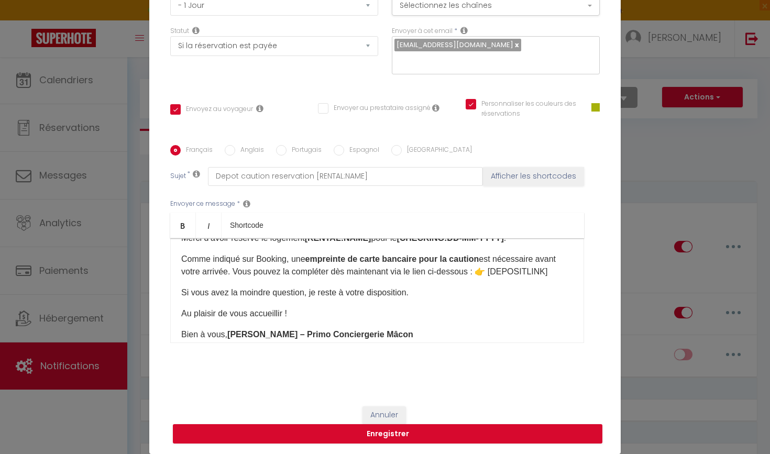
scroll to position [29, 0]
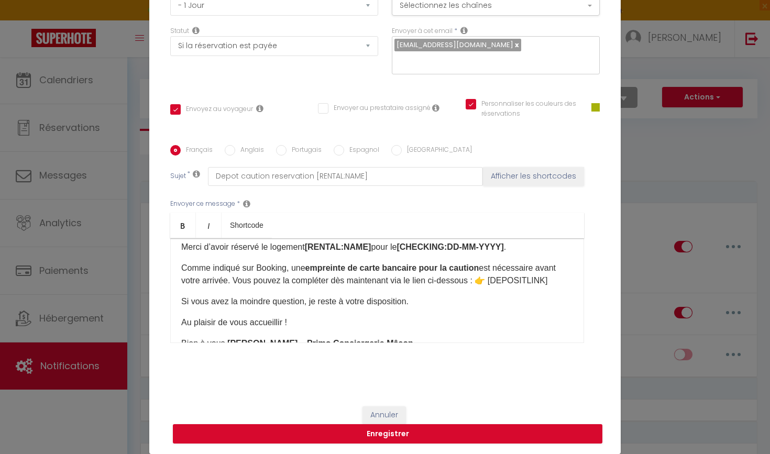
click at [482, 281] on p "Comme indiqué sur Booking, une empreinte de carte bancaire pour la caution est …" at bounding box center [377, 274] width 392 height 25
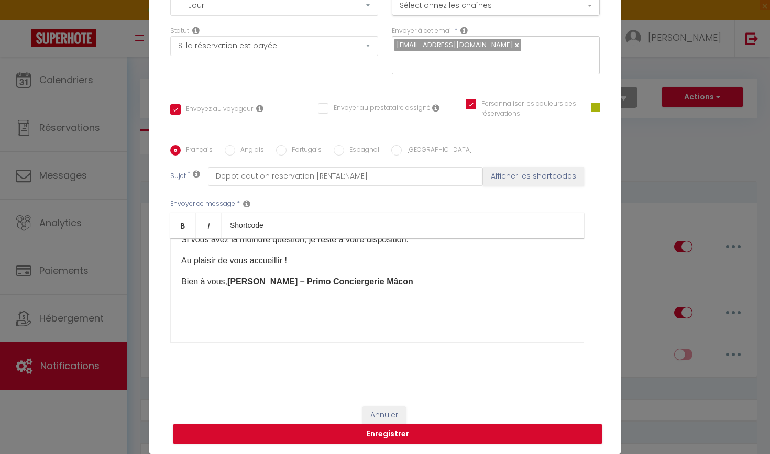
scroll to position [112, 0]
click at [239, 285] on strong "Rémy – Primo Conciergerie Mâcon" at bounding box center [320, 281] width 186 height 9
click at [285, 319] on div "Bonjour [GUEST:FIRST_NAME], Merci d’avoir réservé le logement [RENTAL:NAME] pou…" at bounding box center [377, 290] width 414 height 105
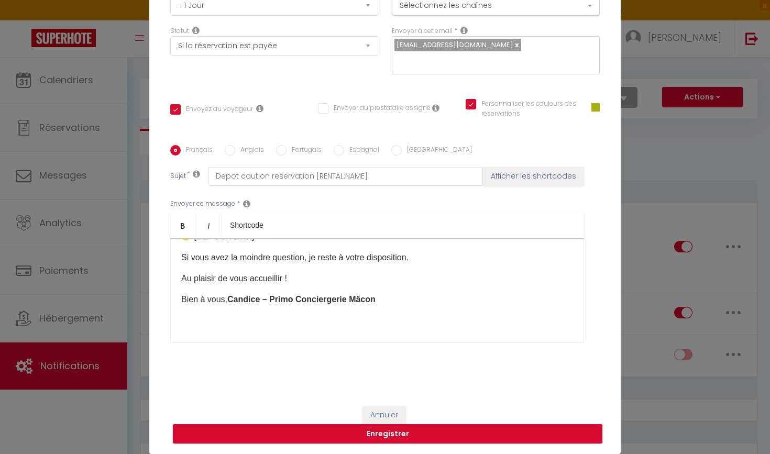
click at [357, 298] on strong "Candice – Primo Conciergerie Mâcon" at bounding box center [301, 299] width 148 height 9
click at [363, 302] on strong "Candice – Primo Conciergerie Côte Fleurie" at bounding box center [312, 299] width 170 height 9
click at [230, 148] on input "Anglais" at bounding box center [230, 150] width 10 height 10
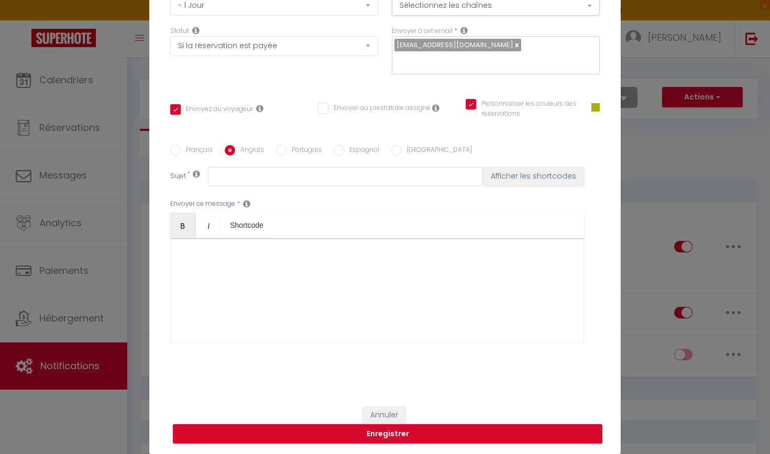
scroll to position [0, 0]
click at [184, 157] on label "Français" at bounding box center [197, 151] width 32 height 12
click at [181, 156] on input "Français" at bounding box center [175, 150] width 10 height 10
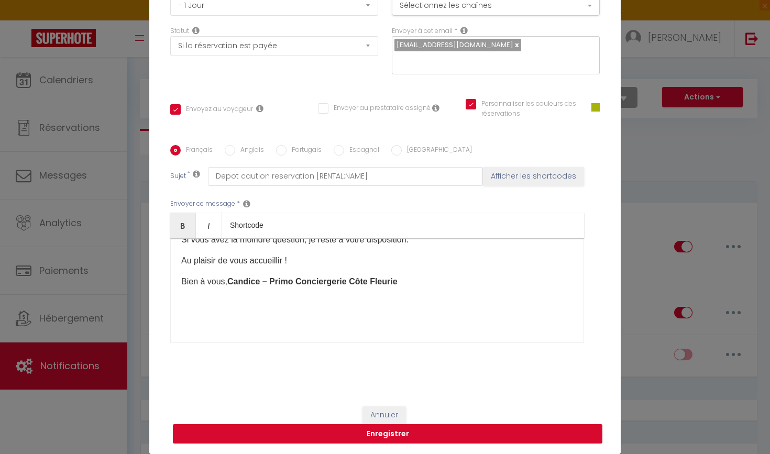
scroll to position [112, 0]
click at [356, 431] on button "Enregistrer" at bounding box center [387, 434] width 429 height 20
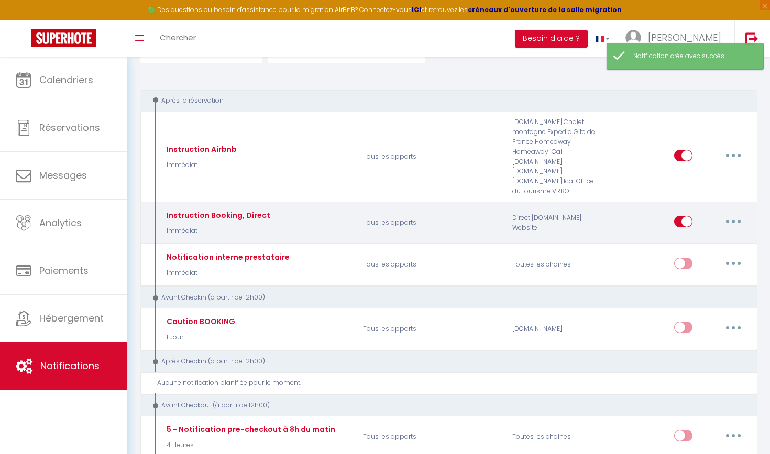
scroll to position [92, 0]
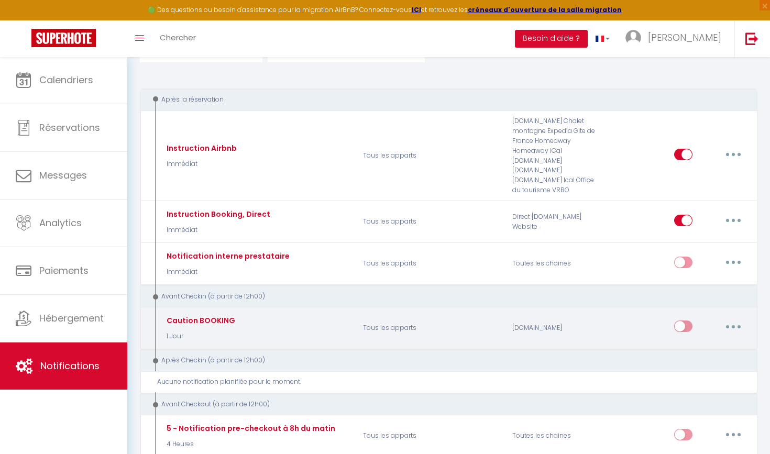
click at [685, 322] on input "checkbox" at bounding box center [683, 329] width 18 height 16
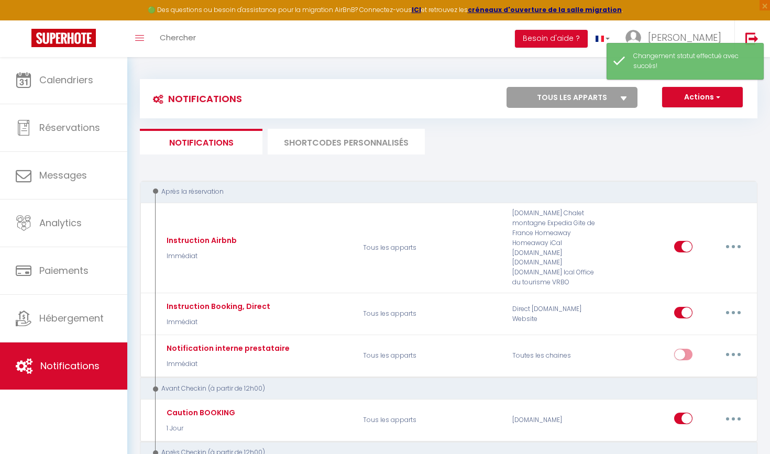
scroll to position [0, 0]
click at [707, 102] on button "Actions" at bounding box center [702, 97] width 81 height 21
click at [688, 116] on link "Nouvelle Notification" at bounding box center [687, 120] width 109 height 14
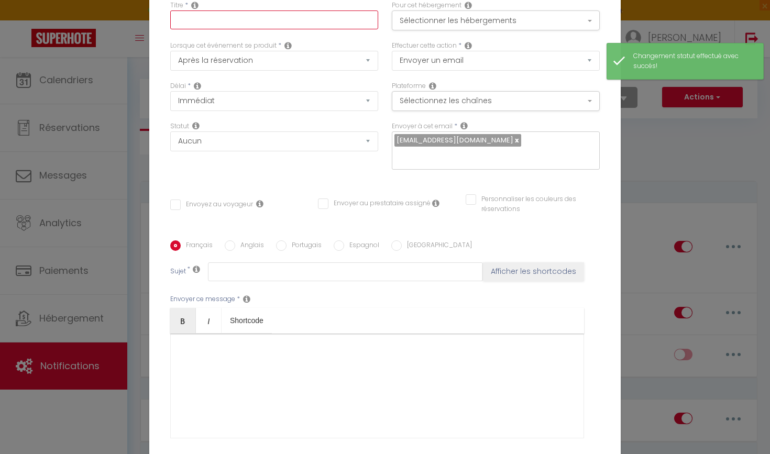
click at [214, 25] on input "text" at bounding box center [274, 19] width 208 height 19
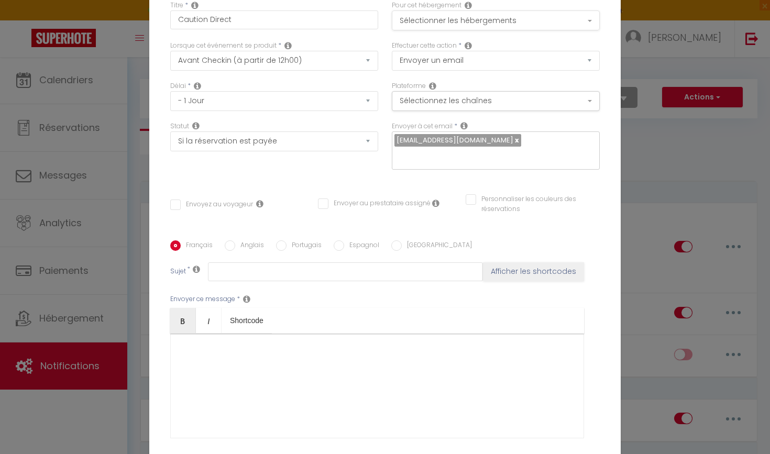
click at [481, 15] on button "Sélectionner les hébergements" at bounding box center [496, 20] width 208 height 20
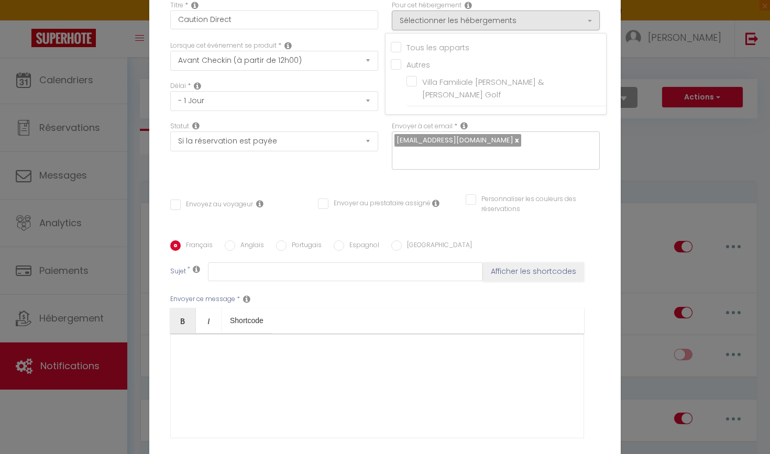
click at [400, 47] on input "Tous les apparts" at bounding box center [498, 46] width 215 height 10
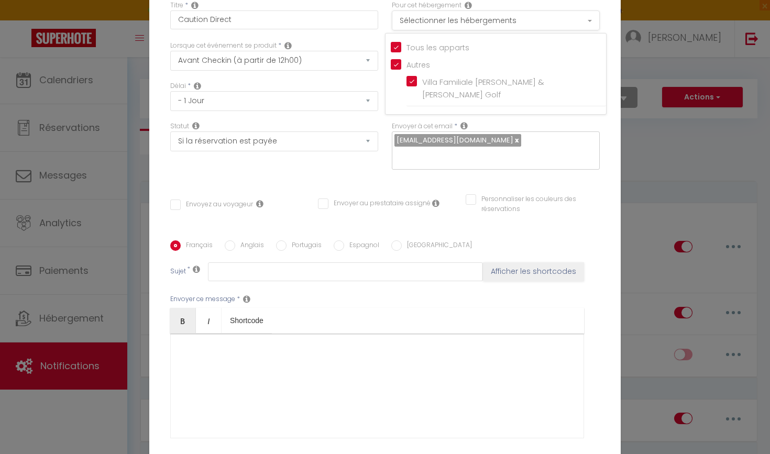
click at [549, 14] on button "Sélectionner les hébergements" at bounding box center [496, 20] width 208 height 20
click at [438, 105] on button "Sélectionnez les chaînes" at bounding box center [496, 101] width 208 height 20
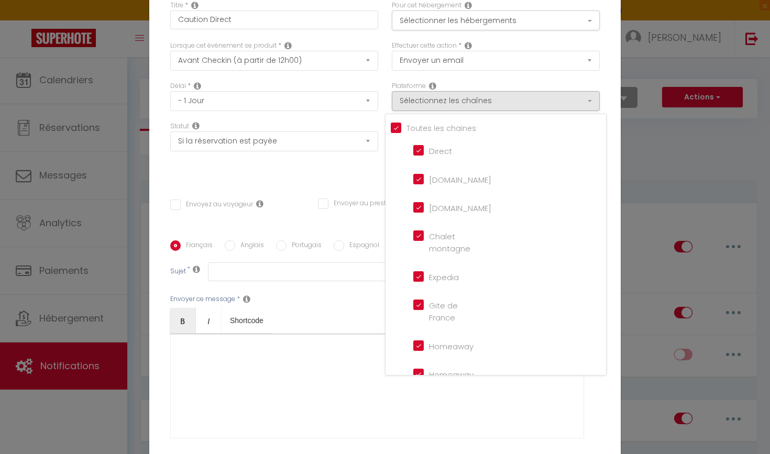
click at [391, 125] on input "Tous les apparts" at bounding box center [498, 127] width 215 height 10
click at [418, 149] on input "Direct" at bounding box center [443, 150] width 60 height 10
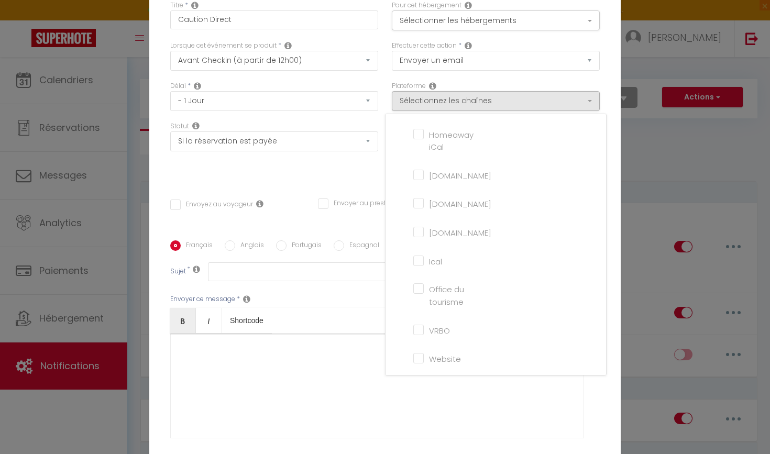
scroll to position [239, 0]
click at [417, 358] on input "Website" at bounding box center [443, 358] width 60 height 10
click at [355, 186] on div "Titre * Caution Direct Pour cet hébergement Sélectionner les hébergements Tous …" at bounding box center [384, 240] width 471 height 501
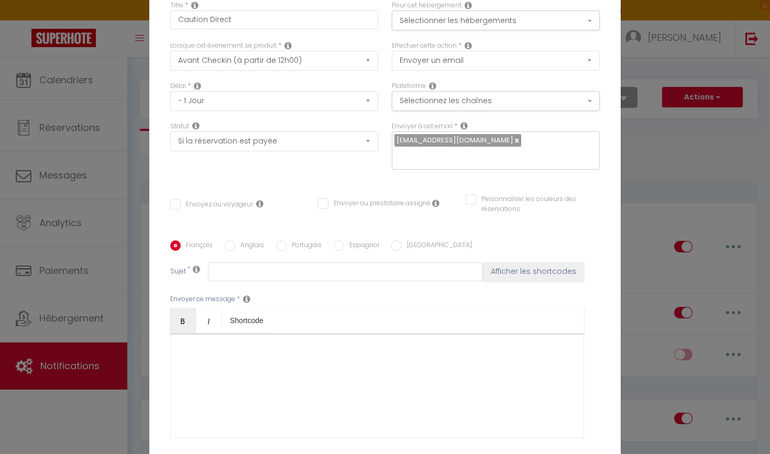
click at [239, 206] on input "Envoyez au voyageur" at bounding box center [211, 205] width 83 height 10
click at [521, 204] on input "Personnaliser les couleurs des réservations" at bounding box center [526, 199] width 121 height 10
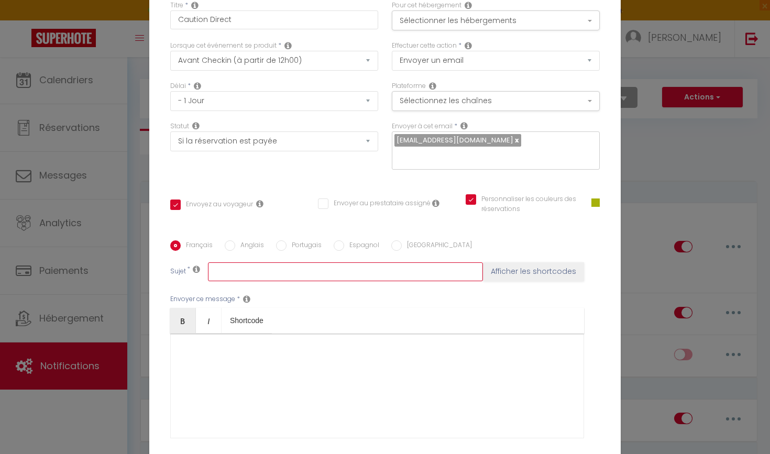
click at [252, 274] on input "text" at bounding box center [345, 271] width 275 height 19
paste input "Depot caution reservation [RENTAL:NAME]"
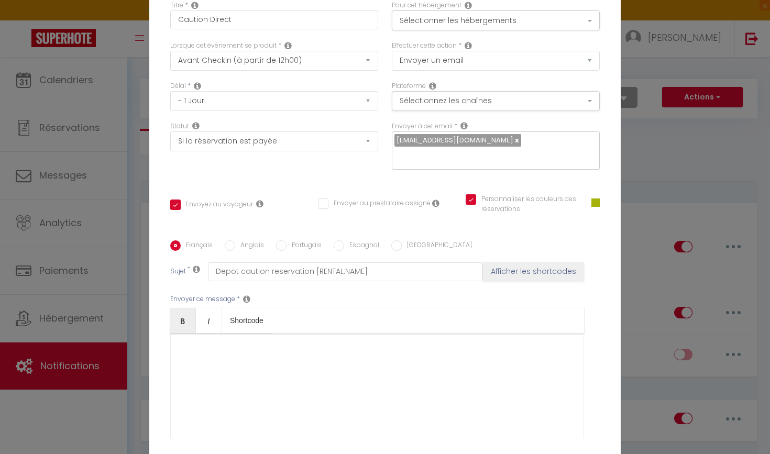
click at [286, 357] on div at bounding box center [377, 386] width 414 height 105
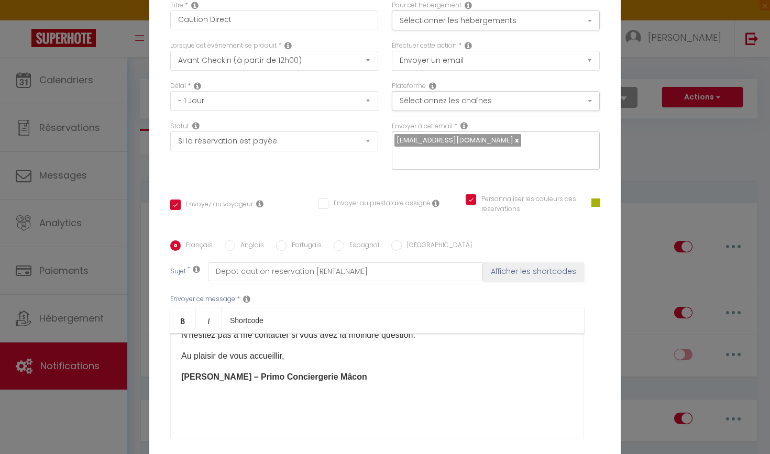
scroll to position [112, 0]
click at [191, 375] on strong "Rémy – Primo Conciergerie Mâcon" at bounding box center [274, 376] width 186 height 9
click at [309, 375] on strong "Candice – Primo Conciergerie Mâcon" at bounding box center [255, 376] width 148 height 9
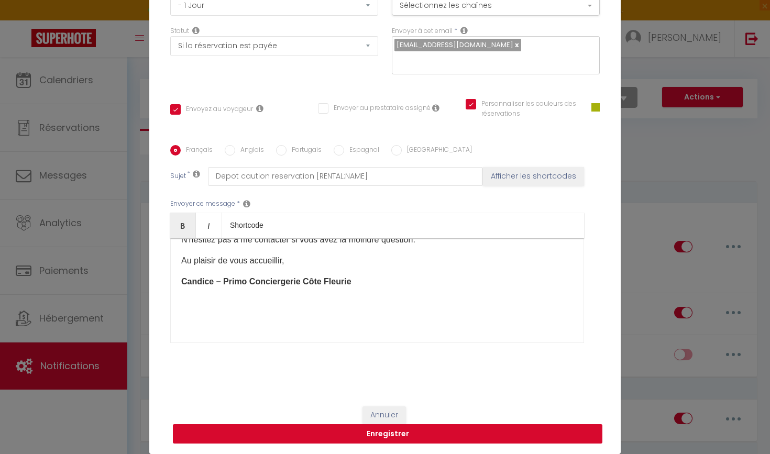
click at [404, 433] on button "Enregistrer" at bounding box center [387, 434] width 429 height 20
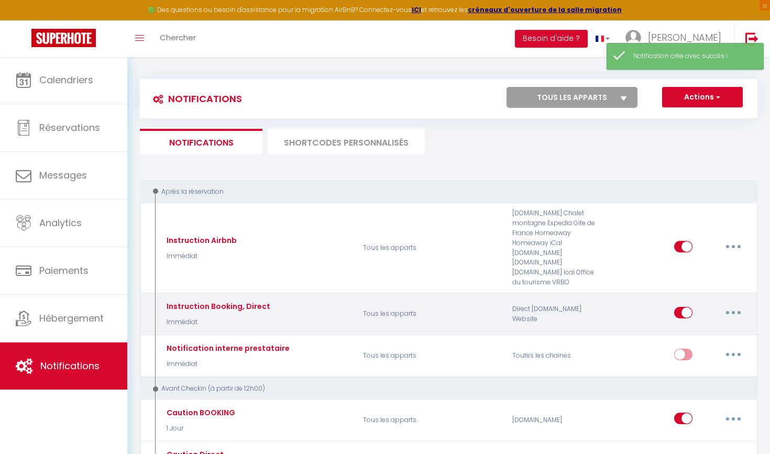
click at [737, 309] on button "button" at bounding box center [733, 312] width 29 height 17
click at [689, 327] on link "Editer" at bounding box center [706, 336] width 78 height 18
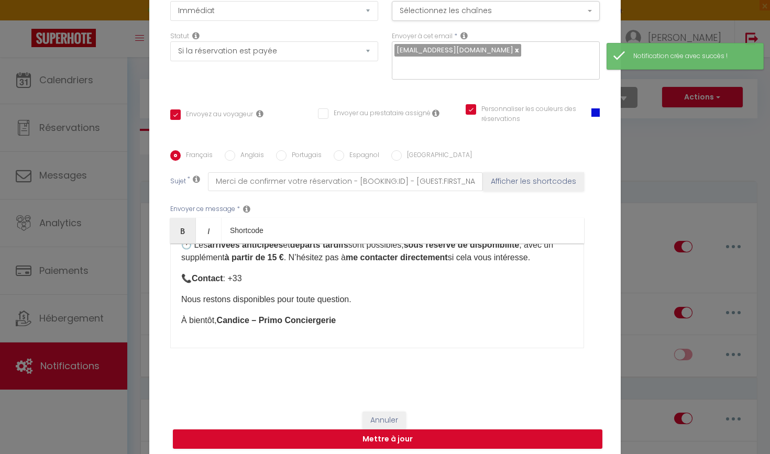
scroll to position [343, 0]
click at [390, 416] on button "Annuler" at bounding box center [383, 421] width 43 height 18
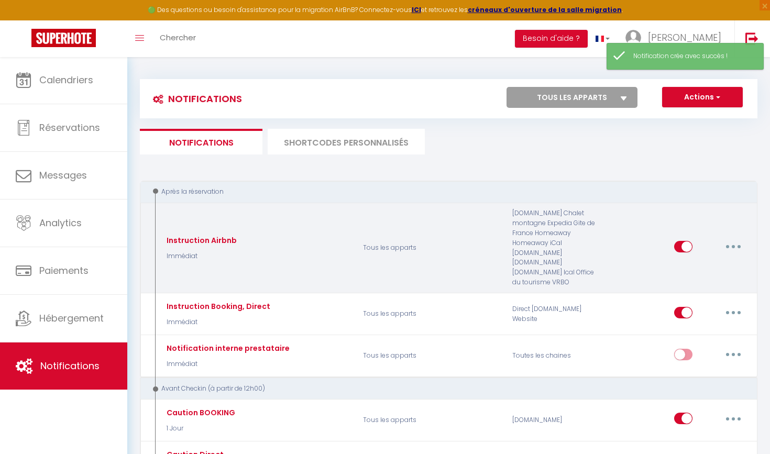
click at [735, 238] on button "button" at bounding box center [733, 246] width 29 height 17
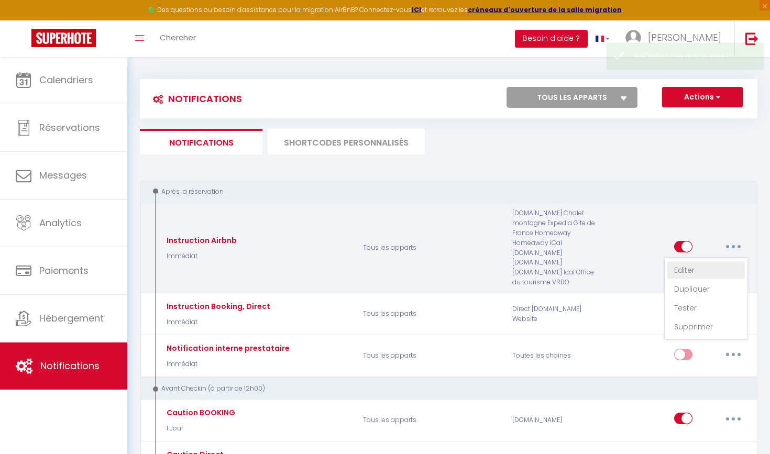
click at [689, 262] on link "Editer" at bounding box center [706, 270] width 78 height 18
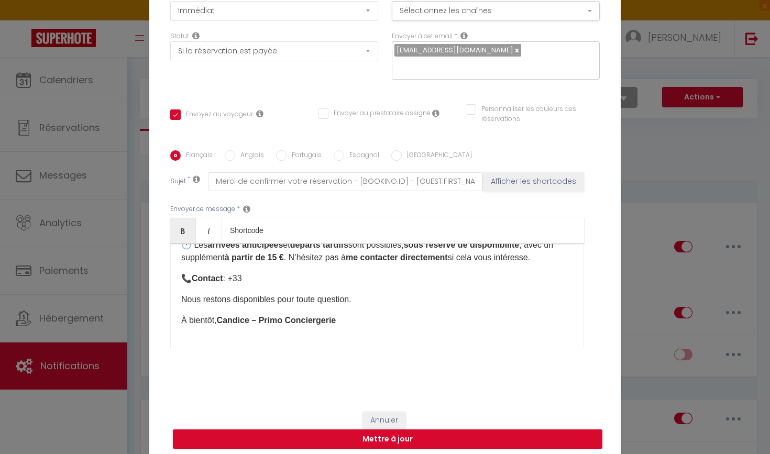
click at [391, 417] on button "Annuler" at bounding box center [383, 421] width 43 height 18
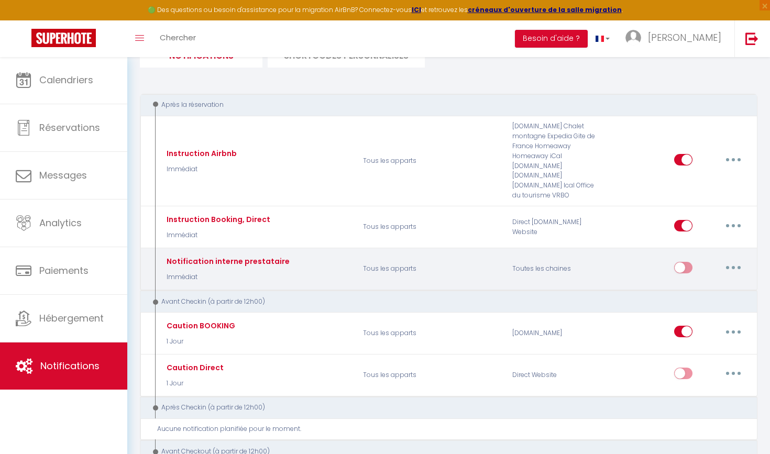
scroll to position [94, 0]
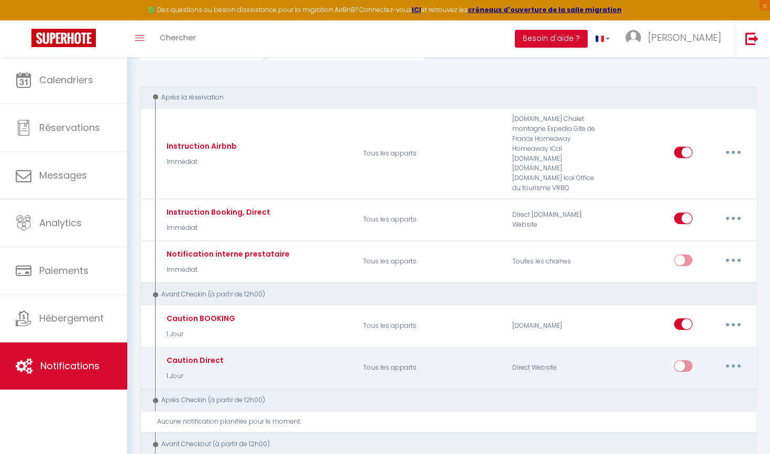
click at [725, 358] on button "button" at bounding box center [733, 366] width 29 height 17
click at [687, 360] on input "checkbox" at bounding box center [683, 368] width 18 height 16
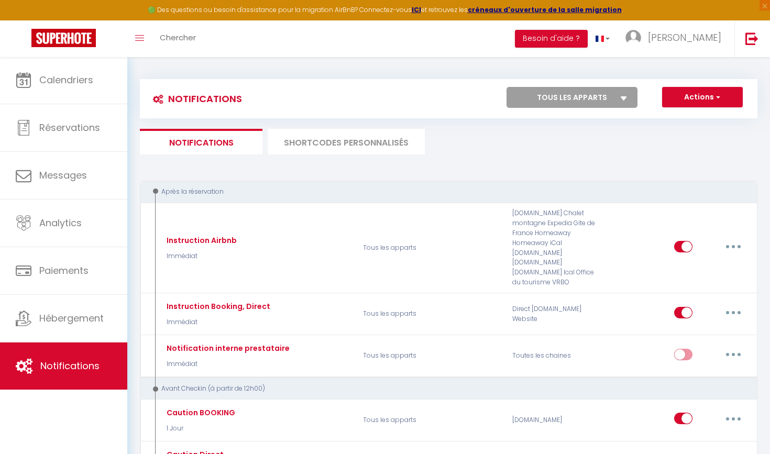
scroll to position [0, 0]
click at [710, 105] on button "Actions" at bounding box center [702, 97] width 81 height 21
click at [535, 149] on ul "Notifications SHORTCODES PERSONNALISÉS" at bounding box center [448, 142] width 617 height 26
click at [713, 90] on button "Actions" at bounding box center [702, 97] width 81 height 21
click at [688, 116] on link "Nouvelle Notification" at bounding box center [687, 120] width 109 height 14
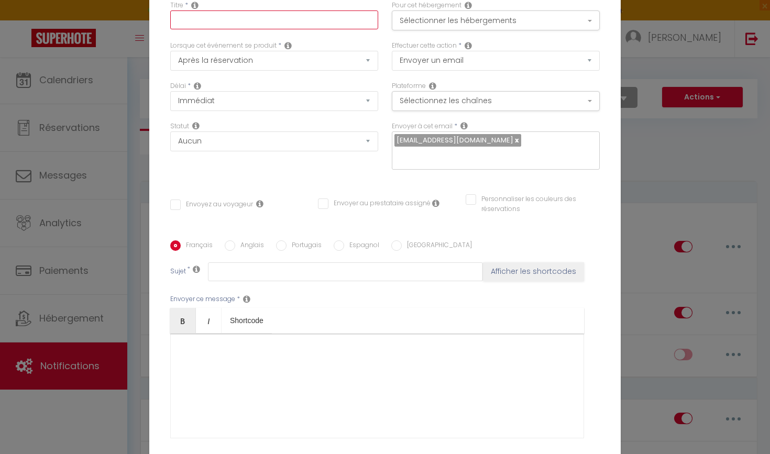
click at [215, 25] on input "text" at bounding box center [274, 19] width 208 height 19
drag, startPoint x: 220, startPoint y: 38, endPoint x: 252, endPoint y: 83, distance: 55.5
click at [252, 83] on div "Délai * Immédiat + 10 Minutes + 1 Heure + 2 Heures + 3 Heures + 4 Heures + 5 He…" at bounding box center [274, 96] width 208 height 30
click at [297, 190] on div "Titre * Code accès Pour cet hébergement Sélectionner les hébergements Tous les …" at bounding box center [384, 240] width 471 height 501
click at [500, 18] on button "Sélectionner les hébergements" at bounding box center [496, 20] width 208 height 20
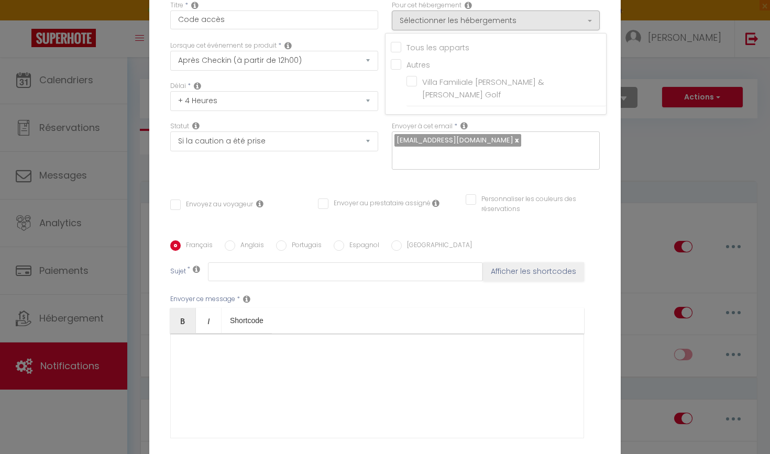
click at [413, 54] on div "Tous les apparts Autres Villa Familiale Marguerite & Simone - Proche Golf" at bounding box center [496, 74] width 222 height 82
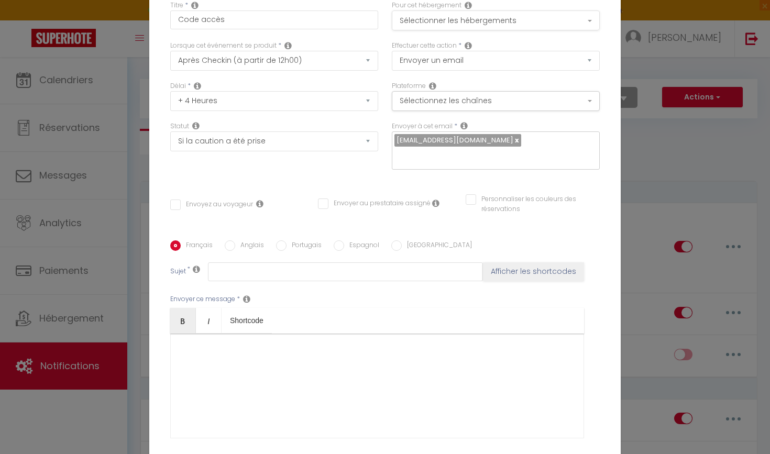
click at [440, 12] on button "Sélectionner les hébergements" at bounding box center [496, 20] width 208 height 20
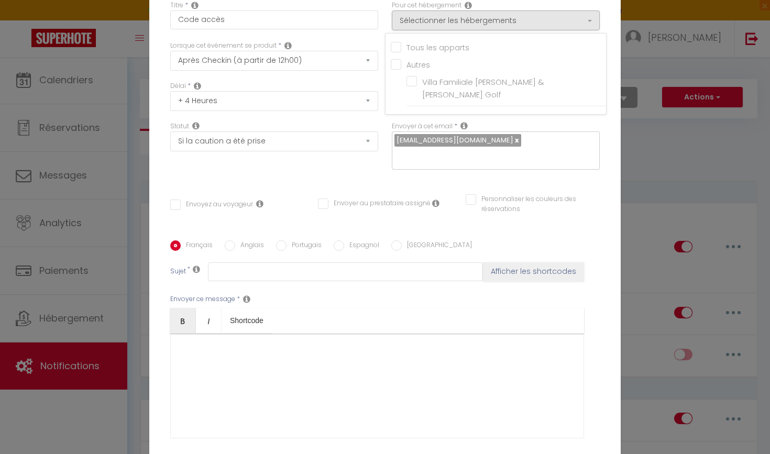
click at [399, 47] on input "Tous les apparts" at bounding box center [498, 46] width 215 height 10
click at [386, 19] on div "Pour cet hébergement Sélectionner les hébergements Tous les apparts Autres Vill…" at bounding box center [496, 21] width 222 height 40
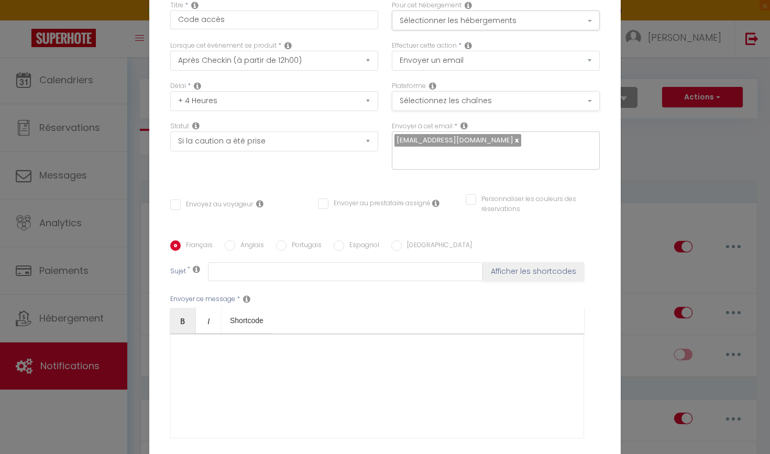
click at [422, 97] on button "Sélectionnez les chaînes" at bounding box center [496, 101] width 208 height 20
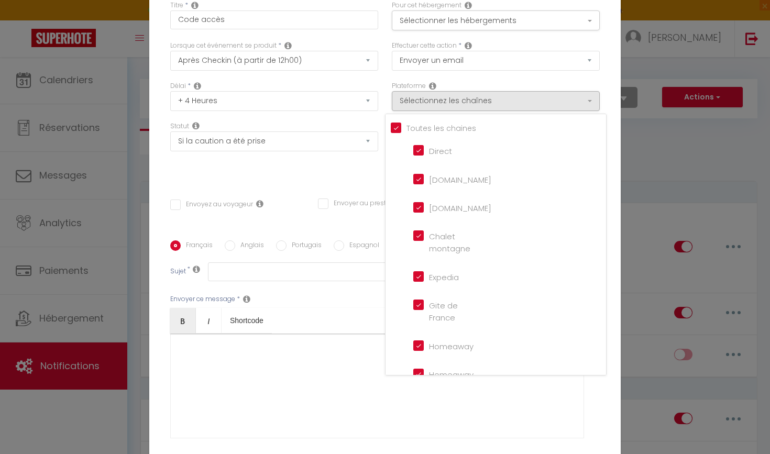
click at [391, 74] on div "Effectuer cette action * Envoyer un email Envoyer un SMS Envoyer une notificati…" at bounding box center [496, 61] width 222 height 40
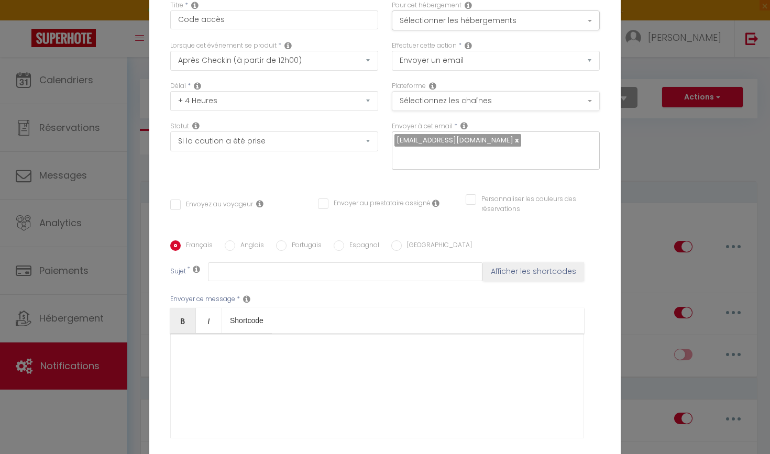
click at [439, 103] on button "Sélectionnez les chaînes" at bounding box center [496, 101] width 208 height 20
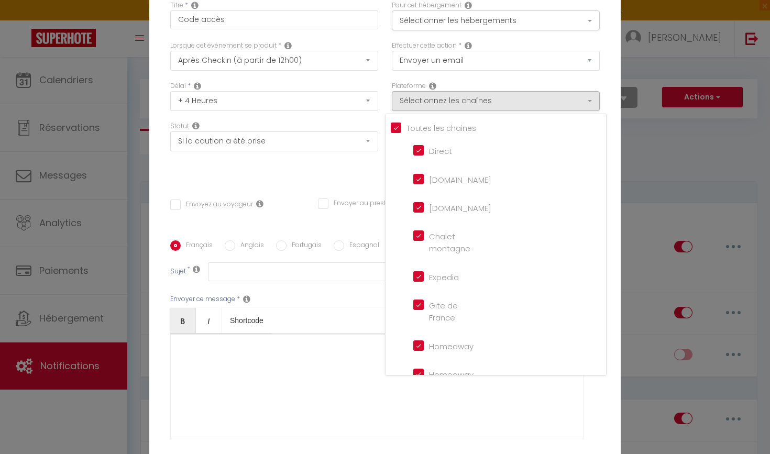
click at [384, 87] on div "Délai * Immédiat + 10 Minutes + 1 Heure + 2 Heures + 3 Heures + 4 Heures + 5 He…" at bounding box center [274, 101] width 222 height 40
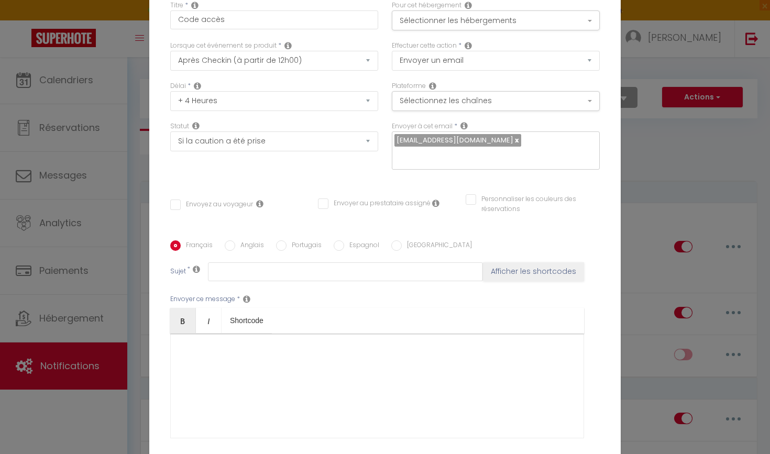
click at [201, 203] on input "Envoyez au voyageur" at bounding box center [211, 205] width 83 height 10
click at [473, 203] on input "Personnaliser les couleurs des réservations" at bounding box center [526, 199] width 121 height 10
click at [594, 202] on span at bounding box center [595, 202] width 8 height 8
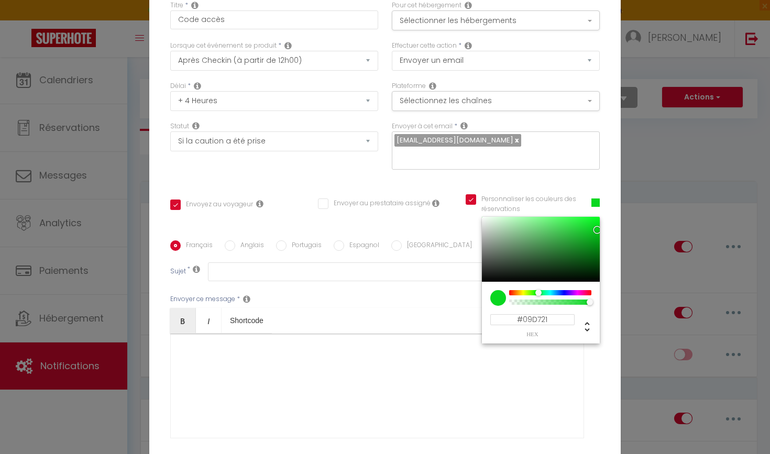
click at [538, 295] on div at bounding box center [550, 292] width 80 height 5
click at [594, 237] on div at bounding box center [541, 249] width 118 height 65
click at [610, 240] on div "Titre * Code accès Pour cet hébergement Sélectionner les hébergements Tous les …" at bounding box center [384, 240] width 471 height 501
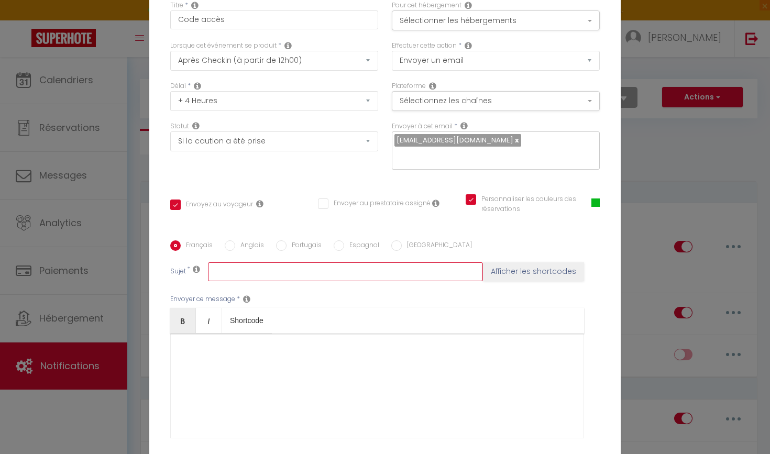
click at [292, 275] on input "text" at bounding box center [345, 271] width 275 height 19
paste input "Votre séjour commence ici : voici ce qu’il faut savoir pour entrer dans le loge…"
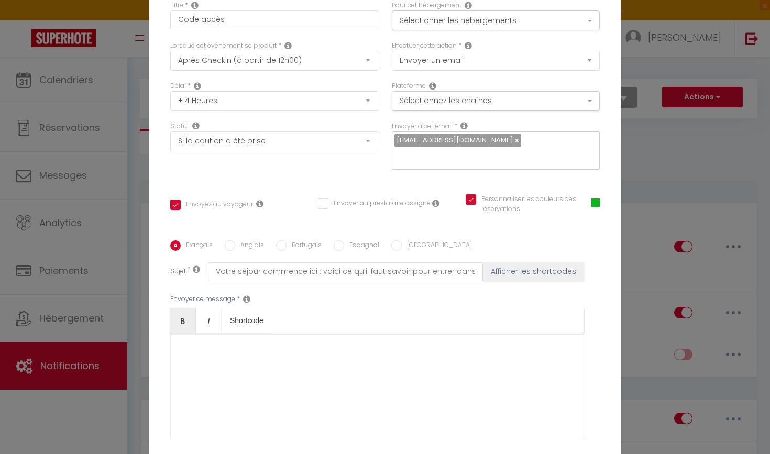
click at [346, 294] on div "Envoyer ce message * Bold Italic Shortcode Rich text editor <p>Bonjour [GUEST:F…" at bounding box center [384, 366] width 429 height 170
click at [307, 373] on div at bounding box center [377, 386] width 414 height 105
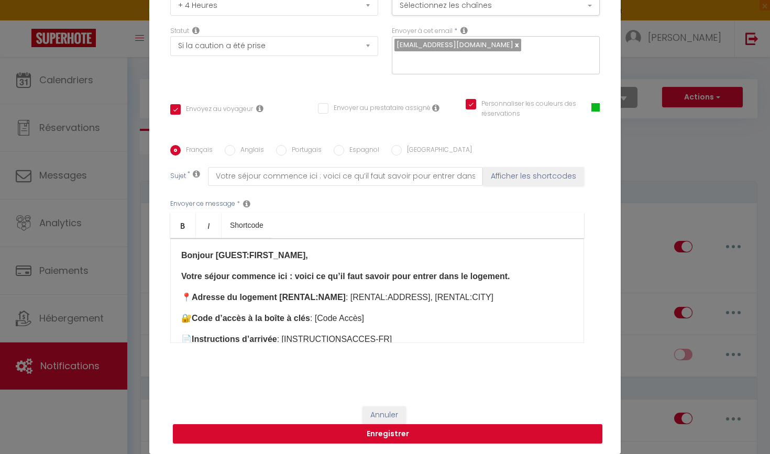
drag, startPoint x: 379, startPoint y: 318, endPoint x: 323, endPoint y: 318, distance: 56.0
click at [323, 318] on p "🔐 Code d’accès à la boîte à clés : [Code Accès]​" at bounding box center [377, 318] width 392 height 13
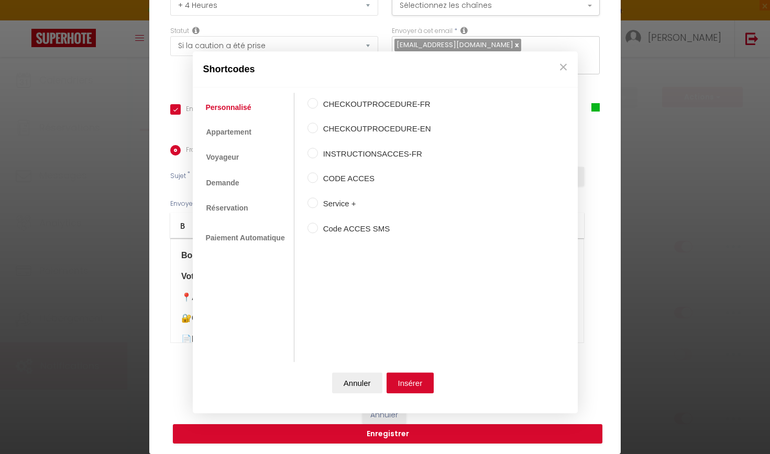
click at [322, 180] on label "CODE ACCES" at bounding box center [374, 179] width 113 height 13
click at [318, 180] on input "CODE ACCES" at bounding box center [312, 178] width 10 height 10
click at [419, 385] on button "Insérer" at bounding box center [410, 382] width 48 height 21
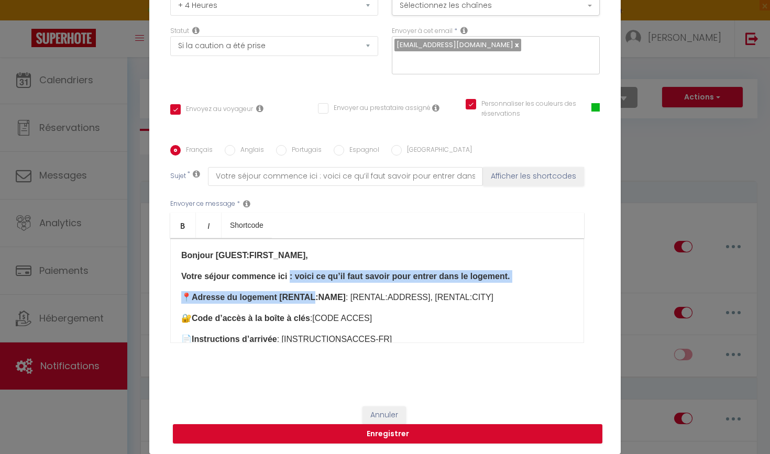
drag, startPoint x: 288, startPoint y: 271, endPoint x: 312, endPoint y: 299, distance: 36.8
click at [312, 299] on div "Bonjour [GUEST:FIRST_NAME], Votre séjour commence ici : voici ce qu’il faut sav…" at bounding box center [377, 290] width 414 height 105
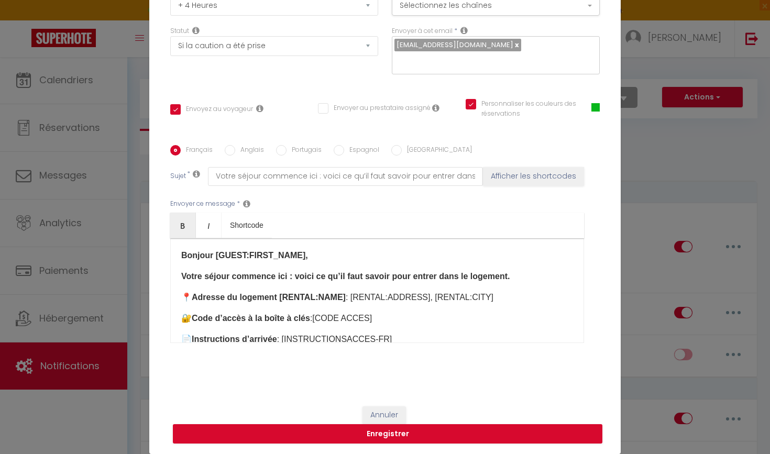
click at [299, 293] on strong "Adresse du logement [RENTAL:NAME]" at bounding box center [269, 297] width 154 height 9
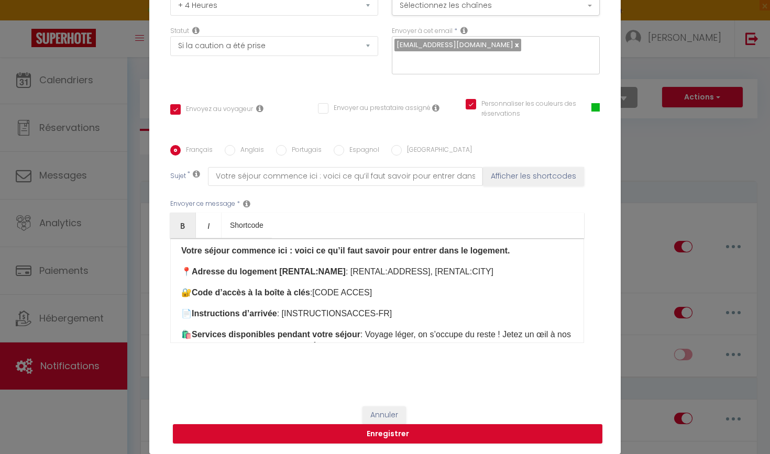
scroll to position [28, 0]
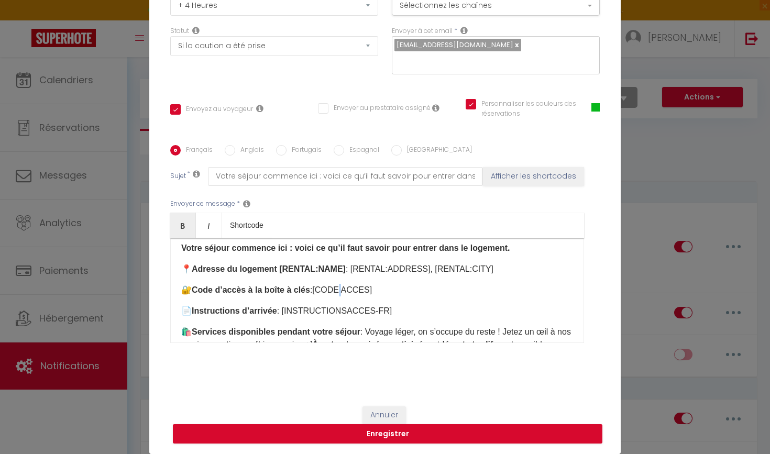
click at [343, 289] on p "🔐 Code d’accès à la boîte à clés : [CODE ACCES] ​" at bounding box center [377, 290] width 392 height 13
click at [382, 296] on p "🔐 Code d’accès à la boîte à clés : [CODE ACCES] ​" at bounding box center [377, 290] width 392 height 13
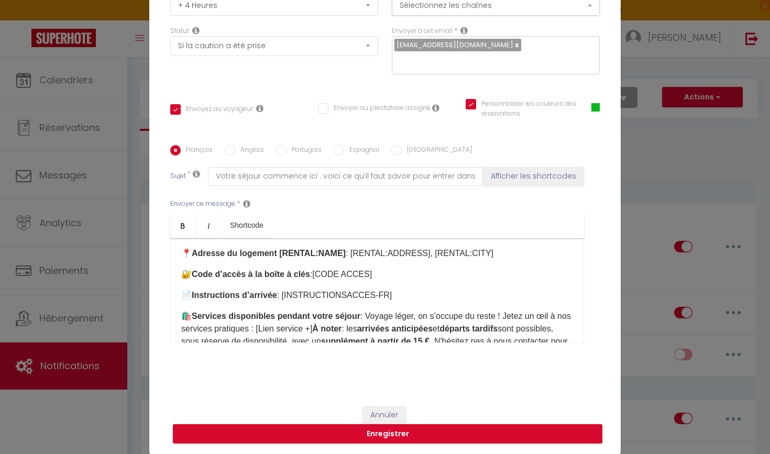
click at [382, 296] on p "📄 Instructions d’arrivée : [INSTRUCTIONSACCES-FR]" at bounding box center [377, 295] width 392 height 13
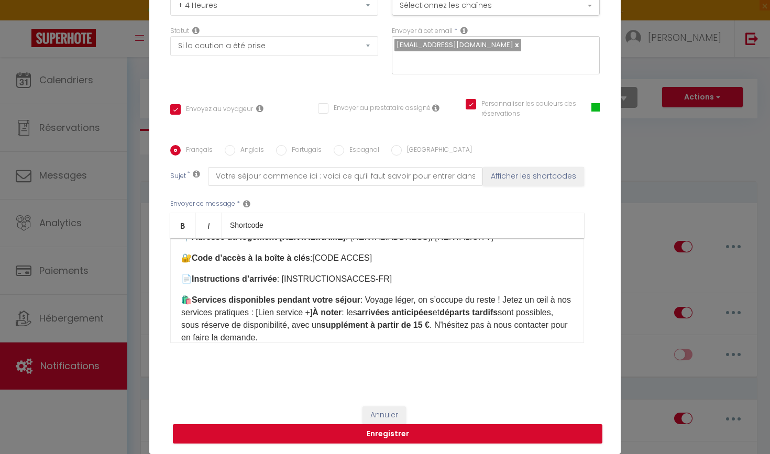
scroll to position [65, 0]
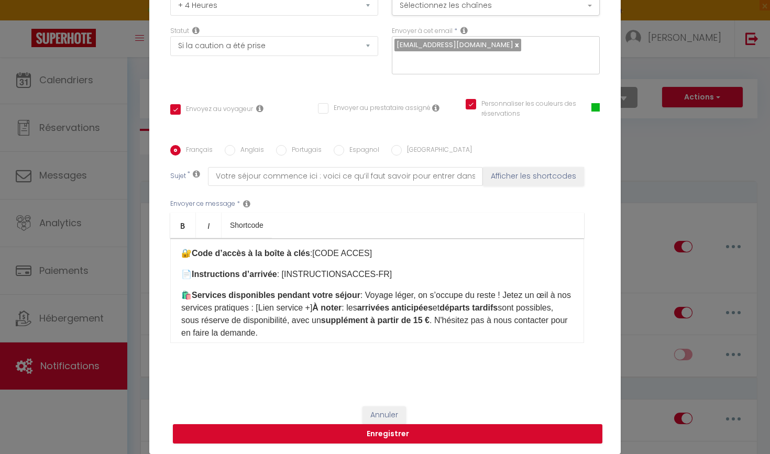
drag, startPoint x: 330, startPoint y: 310, endPoint x: 273, endPoint y: 310, distance: 57.1
click at [273, 310] on p "🛍️ Services disponibles pendant votre séjour : Voyage léger, on s’occupe du res…" at bounding box center [377, 314] width 392 height 50
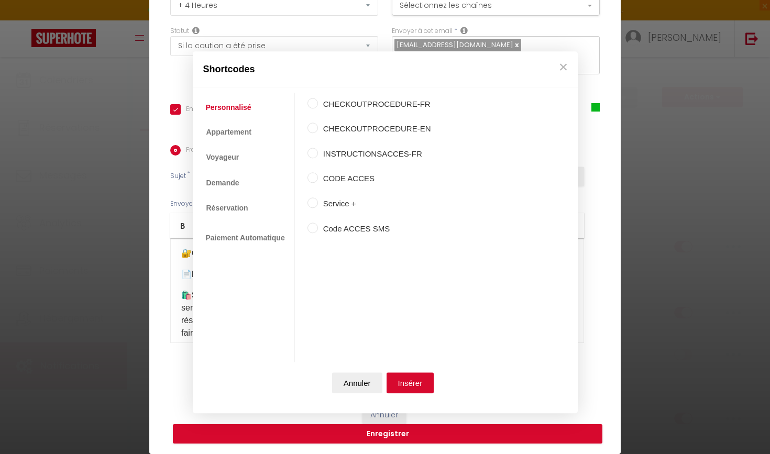
click at [318, 203] on label "Service +" at bounding box center [374, 203] width 113 height 13
click at [318, 203] on input "Service +" at bounding box center [312, 202] width 10 height 10
click at [412, 379] on button "Insérer" at bounding box center [410, 382] width 48 height 21
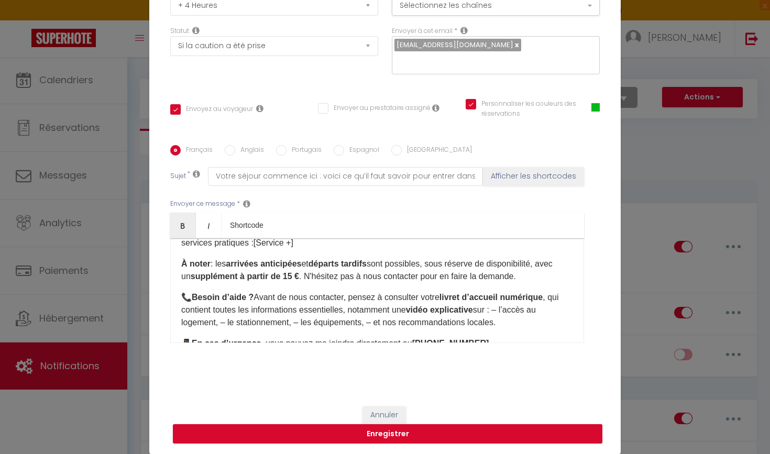
scroll to position [123, 0]
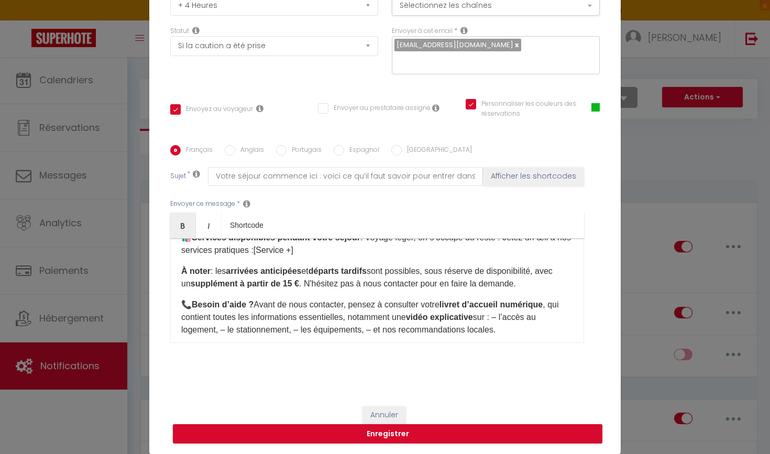
drag, startPoint x: 510, startPoint y: 329, endPoint x: 245, endPoint y: 308, distance: 265.8
click at [245, 308] on p "📞 Besoin d’aide ? Avant de nous contacter, pensez à consulter votre livret d’ac…" at bounding box center [377, 318] width 392 height 38
click at [312, 304] on p "📞 Besoin d’aide ? Avant de nous contacter, pensez à consulter votre livret d’ac…" at bounding box center [377, 318] width 392 height 38
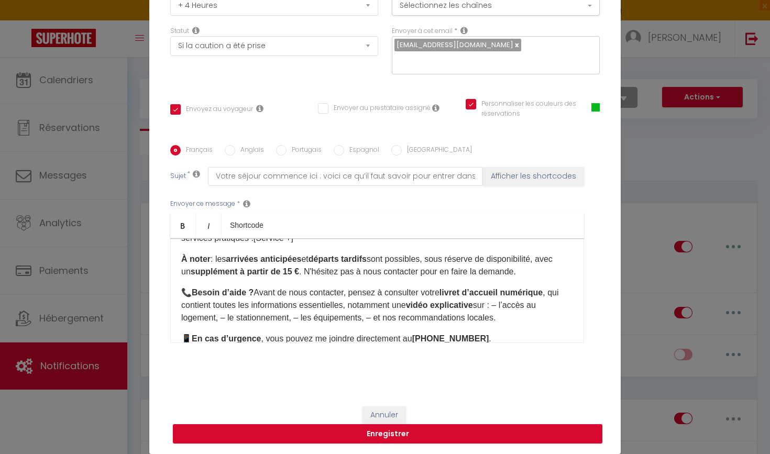
click at [503, 304] on p "📞 Besoin d’aide ? Avant de nous contacter, pensez à consulter votre livret d’ac…" at bounding box center [377, 305] width 392 height 38
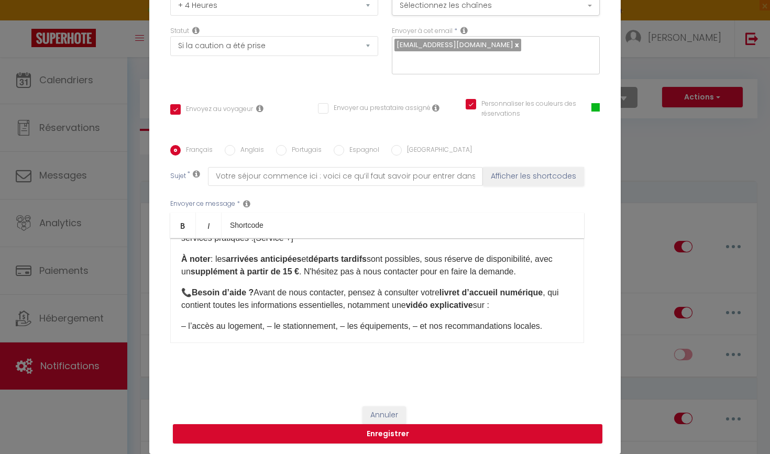
click at [268, 324] on p "– l’accès au logement, – le stationnement, – les équipements, – et nos recomman…" at bounding box center [377, 326] width 392 height 13
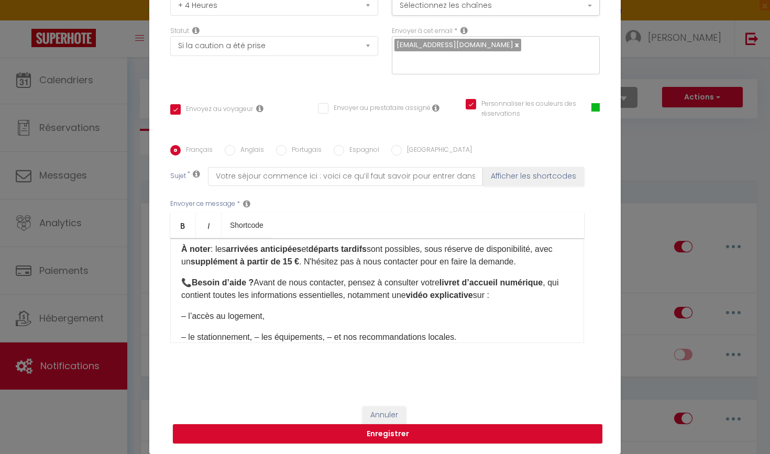
click at [257, 340] on p "– le stationnement, – les équipements, – et nos recommandations locales." at bounding box center [377, 337] width 392 height 13
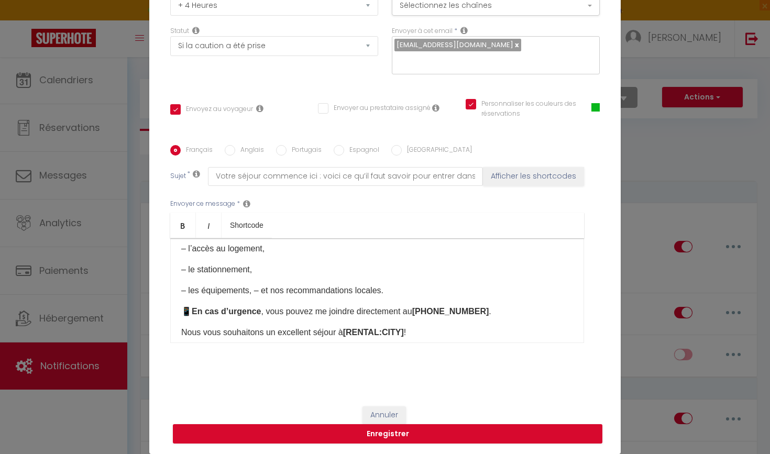
click at [253, 291] on p "– les équipements, – et nos recommandations locales." at bounding box center [377, 290] width 392 height 13
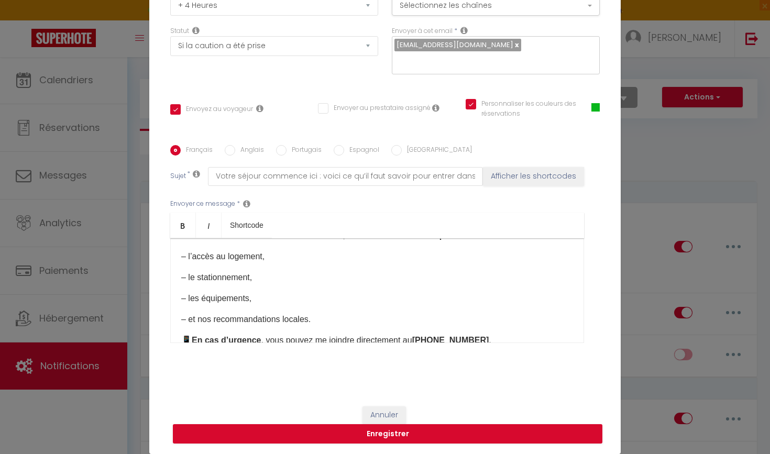
scroll to position [211, 0]
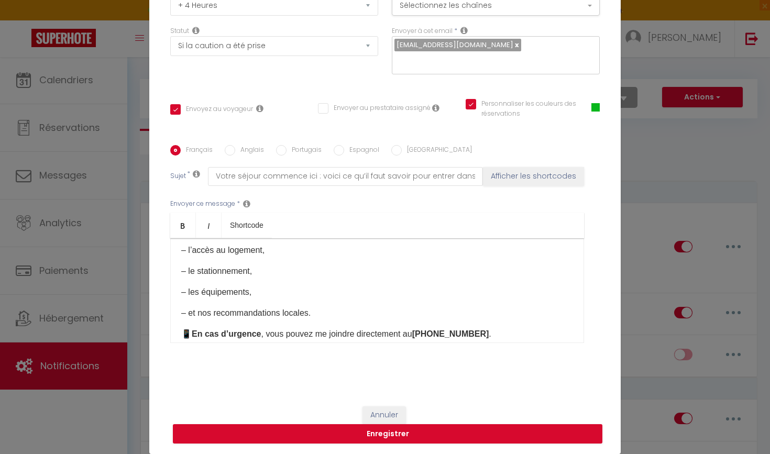
click at [317, 313] on p "– et nos recommandations locales." at bounding box center [377, 313] width 392 height 13
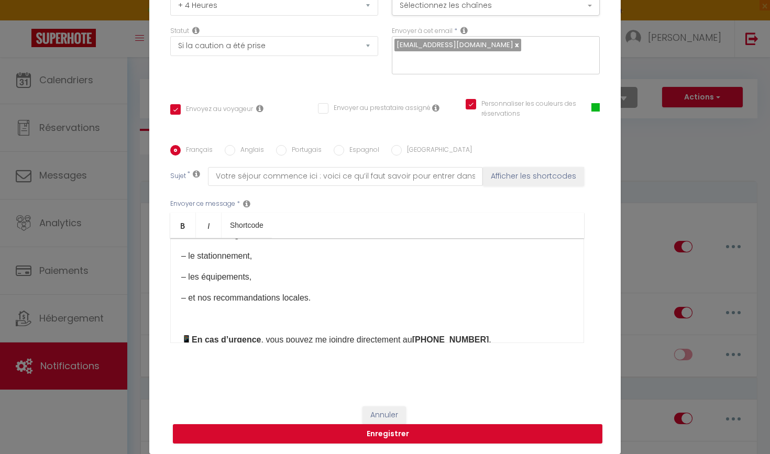
scroll to position [272, 0]
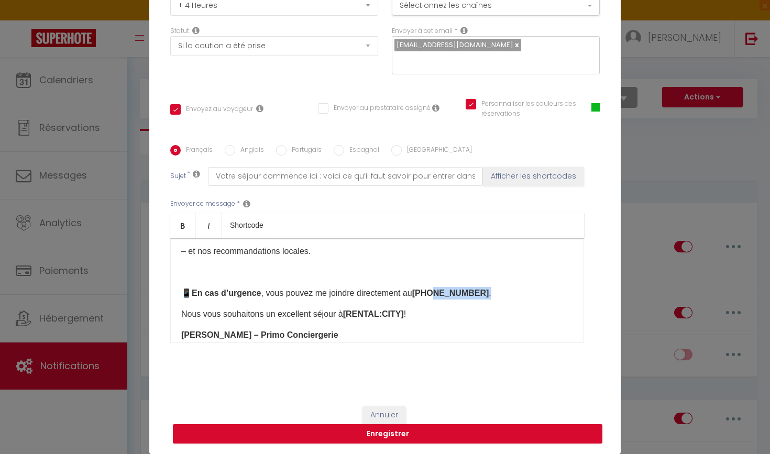
drag, startPoint x: 493, startPoint y: 292, endPoint x: 437, endPoint y: 291, distance: 56.0
click at [437, 291] on p "📱 En cas d’urgence , vous pouvez me joindre directement au +33 7 44 31 14 87 ." at bounding box center [377, 293] width 392 height 13
click at [194, 334] on strong "Rémy – Primo Conciergerie" at bounding box center [259, 334] width 157 height 9
click at [301, 434] on button "Enregistrer" at bounding box center [387, 434] width 429 height 20
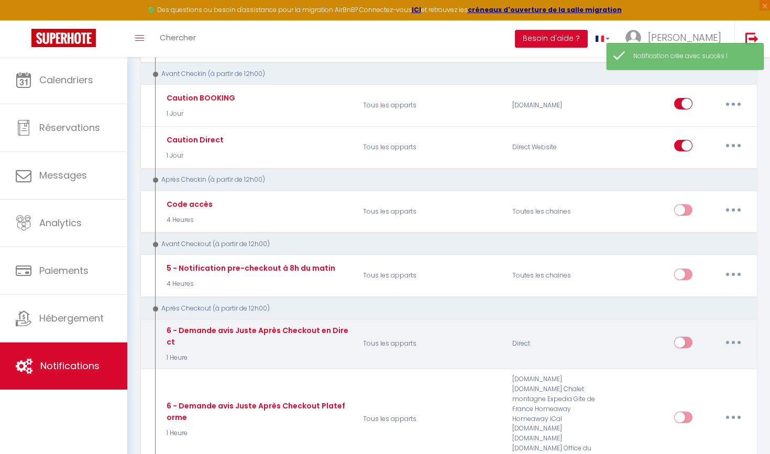
scroll to position [316, 0]
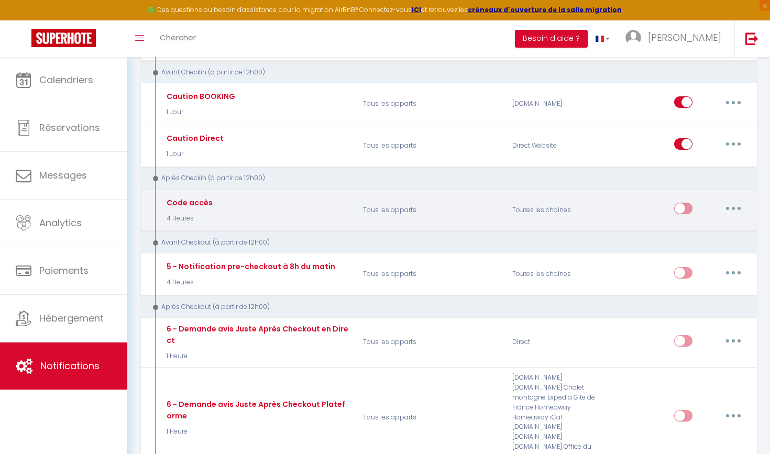
click at [687, 203] on input "checkbox" at bounding box center [683, 211] width 18 height 16
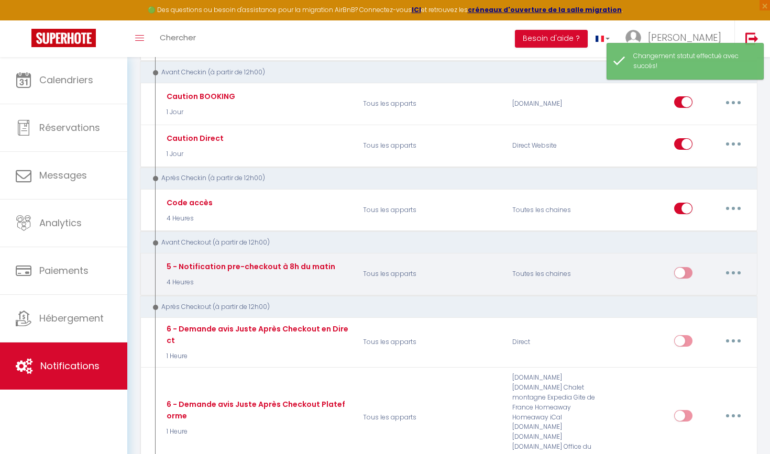
click at [734, 264] on button "button" at bounding box center [733, 272] width 29 height 17
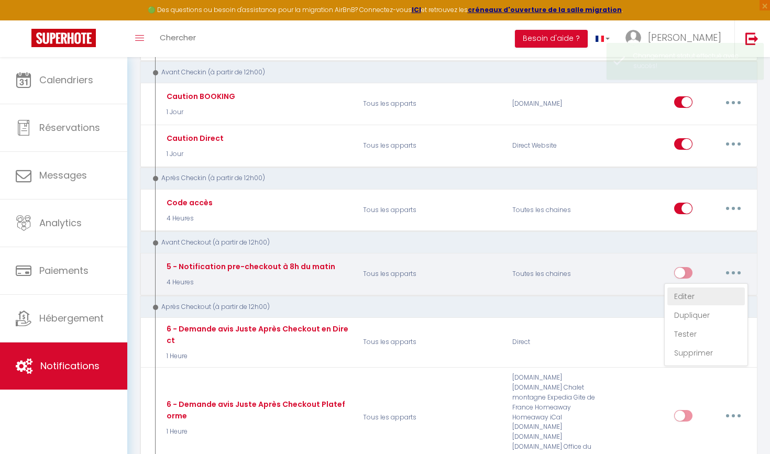
click at [694, 288] on link "Editer" at bounding box center [706, 297] width 78 height 18
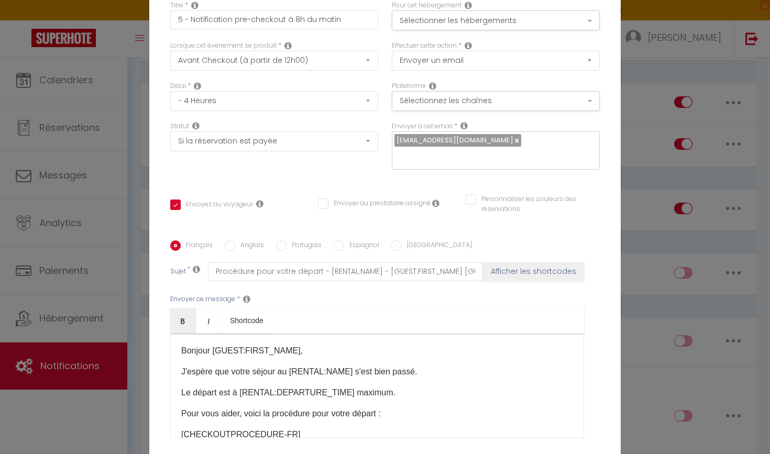
scroll to position [0, 0]
click at [266, 79] on div "Lorsque cet événement se produit * Après la réservation Avant Checkin (à partir…" at bounding box center [274, 61] width 222 height 40
click at [450, 106] on button "Sélectionnez les chaînes" at bounding box center [496, 101] width 208 height 20
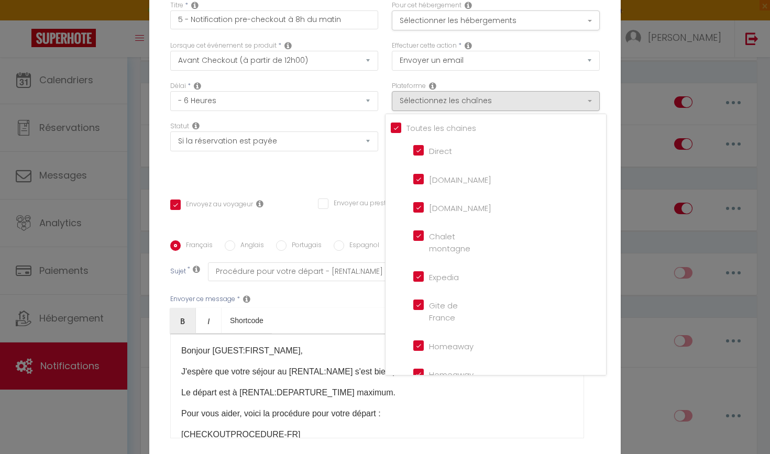
click at [327, 176] on div "Statut Aucun Si la réservation est payée Si réservation non payée Si la caution…" at bounding box center [274, 150] width 222 height 59
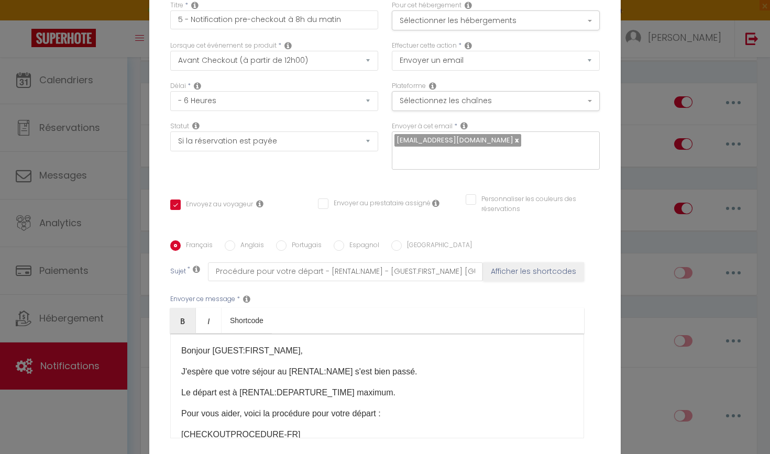
click at [512, 202] on input "Personnaliser les couleurs des réservations" at bounding box center [526, 199] width 121 height 10
click at [598, 203] on span at bounding box center [595, 202] width 8 height 8
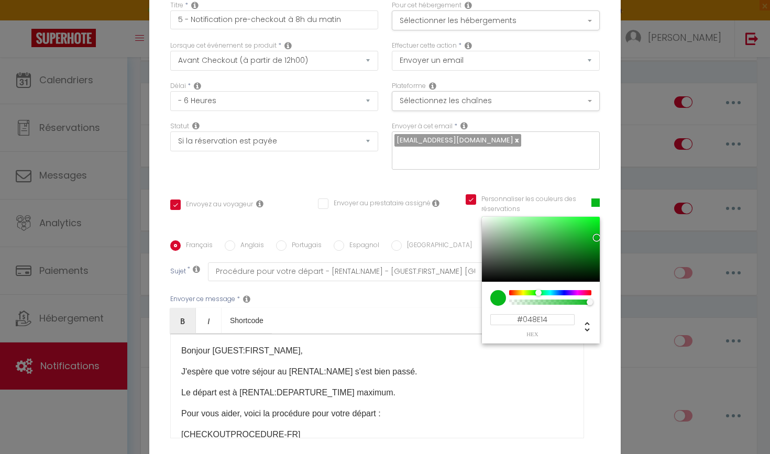
click at [597, 247] on div at bounding box center [541, 249] width 118 height 65
click at [601, 227] on div "Titre * 5 - Notification pre-checkout à 8h du matin Pour cet hébergement Sélect…" at bounding box center [384, 240] width 471 height 501
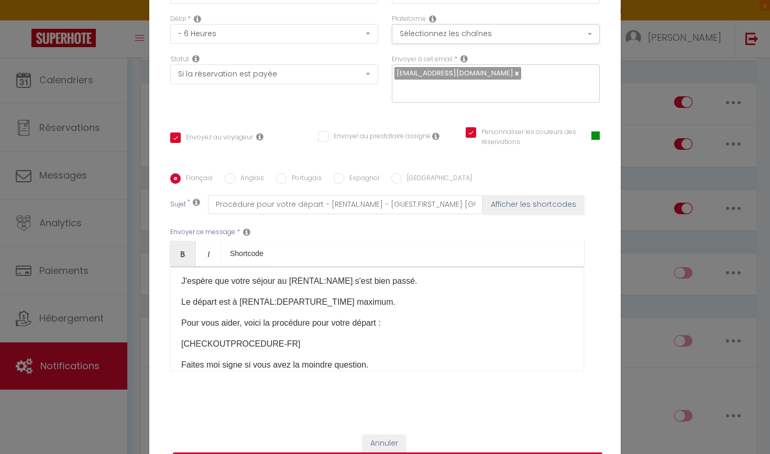
scroll to position [18, 0]
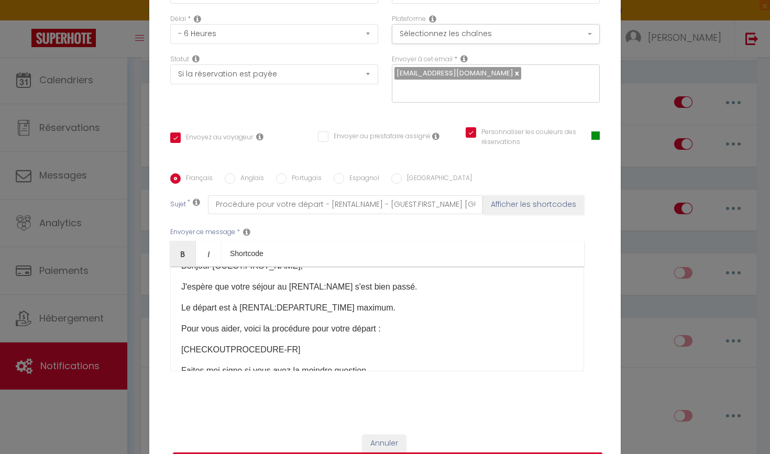
click at [272, 308] on p "Le départ est à [RENTAL:DEPARTURE_TIME] maximum." at bounding box center [377, 308] width 392 height 13
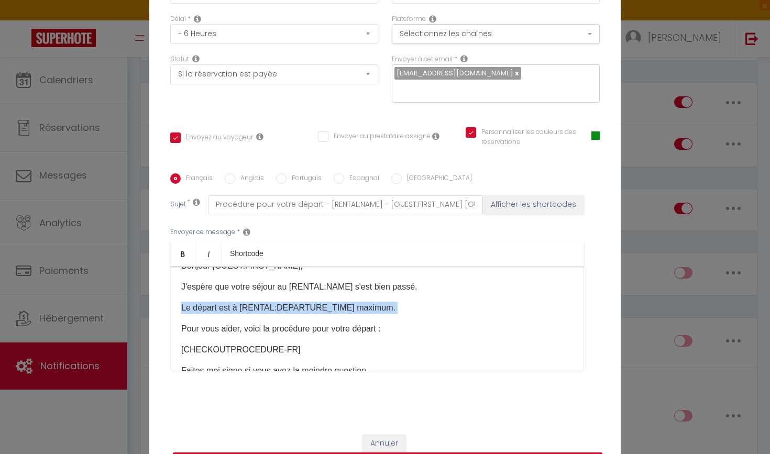
click at [272, 308] on p "Le départ est à [RENTAL:DEPARTURE_TIME] maximum." at bounding box center [377, 308] width 392 height 13
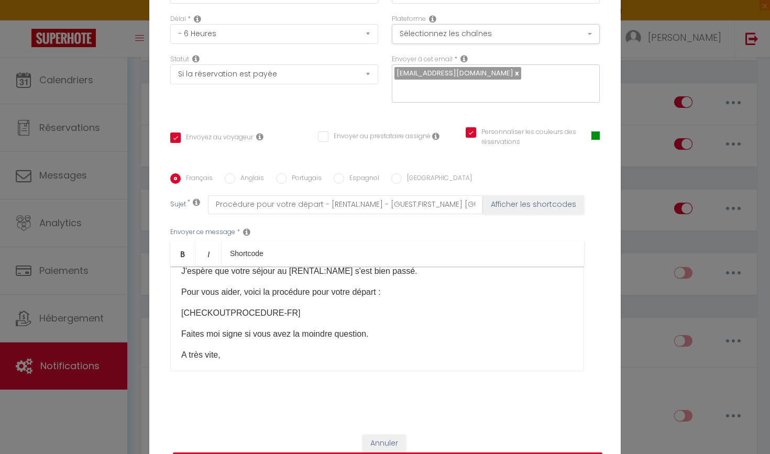
scroll to position [37, 0]
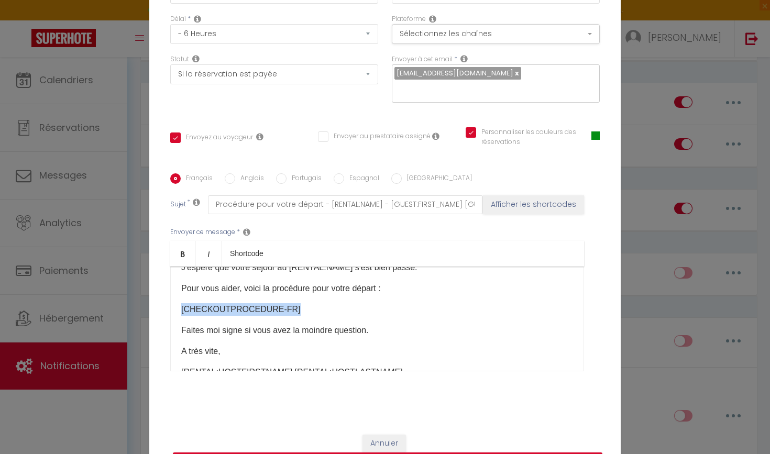
drag, startPoint x: 299, startPoint y: 310, endPoint x: 145, endPoint y: 312, distance: 153.5
click at [145, 312] on div "Modifier la notification × Titre * 5 - Notification pre-checkout à 8h du matin …" at bounding box center [385, 227] width 770 height 454
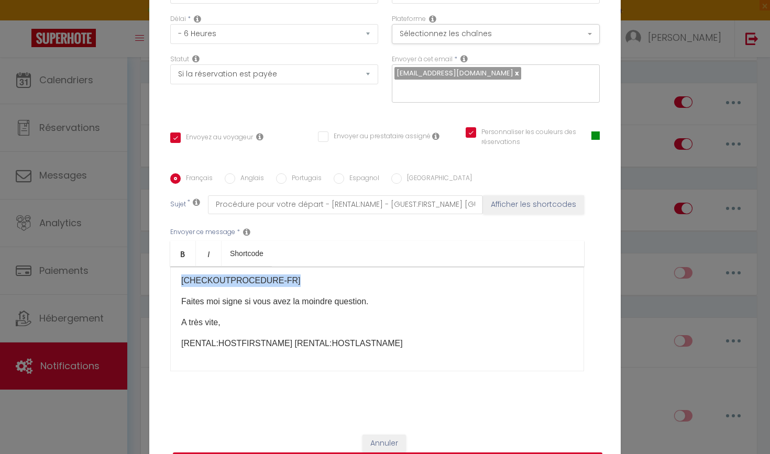
scroll to position [66, 0]
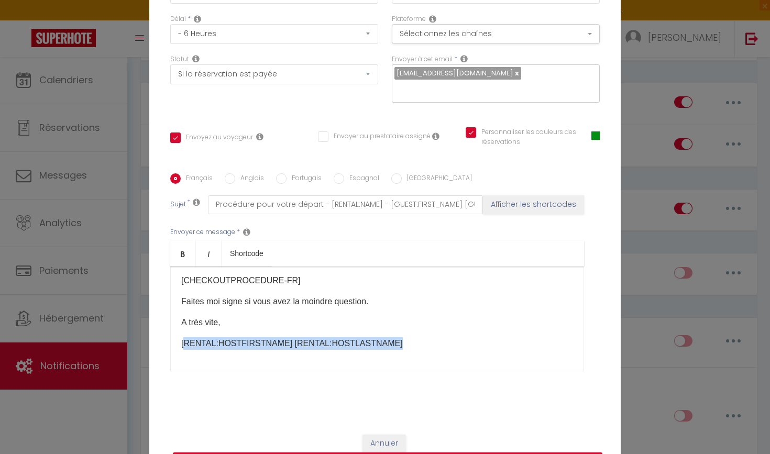
drag, startPoint x: 393, startPoint y: 345, endPoint x: 183, endPoint y: 341, distance: 210.0
click at [183, 341] on p "[RENTAL:HOSTFIRSTNAME] [RENTAL:HOSTLASTNAME]" at bounding box center [377, 343] width 392 height 13
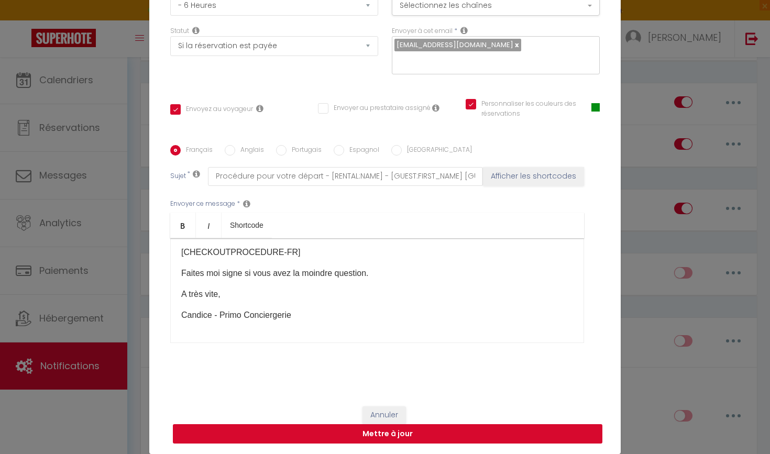
scroll to position [95, 0]
click at [275, 435] on button "Mettre à jour" at bounding box center [387, 434] width 429 height 20
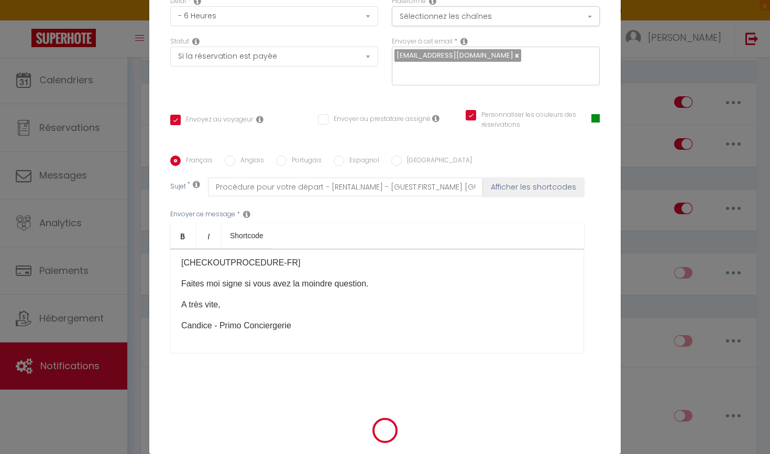
scroll to position [90, 0]
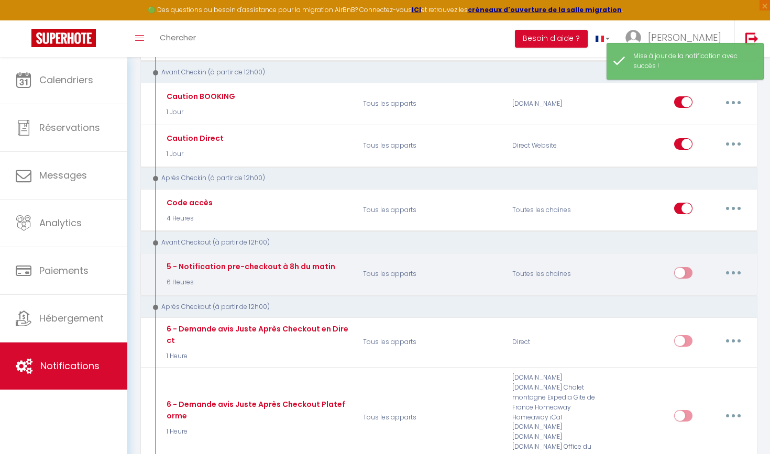
click at [685, 267] on input "checkbox" at bounding box center [683, 275] width 18 height 16
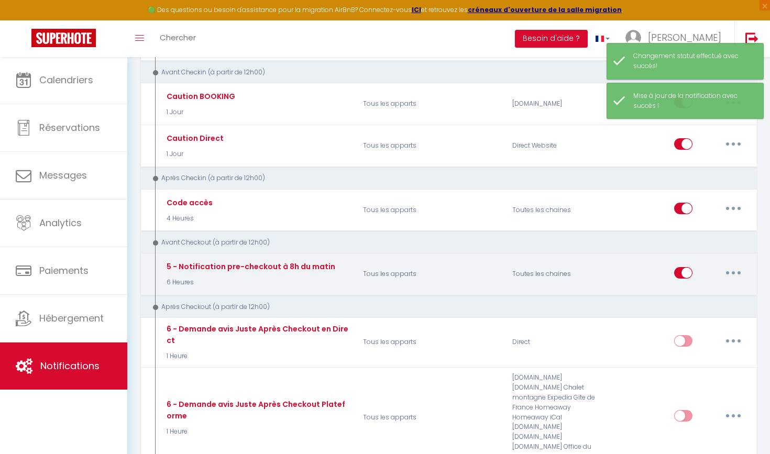
click at [734, 264] on button "button" at bounding box center [733, 272] width 29 height 17
click at [695, 290] on link "Editer" at bounding box center [706, 297] width 78 height 18
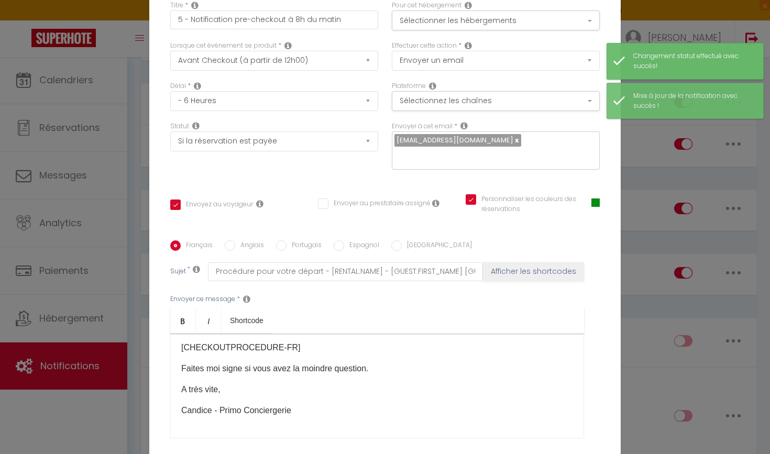
scroll to position [0, 0]
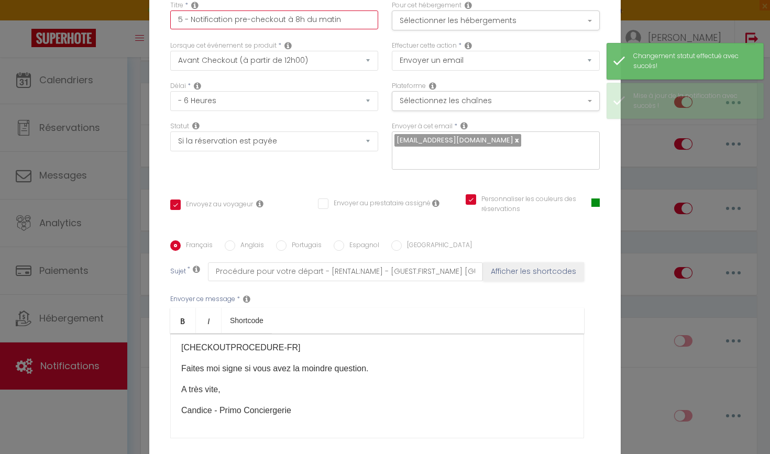
click at [296, 19] on input "5 - Notification pre-checkout à 8h du matin" at bounding box center [274, 19] width 208 height 19
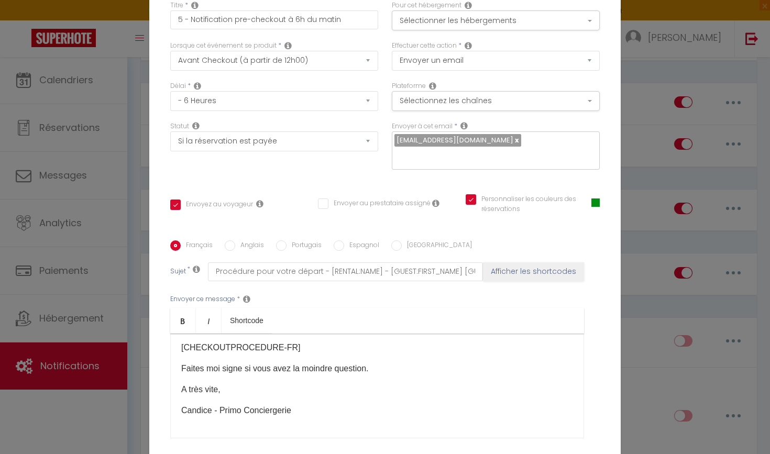
click at [296, 209] on div "Envoyez au voyageur" at bounding box center [237, 205] width 134 height 10
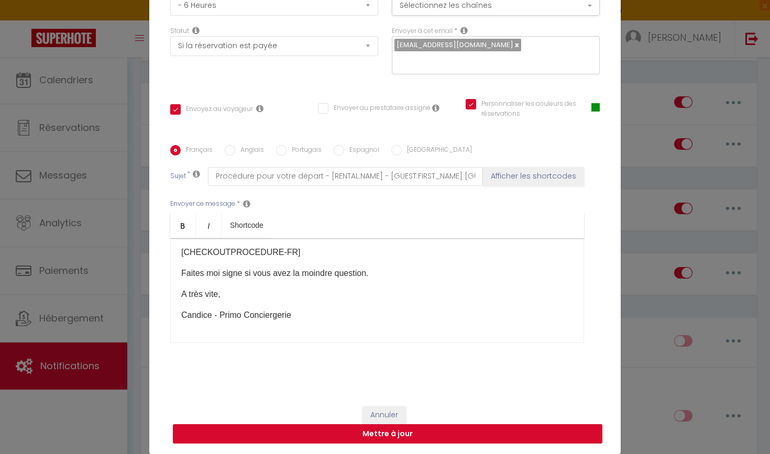
click at [430, 439] on button "Mettre à jour" at bounding box center [387, 434] width 429 height 20
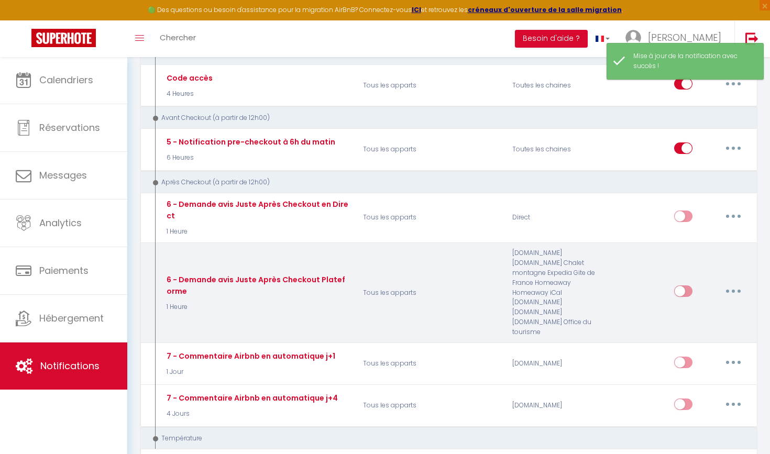
scroll to position [444, 0]
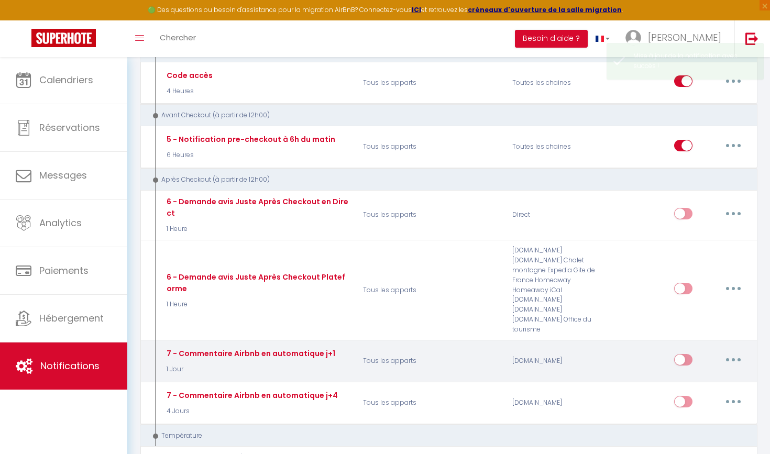
click at [735, 351] on button "button" at bounding box center [733, 359] width 29 height 17
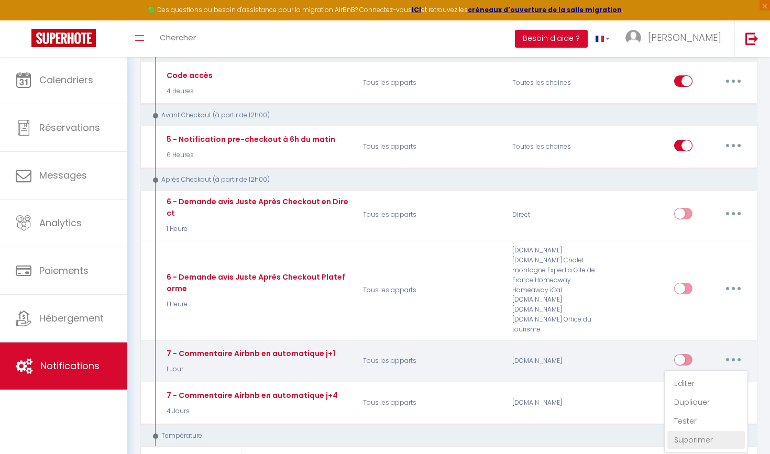
click at [702, 431] on link "Supprimer" at bounding box center [706, 440] width 78 height 18
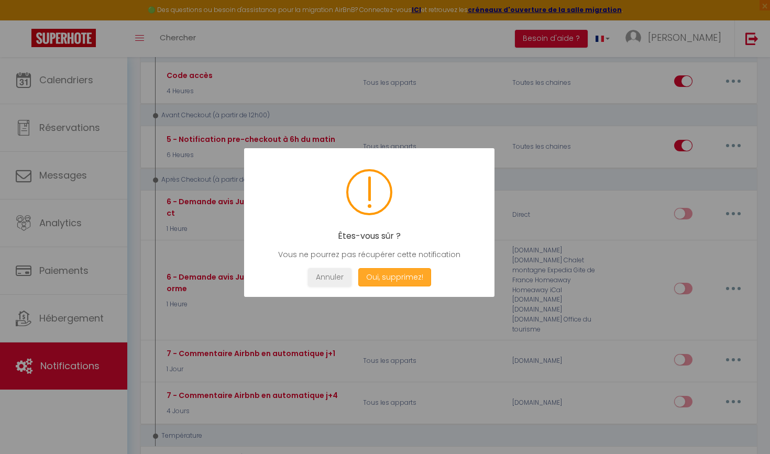
click at [405, 278] on button "Oui, supprimez!" at bounding box center [394, 277] width 73 height 18
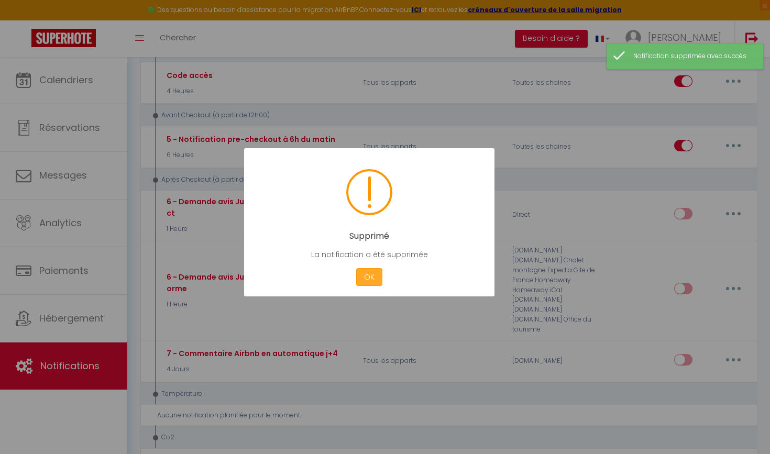
click at [366, 275] on button "OK" at bounding box center [369, 277] width 26 height 18
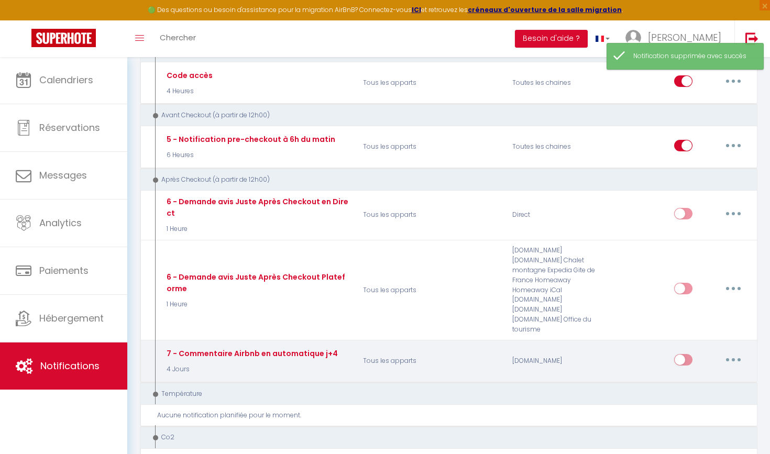
click at [733, 358] on icon "button" at bounding box center [733, 359] width 3 height 3
click at [703, 431] on link "Supprimer" at bounding box center [706, 440] width 78 height 18
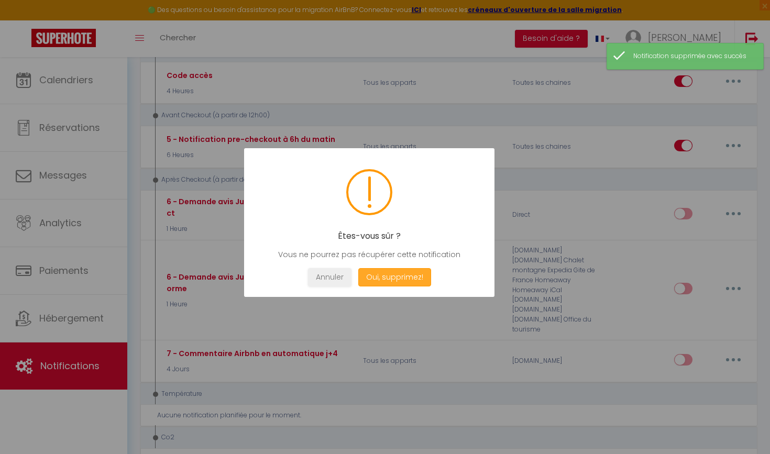
click at [411, 278] on button "Oui, supprimez!" at bounding box center [394, 277] width 73 height 18
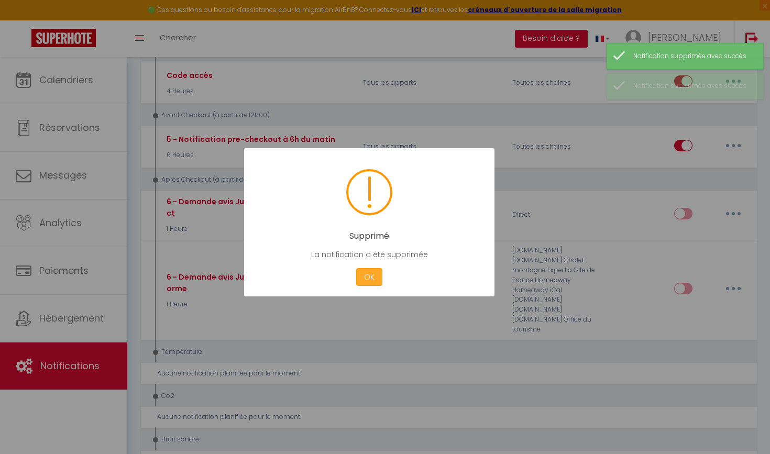
click at [370, 278] on button "OK" at bounding box center [369, 277] width 26 height 18
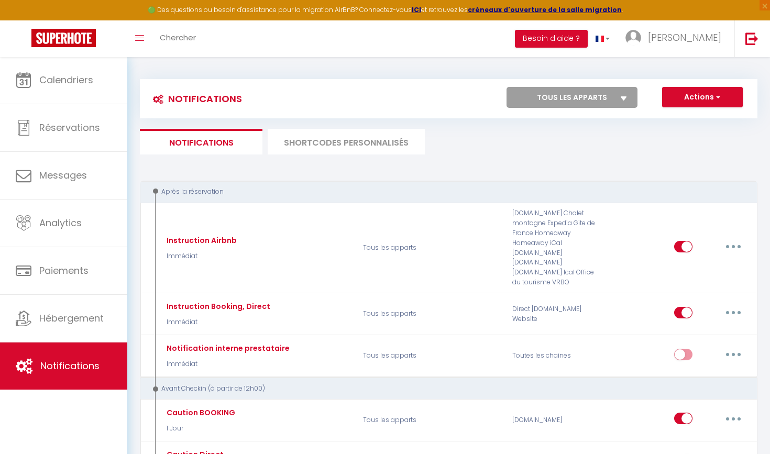
scroll to position [0, 0]
click at [713, 108] on div "Actions Nouvelle Notification Exporter Importer Tous les apparts Villa Familial…" at bounding box center [525, 99] width 461 height 24
click at [706, 100] on button "Actions" at bounding box center [702, 97] width 81 height 21
click at [682, 118] on link "Nouvelle Notification" at bounding box center [687, 120] width 109 height 14
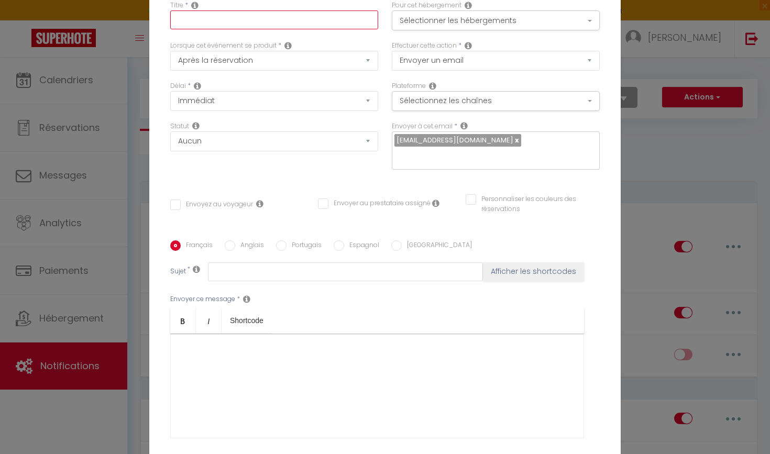
click at [240, 21] on input "text" at bounding box center [274, 19] width 208 height 19
click at [501, 15] on button "Sélectionner les hébergements" at bounding box center [496, 20] width 208 height 20
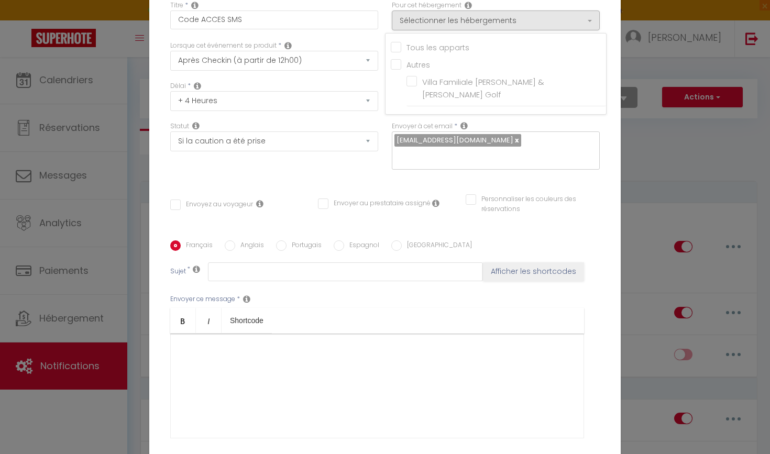
click at [424, 46] on input "Tous les apparts" at bounding box center [498, 46] width 215 height 10
click at [373, 179] on div "Statut Aucun Si la réservation est payée Si réservation non payée Si la caution…" at bounding box center [274, 150] width 222 height 59
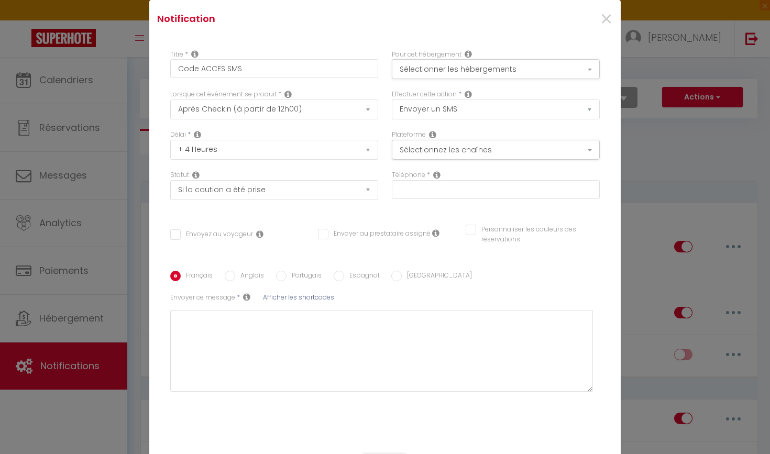
click at [195, 234] on input "Envoyez au voyageur" at bounding box center [211, 234] width 83 height 10
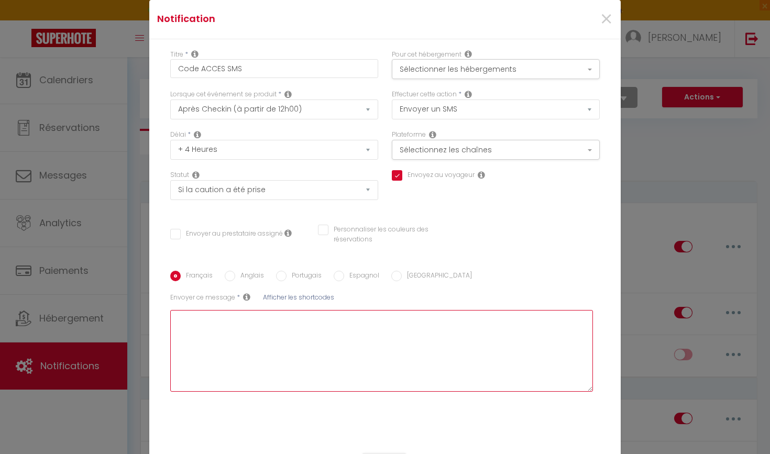
click at [288, 343] on textarea at bounding box center [381, 351] width 423 height 82
paste textarea "Bonjour [GUEST:FIRST_NAME], Votre sejour commence ici ! Adresse : [RENTAL:NAME]…"
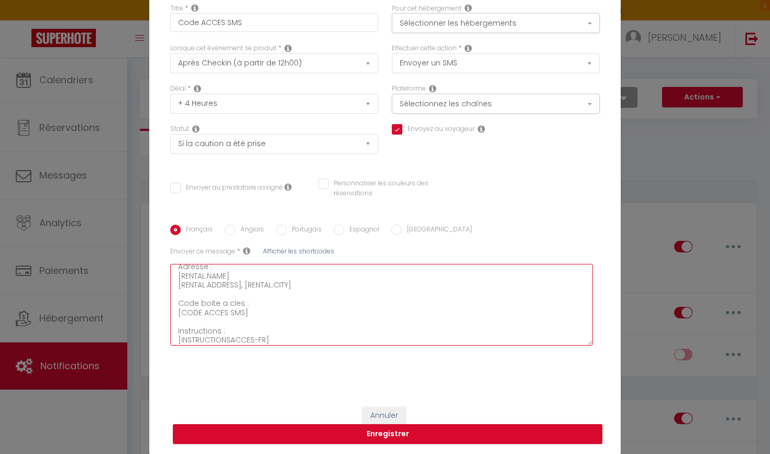
scroll to position [54, 0]
click at [249, 297] on textarea "Bonjour [GUEST:FIRST_NAME], Votre sejour commence ici ! Adresse : [RENTAL:NAME]…" at bounding box center [381, 305] width 423 height 82
drag, startPoint x: 249, startPoint y: 297, endPoint x: 175, endPoint y: 299, distance: 73.9
click at [175, 299] on textarea "Bonjour [GUEST:FIRST_NAME], Votre sejour commence ici ! Adresse : [RENTAL:NAME]…" at bounding box center [381, 305] width 423 height 82
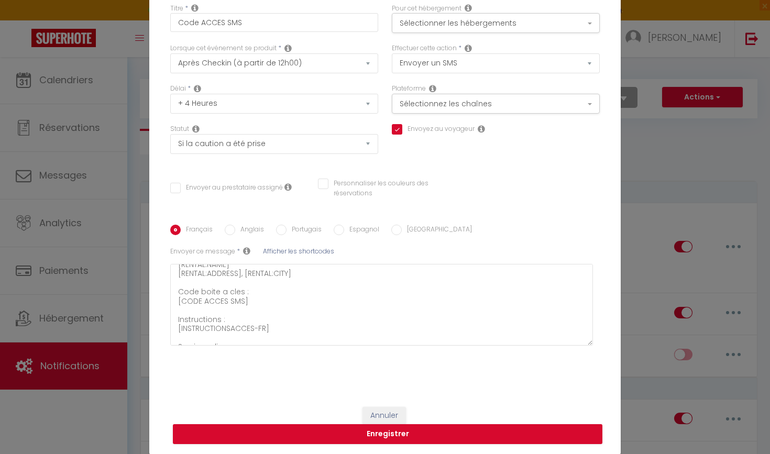
click at [295, 250] on span "Afficher les shortcodes" at bounding box center [298, 251] width 71 height 9
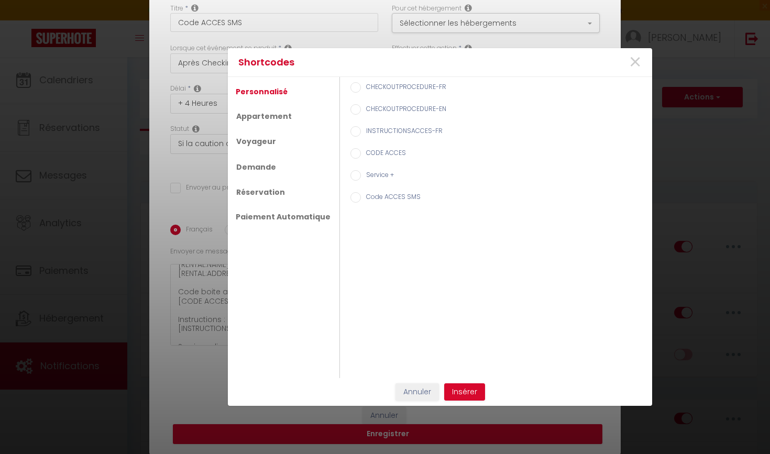
click at [377, 195] on label "Code ACCES SMS" at bounding box center [391, 198] width 60 height 12
click at [361, 195] on input "Code ACCES SMS" at bounding box center [355, 197] width 10 height 10
click at [459, 390] on button "Insérer" at bounding box center [464, 392] width 41 height 18
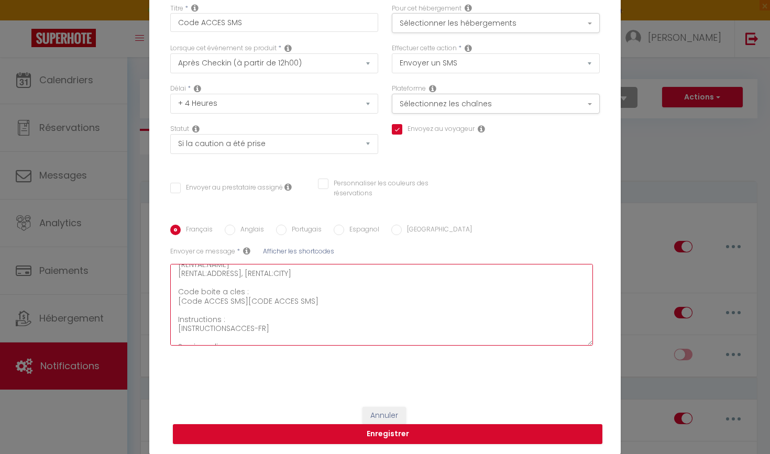
drag, startPoint x: 322, startPoint y: 299, endPoint x: 185, endPoint y: 296, distance: 136.7
click at [185, 296] on textarea "Bonjour [GUEST:FIRST_NAME], Votre sejour commence ici ! Adresse : [RENTAL:NAME]…" at bounding box center [381, 305] width 423 height 82
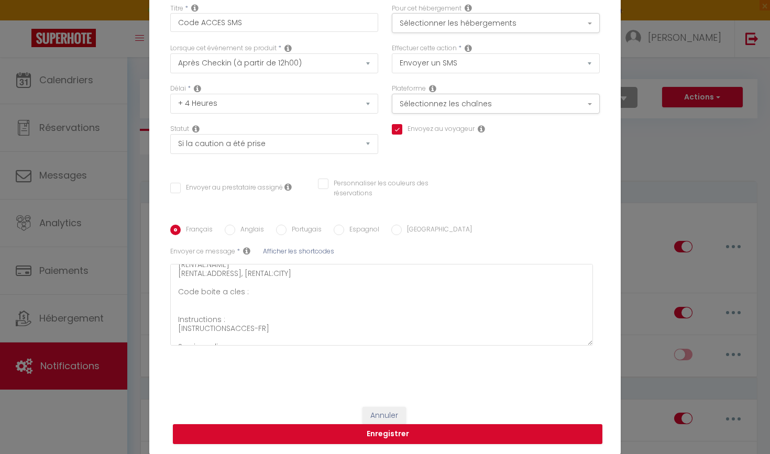
click at [299, 248] on span "Afficher les shortcodes" at bounding box center [298, 251] width 71 height 9
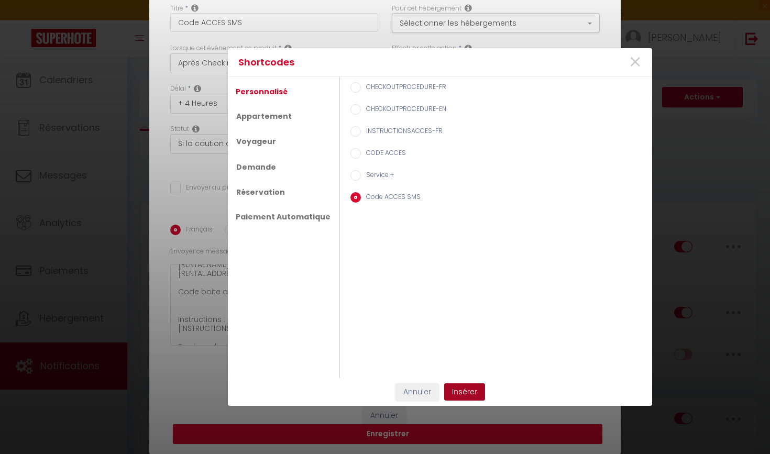
click at [463, 399] on button "Insérer" at bounding box center [464, 392] width 41 height 18
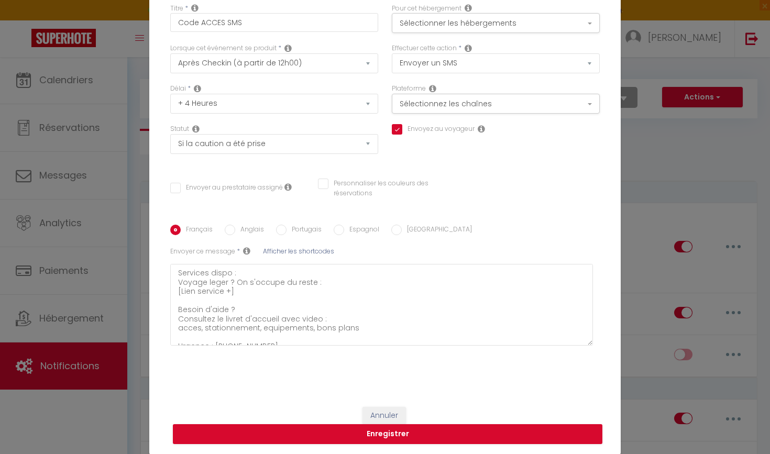
scroll to position [129, 0]
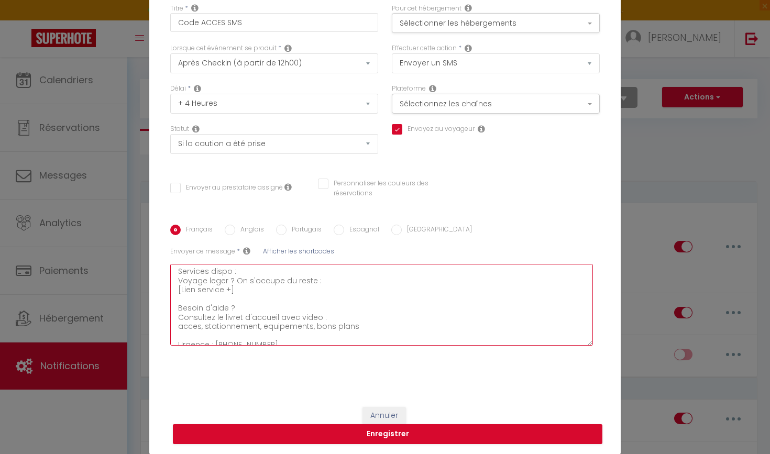
click at [237, 283] on textarea "Bonjour [GUEST:FIRST_NAME], Votre sejour commence ici ! Adresse : [RENTAL:NAME]…" at bounding box center [381, 305] width 423 height 82
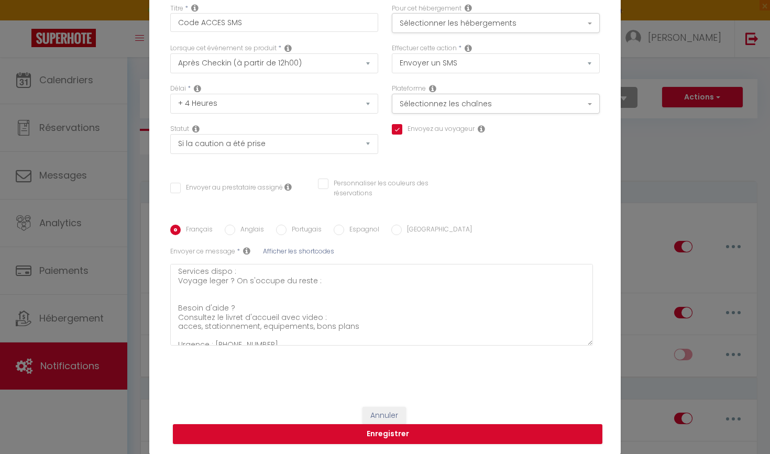
click at [296, 249] on span "Afficher les shortcodes" at bounding box center [298, 251] width 71 height 9
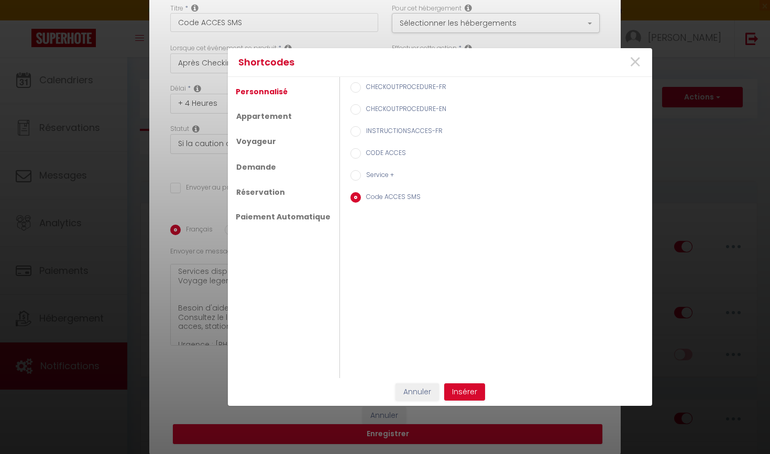
click at [370, 172] on label "Service +" at bounding box center [377, 176] width 33 height 12
click at [361, 172] on input "Service +" at bounding box center [355, 175] width 10 height 10
click at [455, 386] on button "Insérer" at bounding box center [464, 392] width 41 height 18
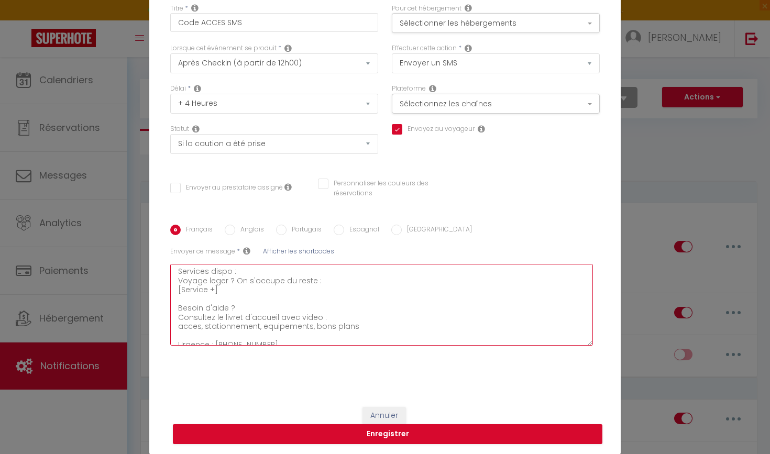
drag, startPoint x: 277, startPoint y: 341, endPoint x: 227, endPoint y: 340, distance: 49.8
click at [227, 340] on textarea "Bonjour [GUEST:FIRST_NAME], Votre sejour commence ici ! Adresse : [RENTAL:NAME]…" at bounding box center [381, 305] width 423 height 82
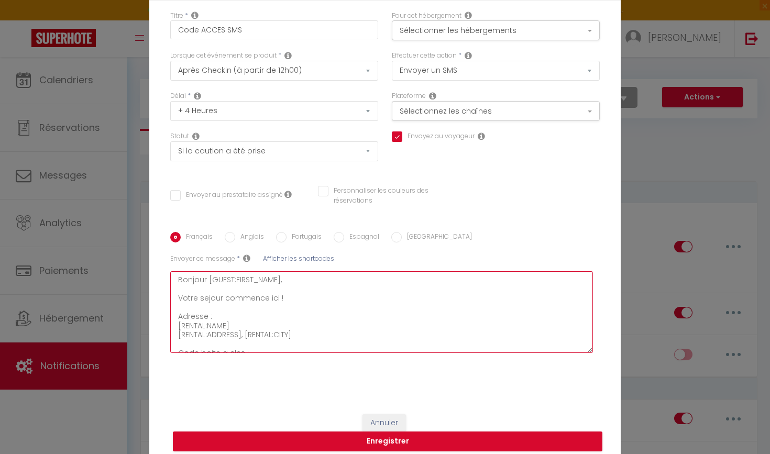
scroll to position [34, 0]
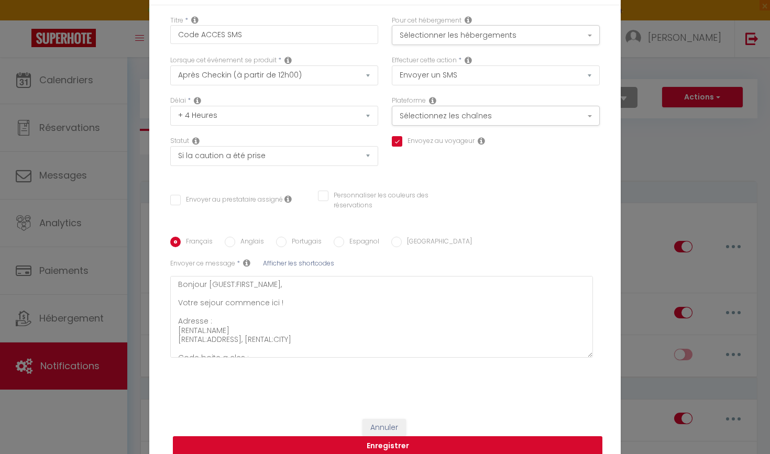
click at [344, 439] on button "Enregistrer" at bounding box center [387, 446] width 429 height 20
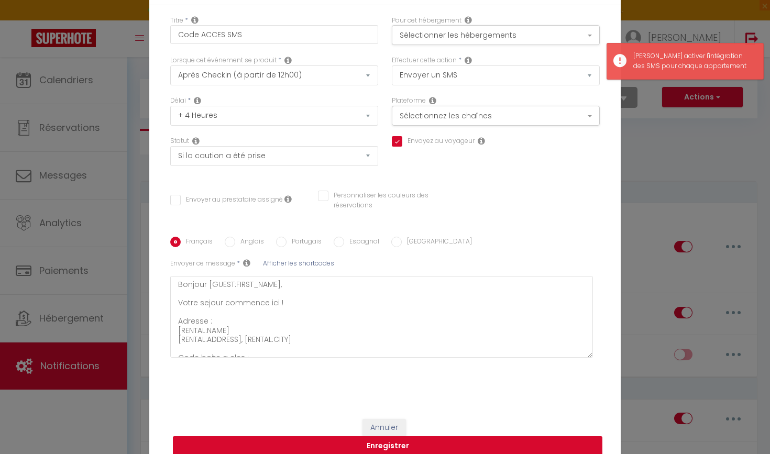
click at [352, 439] on button "Enregistrer" at bounding box center [387, 446] width 429 height 20
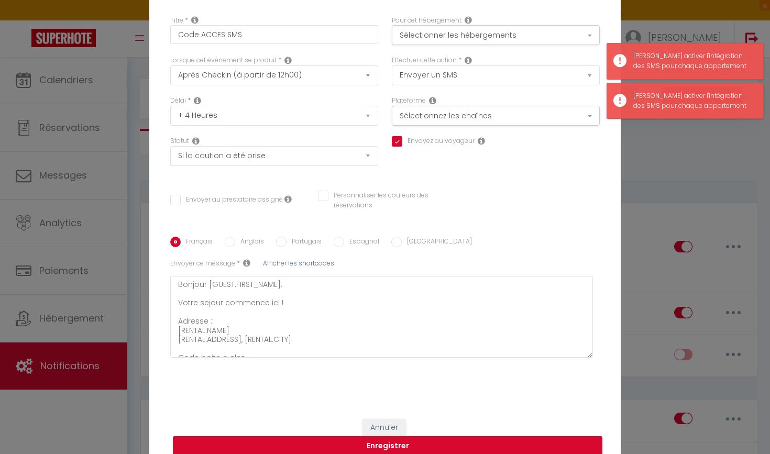
click at [352, 439] on button "Enregistrer" at bounding box center [387, 446] width 429 height 20
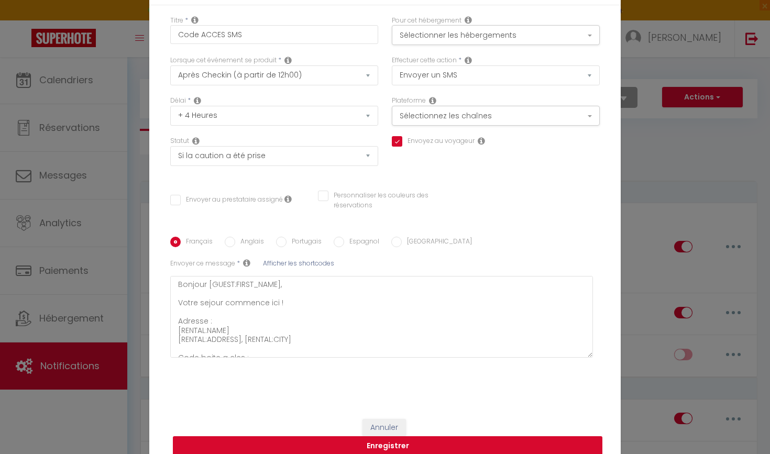
click at [346, 439] on button "Enregistrer" at bounding box center [387, 446] width 429 height 20
click at [372, 439] on button "Enregistrer" at bounding box center [387, 446] width 429 height 20
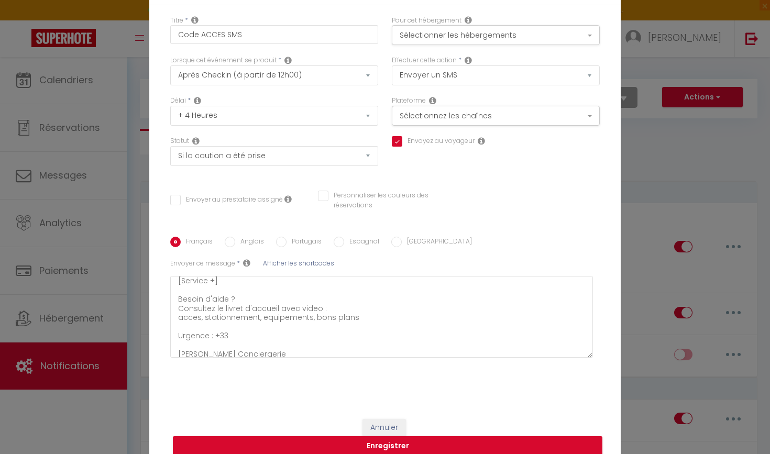
scroll to position [149, 0]
click at [393, 423] on button "Annuler" at bounding box center [383, 428] width 43 height 18
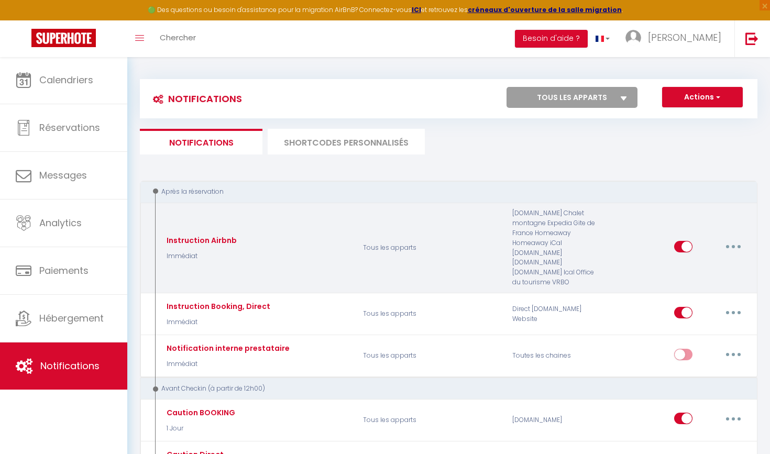
scroll to position [0, 0]
click at [735, 242] on button "button" at bounding box center [733, 246] width 29 height 17
click at [699, 261] on link "Editer" at bounding box center [706, 270] width 78 height 18
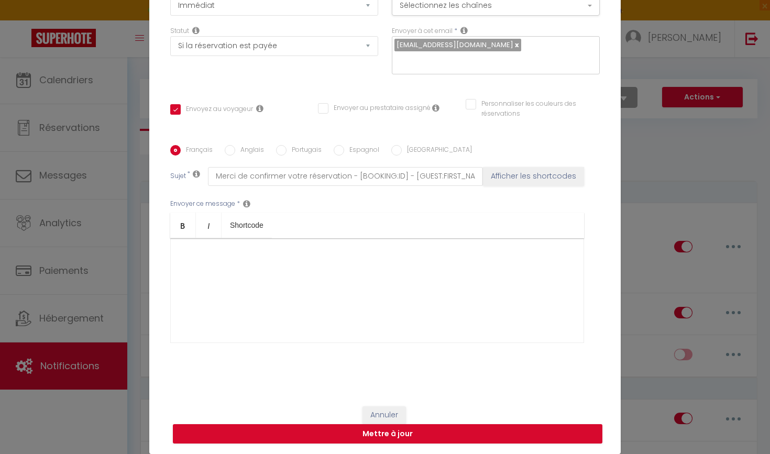
scroll to position [95, 0]
click at [378, 413] on button "Annuler" at bounding box center [383, 415] width 43 height 18
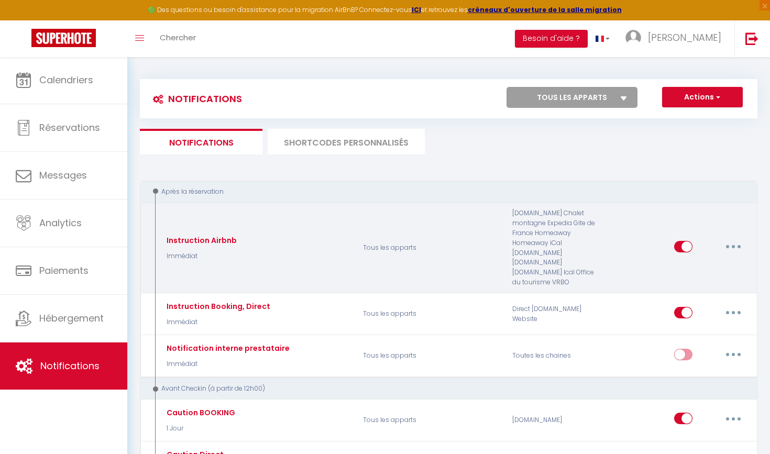
click at [732, 246] on icon "button" at bounding box center [733, 246] width 3 height 3
click at [695, 267] on link "Editer" at bounding box center [706, 270] width 78 height 18
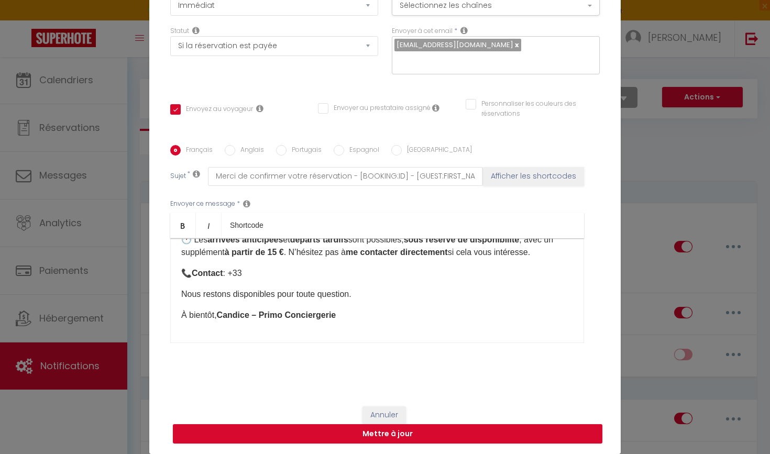
scroll to position [330, 0]
click at [291, 274] on p "📞 Contact : +33" at bounding box center [377, 273] width 392 height 13
drag, startPoint x: 275, startPoint y: 277, endPoint x: 236, endPoint y: 276, distance: 39.8
click at [236, 276] on p "📞 Contact : +33 6 74 46 75 25" at bounding box center [377, 273] width 392 height 13
copy p "33 6 74 46 75 25"
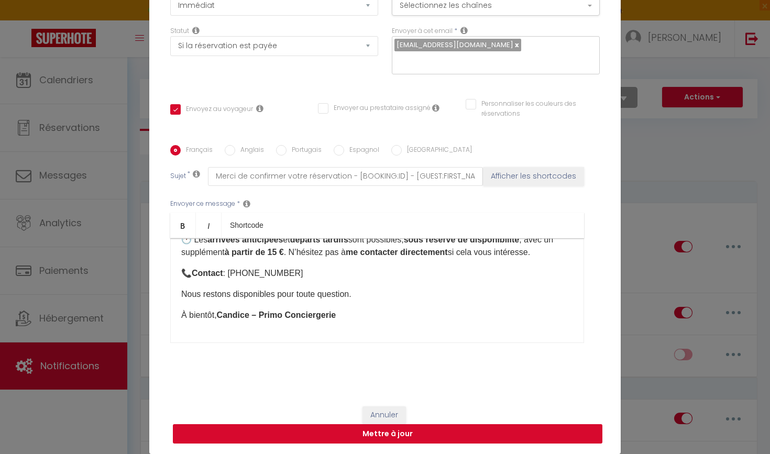
click at [331, 435] on button "Mettre à jour" at bounding box center [387, 434] width 429 height 20
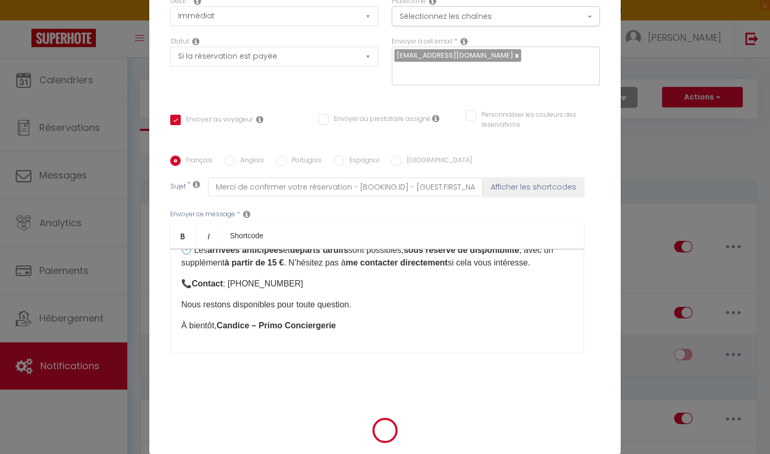
scroll to position [90, 0]
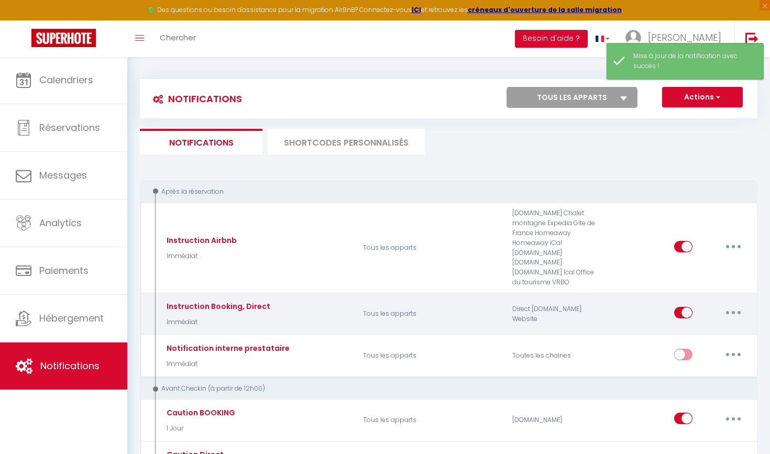
click at [728, 313] on button "button" at bounding box center [733, 312] width 29 height 17
click at [687, 339] on link "Editer" at bounding box center [706, 336] width 78 height 18
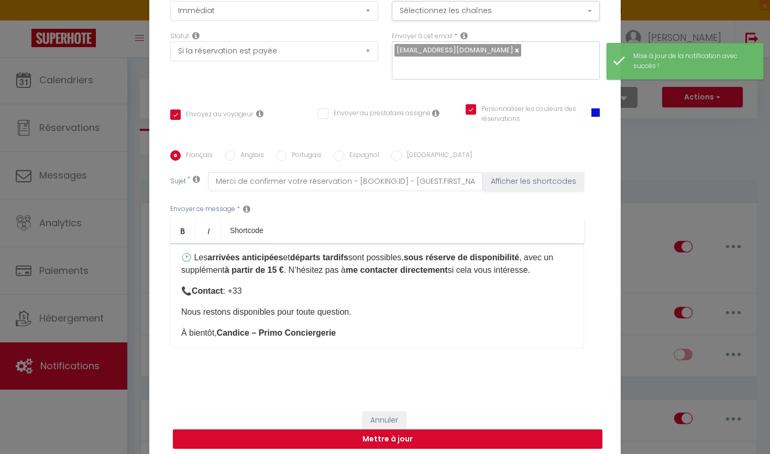
drag, startPoint x: 272, startPoint y: 293, endPoint x: 234, endPoint y: 291, distance: 38.3
click at [234, 291] on p "📞 Contact : +33" at bounding box center [377, 291] width 392 height 13
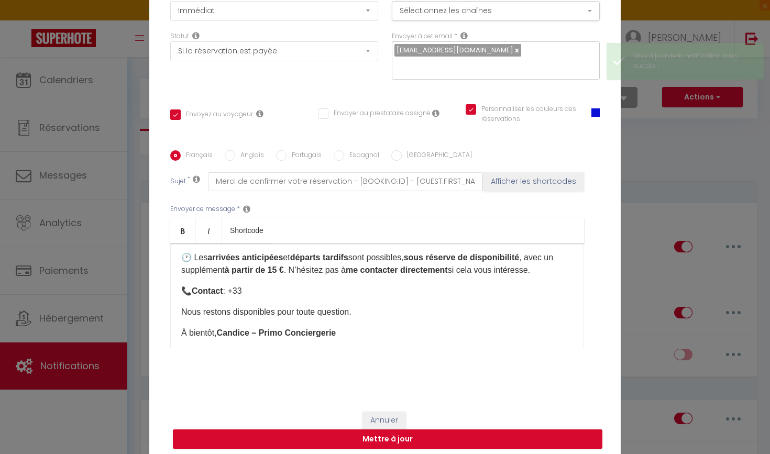
scroll to position [330, 0]
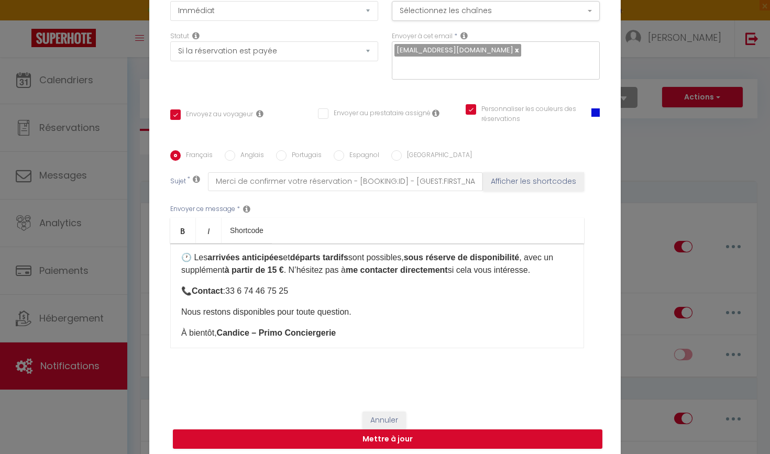
click at [234, 293] on p "📞 Contact : 33 6 74 46 75 25 ​" at bounding box center [377, 291] width 392 height 13
click at [334, 439] on button "Mettre à jour" at bounding box center [387, 439] width 429 height 20
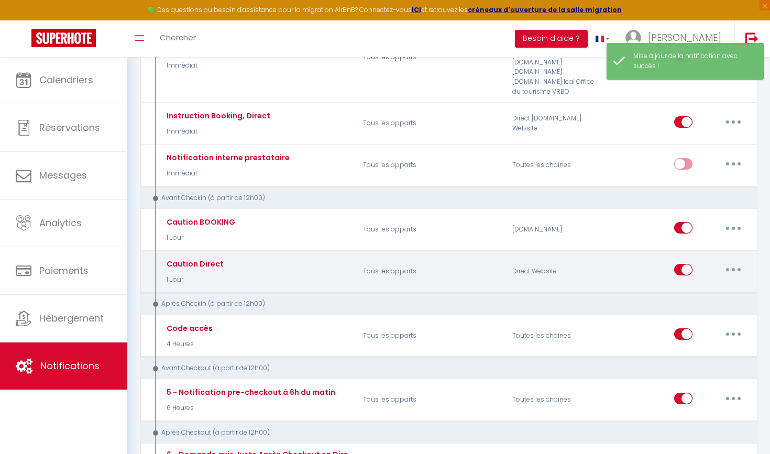
scroll to position [191, 0]
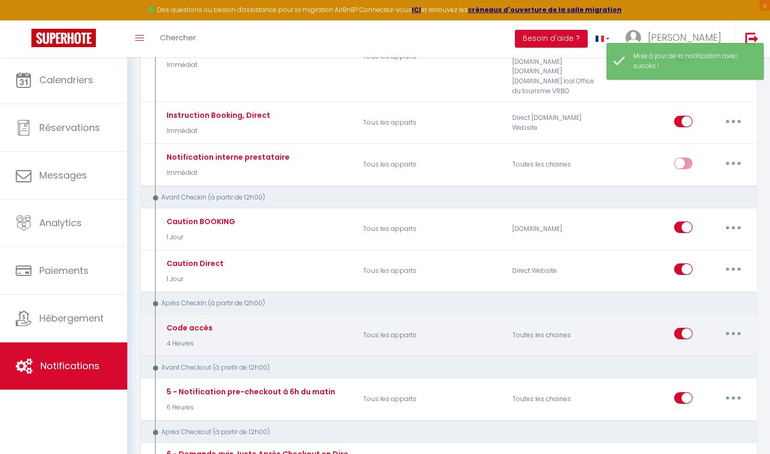
click at [736, 330] on button "button" at bounding box center [733, 333] width 29 height 17
click at [688, 349] on link "Editer" at bounding box center [706, 358] width 78 height 18
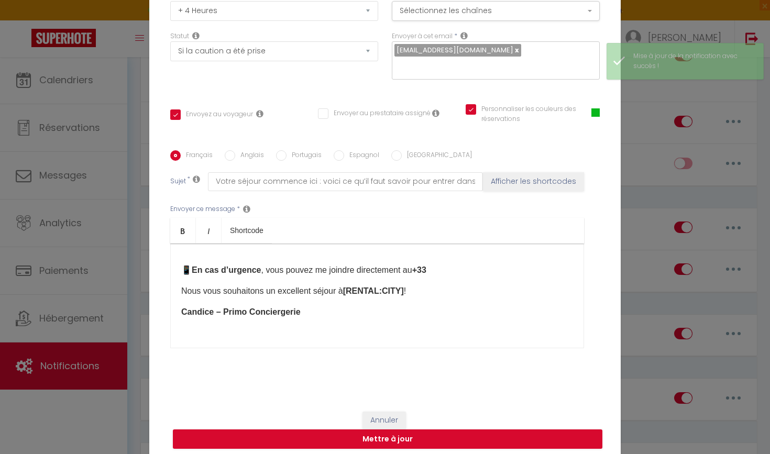
scroll to position [299, 0]
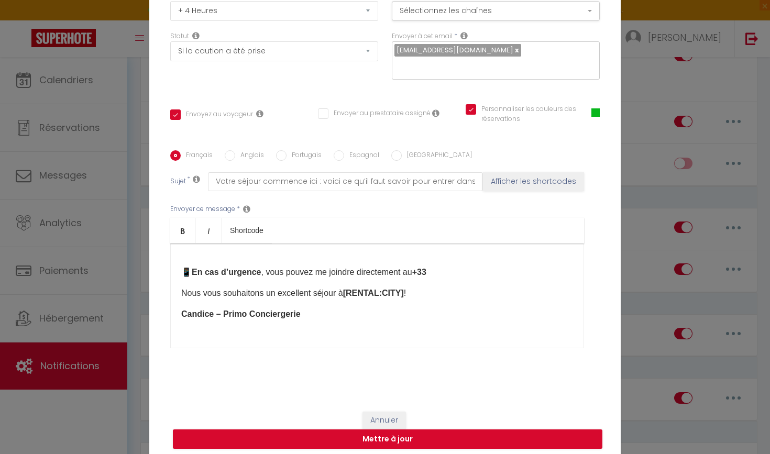
click at [426, 268] on strong "+33" at bounding box center [419, 272] width 14 height 9
click at [411, 434] on button "Mettre à jour" at bounding box center [387, 439] width 429 height 20
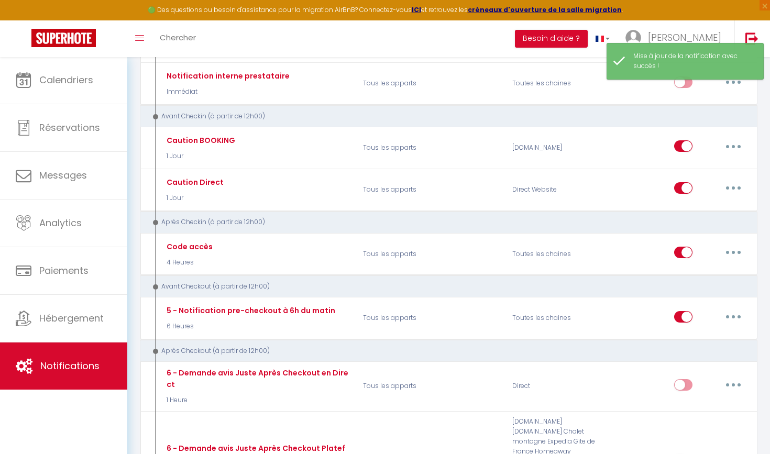
scroll to position [278, 0]
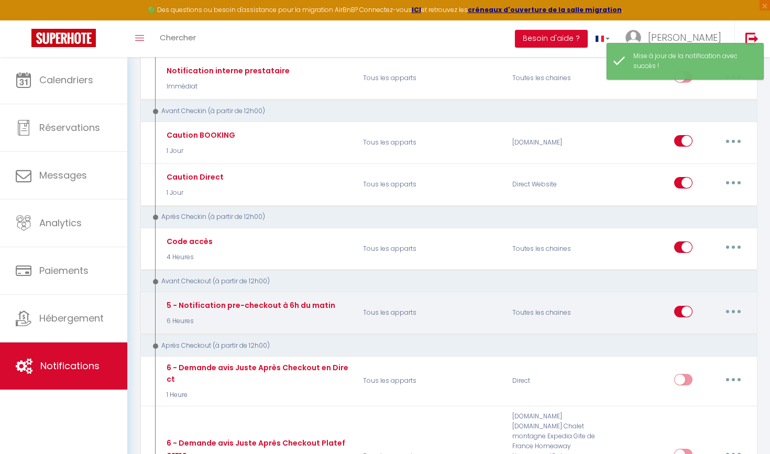
click at [725, 303] on button "button" at bounding box center [733, 311] width 29 height 17
click at [700, 326] on link "Editer" at bounding box center [706, 335] width 78 height 18
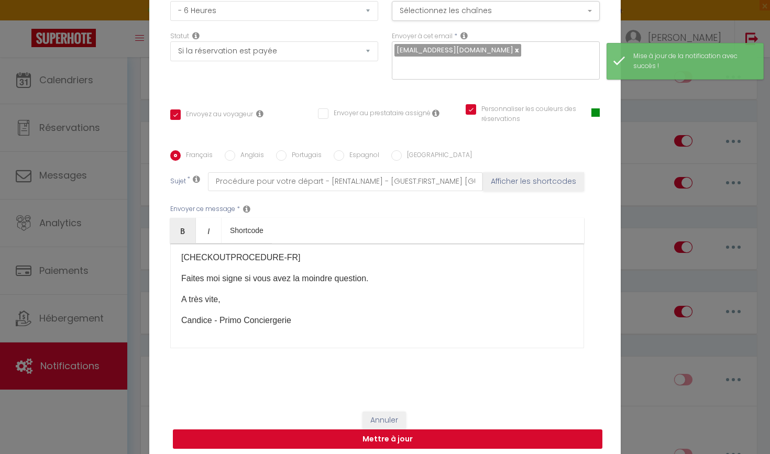
scroll to position [66, 0]
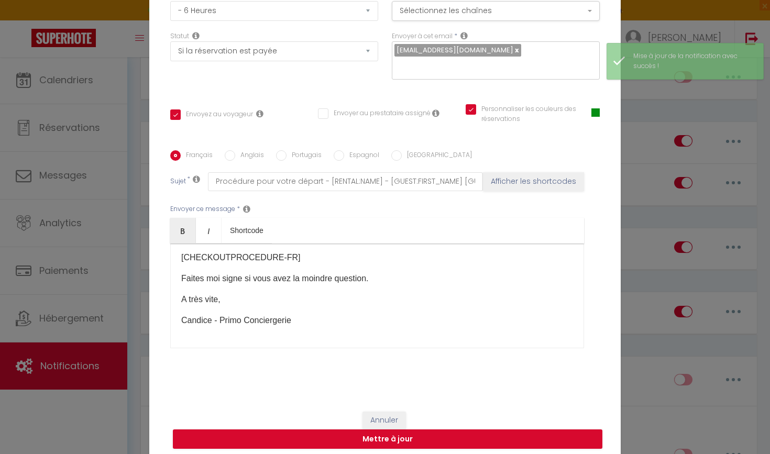
click at [389, 423] on button "Annuler" at bounding box center [383, 421] width 43 height 18
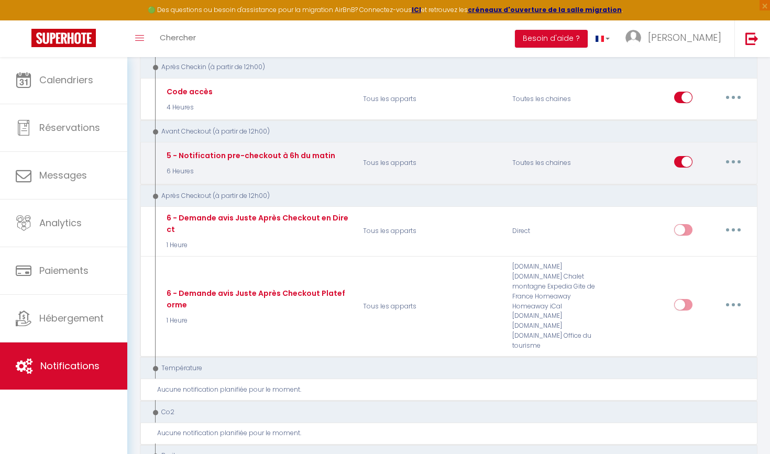
scroll to position [434, 0]
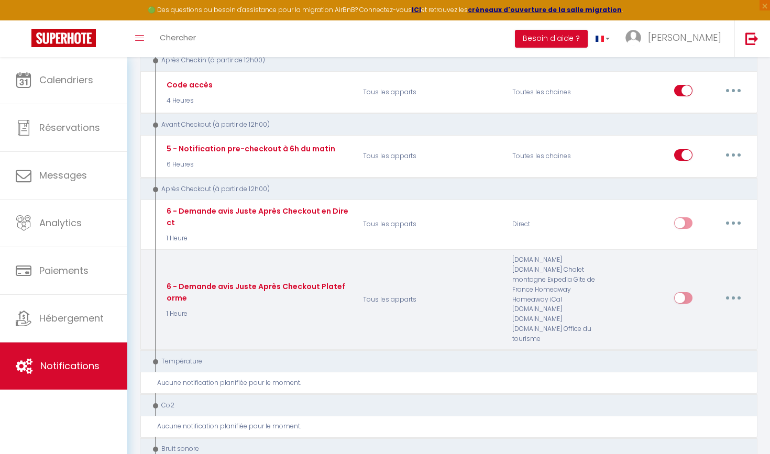
click at [726, 290] on button "button" at bounding box center [733, 298] width 29 height 17
click at [688, 313] on link "Editer" at bounding box center [706, 322] width 78 height 18
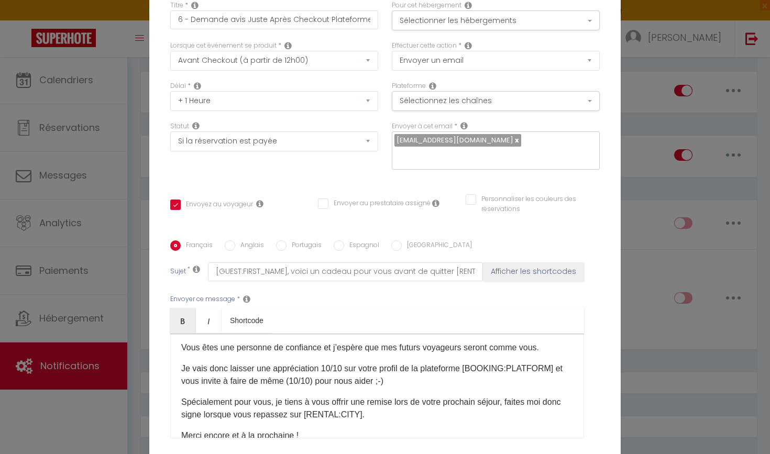
scroll to position [0, 0]
click at [467, 17] on button "Sélectionner les hébergements" at bounding box center [496, 20] width 208 height 20
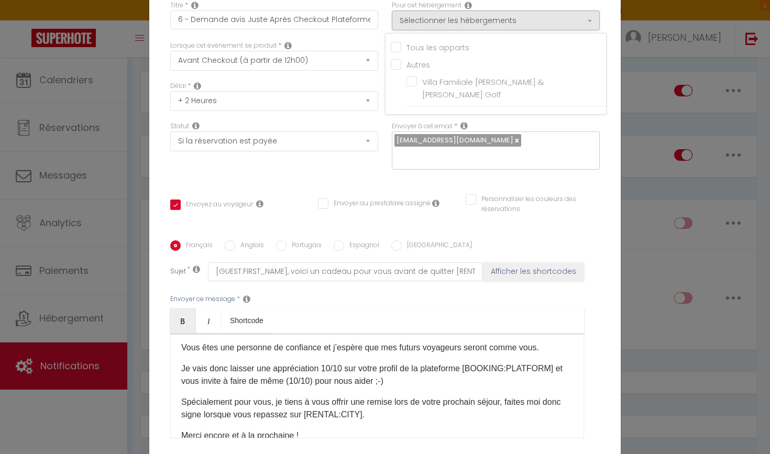
click at [413, 51] on input "Tous les apparts" at bounding box center [498, 46] width 215 height 10
click at [351, 177] on div "Statut Aucun Si la réservation est payée Si réservation non payée Si la caution…" at bounding box center [274, 150] width 222 height 59
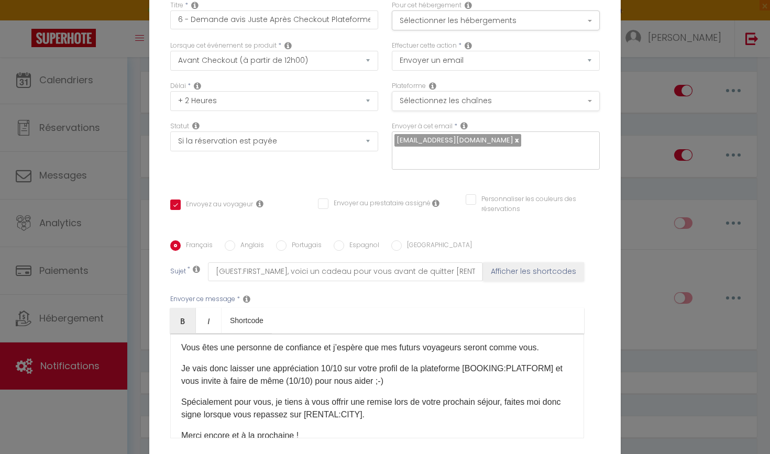
click at [448, 101] on button "Sélectionnez les chaînes" at bounding box center [496, 101] width 208 height 20
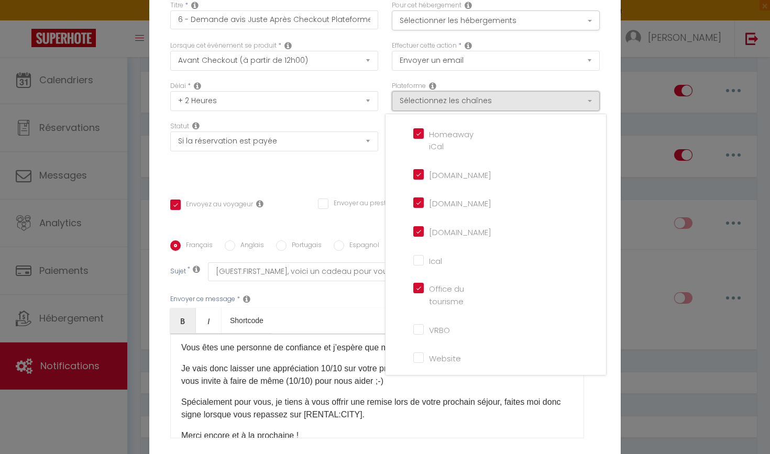
scroll to position [239, 0]
click at [349, 167] on div "Statut Aucun Si la réservation est payée Si réservation non payée Si la caution…" at bounding box center [274, 150] width 222 height 59
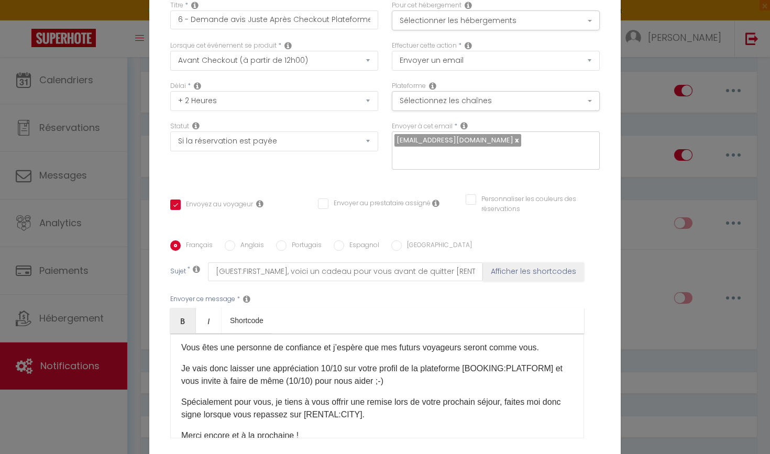
click at [501, 201] on input "Personnaliser les couleurs des réservations" at bounding box center [526, 199] width 121 height 10
click at [598, 203] on span at bounding box center [595, 202] width 8 height 8
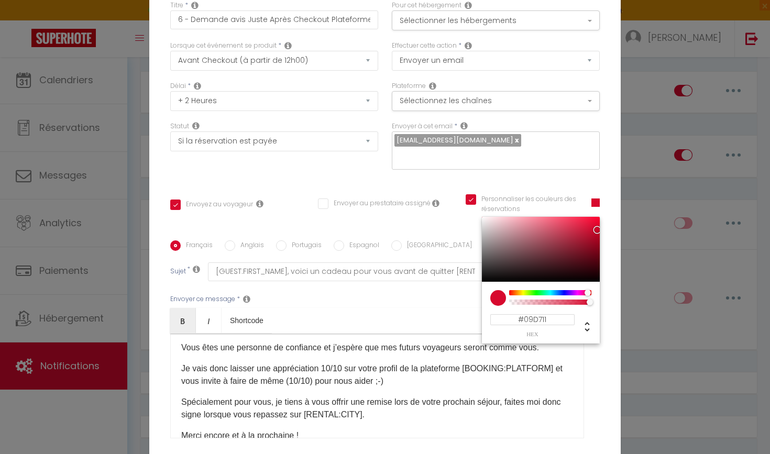
click at [537, 295] on div at bounding box center [550, 292] width 80 height 5
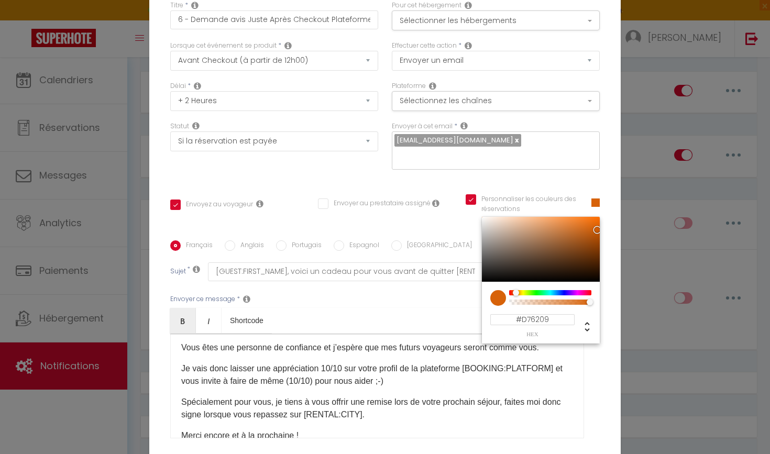
click at [516, 294] on div at bounding box center [550, 292] width 80 height 5
click at [472, 197] on input "Personnaliser les couleurs des réservations" at bounding box center [522, 199] width 113 height 10
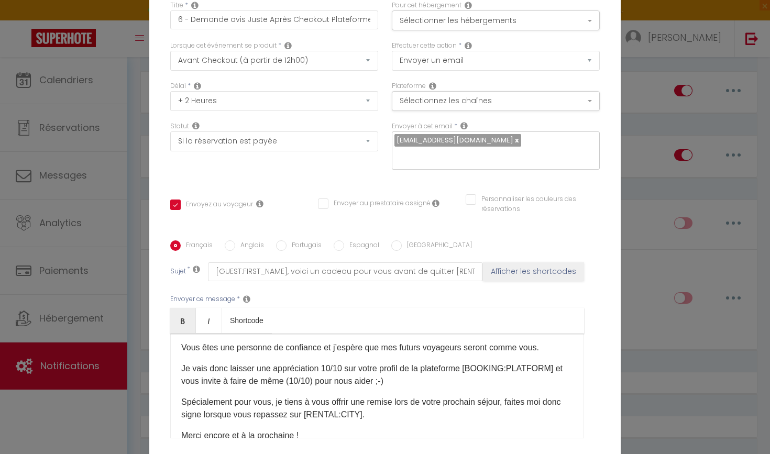
click at [352, 377] on p "Je vais donc laisser une appréciation 10/10 sur votre profil de la plateforme […" at bounding box center [377, 374] width 392 height 25
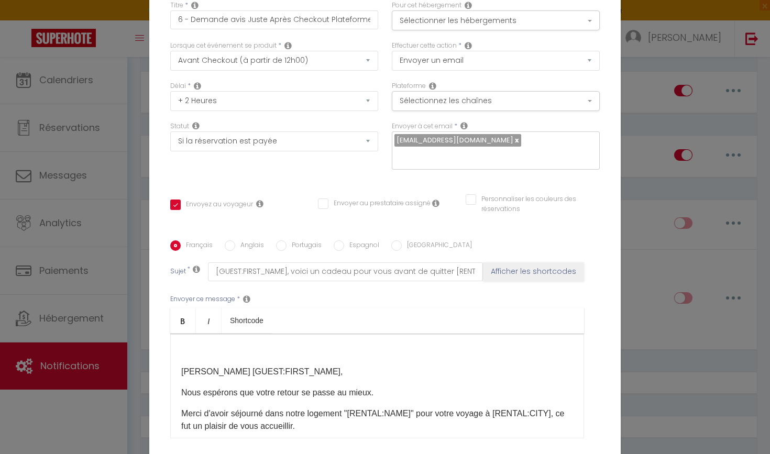
click at [180, 378] on div "Chers [GUEST:FIRST_NAME]​, Nous espérons que votre retour se passe au mieux.​ M…" at bounding box center [377, 386] width 414 height 105
click at [183, 372] on p "Chers [GUEST:FIRST_NAME]​," at bounding box center [377, 372] width 392 height 13
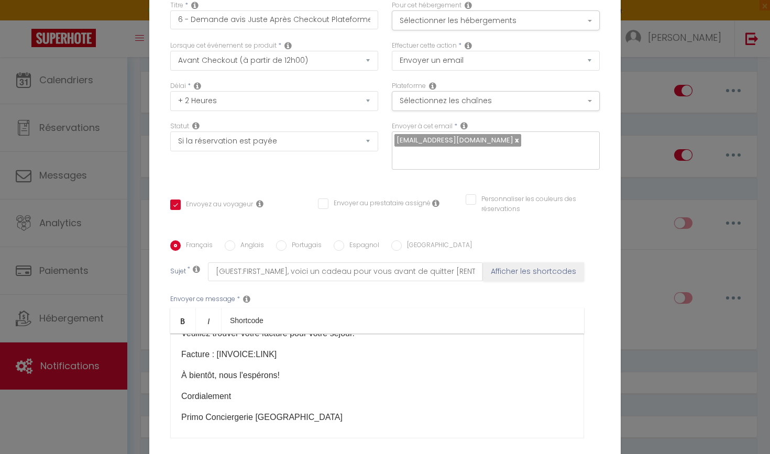
scroll to position [146, 0]
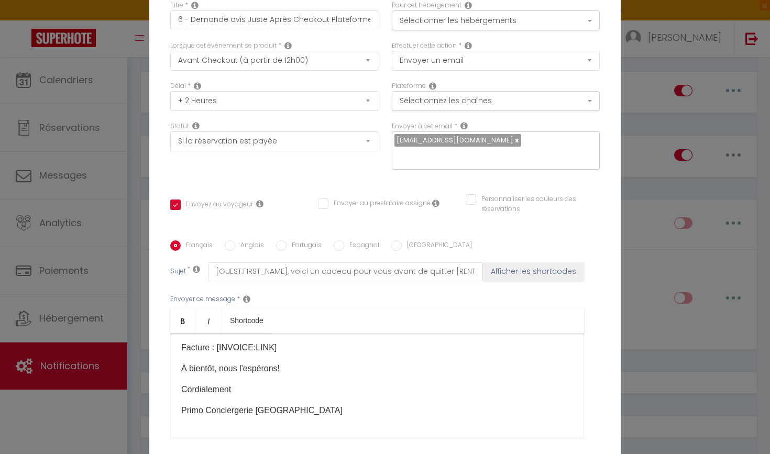
click at [282, 408] on p "Primo Conciergerie Mâcon" at bounding box center [377, 410] width 392 height 13
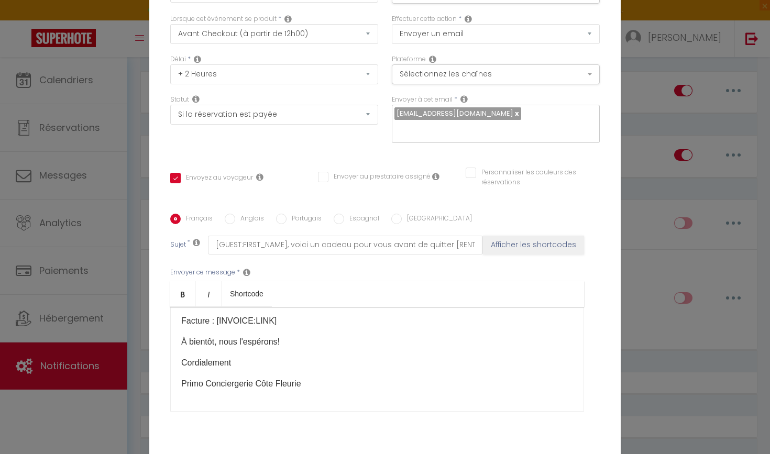
scroll to position [28, 0]
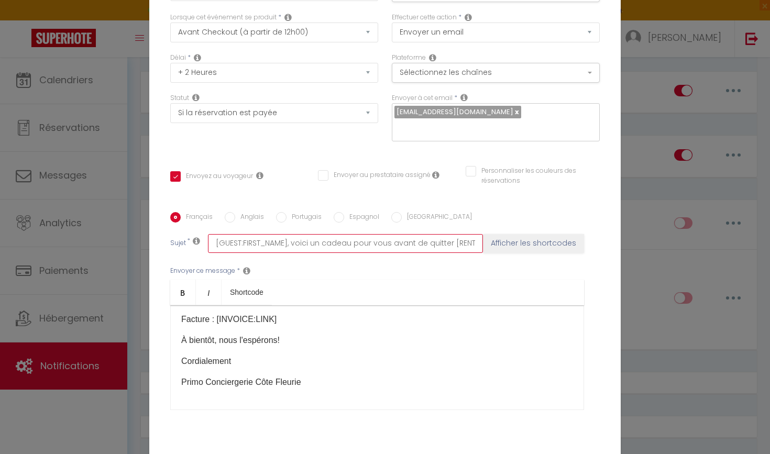
click at [299, 250] on input "[GUEST:FIRST_NAME], voici un cadeau pour vous avant de quitter [RENTAL:CITY]" at bounding box center [345, 243] width 275 height 19
paste input "Merci pour votre séjour [GUEST:FIRST_NAME"
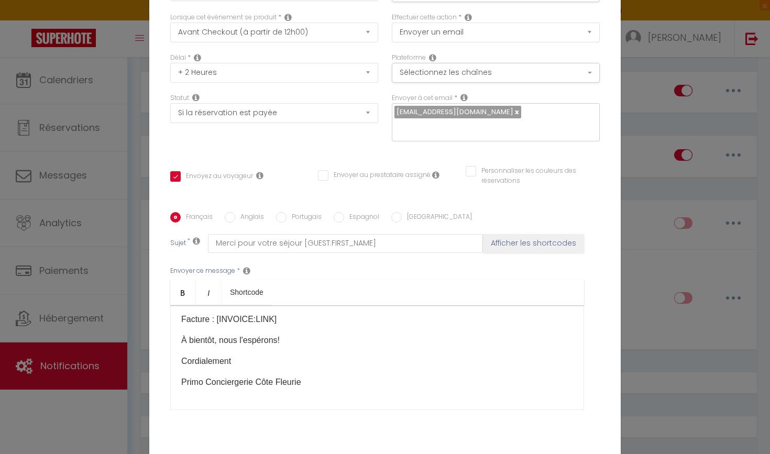
click at [451, 269] on div "Envoyer ce message * Bold Italic Shortcode Rich text editor Chers [GUEST:FIRST_…" at bounding box center [384, 338] width 429 height 170
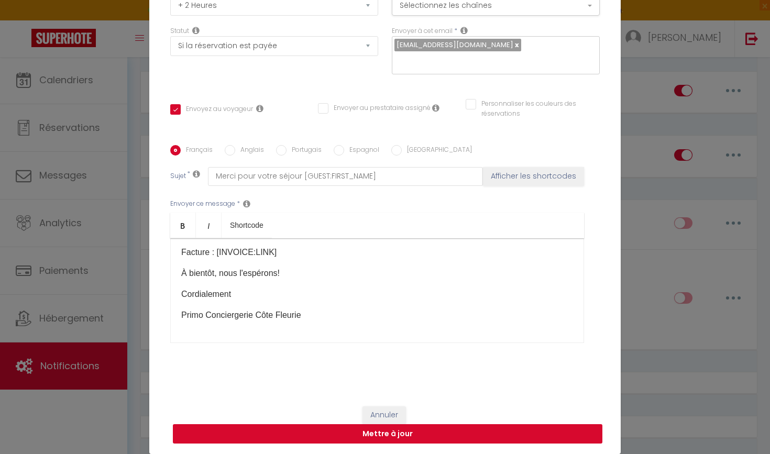
click at [383, 439] on button "Mettre à jour" at bounding box center [387, 434] width 429 height 20
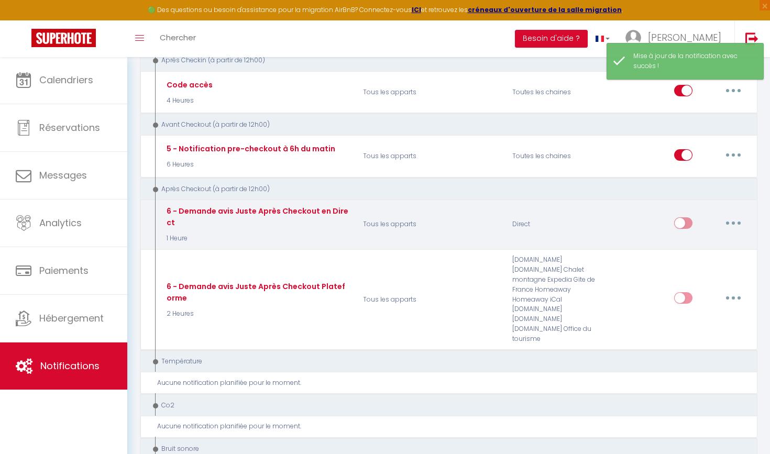
click at [738, 215] on button "button" at bounding box center [733, 223] width 29 height 17
click at [695, 238] on link "Editer" at bounding box center [706, 247] width 78 height 18
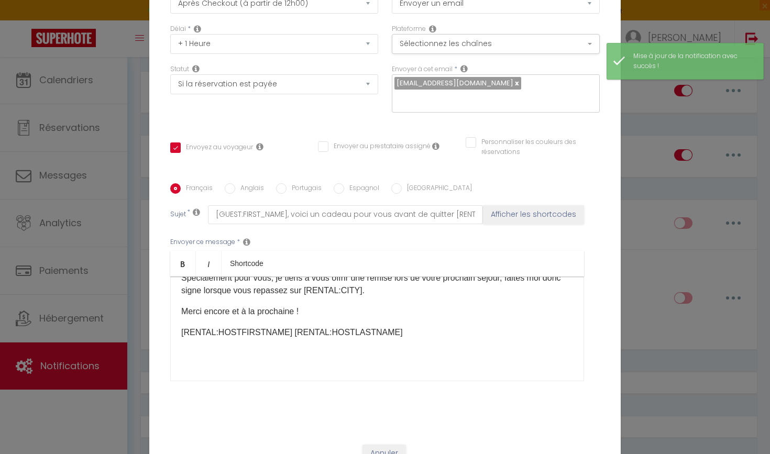
scroll to position [48, 0]
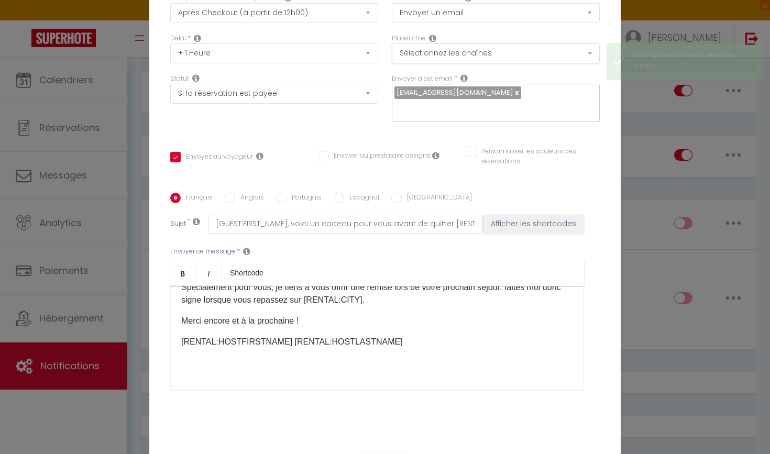
click at [463, 50] on button "Sélectionnez les chaînes" at bounding box center [496, 53] width 208 height 20
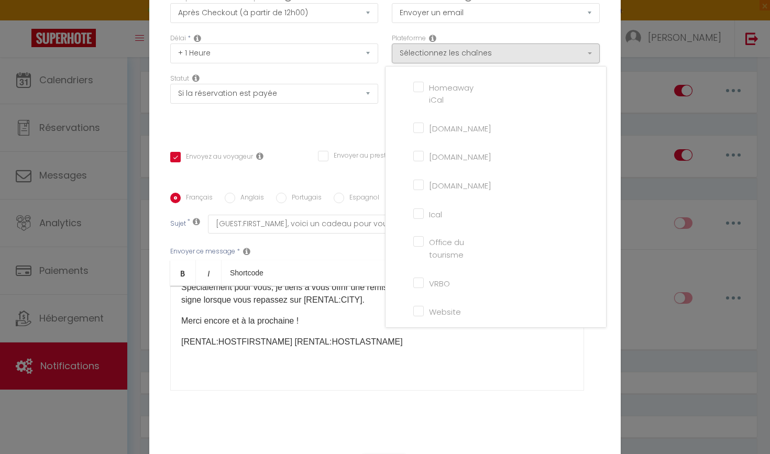
click at [440, 25] on div "Effectuer cette action * Envoyer un email Envoyer un SMS Envoyer une notificati…" at bounding box center [496, 13] width 222 height 40
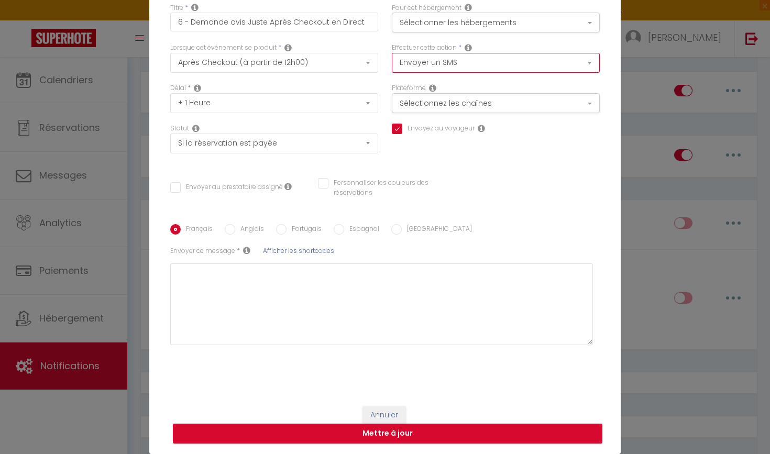
scroll to position [46, 0]
click at [341, 439] on button "Mettre à jour" at bounding box center [387, 434] width 429 height 20
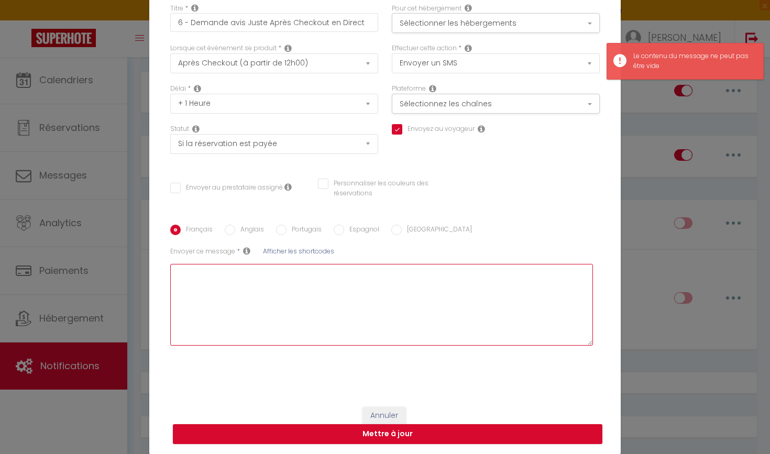
click at [386, 332] on textarea at bounding box center [381, 305] width 423 height 82
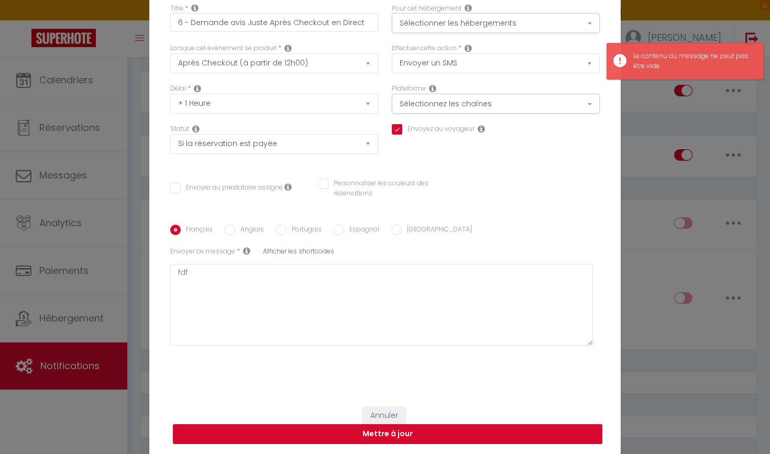
click at [392, 433] on button "Mettre à jour" at bounding box center [387, 434] width 429 height 20
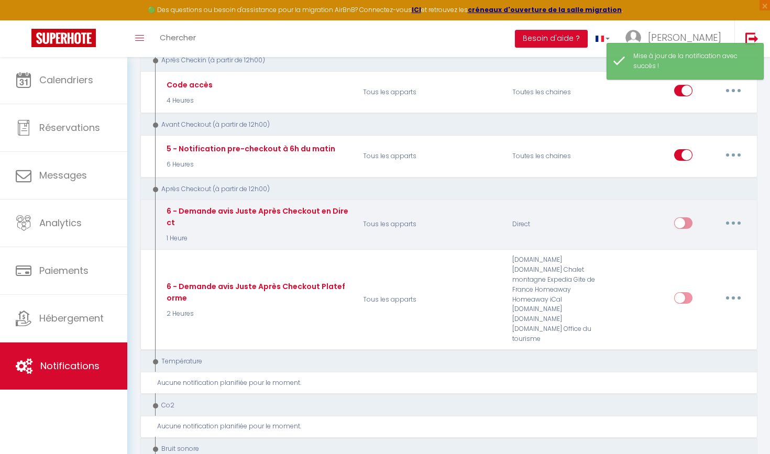
click at [731, 217] on button "button" at bounding box center [733, 223] width 29 height 17
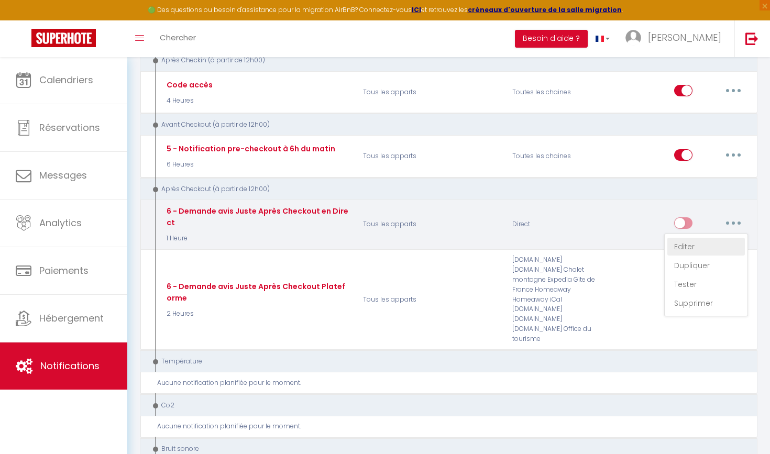
click at [708, 238] on link "Editer" at bounding box center [706, 247] width 78 height 18
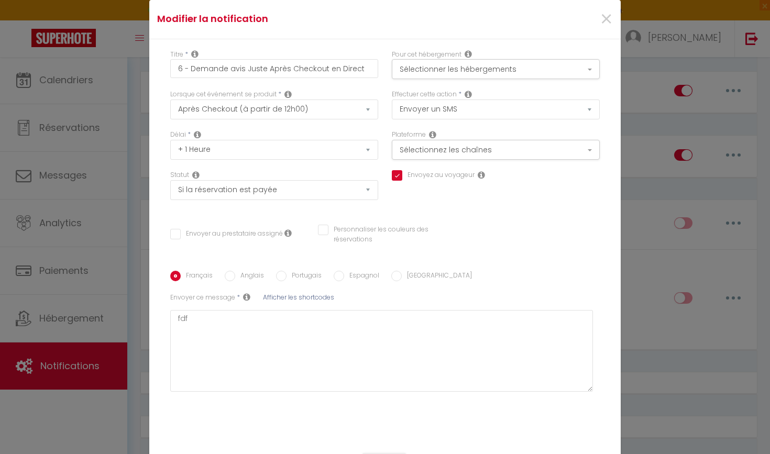
scroll to position [0, 0]
click at [470, 149] on button "Sélectionnez les chaînes" at bounding box center [496, 150] width 208 height 20
click at [500, 149] on button "Sélectionnez les chaînes" at bounding box center [496, 150] width 208 height 20
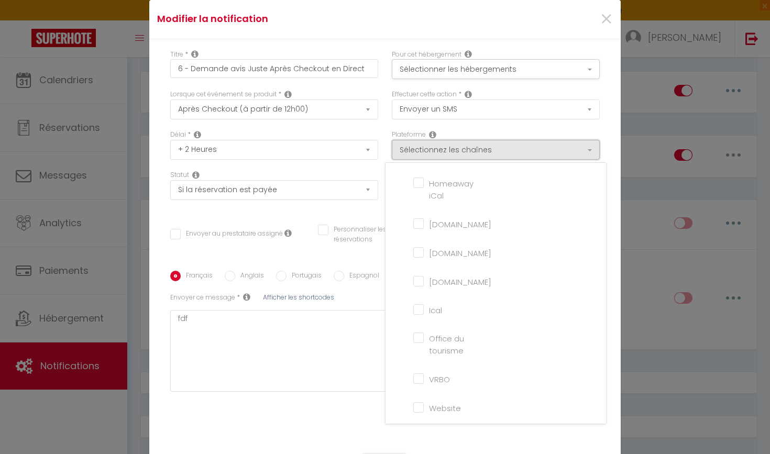
scroll to position [239, 0]
click at [416, 405] on input "Website" at bounding box center [443, 407] width 60 height 10
click at [351, 215] on div "Titre * 6 - Demande avis Juste Après Checkout en Direct Pour cet hébergement Sé…" at bounding box center [384, 240] width 471 height 403
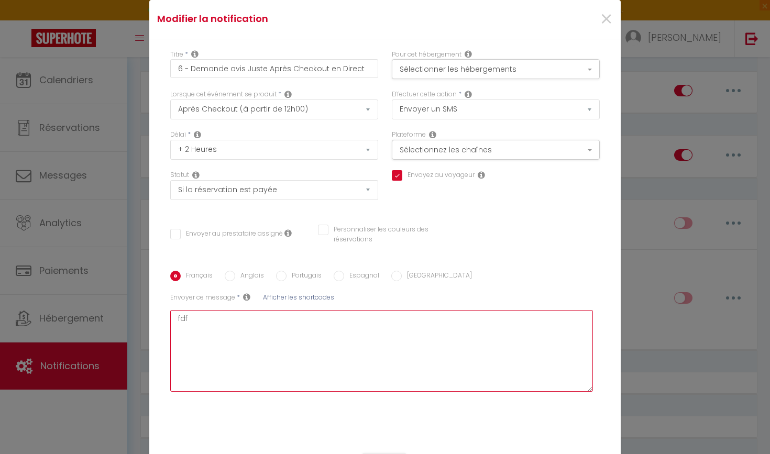
click at [325, 337] on textarea "fdf" at bounding box center [381, 351] width 423 height 82
paste textarea "Bonjour [GUEST:FIRST_NAME] Nous espérons que votre retour s’est bien passé. Mer…"
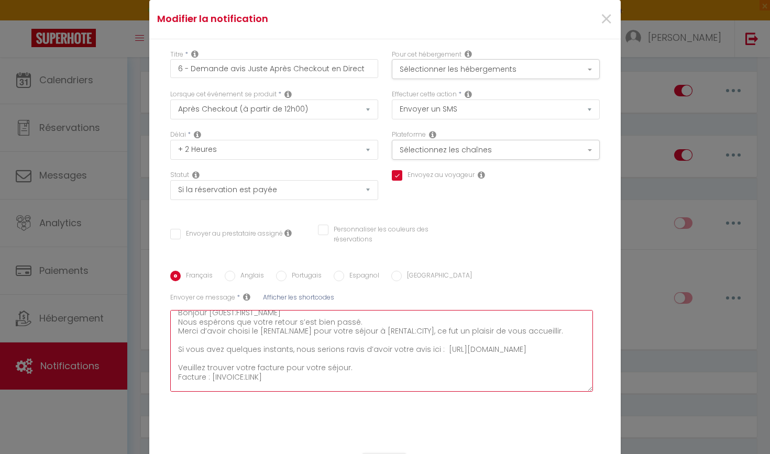
scroll to position [4, 0]
click at [290, 360] on textarea "Bonjour [GUEST:FIRST_NAME] Nous espérons que votre retour s’est bien passé. Mer…" at bounding box center [381, 351] width 423 height 82
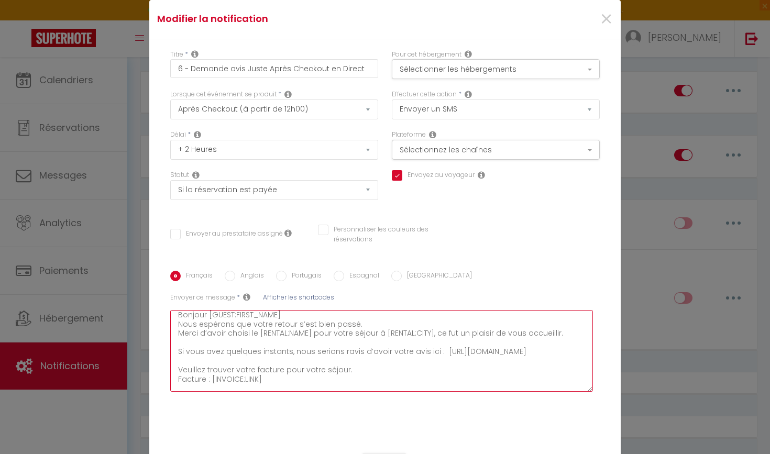
drag, startPoint x: 338, startPoint y: 361, endPoint x: 179, endPoint y: 359, distance: 159.2
click at [179, 359] on textarea "Bonjour [GUEST:FIRST_NAME] Nous espérons que votre retour s’est bien passé. Mer…" at bounding box center [381, 351] width 423 height 82
click at [517, 183] on div "Envoyez au voyageur" at bounding box center [496, 190] width 222 height 40
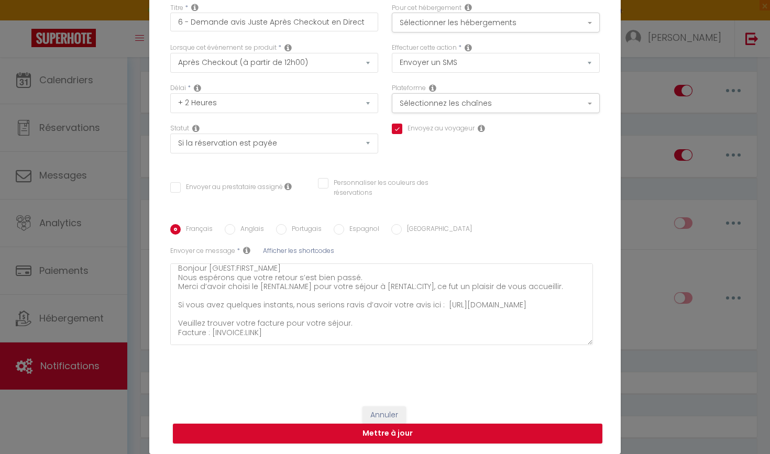
scroll to position [46, 0]
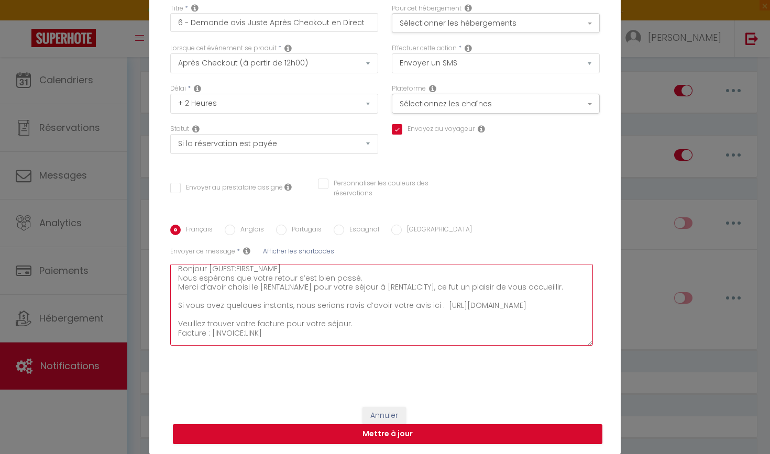
click at [319, 319] on textarea "Bonjour [GUEST:FIRST_NAME] Nous espérons que votre retour s’est bien passé. Mer…" at bounding box center [381, 305] width 423 height 82
click at [310, 313] on textarea "Bonjour [GUEST:FIRST_NAME] Nous espérons que votre retour s’est bien passé. Mer…" at bounding box center [381, 305] width 423 height 82
click at [336, 312] on textarea "Bonjour [GUEST:FIRST_NAME] Nous espérons que votre retour s’est bien passé. Mer…" at bounding box center [381, 305] width 423 height 82
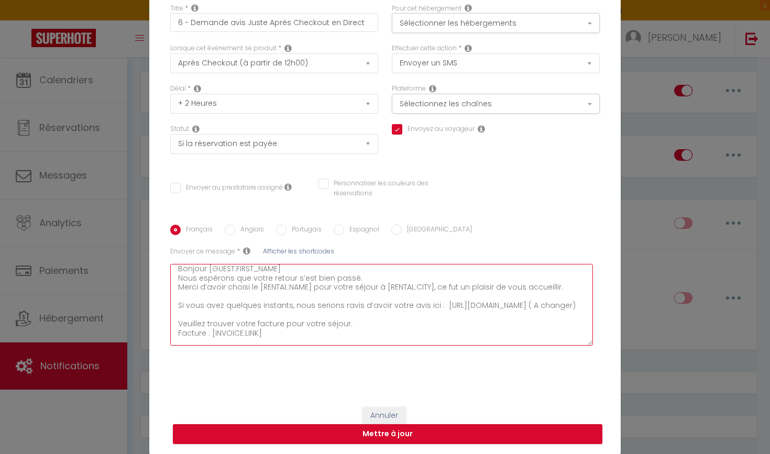
click at [233, 321] on textarea "Bonjour [GUEST:FIRST_NAME] Nous espérons que votre retour s’est bien passé. Mer…" at bounding box center [381, 305] width 423 height 82
click at [224, 315] on textarea "Bonjour [GUEST:FIRST_NAME] Nous espérons que votre retour s’est bien passé. Mer…" at bounding box center [381, 305] width 423 height 82
drag, startPoint x: 337, startPoint y: 314, endPoint x: 208, endPoint y: 319, distance: 129.0
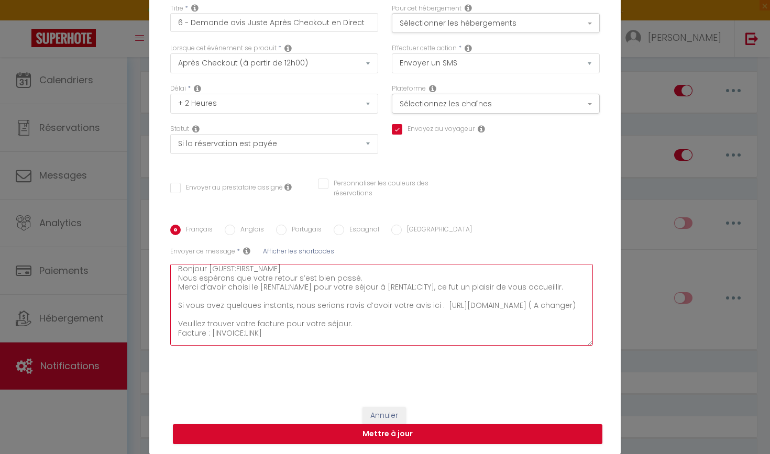
click at [208, 319] on textarea "Bonjour [GUEST:FIRST_NAME] Nous espérons que votre retour s’est bien passé. Mer…" at bounding box center [381, 305] width 423 height 82
click at [195, 314] on textarea "Bonjour [GUEST:FIRST_NAME] Nous espérons que votre retour s’est bien passé. Mer…" at bounding box center [381, 305] width 423 height 82
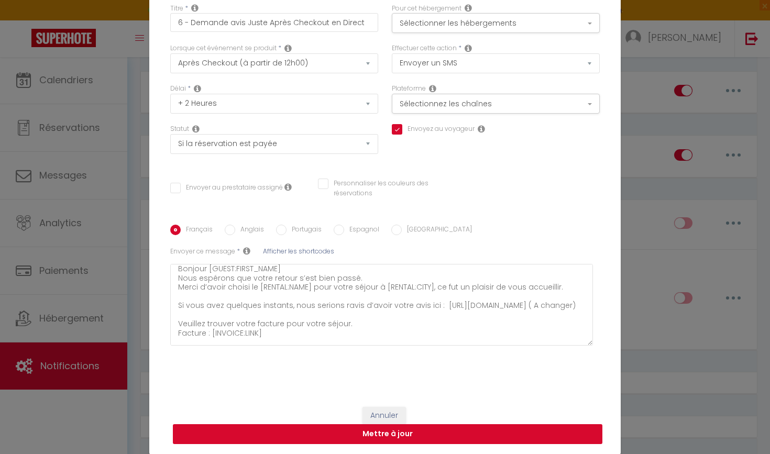
click at [391, 435] on button "Mettre à jour" at bounding box center [387, 434] width 429 height 20
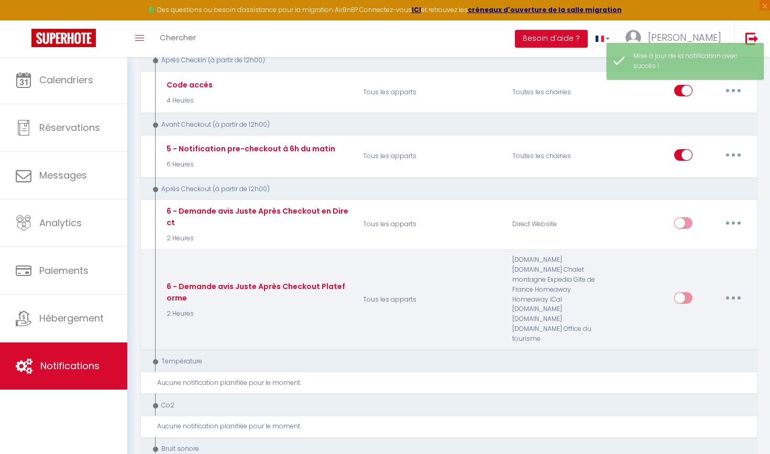
click at [685, 292] on input "checkbox" at bounding box center [683, 300] width 18 height 16
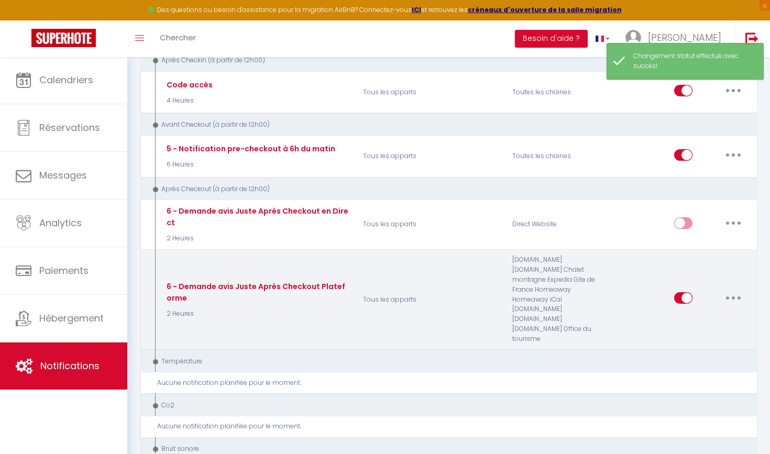
click at [736, 290] on button "button" at bounding box center [733, 298] width 29 height 17
click at [693, 313] on link "Editer" at bounding box center [706, 322] width 78 height 18
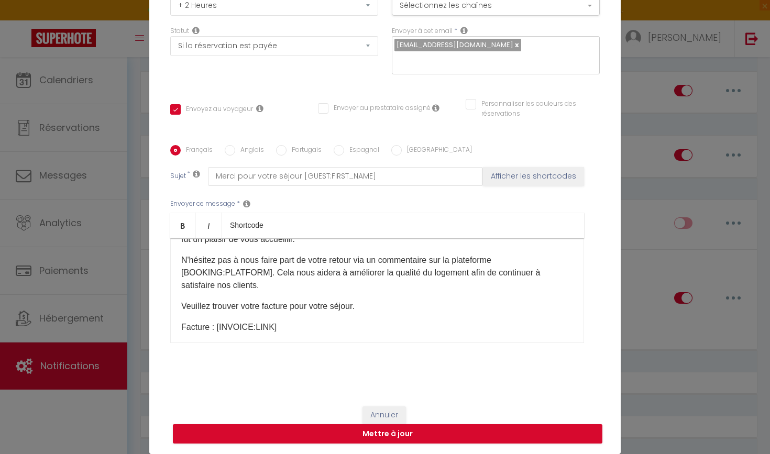
scroll to position [74, 0]
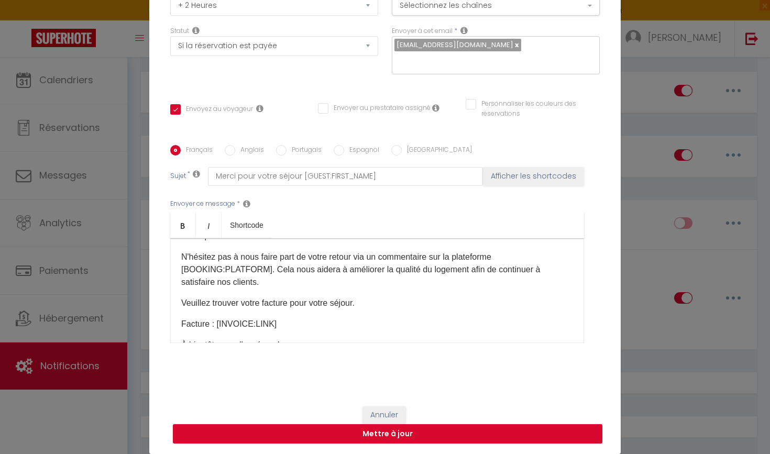
click at [203, 324] on p "Facture : [INVOICE:LINK]​" at bounding box center [377, 324] width 392 height 13
click at [283, 325] on p "Facture : [INVOICE:LINK]​" at bounding box center [377, 324] width 392 height 13
click at [342, 439] on button "Mettre à jour" at bounding box center [387, 434] width 429 height 20
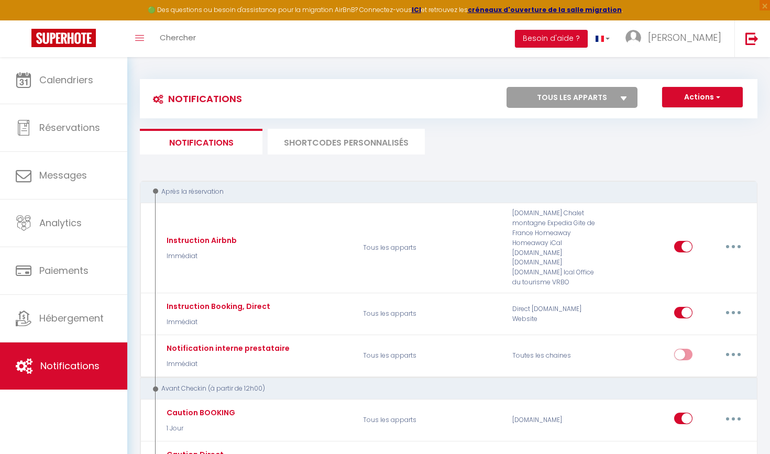
scroll to position [-1, 0]
click at [722, 95] on button "Actions" at bounding box center [702, 97] width 81 height 21
click at [698, 117] on link "Nouvelle Notification" at bounding box center [687, 120] width 109 height 14
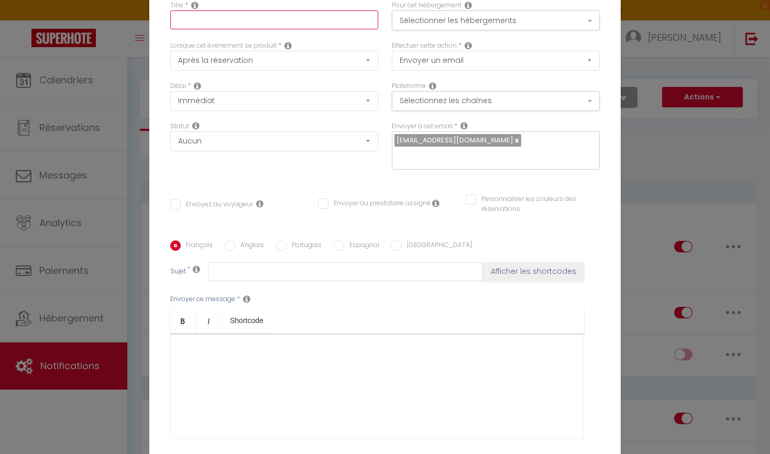
click at [343, 28] on input "text" at bounding box center [274, 19] width 208 height 19
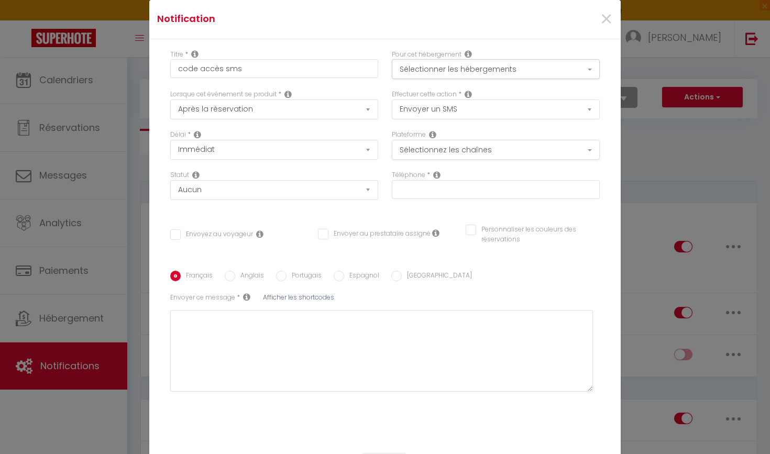
click at [436, 156] on button "Sélectionnez les chaînes" at bounding box center [496, 150] width 208 height 20
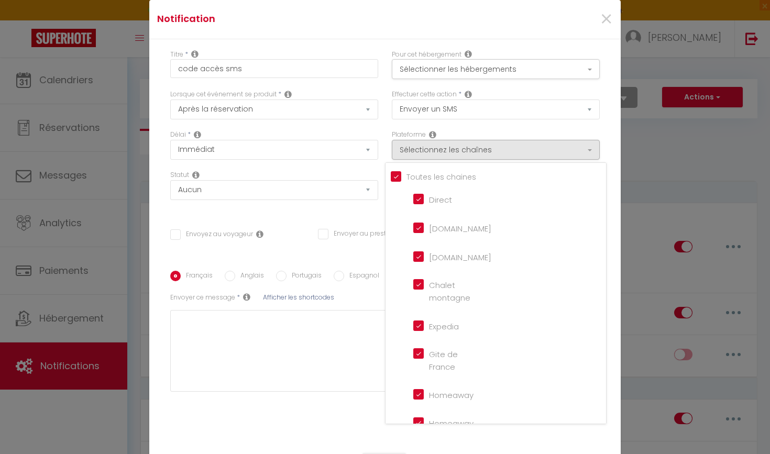
click at [358, 211] on div "Statut Aucun Si la réservation est payée Si réservation non payée Si la caution…" at bounding box center [274, 190] width 222 height 40
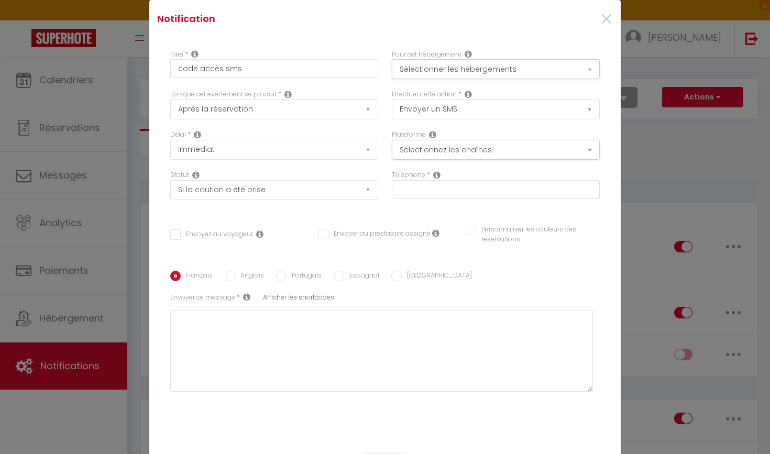
click at [221, 235] on input "Envoyez au voyageur" at bounding box center [211, 234] width 83 height 10
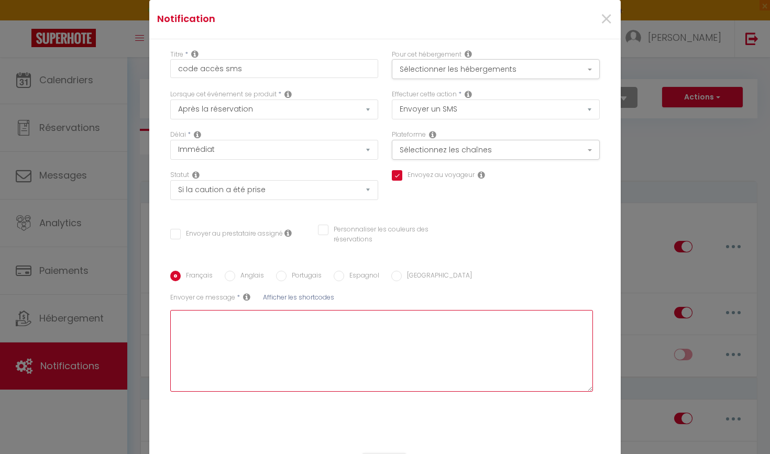
click at [311, 360] on textarea at bounding box center [381, 351] width 423 height 82
paste textarea "Bonjour [GUEST:FIRST_NAME], Votre sejour commence ici ! Adresse : [RENTAL:NAME]…"
drag, startPoint x: 250, startPoint y: 357, endPoint x: 190, endPoint y: 357, distance: 60.2
click at [190, 357] on textarea "Bonjour [GUEST:FIRST_NAME], Votre sejour commence ici ! Adresse : [RENTAL:NAME]…" at bounding box center [381, 351] width 423 height 82
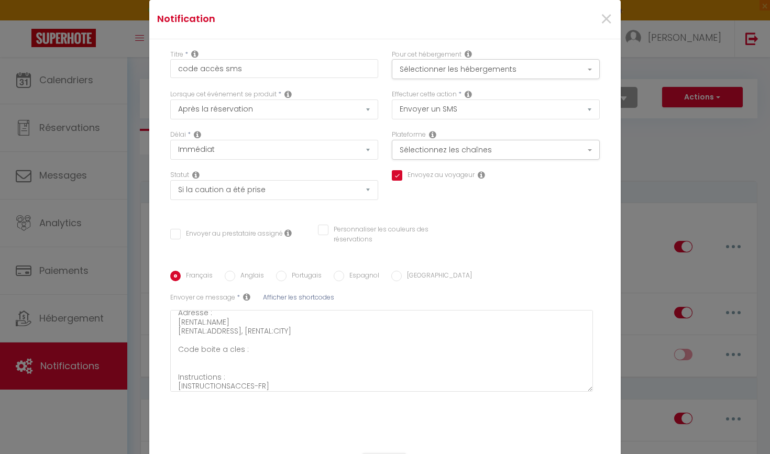
click at [288, 298] on span "Afficher les shortcodes" at bounding box center [298, 297] width 71 height 9
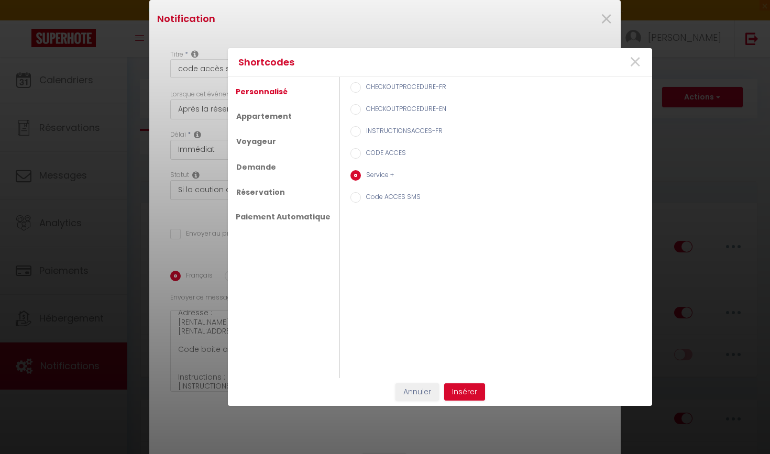
click at [373, 200] on label "Code ACCES SMS" at bounding box center [391, 198] width 60 height 12
click at [361, 200] on input "Code ACCES SMS" at bounding box center [355, 197] width 10 height 10
click at [468, 394] on button "Insérer" at bounding box center [464, 392] width 41 height 18
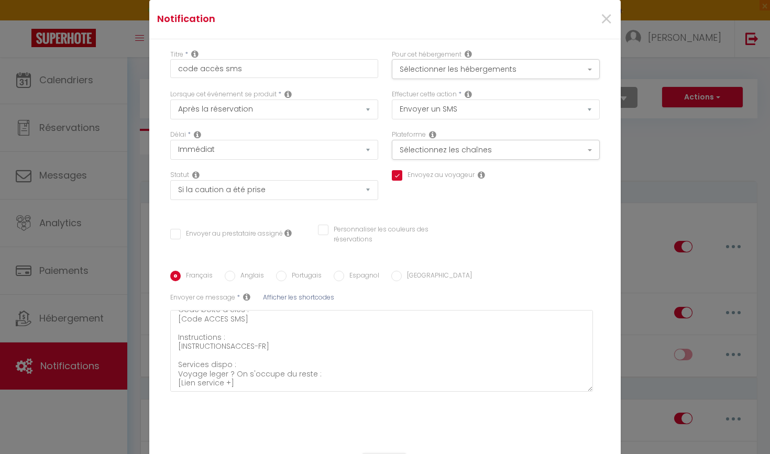
scroll to position [100, 0]
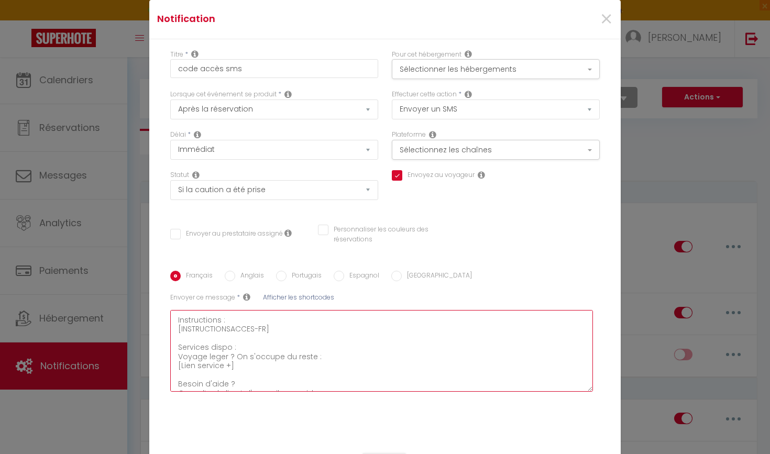
drag, startPoint x: 239, startPoint y: 364, endPoint x: 186, endPoint y: 364, distance: 52.4
click at [186, 364] on textarea "Bonjour [GUEST:FIRST_NAME], Votre sejour commence ici ! Adresse : [RENTAL:NAME]…" at bounding box center [381, 351] width 423 height 82
click at [293, 296] on span "Afficher les shortcodes" at bounding box center [298, 297] width 71 height 9
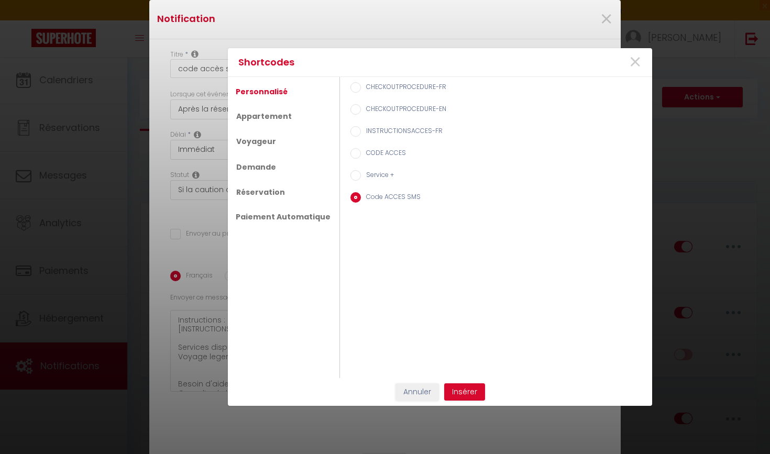
click at [368, 176] on label "Service +" at bounding box center [377, 176] width 33 height 12
click at [361, 176] on input "Service +" at bounding box center [355, 175] width 10 height 10
click at [462, 392] on button "Insérer" at bounding box center [464, 392] width 41 height 18
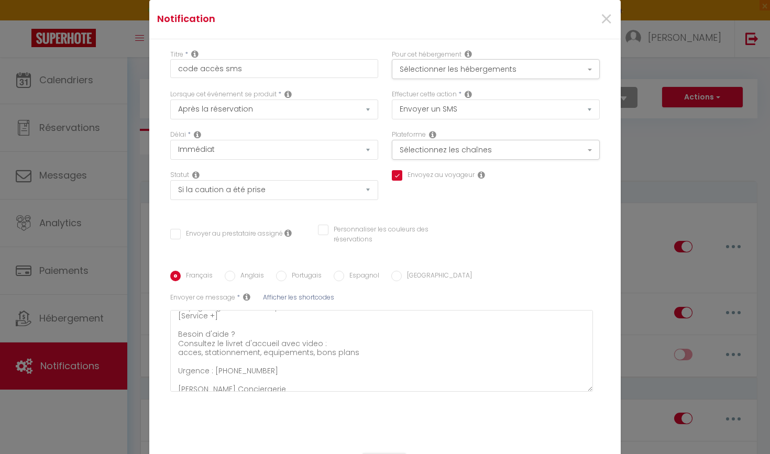
scroll to position [10, 0]
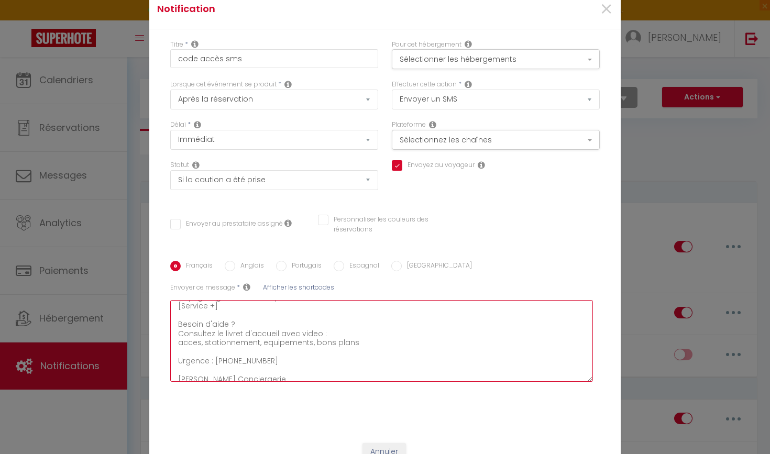
drag, startPoint x: 282, startPoint y: 358, endPoint x: 228, endPoint y: 357, distance: 53.4
click at [228, 357] on textarea "Bonjour [GUEST:FIRST_NAME], Votre sejour commence ici ! Adresse : [RENTAL:NAME]…" at bounding box center [381, 341] width 423 height 82
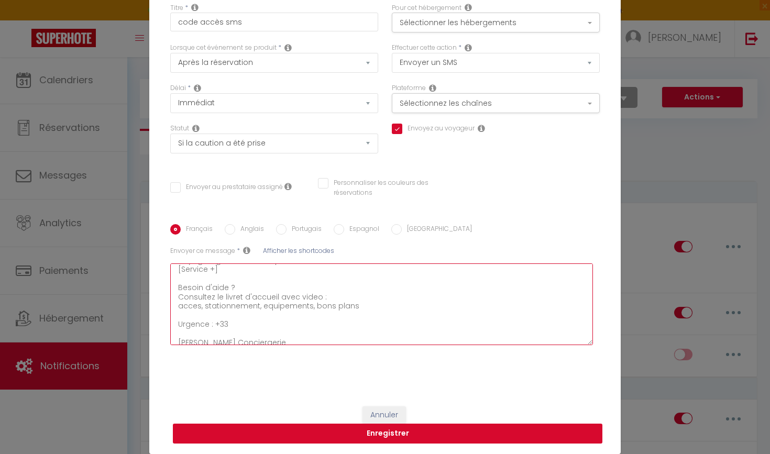
scroll to position [46, 0]
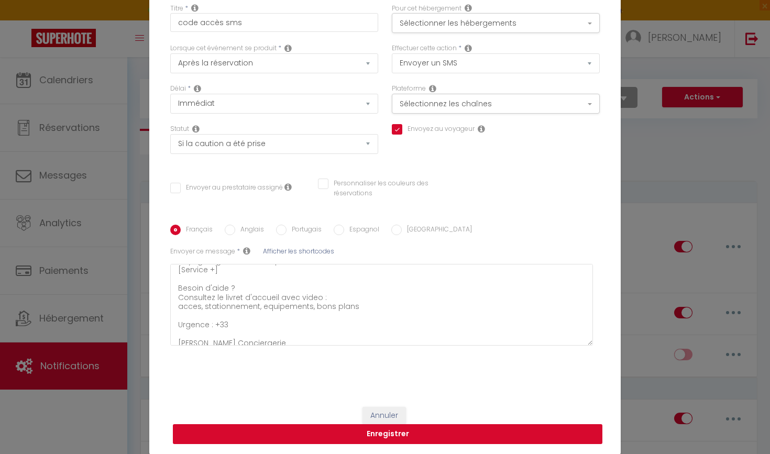
click at [333, 436] on button "Enregistrer" at bounding box center [387, 434] width 429 height 20
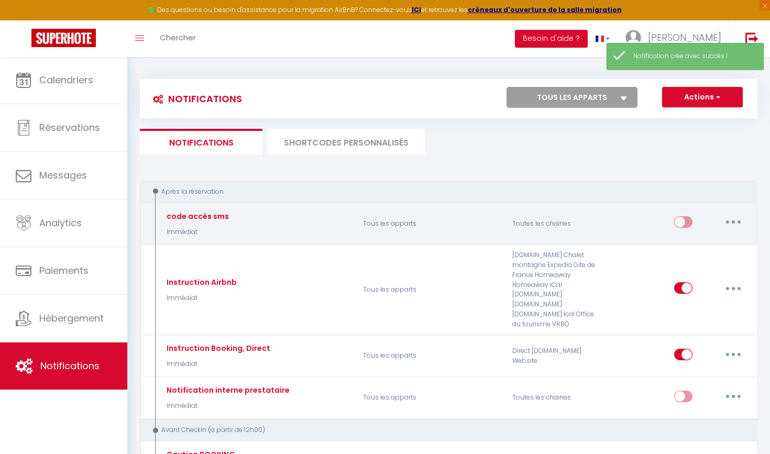
click at [727, 223] on button "button" at bounding box center [733, 222] width 29 height 17
click at [702, 244] on link "Editer" at bounding box center [706, 246] width 78 height 18
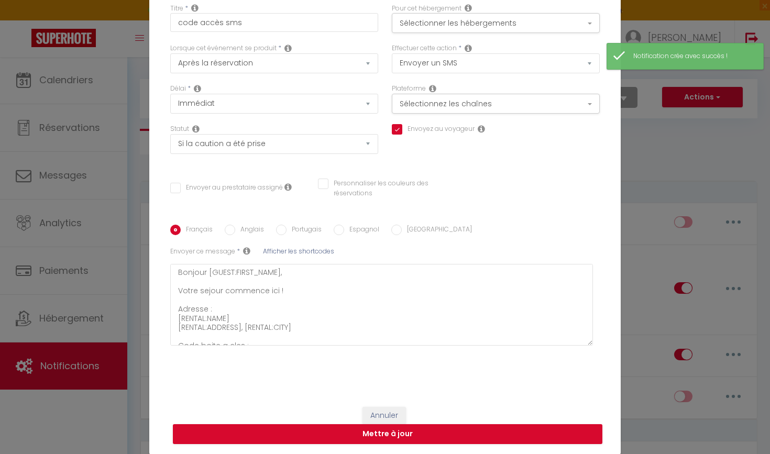
click at [266, 76] on div "Lorsque cet événement se produit * Après la réservation Avant Checkin (à partir…" at bounding box center [274, 63] width 222 height 40
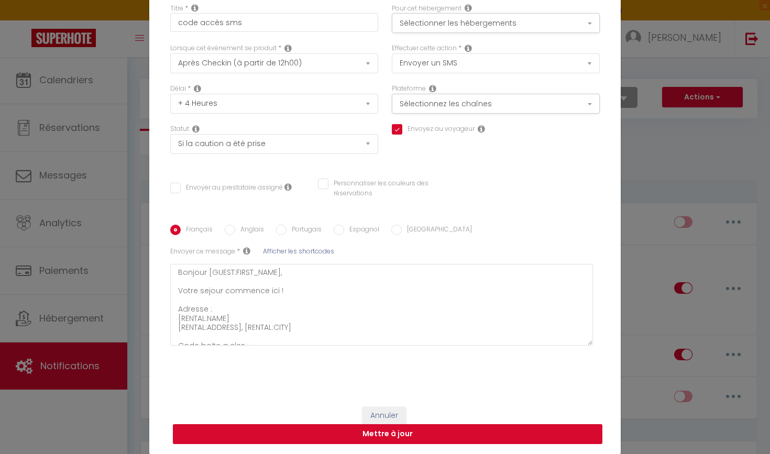
click at [405, 439] on button "Mettre à jour" at bounding box center [387, 434] width 429 height 20
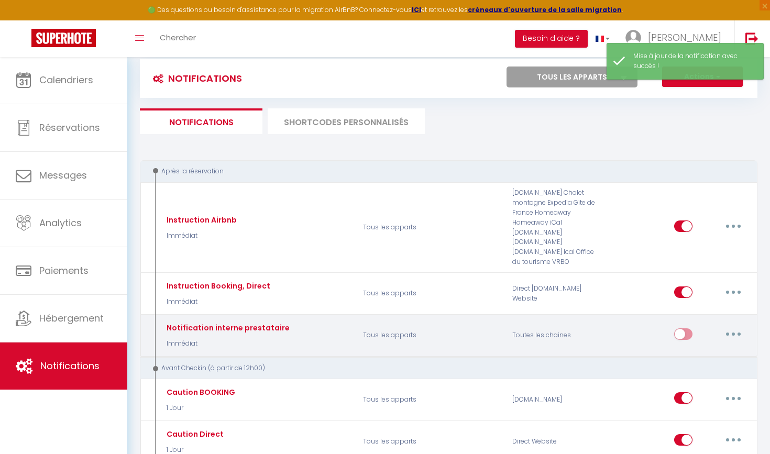
scroll to position [38, 0]
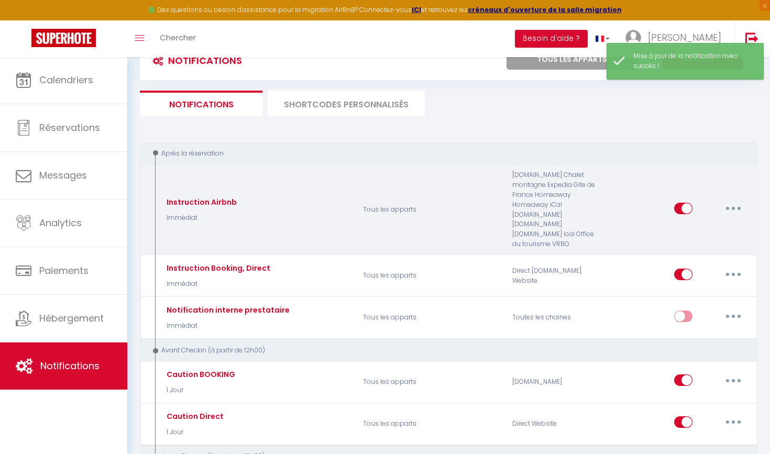
click at [735, 212] on button "button" at bounding box center [733, 208] width 29 height 17
click at [704, 226] on link "Editer" at bounding box center [706, 232] width 78 height 18
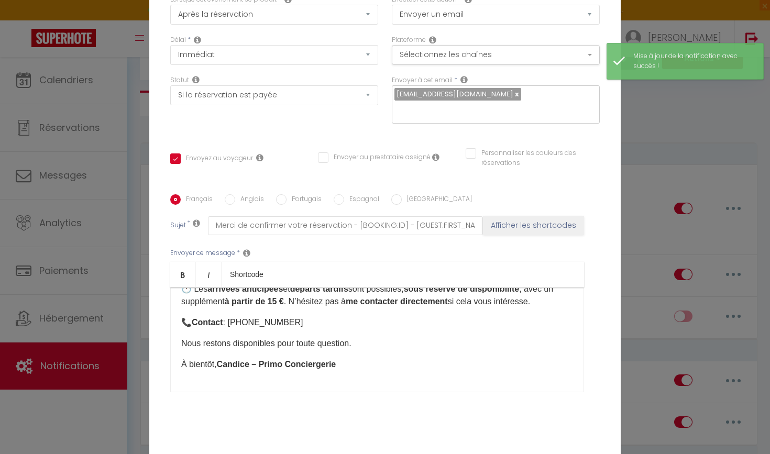
scroll to position [318, 0]
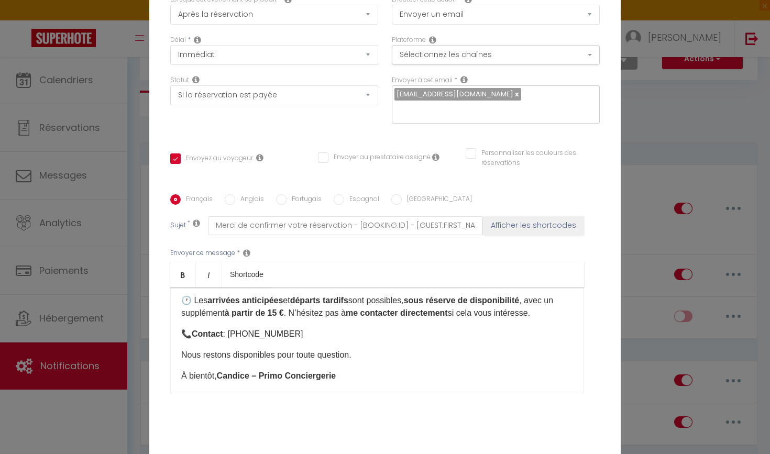
drag, startPoint x: 302, startPoint y: 336, endPoint x: 234, endPoint y: 336, distance: 68.1
click at [234, 336] on p "📞 Contact : +33 6 74 46 75 25" at bounding box center [377, 334] width 392 height 13
copy p "+33 6 74 46 75 25"
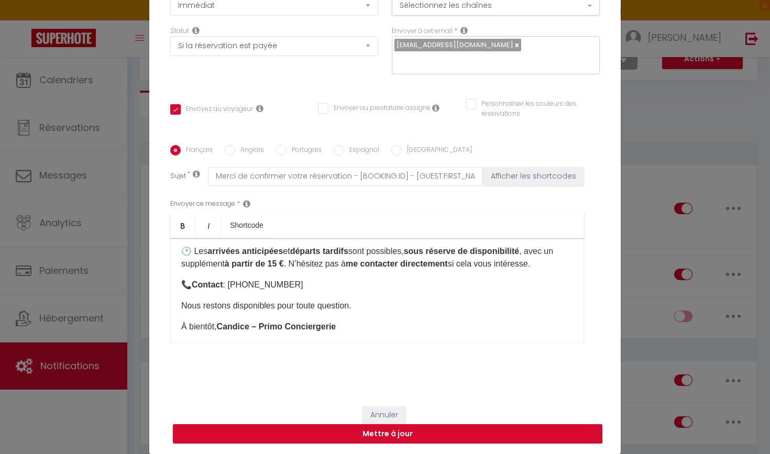
scroll to position [95, 0]
click at [386, 412] on button "Annuler" at bounding box center [383, 415] width 43 height 18
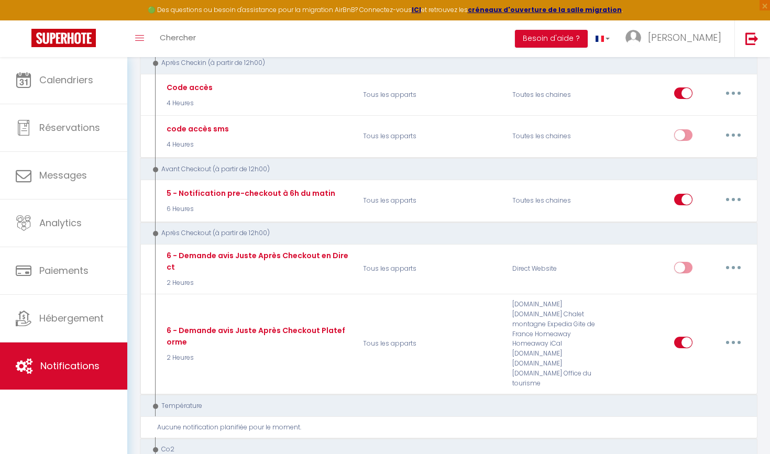
scroll to position [289, 0]
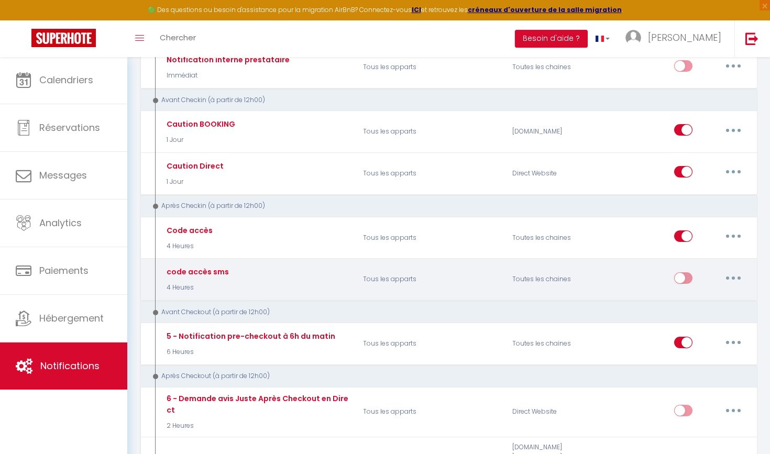
click at [734, 270] on button "button" at bounding box center [733, 278] width 29 height 17
click at [704, 293] on link "Editer" at bounding box center [706, 302] width 78 height 18
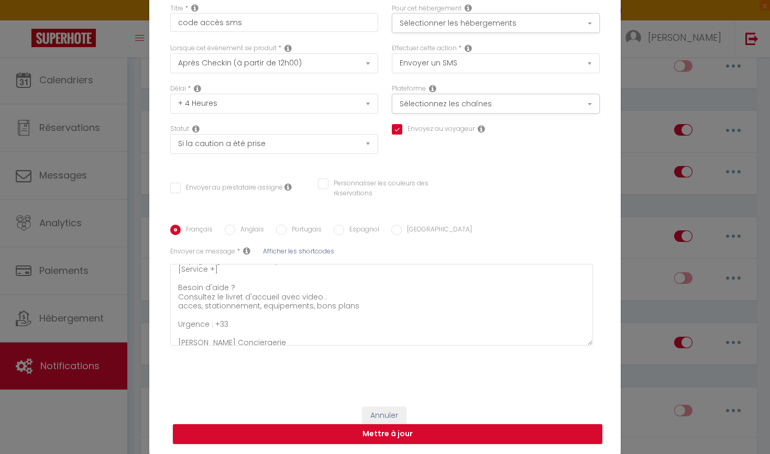
scroll to position [149, 0]
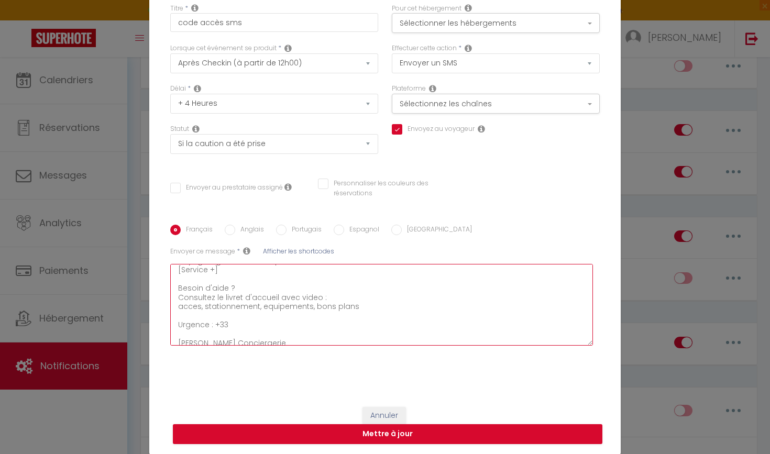
click at [231, 319] on textarea "Bonjour [GUEST:FIRST_NAME], Votre sejour commence ici ! Adresse : [RENTAL:NAME]…" at bounding box center [381, 305] width 423 height 82
paste textarea "+33 6 74 46 75 25"
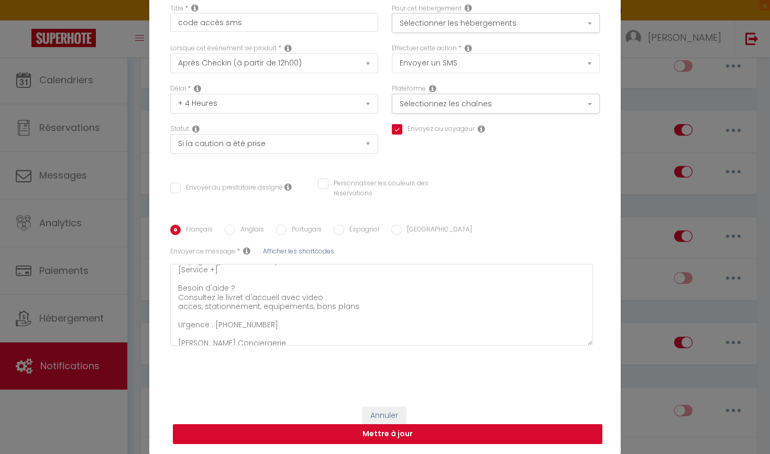
click at [348, 436] on button "Mettre à jour" at bounding box center [387, 434] width 429 height 20
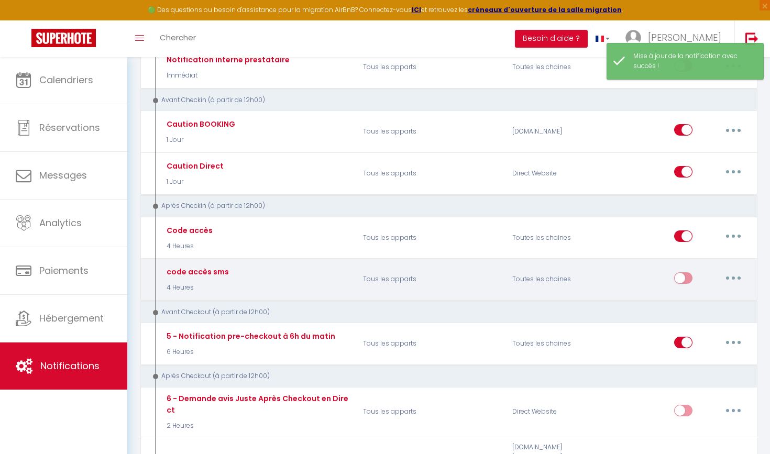
click at [732, 277] on icon "button" at bounding box center [733, 278] width 3 height 3
click at [697, 293] on link "Editer" at bounding box center [706, 302] width 78 height 18
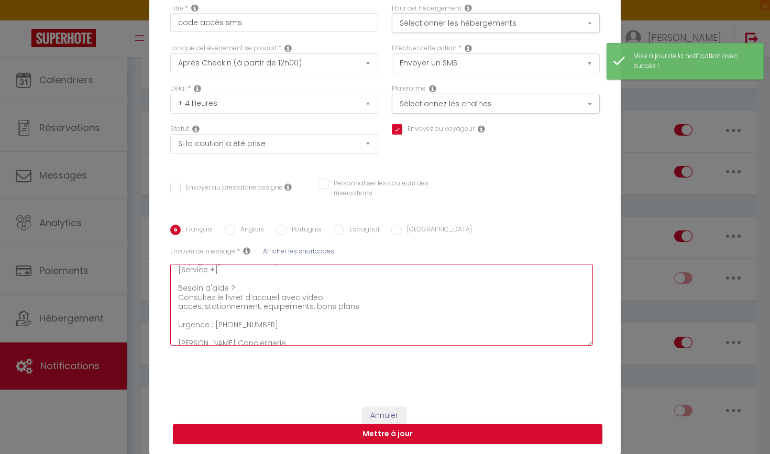
click at [185, 339] on textarea "Bonjour [GUEST:FIRST_NAME], Votre sejour commence ici ! Adresse : [RENTAL:NAME]…" at bounding box center [381, 305] width 423 height 82
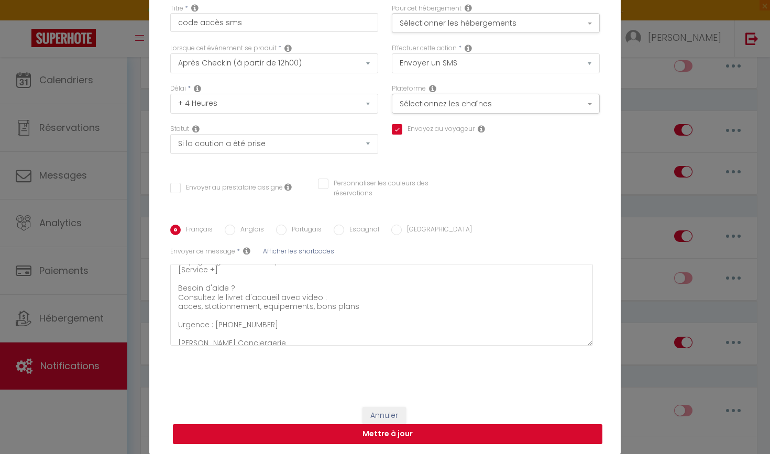
click at [299, 431] on button "Mettre à jour" at bounding box center [387, 434] width 429 height 20
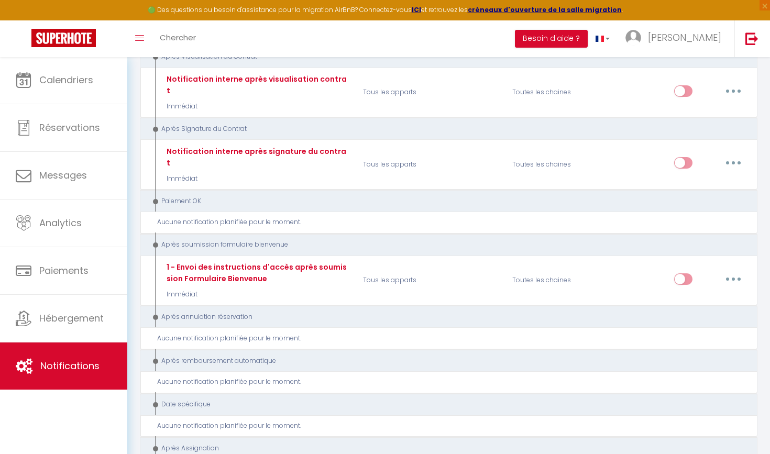
scroll to position [1176, 0]
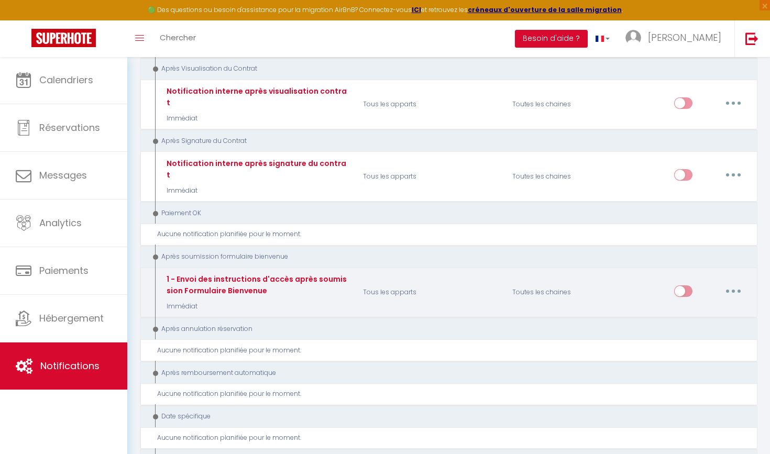
click at [737, 283] on button "button" at bounding box center [733, 291] width 29 height 17
click at [702, 362] on link "Supprimer" at bounding box center [706, 371] width 78 height 18
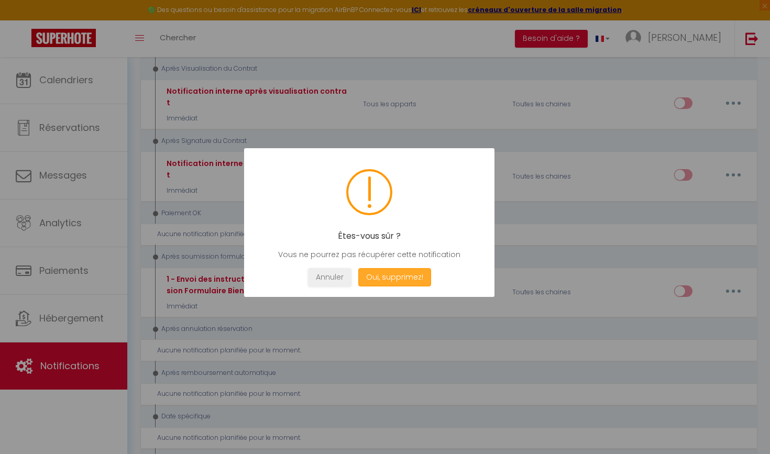
click at [412, 281] on button "Oui, supprimez!" at bounding box center [394, 277] width 73 height 18
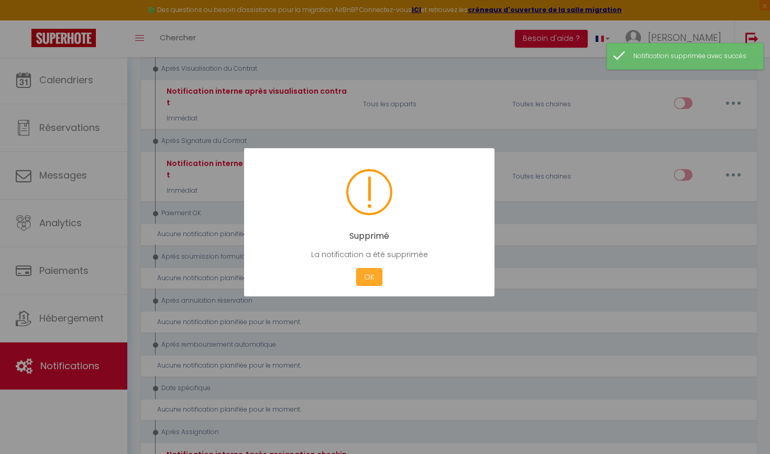
click at [362, 279] on button "OK" at bounding box center [369, 277] width 26 height 18
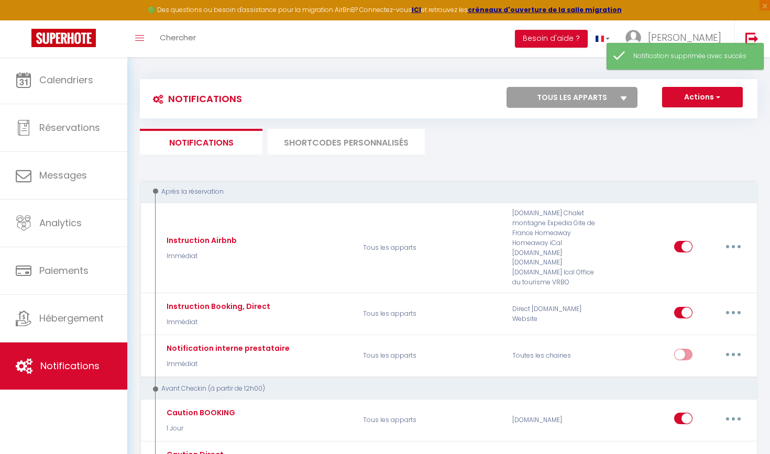
scroll to position [0, 0]
click at [689, 101] on button "Actions" at bounding box center [702, 97] width 81 height 21
click at [684, 115] on link "Nouvelle Notification" at bounding box center [687, 120] width 109 height 14
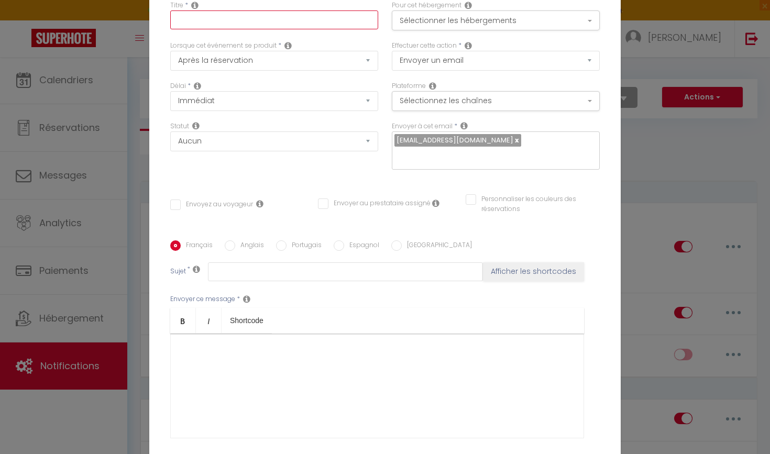
click at [272, 23] on input "text" at bounding box center [274, 19] width 208 height 19
paste input "Reçu Caution Booking Direct"
click at [518, 19] on button "Sélectionner les hébergements" at bounding box center [496, 20] width 208 height 20
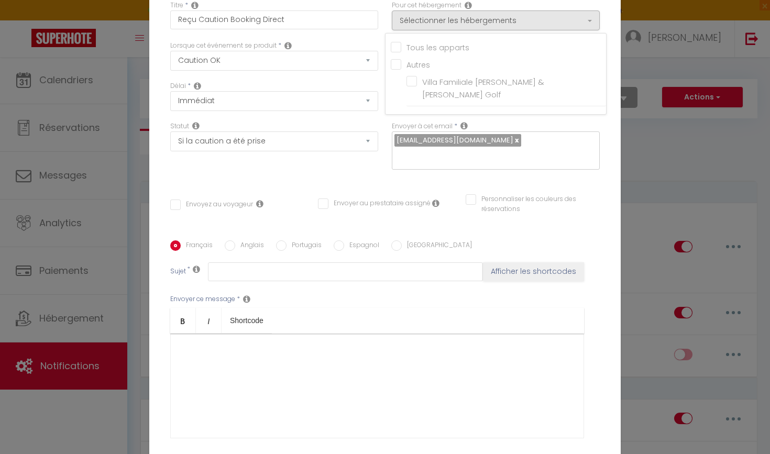
click at [435, 49] on input "Tous les apparts" at bounding box center [498, 46] width 215 height 10
click at [365, 181] on div "Statut Aucun Si la réservation est payée Si réservation non payée Si la caution…" at bounding box center [274, 150] width 222 height 59
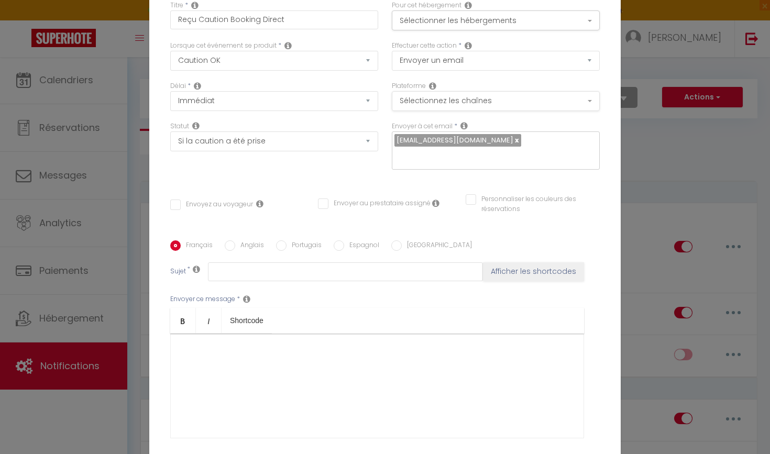
click at [440, 101] on button "Sélectionnez les chaînes" at bounding box center [496, 101] width 208 height 20
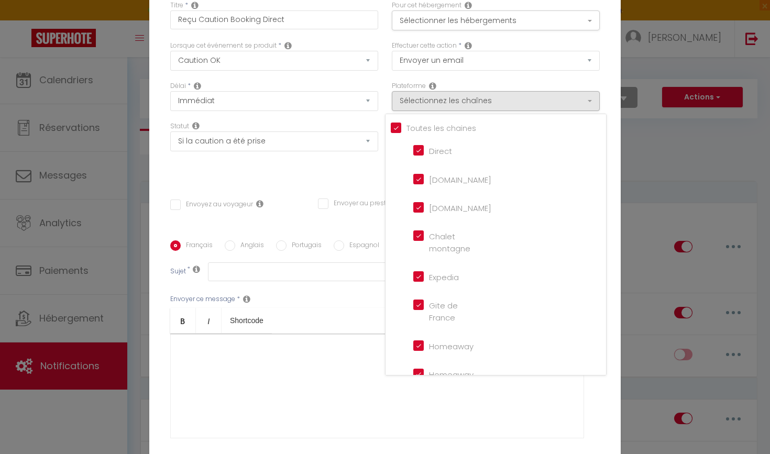
click at [354, 185] on div "Titre * Reçu Caution Booking Direct Pour cet hébergement Sélectionner les héber…" at bounding box center [384, 240] width 471 height 501
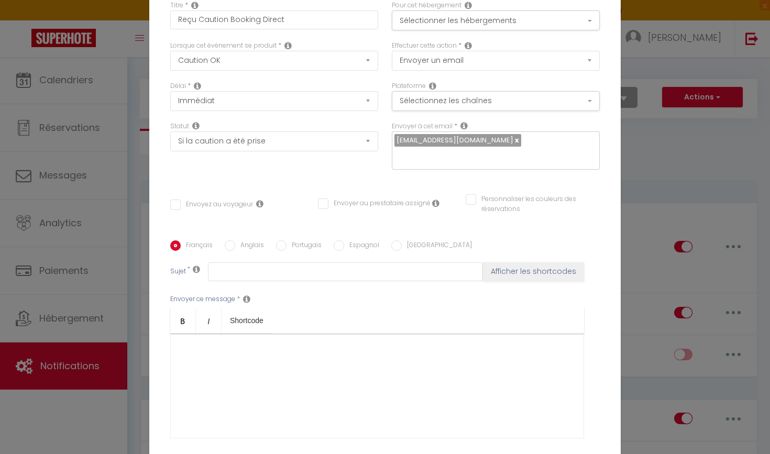
click at [231, 202] on input "Envoyez au voyageur" at bounding box center [211, 205] width 83 height 10
click at [520, 200] on input "Personnaliser les couleurs des réservations" at bounding box center [526, 199] width 121 height 10
click at [597, 202] on span at bounding box center [595, 202] width 8 height 8
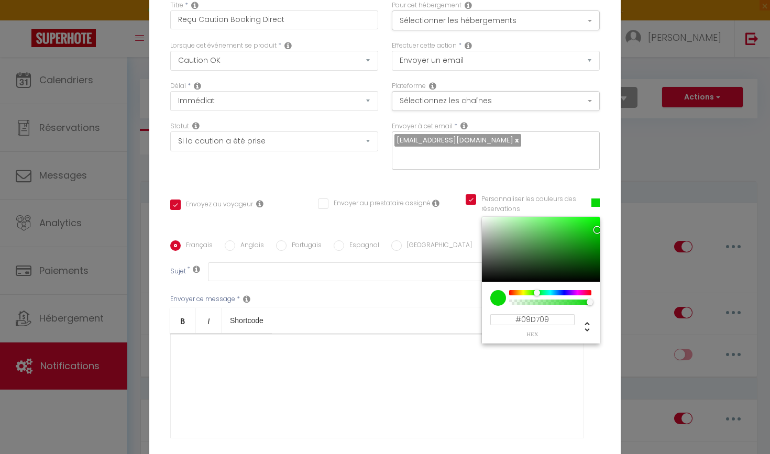
click at [537, 293] on div at bounding box center [550, 292] width 80 height 5
click at [592, 242] on div at bounding box center [541, 249] width 118 height 65
click at [606, 239] on div "Titre * Reçu Caution Booking Direct Pour cet hébergement Sélectionner les héber…" at bounding box center [384, 240] width 471 height 501
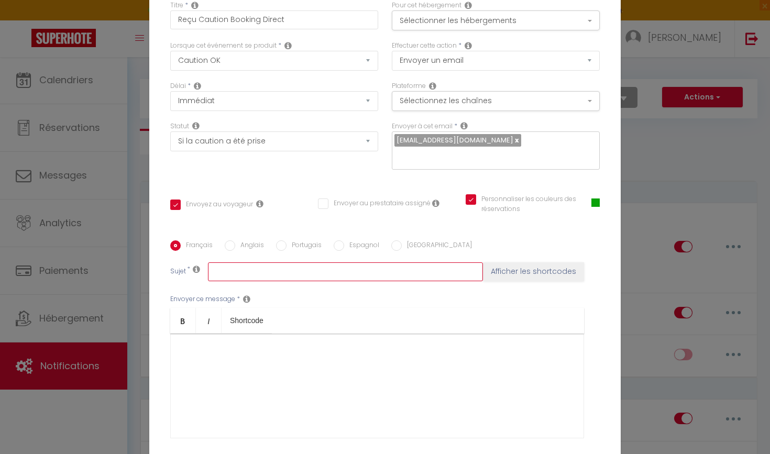
click at [305, 271] on input "text" at bounding box center [345, 271] width 275 height 19
paste input "Confirmation de votre caution. pour le logement [RENTAL:NAME]"
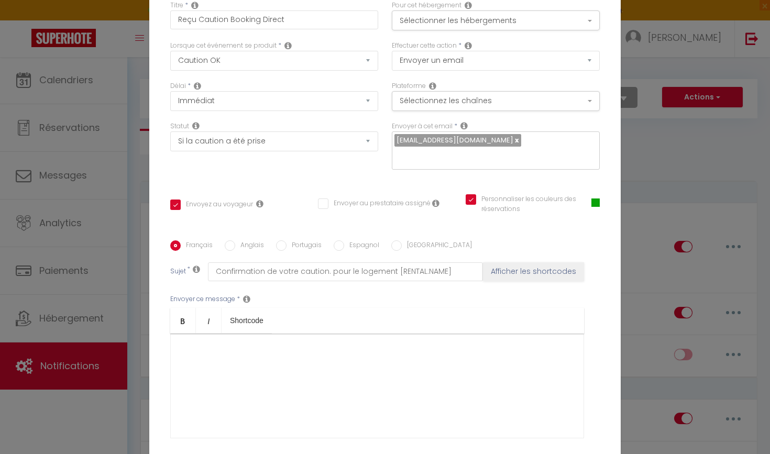
click at [308, 372] on div at bounding box center [377, 386] width 414 height 105
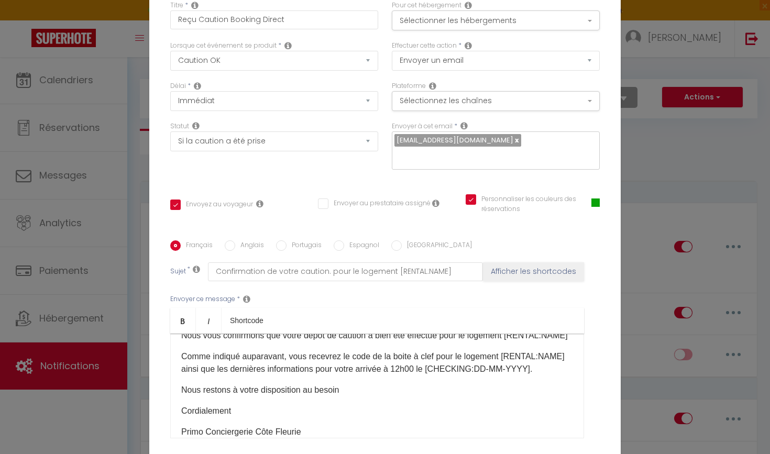
scroll to position [33, 0]
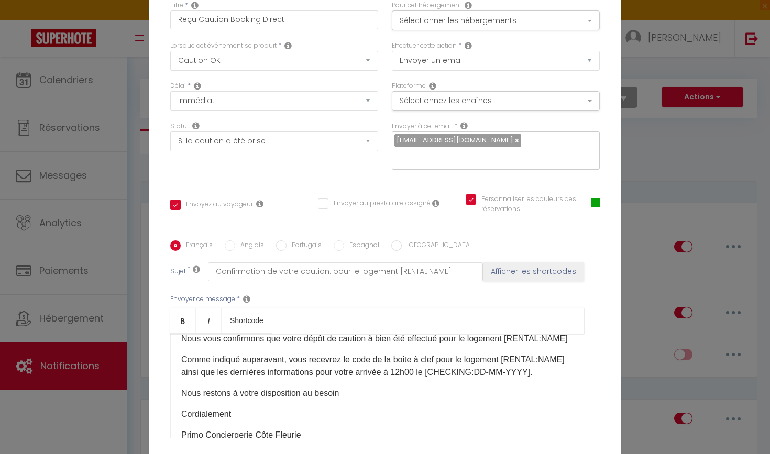
click at [404, 373] on p "Comme indiqué auparavant, vous recevrez le code de la boite à clef pour le loge…" at bounding box center [377, 366] width 392 height 25
click at [435, 403] on div "Bonjour [GUEST:FIRST_NAME], Nous vous confirmons que votre dépôt de caution à b…" at bounding box center [377, 386] width 414 height 105
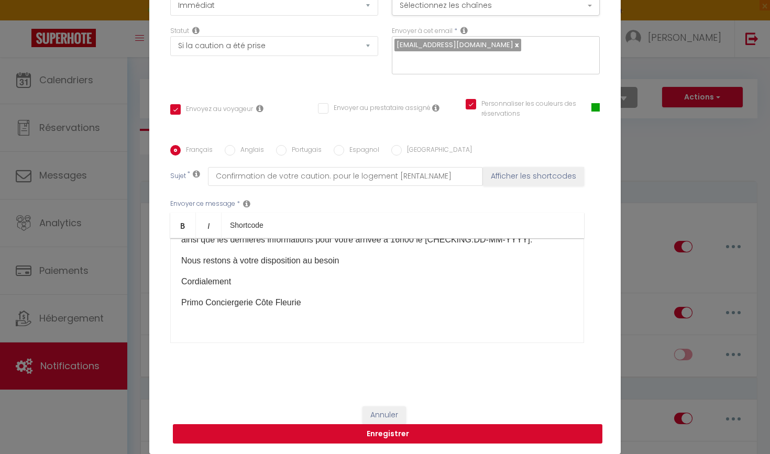
click at [460, 429] on button "Enregistrer" at bounding box center [387, 434] width 429 height 20
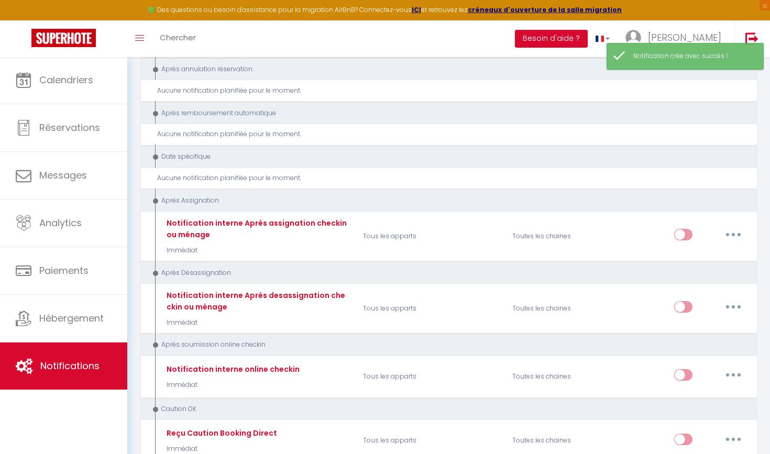
scroll to position [1407, 0]
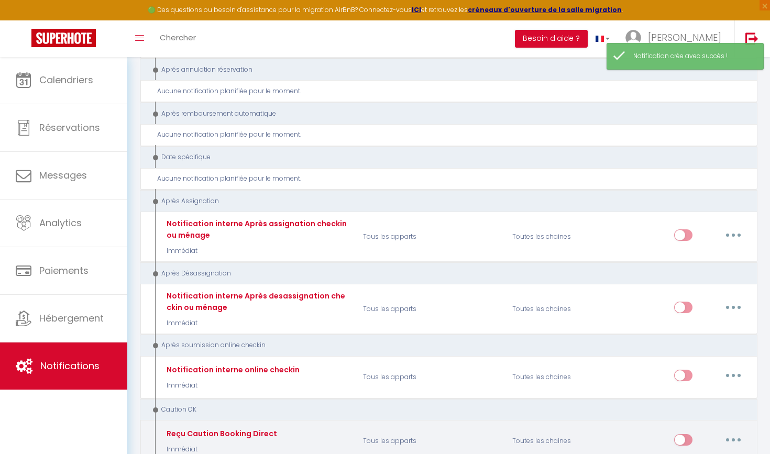
click at [736, 432] on button "button" at bounding box center [733, 440] width 29 height 17
click at [693, 348] on link "Editer" at bounding box center [706, 357] width 78 height 18
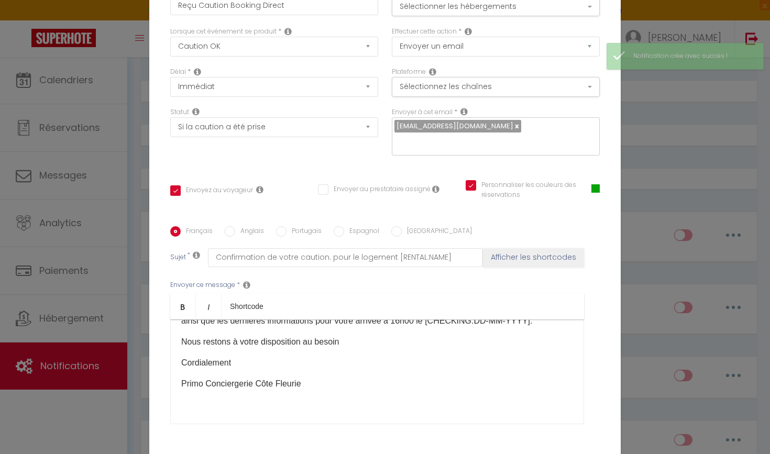
scroll to position [7, 0]
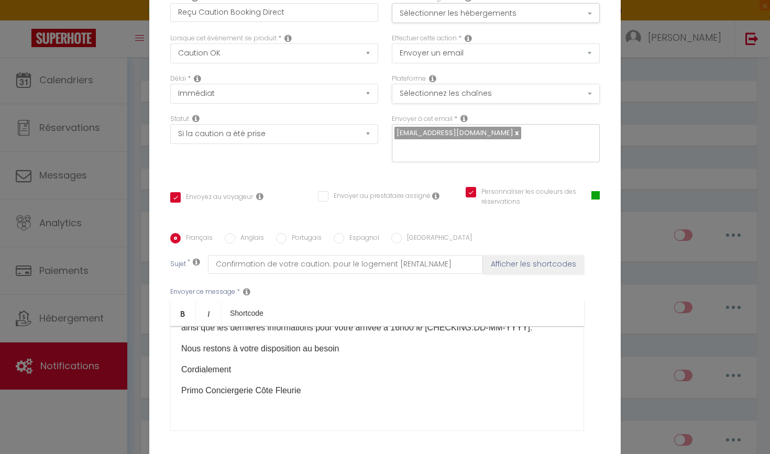
click at [457, 94] on button "Sélectionnez les chaînes" at bounding box center [496, 94] width 208 height 20
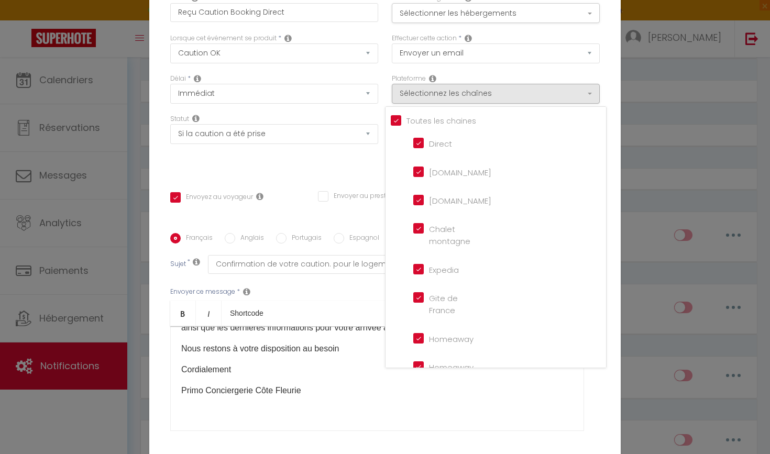
click at [414, 126] on label "Toutes les chaines" at bounding box center [438, 121] width 75 height 12
click at [0, 0] on input "Tous les apparts" at bounding box center [0, 0] width 0 height 0
click at [395, 119] on label "Envoyer à cet email" at bounding box center [422, 119] width 61 height 10
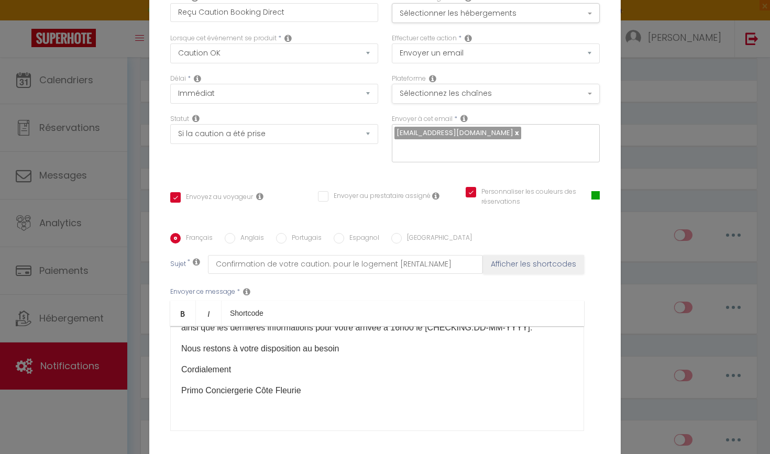
click at [412, 101] on button "Sélectionnez les chaînes" at bounding box center [496, 94] width 208 height 20
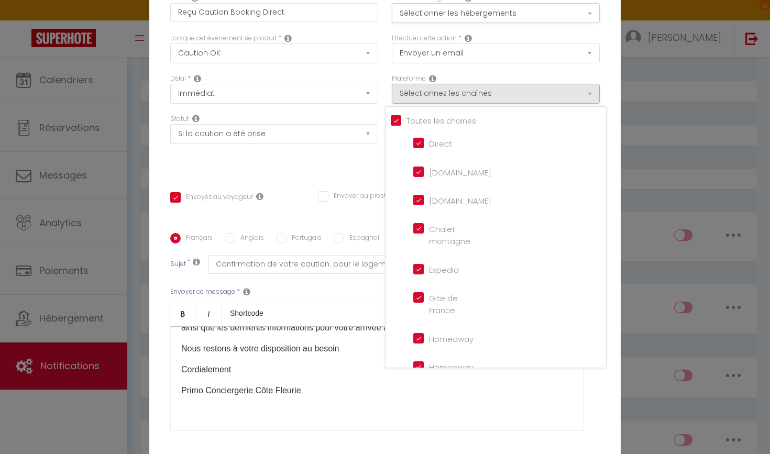
click at [395, 119] on input "Tous les apparts" at bounding box center [498, 120] width 215 height 10
click at [421, 144] on input "Direct" at bounding box center [443, 142] width 60 height 10
click at [419, 202] on input "Booking.com" at bounding box center [443, 199] width 60 height 10
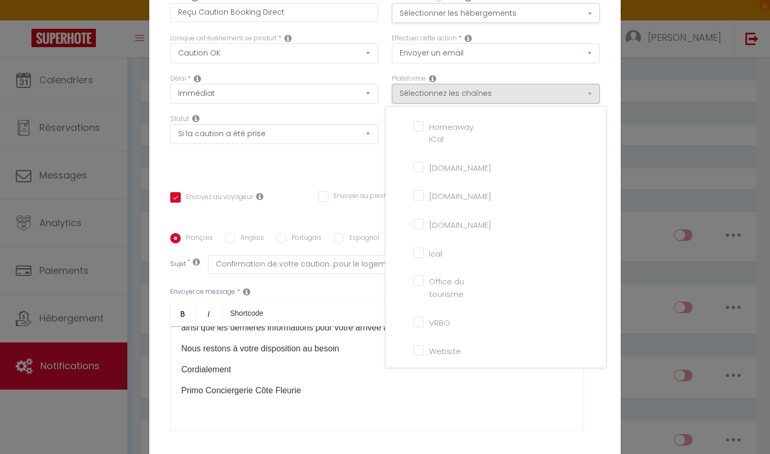
scroll to position [239, 0]
click at [419, 351] on input "Website" at bounding box center [443, 351] width 60 height 10
click at [297, 181] on div "Titre * Reçu Caution Booking Direct Pour cet hébergement Sélectionner les héber…" at bounding box center [384, 233] width 471 height 501
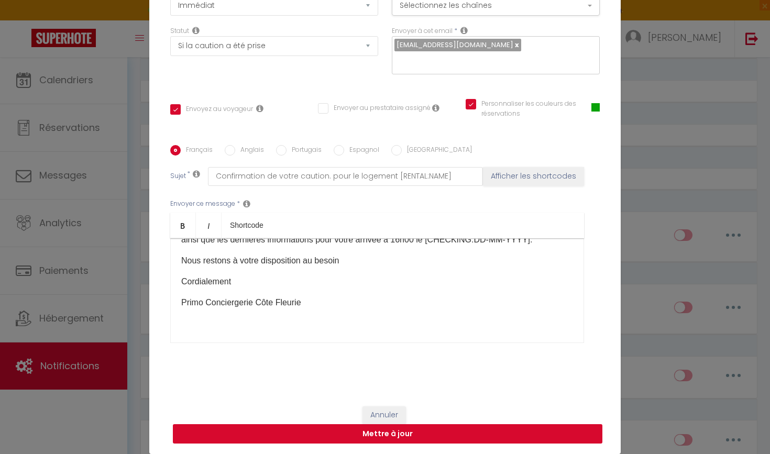
click at [410, 437] on button "Mettre à jour" at bounding box center [387, 434] width 429 height 20
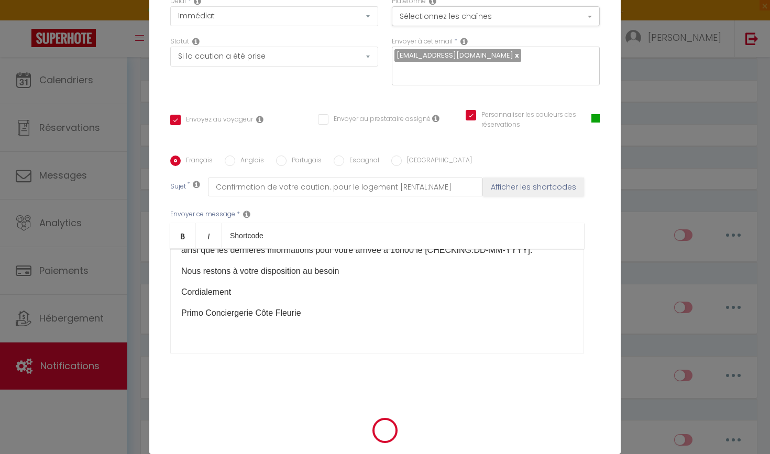
scroll to position [90, 0]
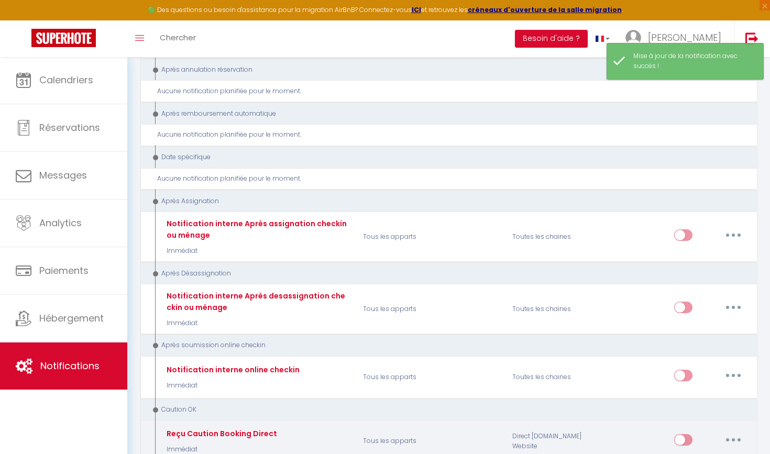
click at [686, 434] on input "checkbox" at bounding box center [683, 442] width 18 height 16
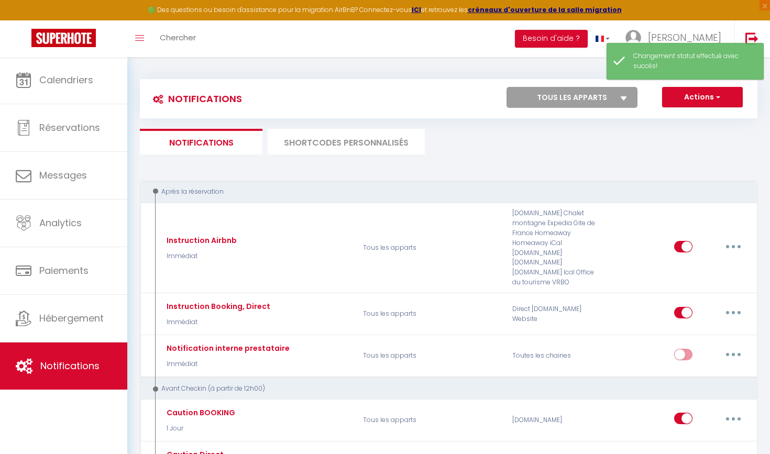
scroll to position [0, 0]
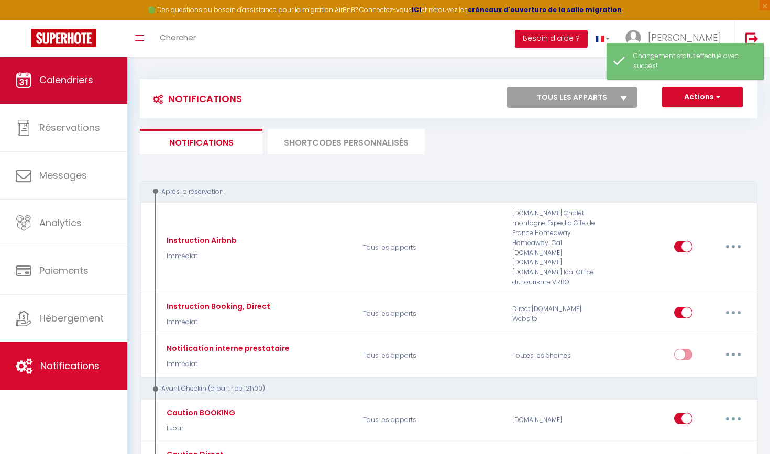
click at [71, 84] on span "Calendriers" at bounding box center [66, 79] width 54 height 13
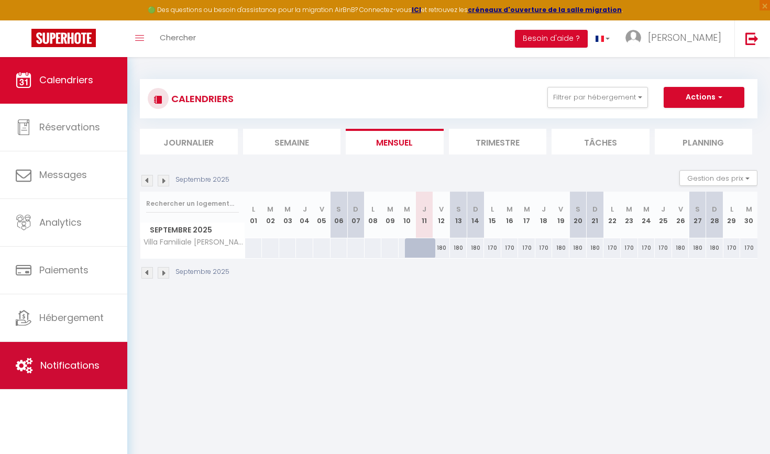
click at [89, 368] on span "Notifications" at bounding box center [69, 365] width 59 height 13
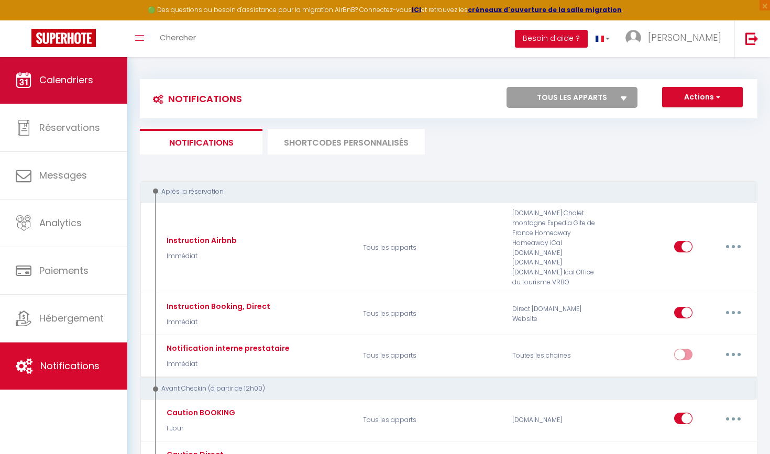
click at [119, 95] on link "Calendriers" at bounding box center [63, 80] width 127 height 47
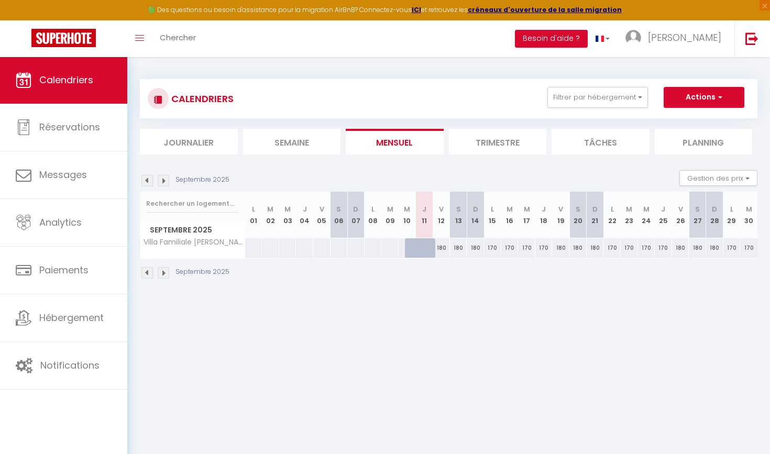
click at [699, 103] on button "Actions" at bounding box center [704, 97] width 81 height 21
click at [686, 123] on link "Nouvelle réservation" at bounding box center [692, 122] width 91 height 16
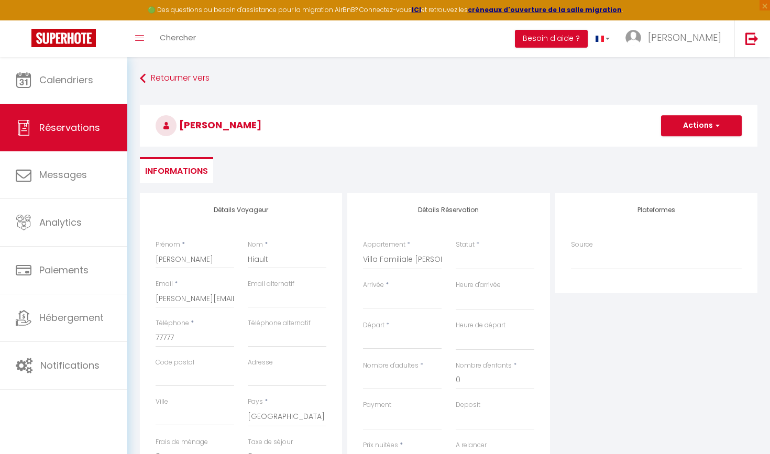
click at [389, 297] on input "Arrivée" at bounding box center [402, 301] width 79 height 14
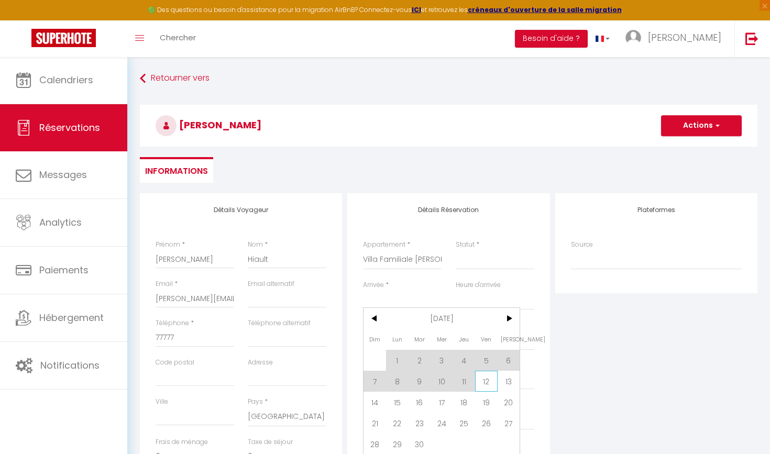
click at [480, 377] on span "12" at bounding box center [486, 381] width 23 height 21
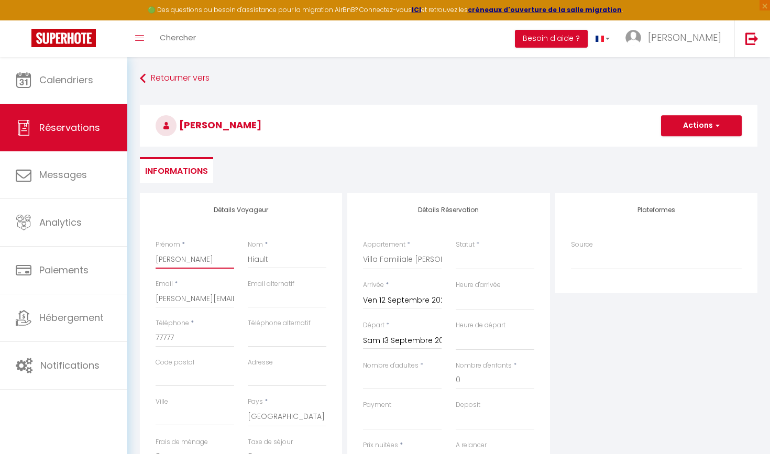
click at [201, 257] on input "François" at bounding box center [195, 259] width 79 height 19
click at [157, 258] on input "TEST" at bounding box center [195, 259] width 79 height 19
click at [290, 261] on input "Hiault" at bounding box center [287, 259] width 79 height 19
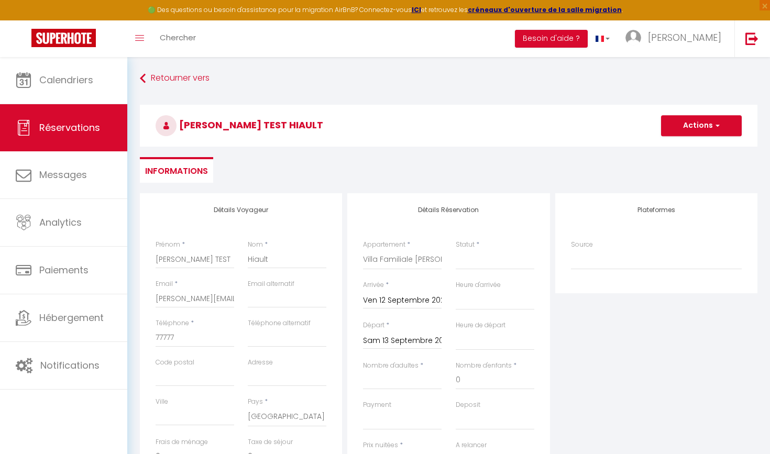
click at [412, 346] on input "Sam 13 Septembre 2025" at bounding box center [402, 341] width 79 height 14
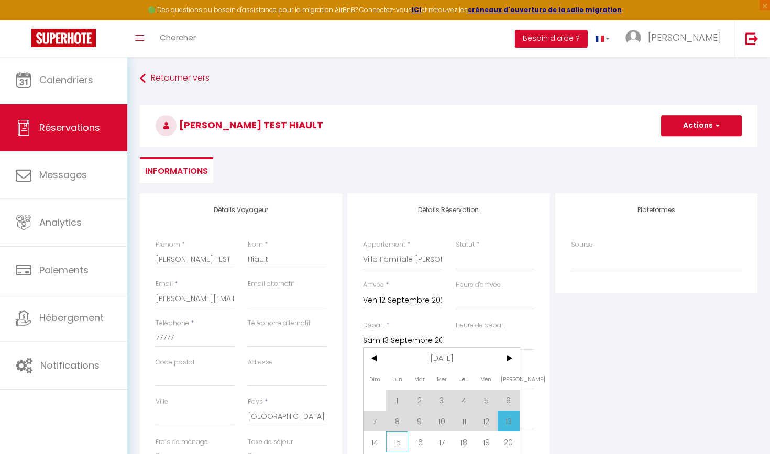
click at [386, 439] on span "15" at bounding box center [397, 442] width 23 height 21
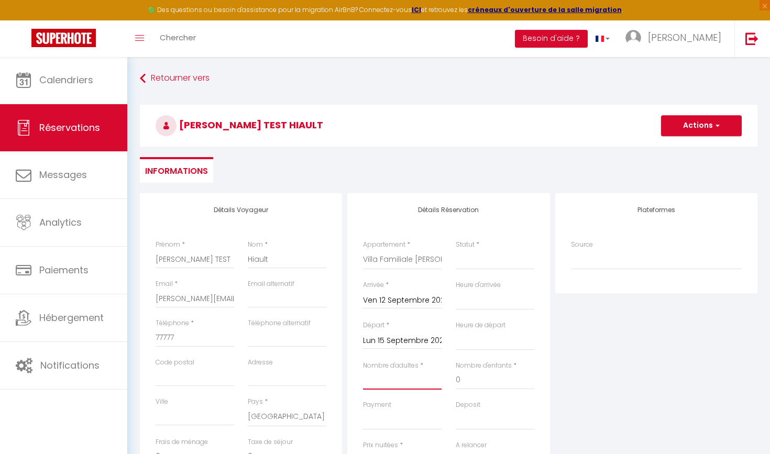
click at [397, 384] on input "Nombre d'adultes" at bounding box center [402, 380] width 79 height 19
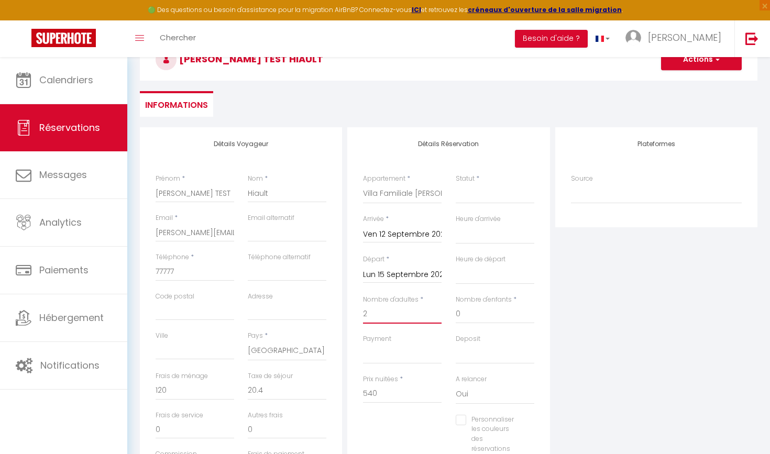
scroll to position [64, 0]
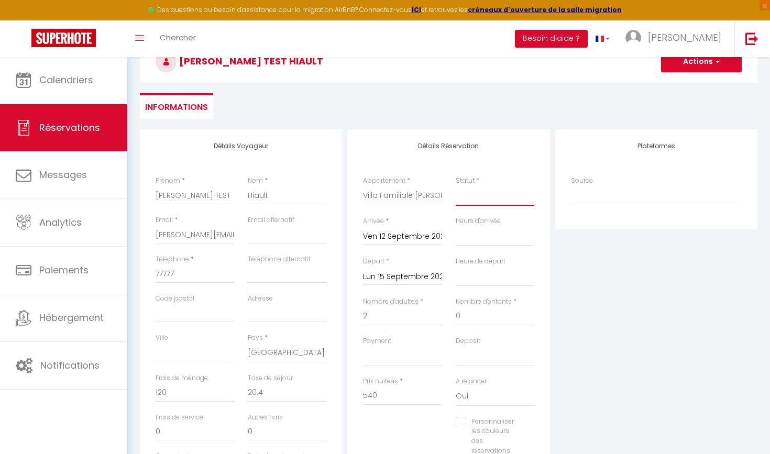
click at [498, 205] on select "Confirmé Non Confirmé Annulé Annulé par le voyageur No Show Request" at bounding box center [495, 196] width 79 height 20
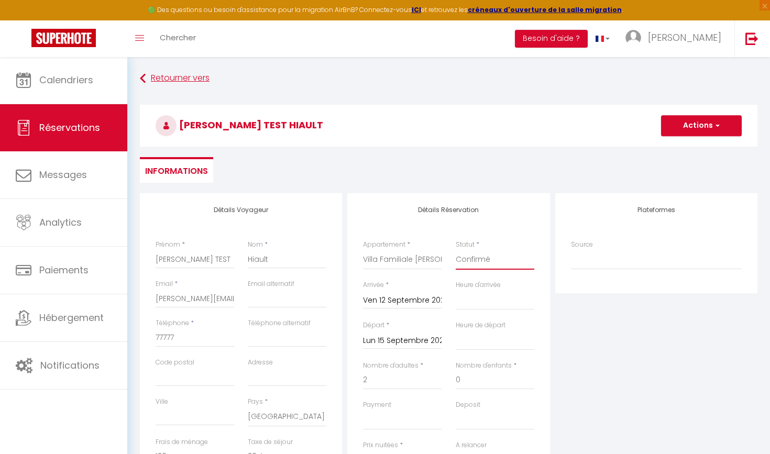
scroll to position [0, 0]
click at [710, 125] on button "Actions" at bounding box center [701, 125] width 81 height 21
click at [673, 150] on link "Enregistrer" at bounding box center [690, 149] width 83 height 14
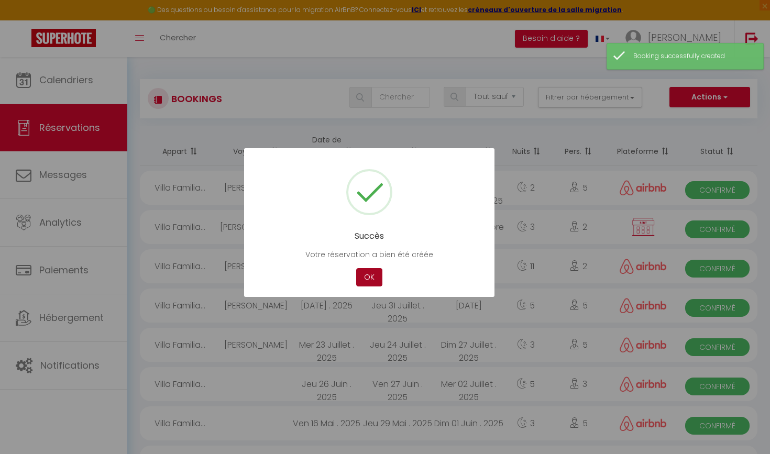
click at [372, 280] on button "OK" at bounding box center [369, 277] width 26 height 18
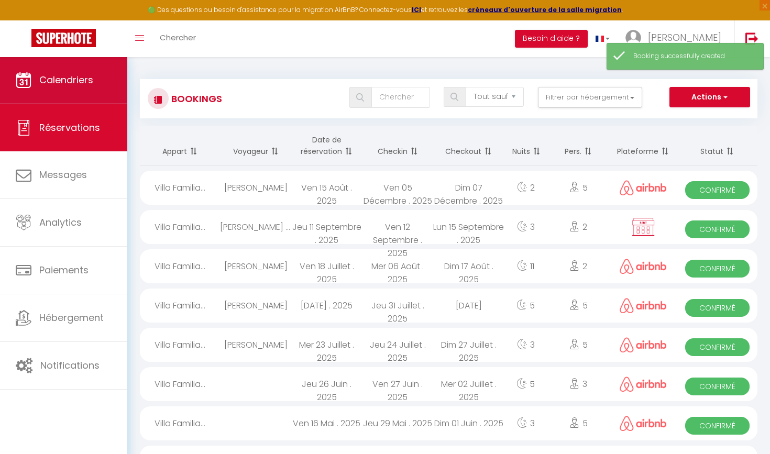
click at [77, 75] on span "Calendriers" at bounding box center [66, 79] width 54 height 13
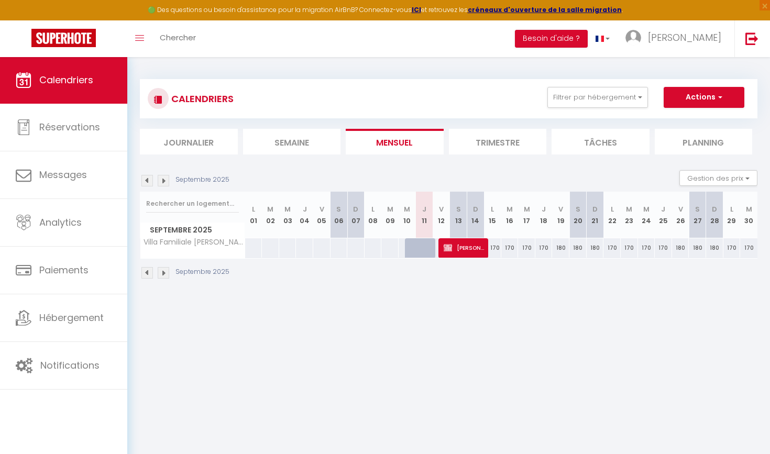
click at [446, 251] on img at bounding box center [448, 248] width 8 height 8
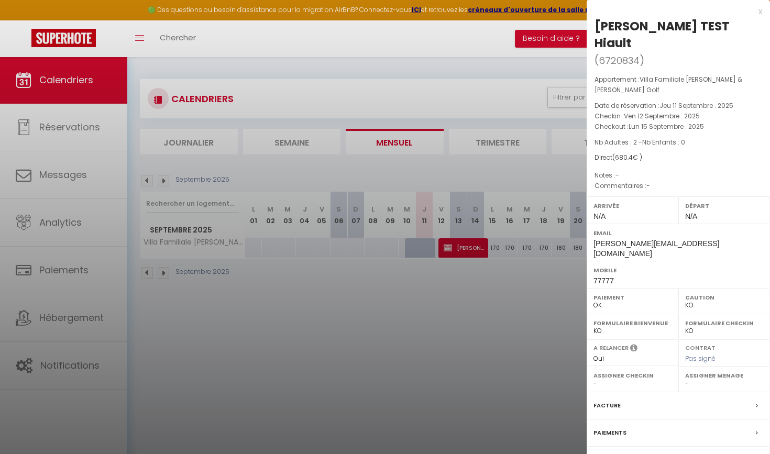
click at [604, 439] on label "Contrat" at bounding box center [608, 460] width 30 height 11
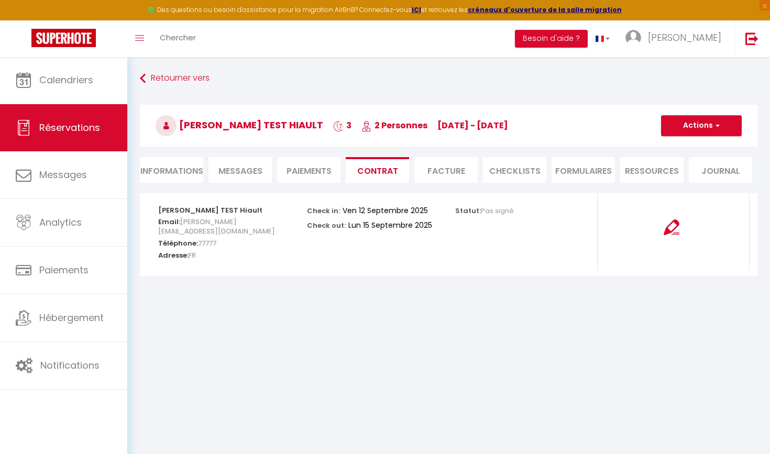
click at [154, 163] on li "Informations" at bounding box center [171, 170] width 63 height 26
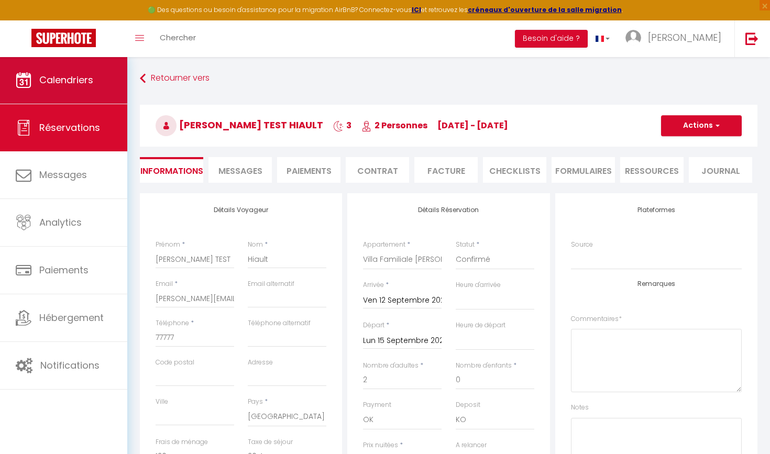
click at [96, 81] on link "Calendriers" at bounding box center [63, 80] width 127 height 47
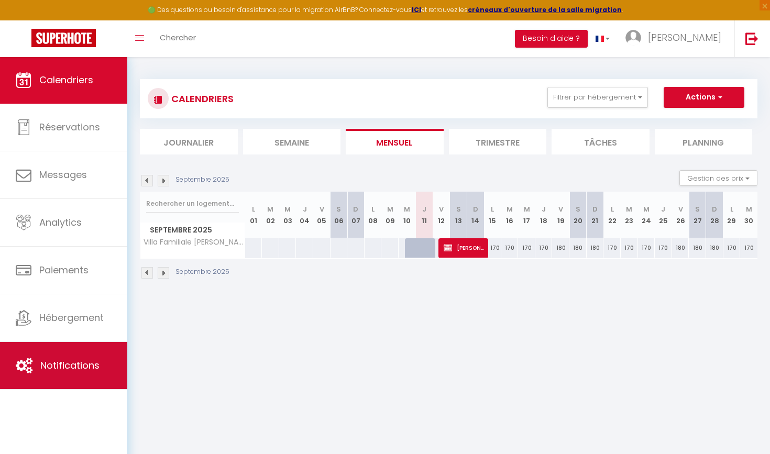
click at [74, 360] on span "Notifications" at bounding box center [69, 365] width 59 height 13
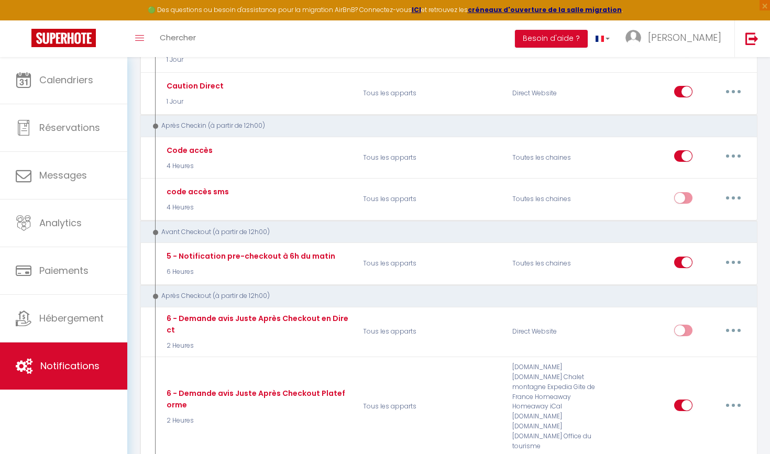
scroll to position [363, 0]
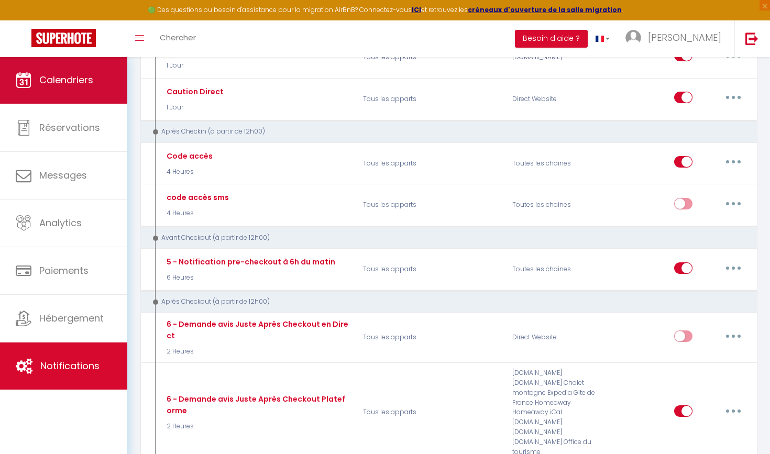
click at [83, 75] on span "Calendriers" at bounding box center [66, 79] width 54 height 13
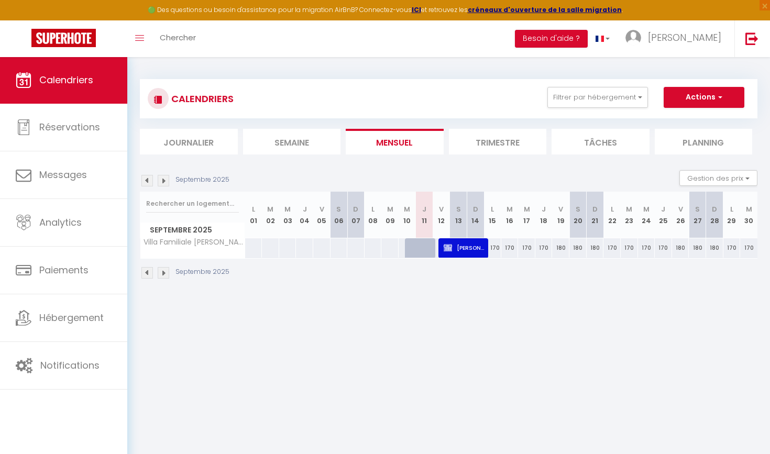
click at [454, 247] on span "Francois TEST Hiault" at bounding box center [464, 248] width 40 height 20
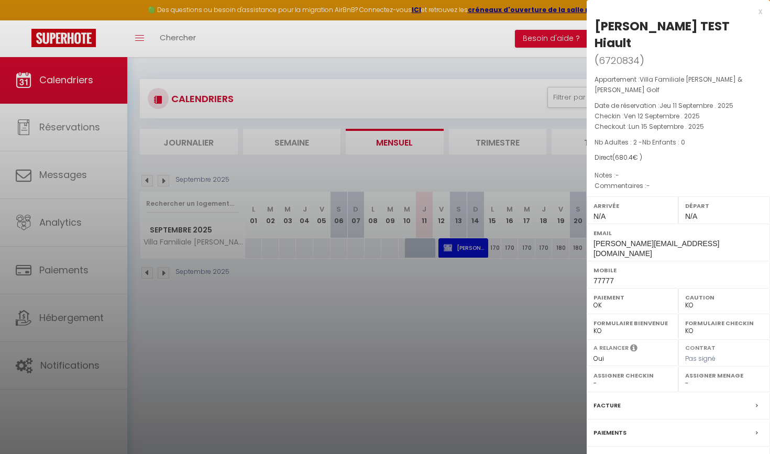
click at [470, 354] on div at bounding box center [385, 227] width 770 height 454
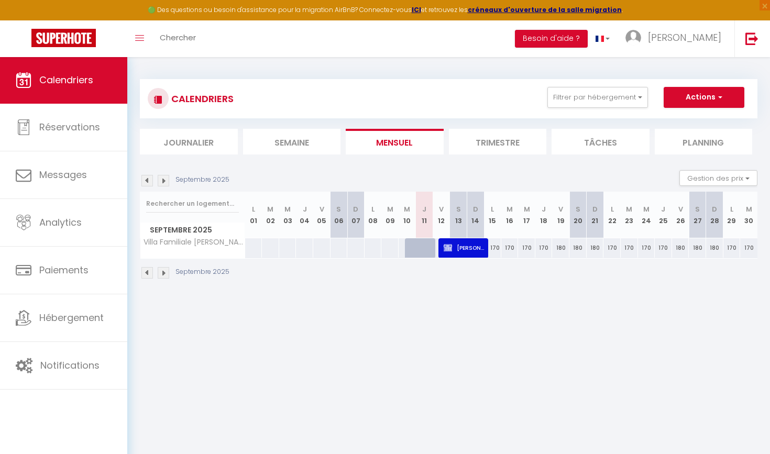
click at [457, 248] on span "Francois TEST Hiault" at bounding box center [464, 248] width 40 height 20
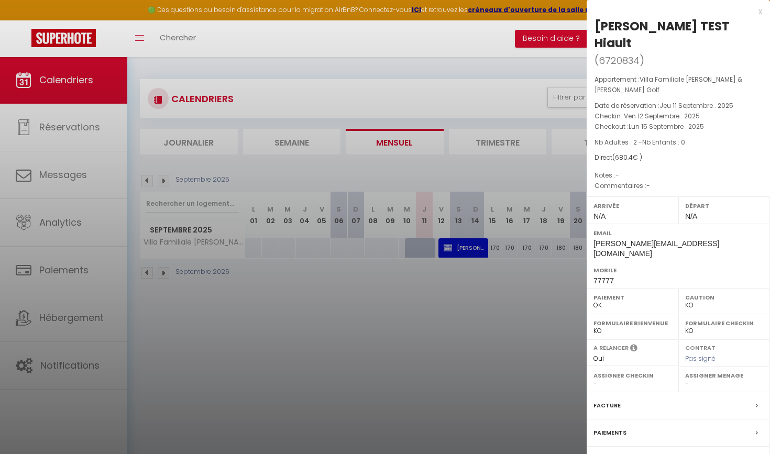
click at [614, 400] on label "Facture" at bounding box center [606, 405] width 27 height 11
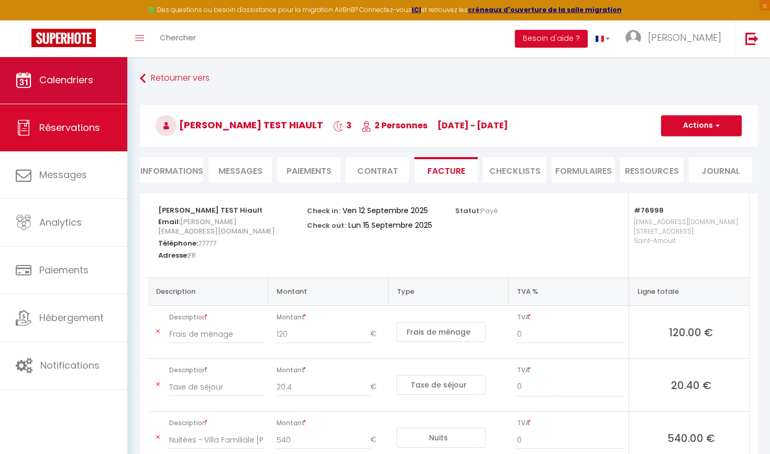
click at [93, 76] on span "Calendriers" at bounding box center [66, 79] width 54 height 13
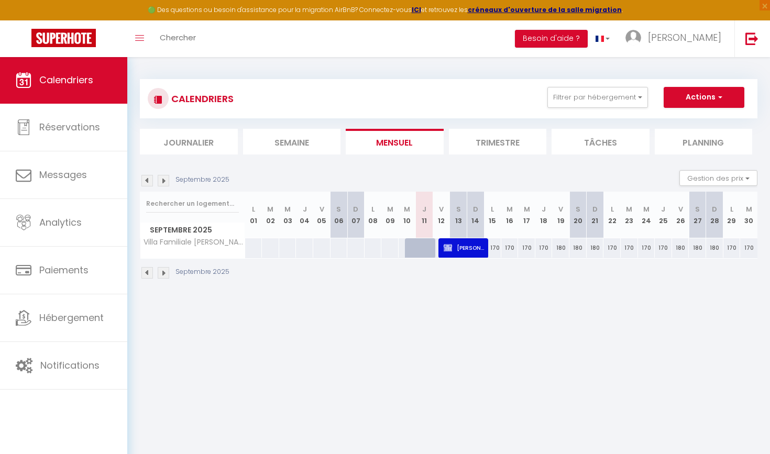
click at [460, 248] on span "Francois TEST Hiault" at bounding box center [464, 248] width 40 height 20
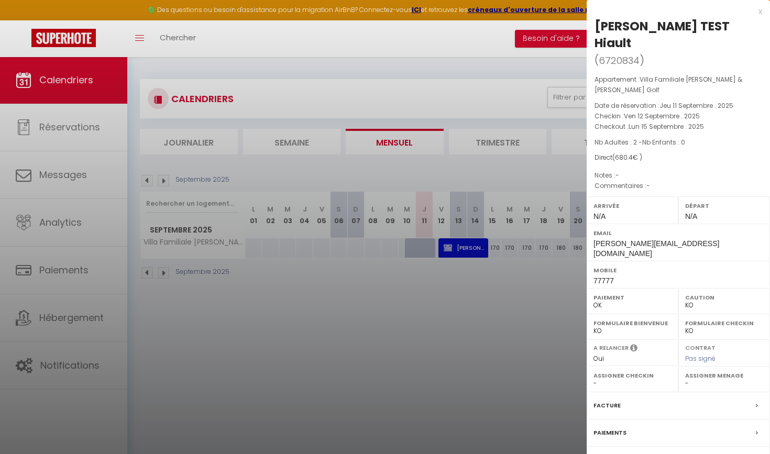
click at [612, 400] on label "Facture" at bounding box center [606, 405] width 27 height 11
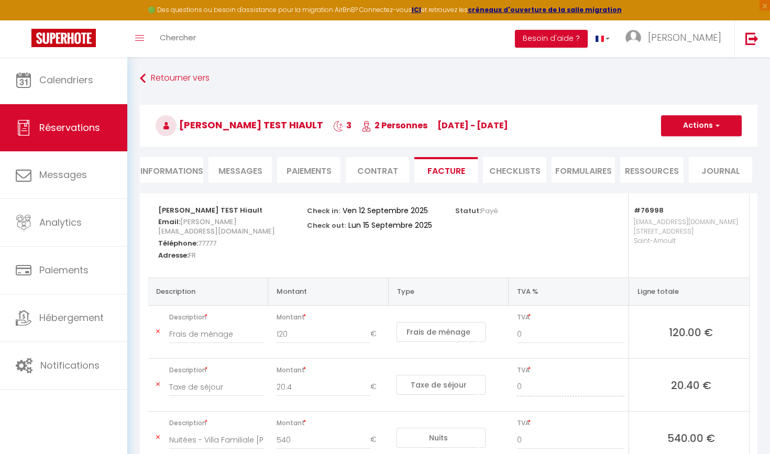
click at [178, 165] on li "Informations" at bounding box center [171, 170] width 63 height 26
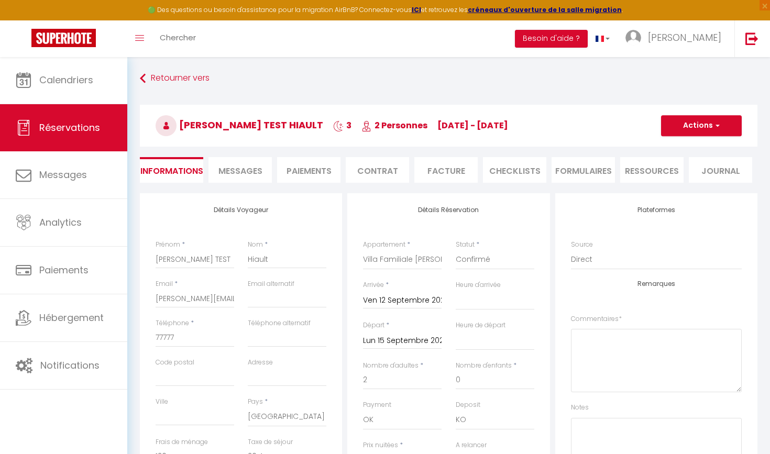
click at [253, 169] on span "Messages" at bounding box center [240, 171] width 44 height 12
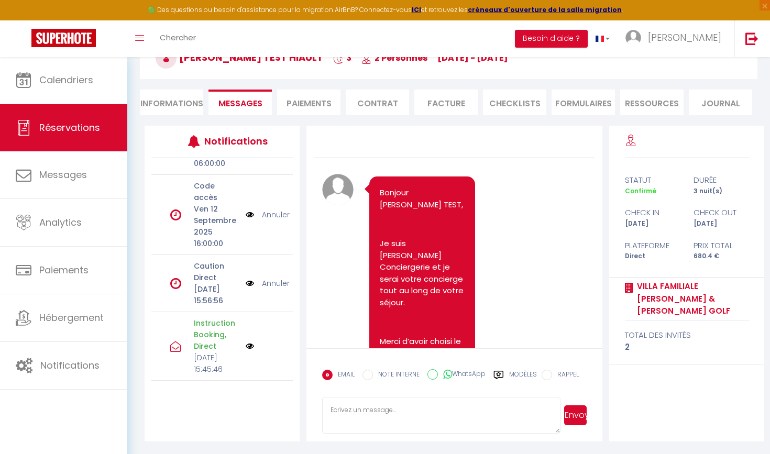
scroll to position [68, 0]
click at [416, 414] on textarea at bounding box center [441, 415] width 238 height 37
click at [573, 411] on button "Envoyer" at bounding box center [575, 415] width 23 height 20
click at [521, 375] on label "Modèles" at bounding box center [523, 379] width 28 height 18
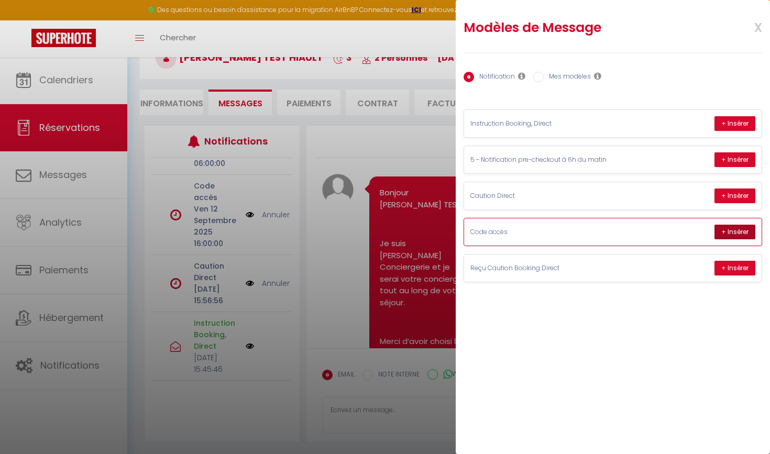
click at [731, 233] on button "+ Insérer" at bounding box center [734, 232] width 41 height 15
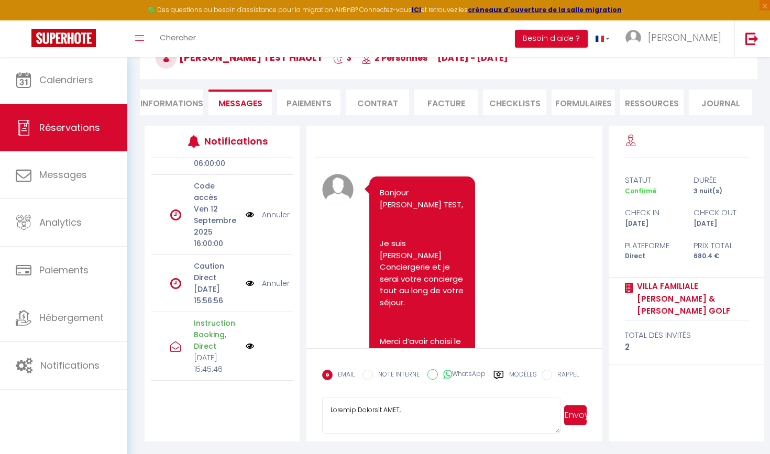
click at [579, 417] on button "Envoyer" at bounding box center [575, 415] width 23 height 20
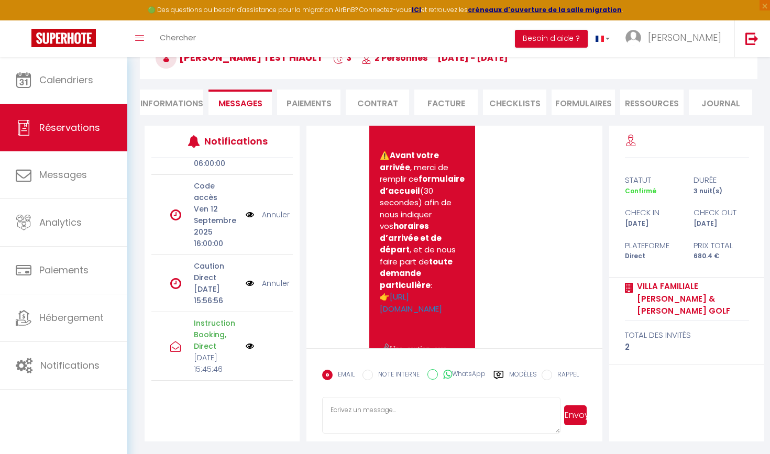
scroll to position [299, 0]
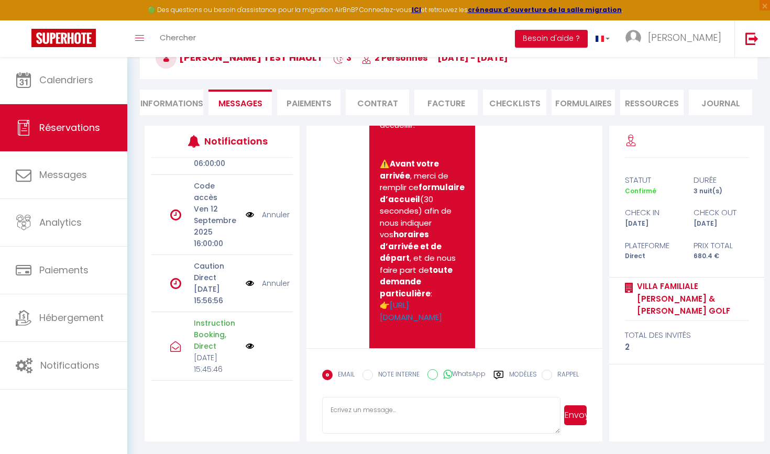
click at [308, 108] on li "Paiements" at bounding box center [308, 103] width 63 height 26
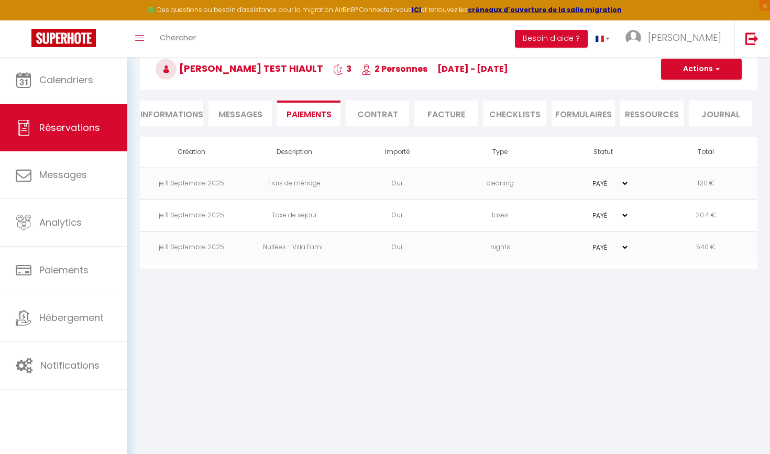
click at [385, 114] on li "Contrat" at bounding box center [377, 114] width 63 height 26
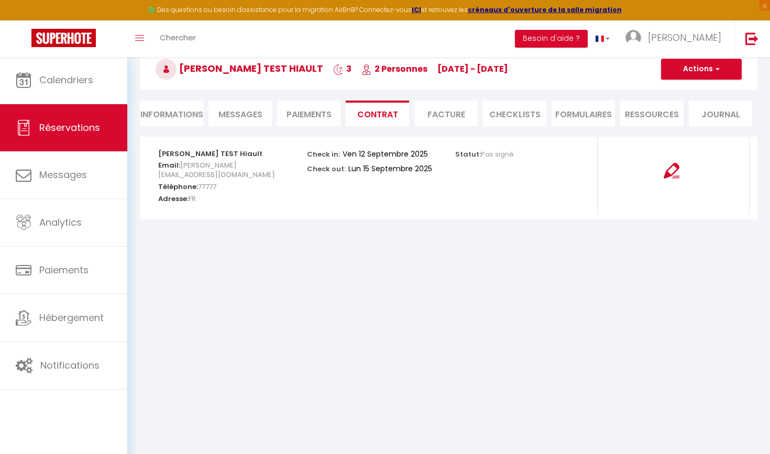
click at [707, 76] on button "Actions" at bounding box center [701, 69] width 81 height 21
click at [684, 92] on link "Voir le contrat" at bounding box center [693, 92] width 88 height 14
click at [445, 112] on li "Facture" at bounding box center [445, 114] width 63 height 26
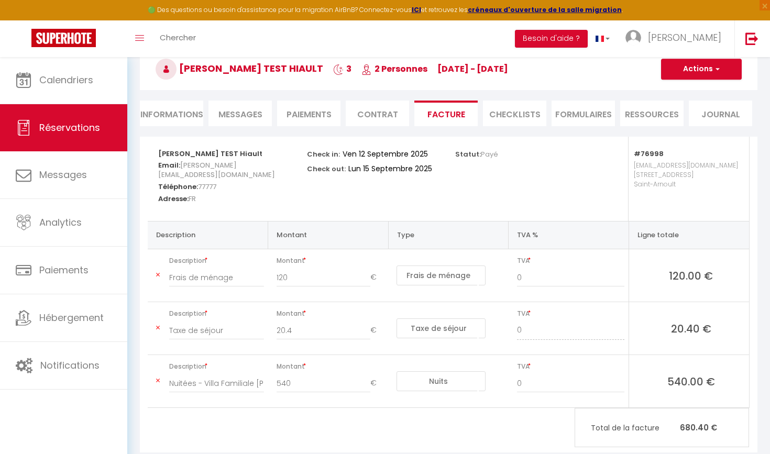
click at [701, 66] on button "Actions" at bounding box center [701, 69] width 81 height 21
click at [285, 275] on input "120" at bounding box center [324, 277] width 94 height 19
click at [690, 71] on button "Actions" at bounding box center [701, 69] width 81 height 21
click at [694, 107] on link "Aperçu et éditer" at bounding box center [693, 106] width 88 height 14
click at [513, 115] on li "CHECKLISTS" at bounding box center [514, 114] width 63 height 26
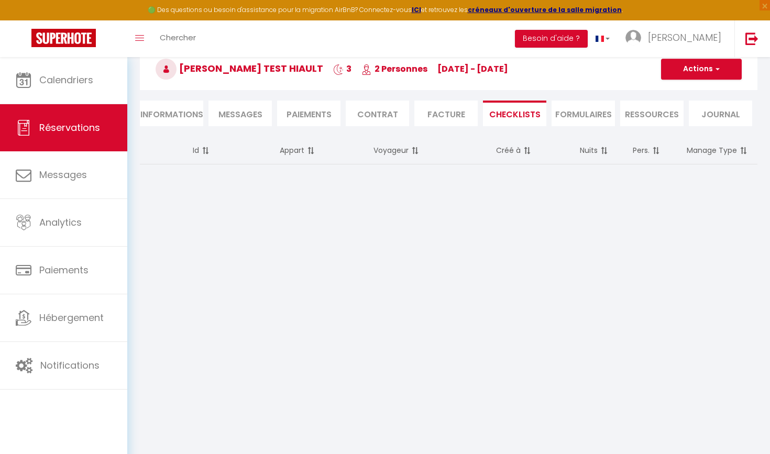
click at [601, 112] on li "FORMULAIRES" at bounding box center [582, 114] width 63 height 26
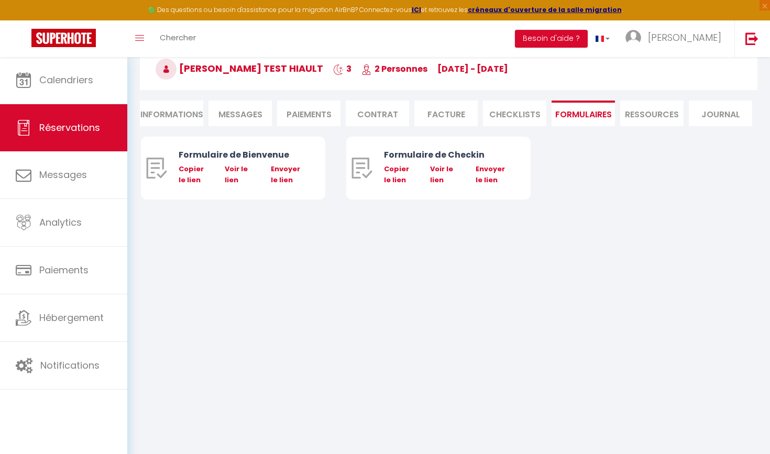
click at [257, 115] on span "Messages" at bounding box center [240, 114] width 44 height 12
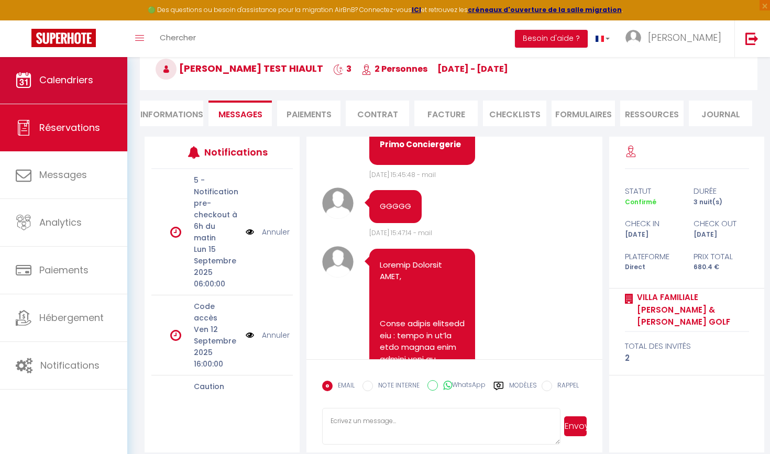
click at [76, 88] on link "Calendriers" at bounding box center [63, 80] width 127 height 47
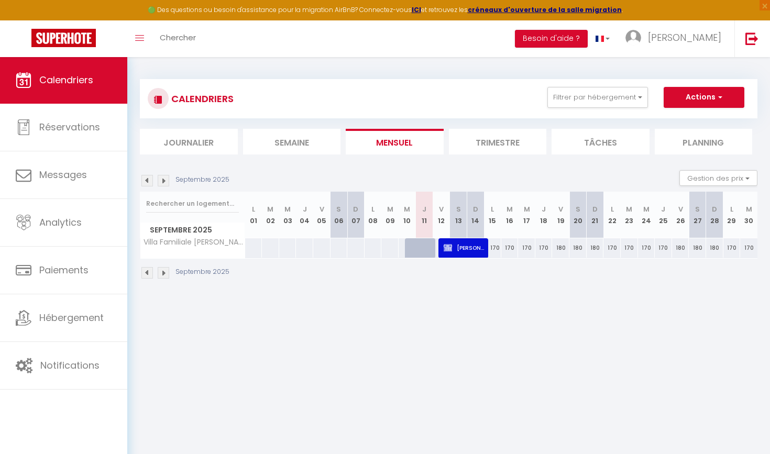
click at [469, 246] on span "Francois TEST Hiault" at bounding box center [464, 248] width 40 height 20
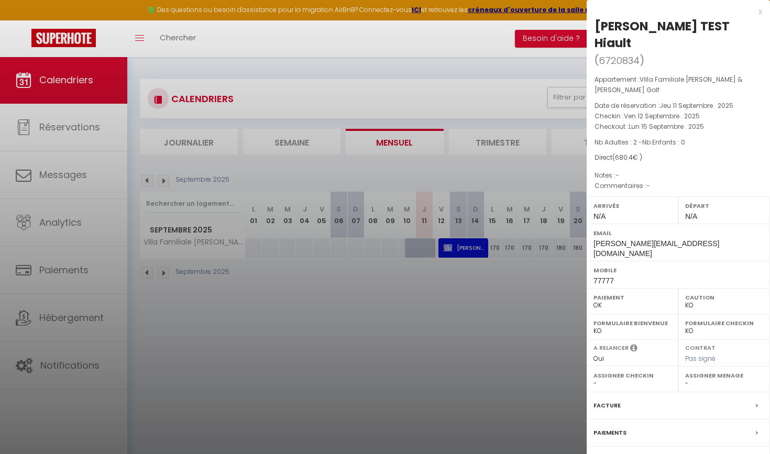
click at [613, 427] on label "Paiements" at bounding box center [609, 432] width 33 height 11
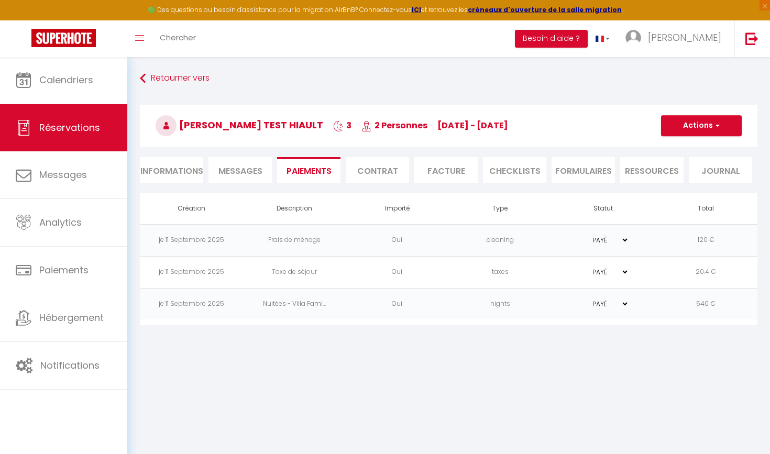
click at [247, 167] on span "Messages" at bounding box center [240, 171] width 44 height 12
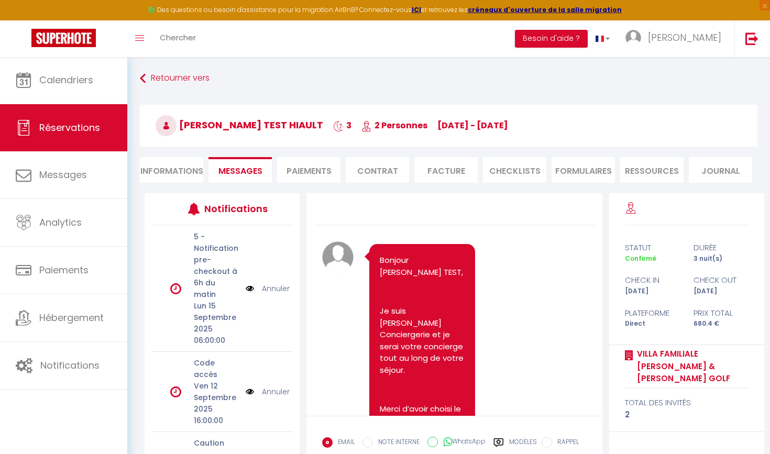
click at [521, 439] on label "Modèles" at bounding box center [523, 446] width 28 height 18
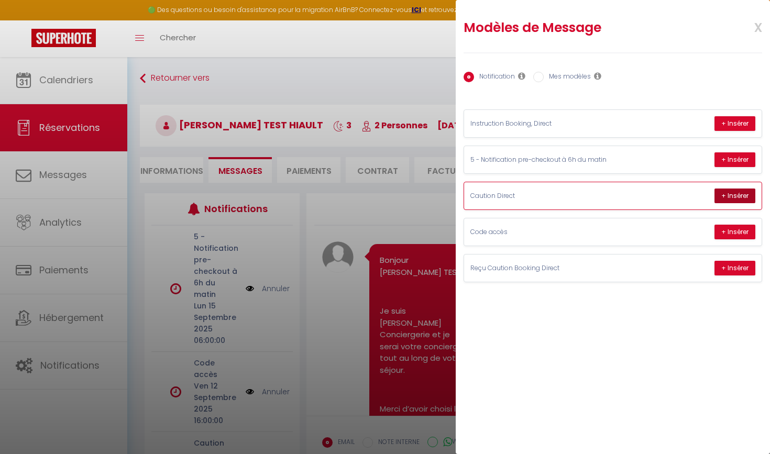
click at [724, 194] on button "+ Insérer" at bounding box center [734, 196] width 41 height 15
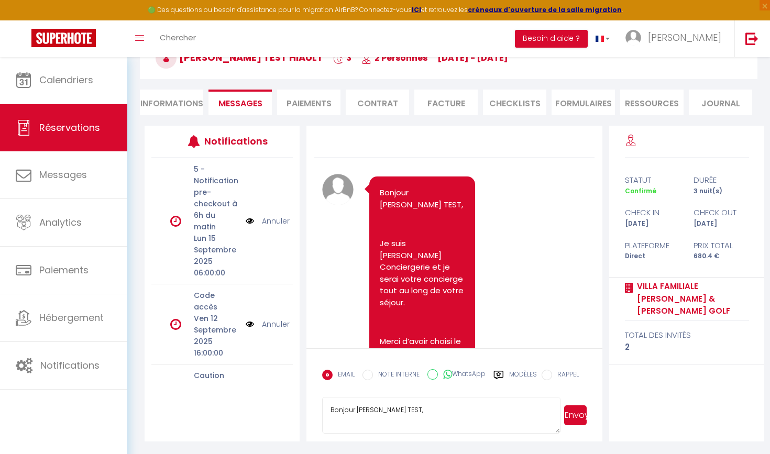
scroll to position [68, 0]
click at [575, 416] on button "Envoyer" at bounding box center [575, 415] width 23 height 20
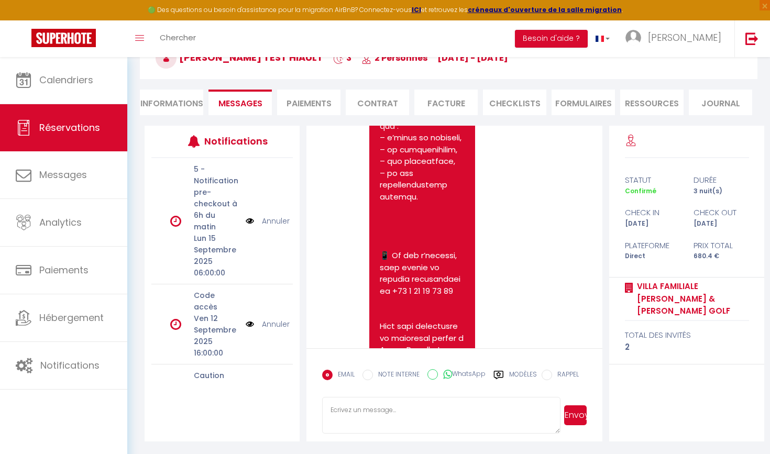
click at [172, 103] on li "Informations" at bounding box center [171, 103] width 63 height 26
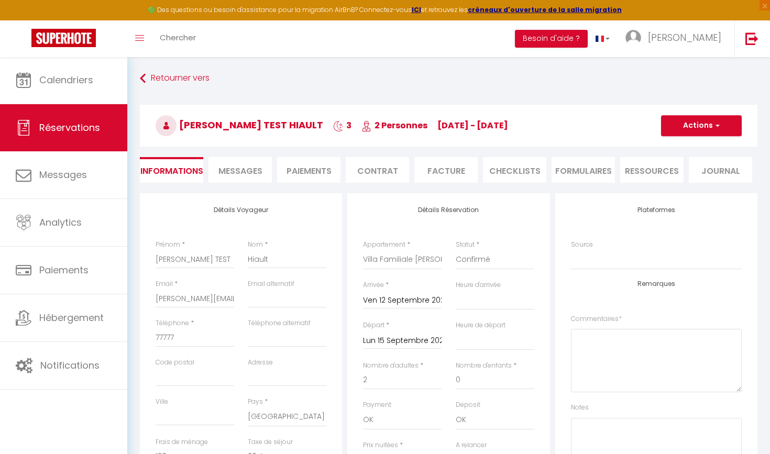
click at [704, 116] on button "Actions" at bounding box center [701, 125] width 81 height 21
click at [685, 145] on link "Enregistrer" at bounding box center [690, 149] width 83 height 14
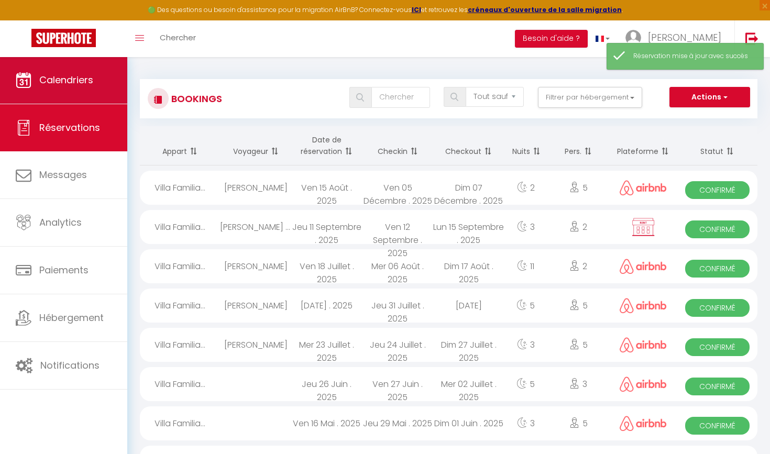
click at [82, 72] on link "Calendriers" at bounding box center [63, 80] width 127 height 47
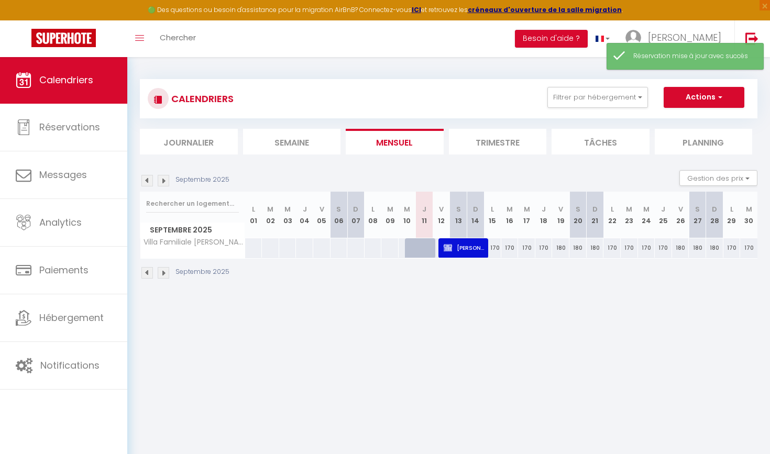
click at [465, 247] on span "Francois TEST Hiault" at bounding box center [464, 248] width 40 height 20
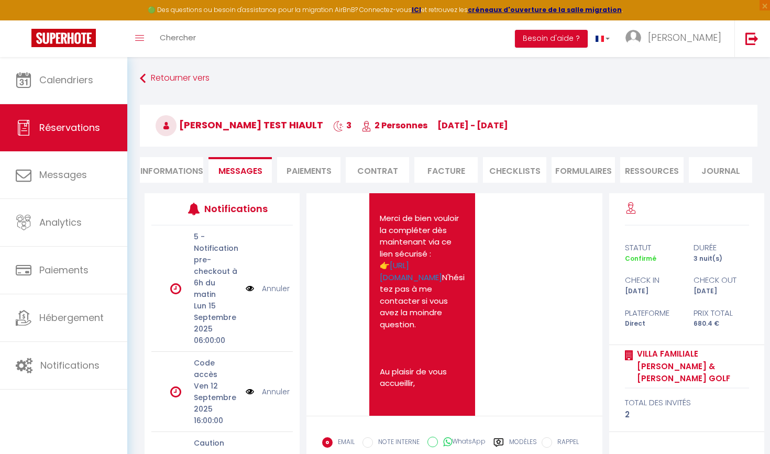
click at [512, 439] on label "Modèles" at bounding box center [523, 446] width 28 height 18
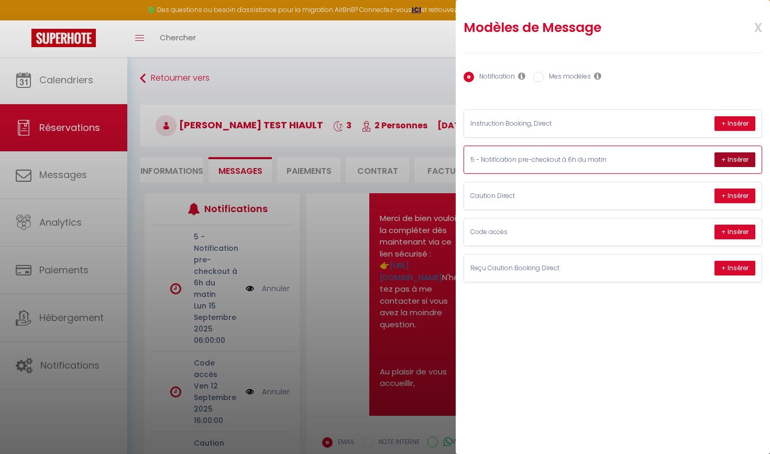
click at [734, 157] on button "+ Insérer" at bounding box center [734, 159] width 41 height 15
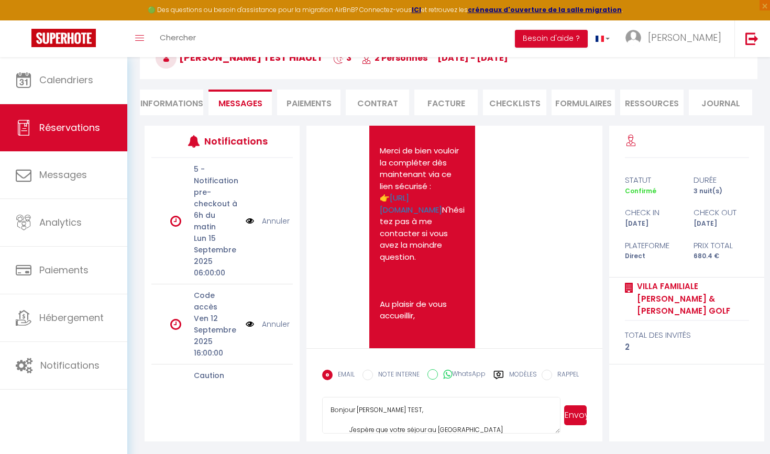
scroll to position [68, 0]
click at [579, 420] on button "Envoyer" at bounding box center [575, 415] width 23 height 20
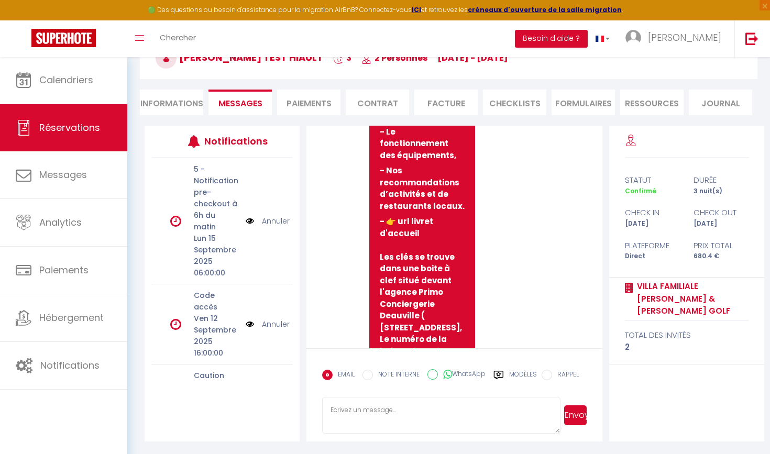
scroll to position [856, 0]
drag, startPoint x: 396, startPoint y: 202, endPoint x: 403, endPoint y: 207, distance: 8.6
click at [403, 216] on strong "- 👉 url livret d'accueil Les clés se trouve dans une boite à clef situé devant …" at bounding box center [422, 310] width 84 height 188
click at [421, 218] on p "- 👉 url livret d'accueil Les clés se trouve dans une boite à clef situé devant …" at bounding box center [422, 310] width 85 height 189
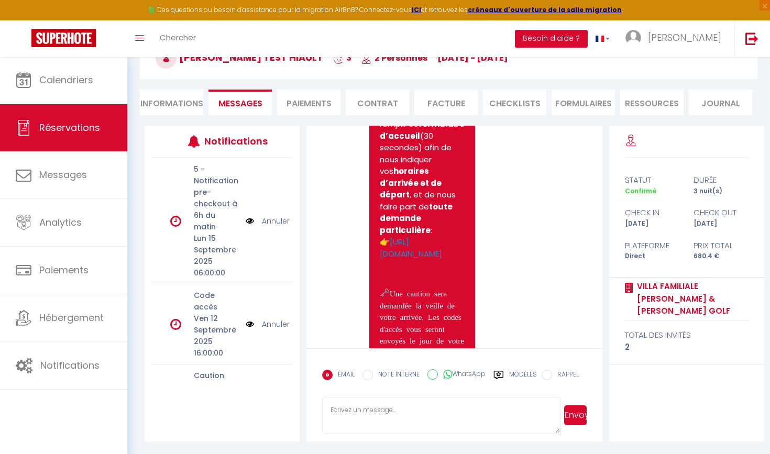
scroll to position [359, 0]
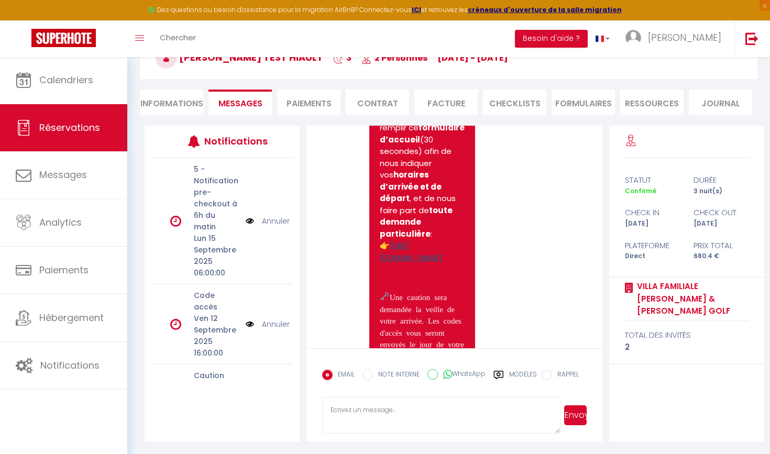
click at [411, 240] on link "https://superhote.com/applink/booking/u2AB2ahPgi/checkin" at bounding box center [411, 251] width 62 height 23
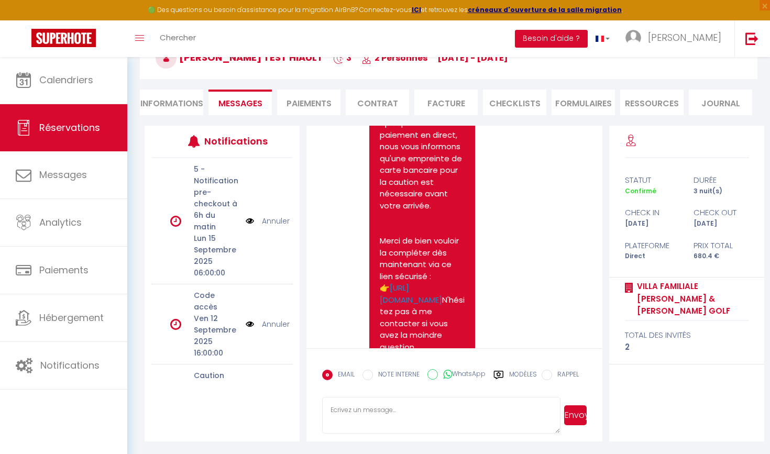
scroll to position [3507, 0]
click at [437, 284] on link "https://superhote.com/applink/p/wQ5T6Tq5" at bounding box center [411, 295] width 62 height 23
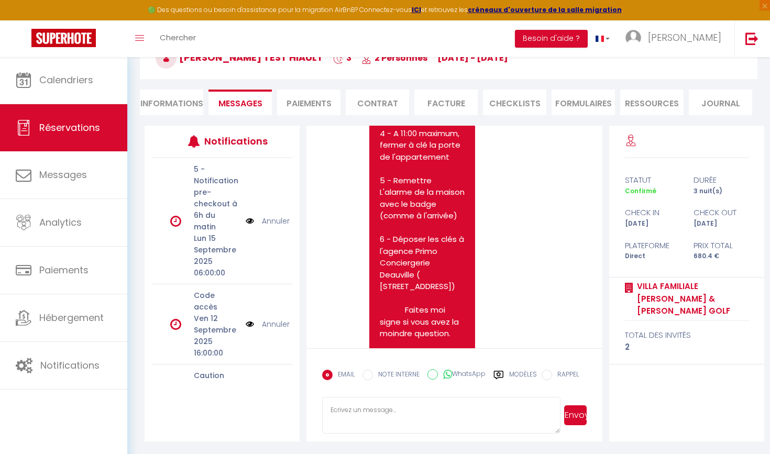
scroll to position [0, 0]
click at [192, 107] on li "Informations" at bounding box center [171, 103] width 63 height 26
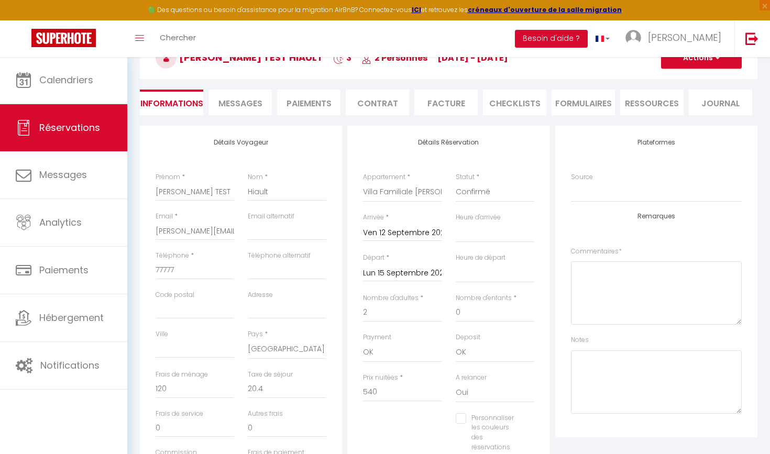
click at [257, 100] on span "Messages" at bounding box center [240, 103] width 44 height 12
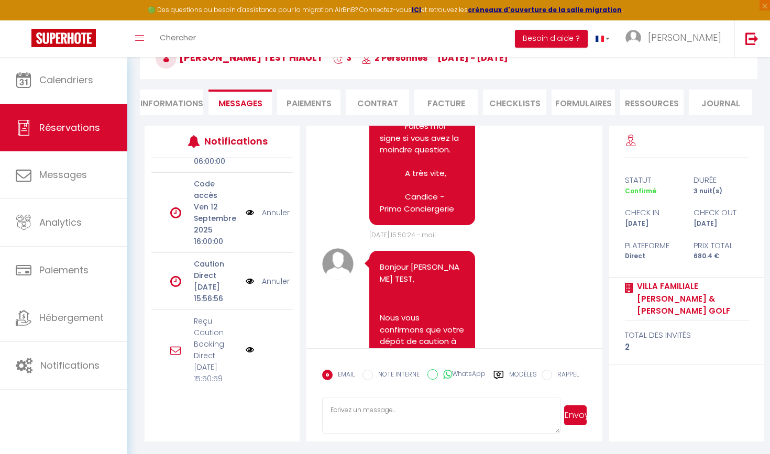
scroll to position [119, 0]
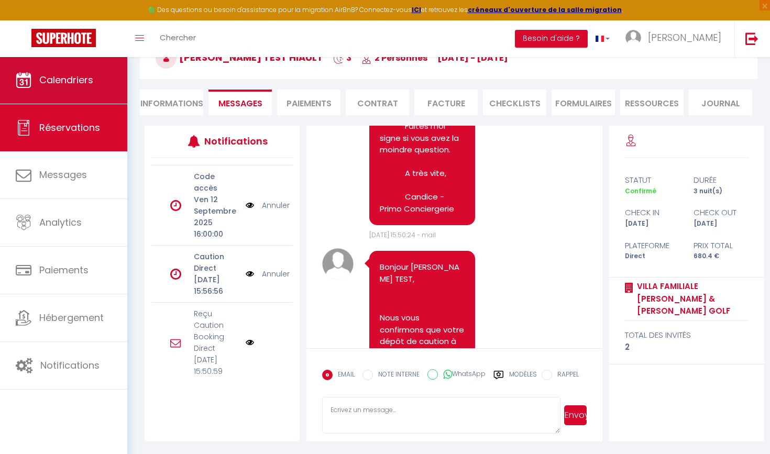
click at [94, 76] on link "Calendriers" at bounding box center [63, 80] width 127 height 47
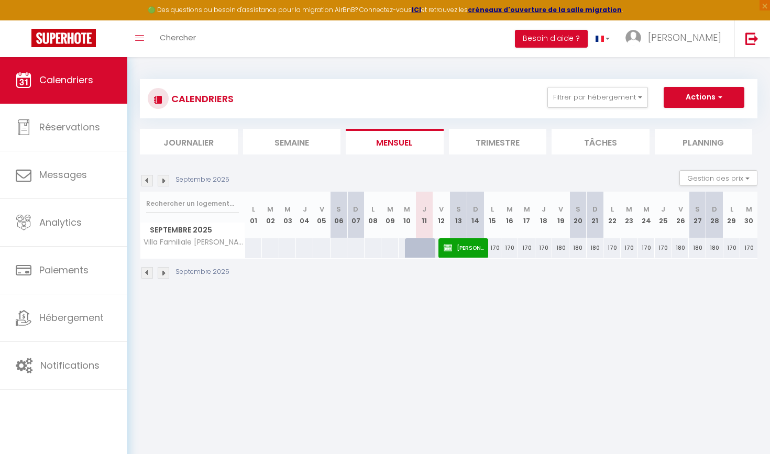
click at [454, 250] on span "Francois TEST Hiault" at bounding box center [464, 248] width 40 height 20
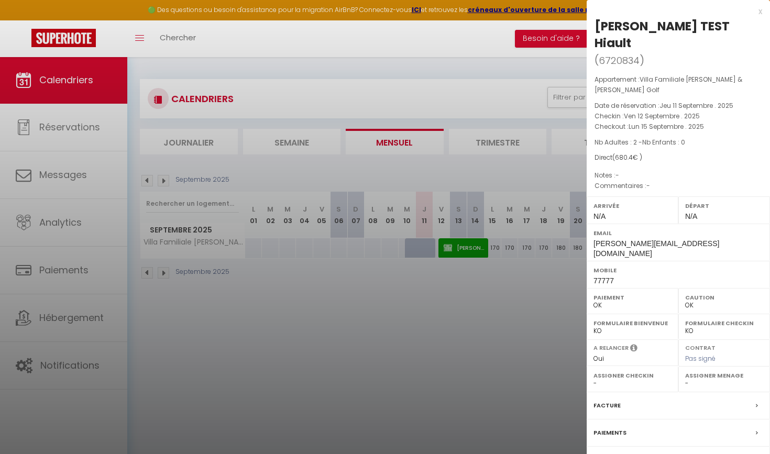
click at [606, 400] on label "Facture" at bounding box center [606, 405] width 27 height 11
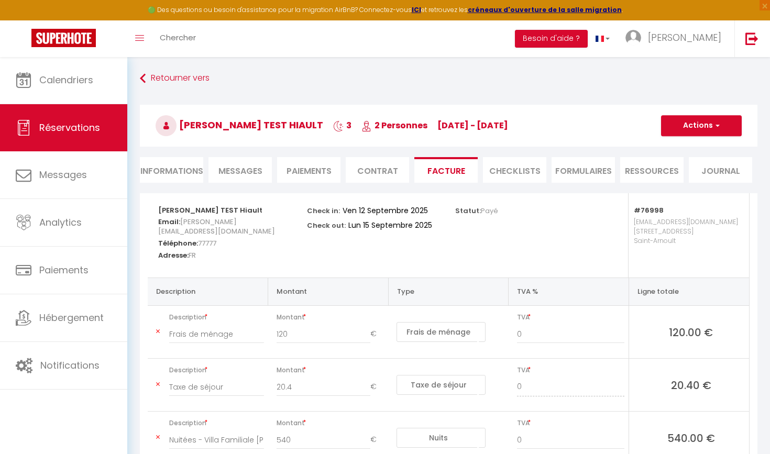
click at [170, 179] on li "Informations" at bounding box center [171, 170] width 63 height 26
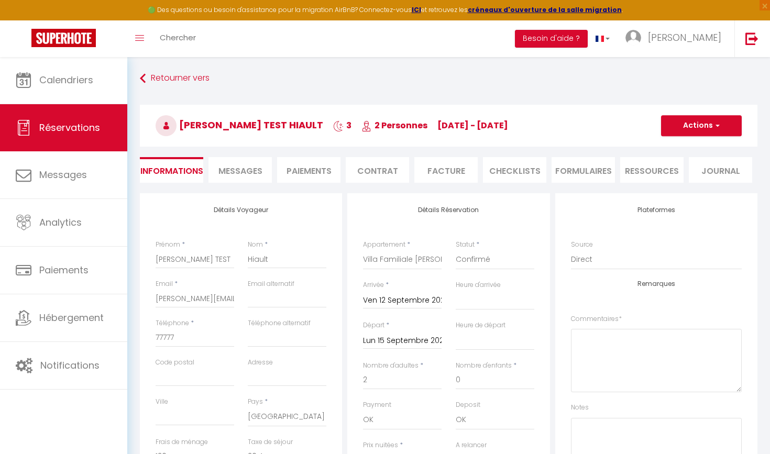
click at [706, 129] on button "Actions" at bounding box center [701, 125] width 81 height 21
click at [679, 177] on link "Supprimer" at bounding box center [690, 176] width 83 height 14
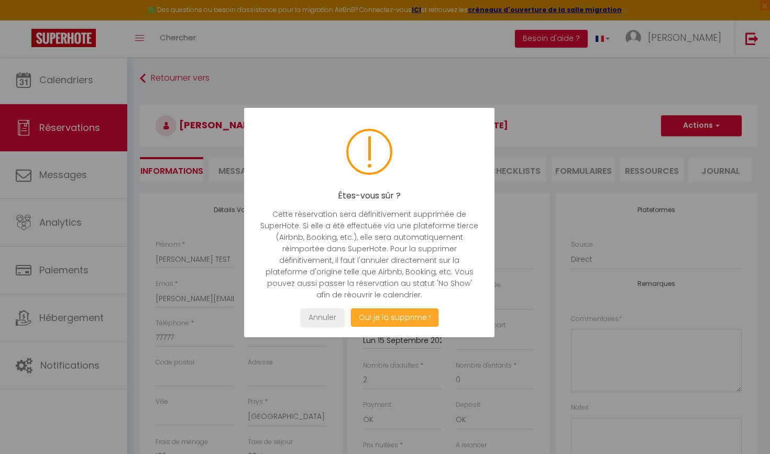
click at [416, 317] on button "Oui je la supprime !" at bounding box center [394, 317] width 87 height 18
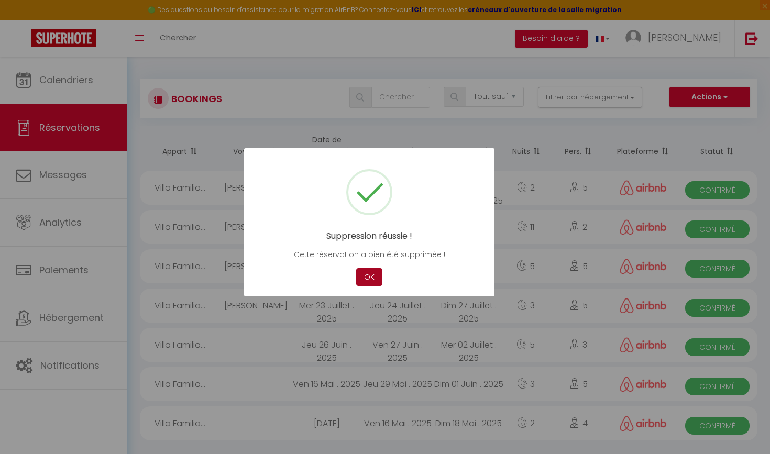
click at [369, 272] on button "OK" at bounding box center [369, 277] width 26 height 18
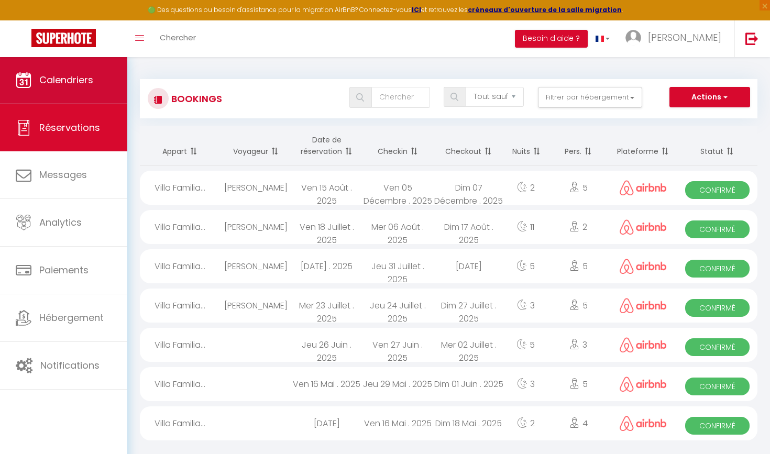
click at [101, 81] on link "Calendriers" at bounding box center [63, 80] width 127 height 47
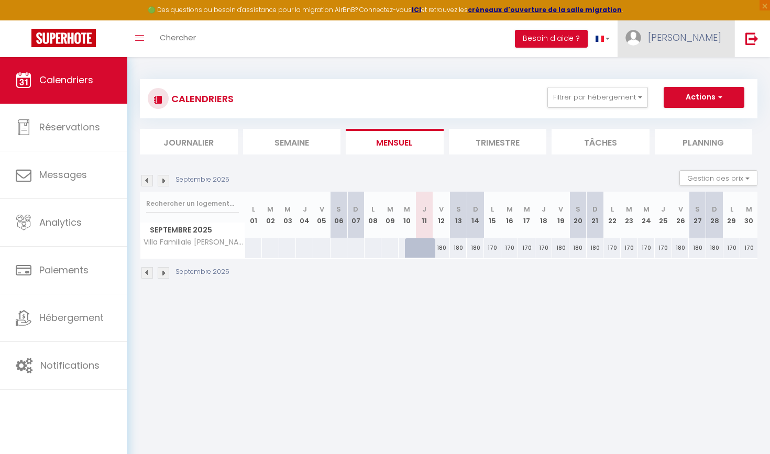
click at [714, 31] on span "François" at bounding box center [684, 37] width 73 height 13
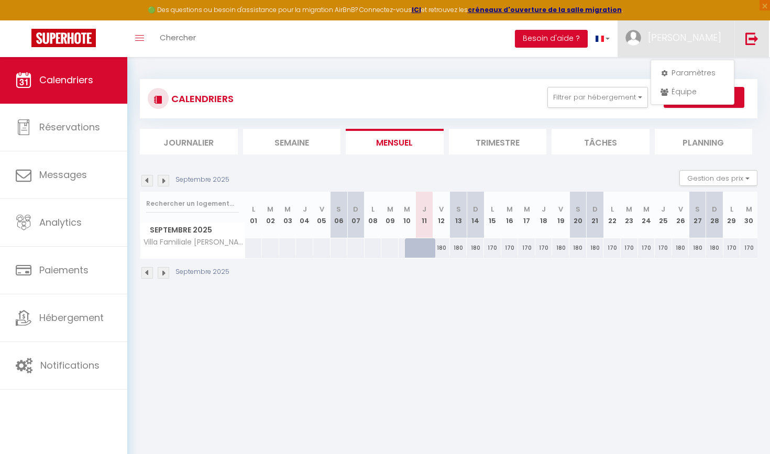
click at [759, 39] on link at bounding box center [751, 38] width 35 height 37
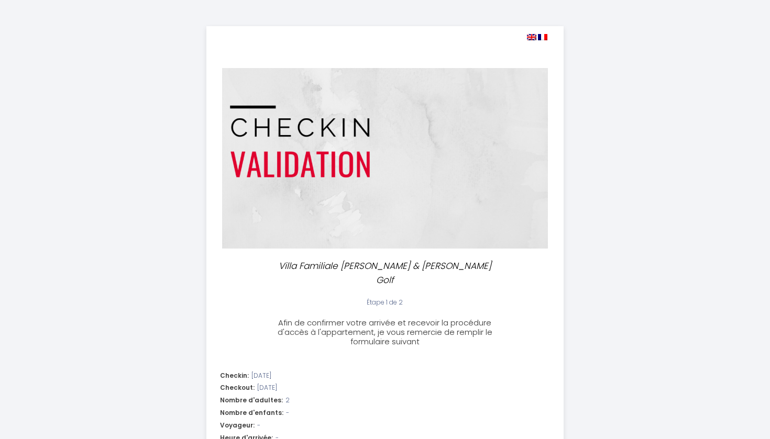
select select
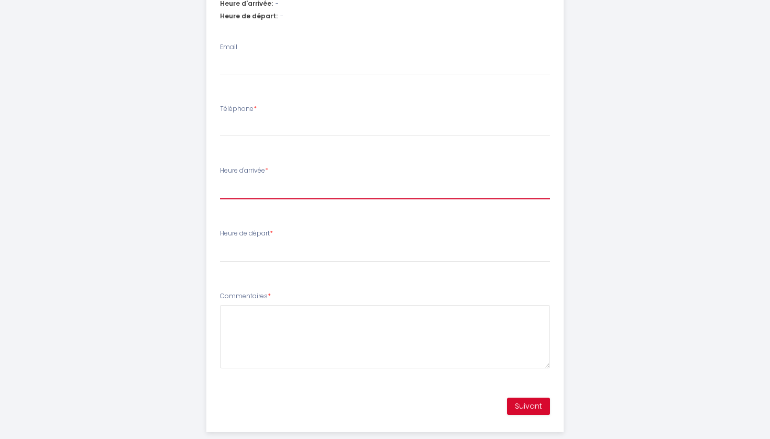
scroll to position [434, 0]
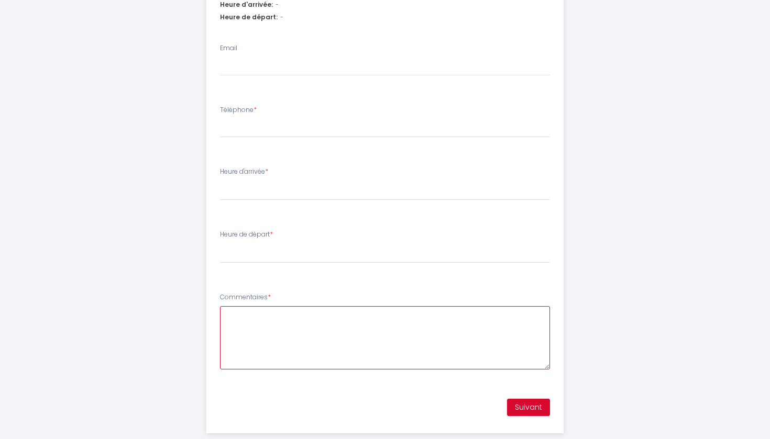
click at [443, 306] on textarea "Commentaires *" at bounding box center [385, 337] width 330 height 63
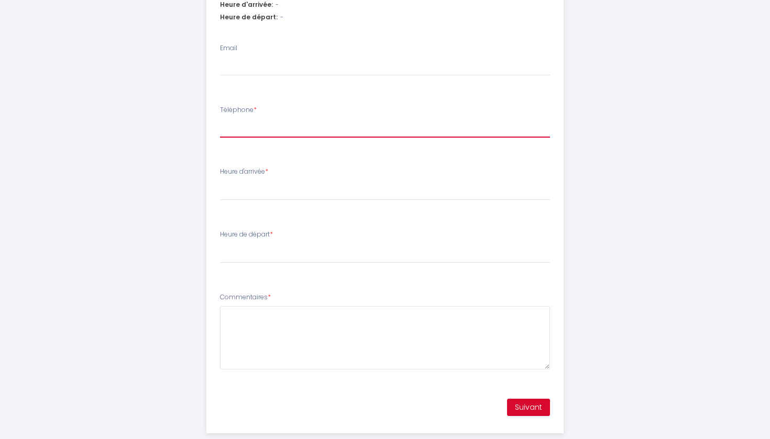
click at [288, 119] on input "Téléphone *" at bounding box center [385, 128] width 330 height 19
type input "g"
select select
type input "gs"
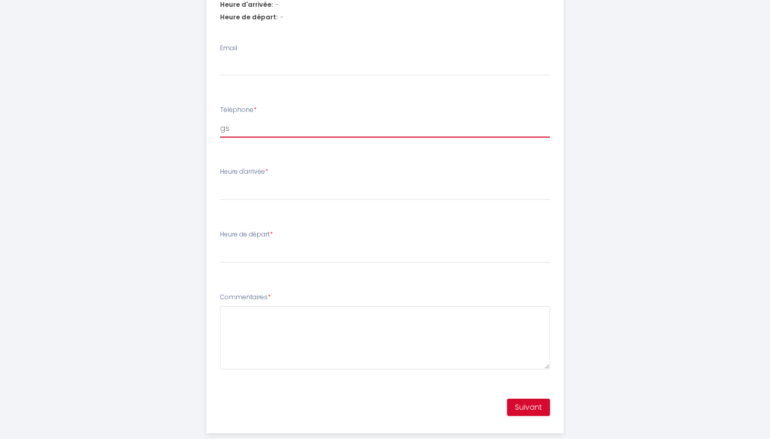
select select
type input "gsd"
select select
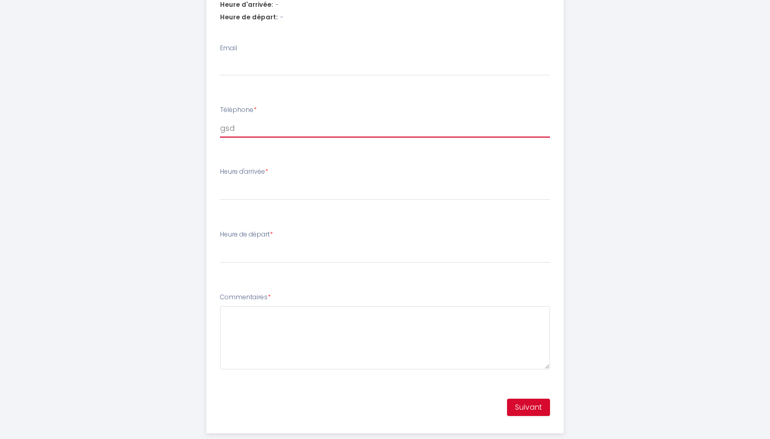
type input "gsdg"
select select
type input "gsdgg"
select select
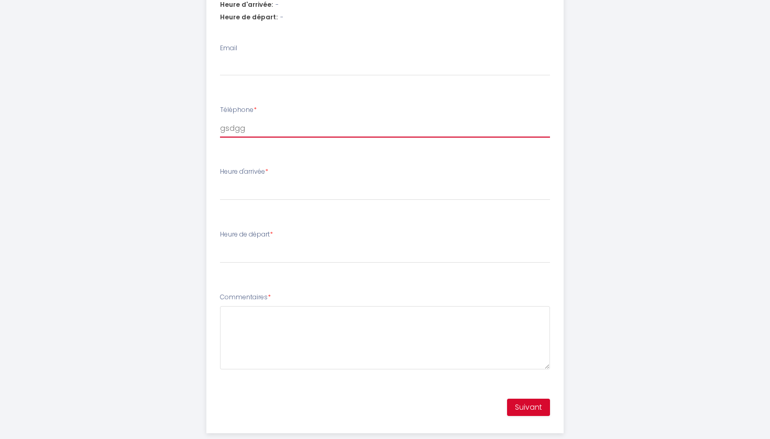
select select
type input "gsdggd"
select select
type input "gsdggd"
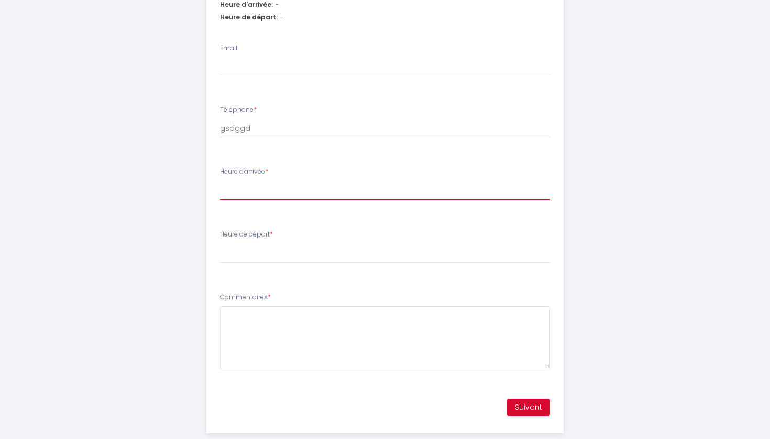
select select "17:00"
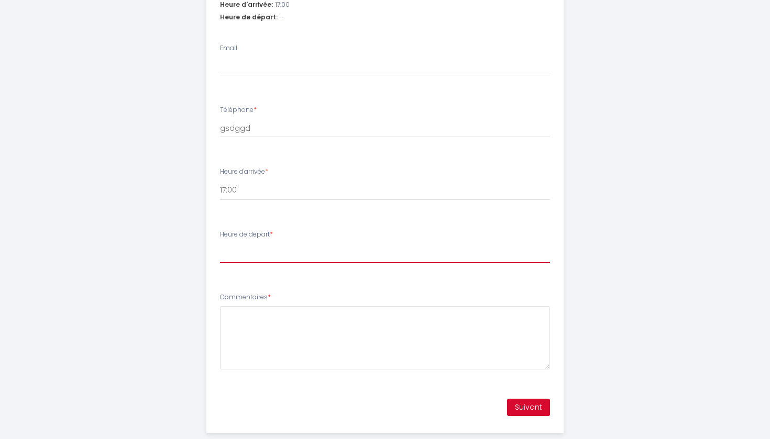
select select "02:00"
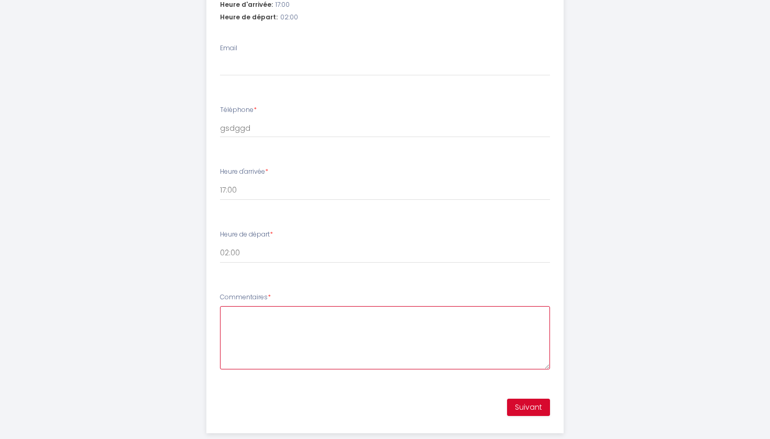
click at [269, 306] on textarea "Commentaires *" at bounding box center [385, 337] width 330 height 63
type textarea "dfsfds"
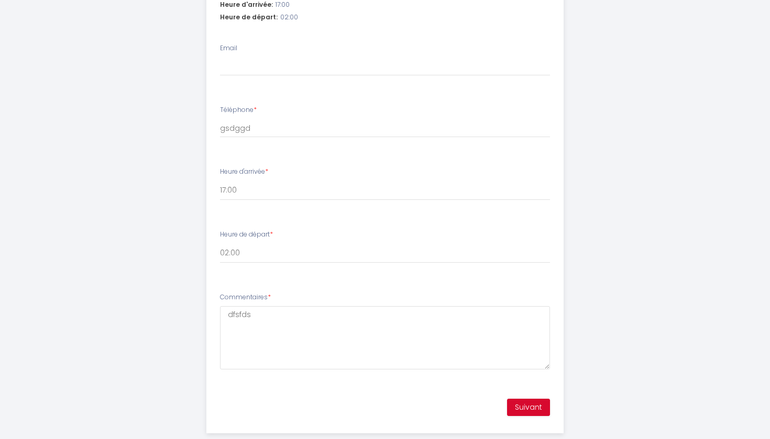
click at [540, 399] on button "Suivant" at bounding box center [528, 408] width 43 height 18
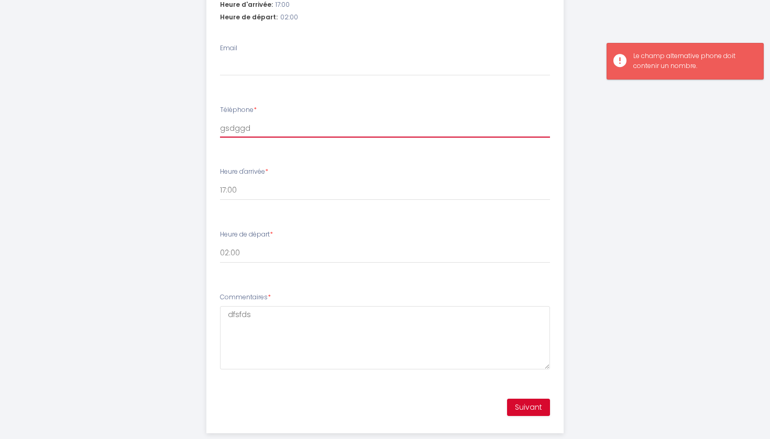
click at [275, 119] on input "gsdggd" at bounding box center [385, 128] width 330 height 19
type input "44555"
click at [537, 399] on button "Suivant" at bounding box center [528, 408] width 43 height 18
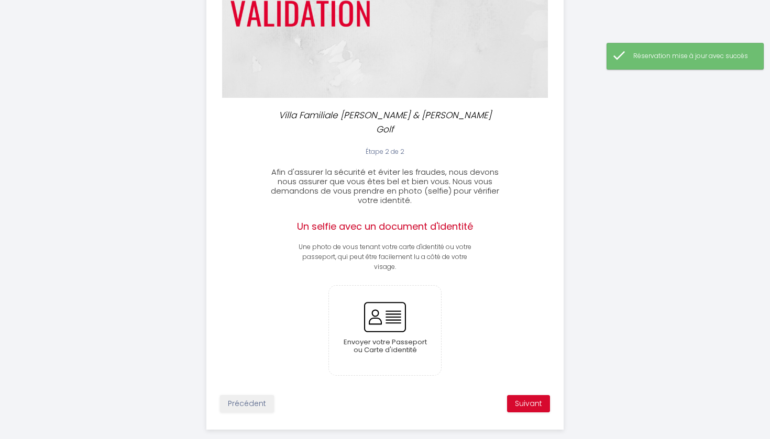
scroll to position [150, 0]
click at [397, 322] on input "file" at bounding box center [385, 332] width 113 height 90
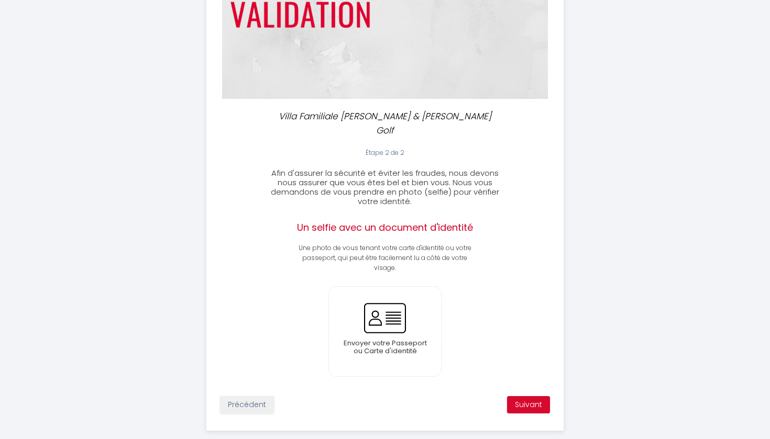
click at [239, 396] on button "Précédent" at bounding box center [247, 405] width 54 height 18
select select "17:00"
select select "02:00"
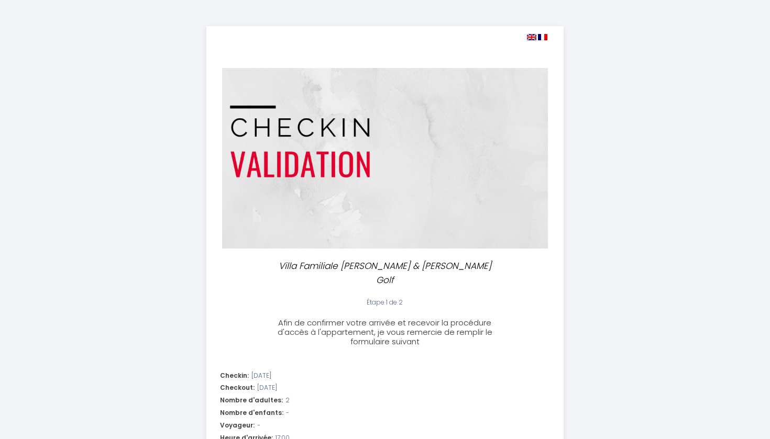
scroll to position [0, 0]
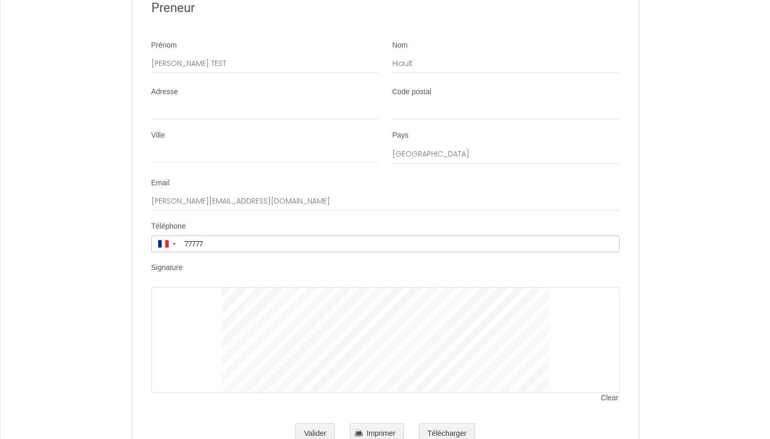
scroll to position [1996, 0]
click at [304, 424] on button "Valider" at bounding box center [314, 434] width 39 height 21
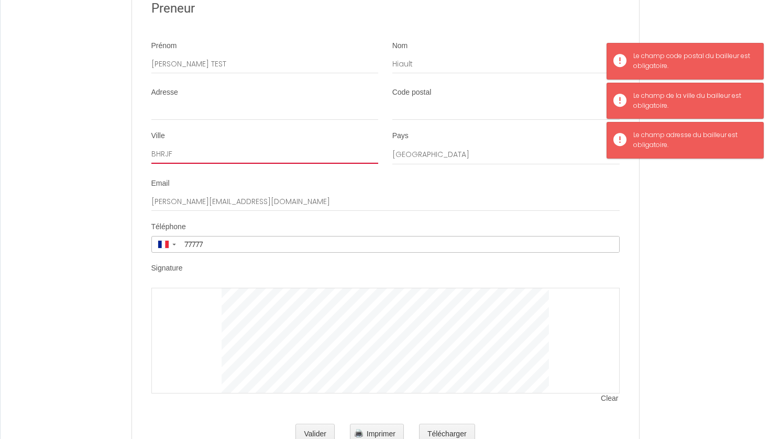
type input "BHRJF"
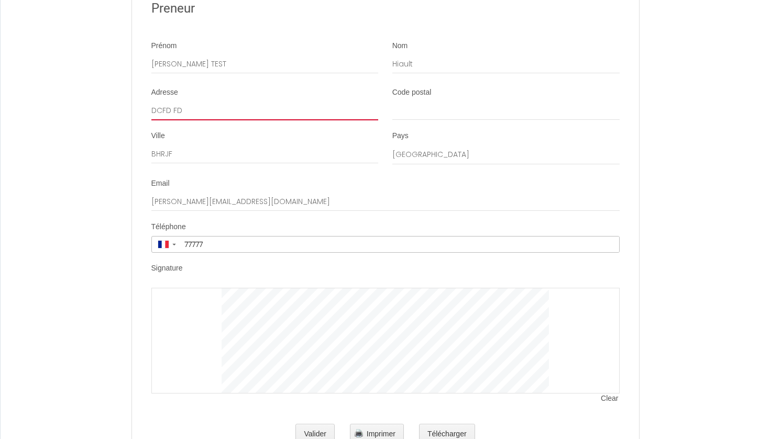
type input "DCFD FD"
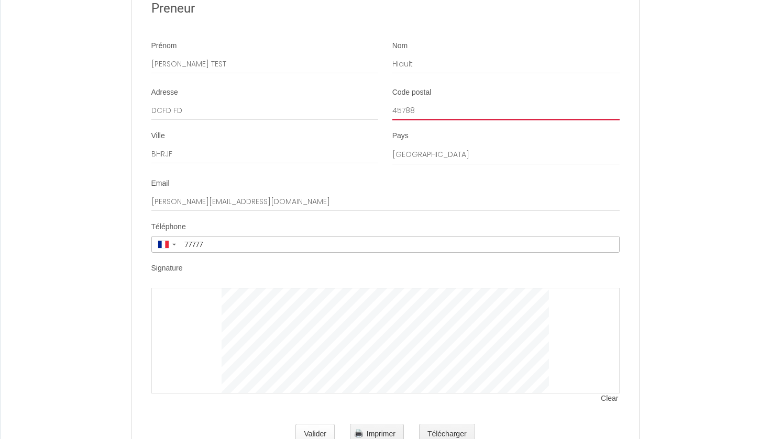
type input "45788"
click at [315, 424] on button "Valider" at bounding box center [314, 434] width 39 height 21
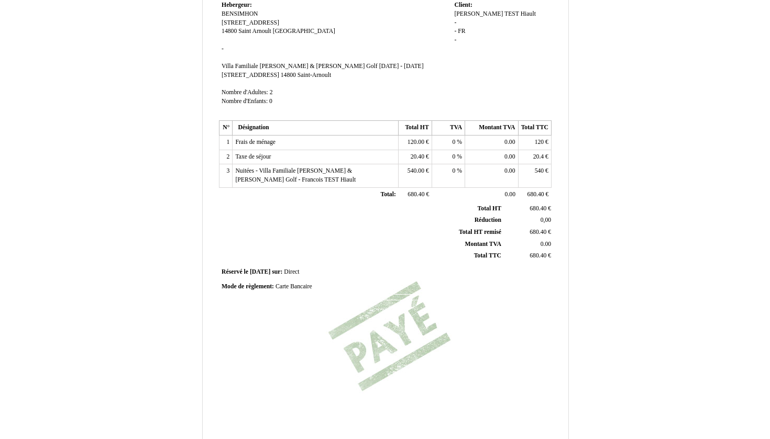
scroll to position [102, 0]
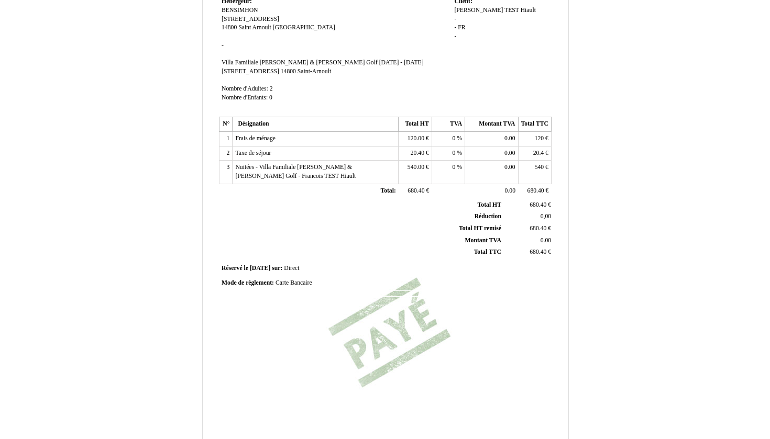
click at [413, 171] on span "540.00" at bounding box center [415, 167] width 17 height 7
click at [380, 269] on td "Réservé le Réservé le [DATE] [DATE] sur: sur: Direct Direct" at bounding box center [385, 269] width 333 height 14
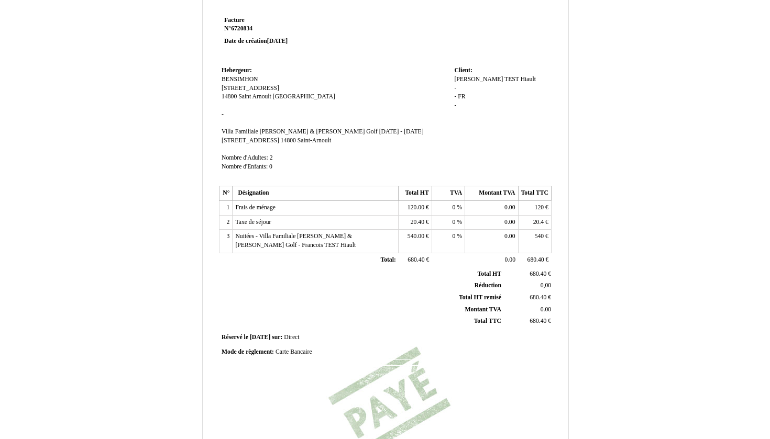
scroll to position [8, 0]
